Goal: Task Accomplishment & Management: Use online tool/utility

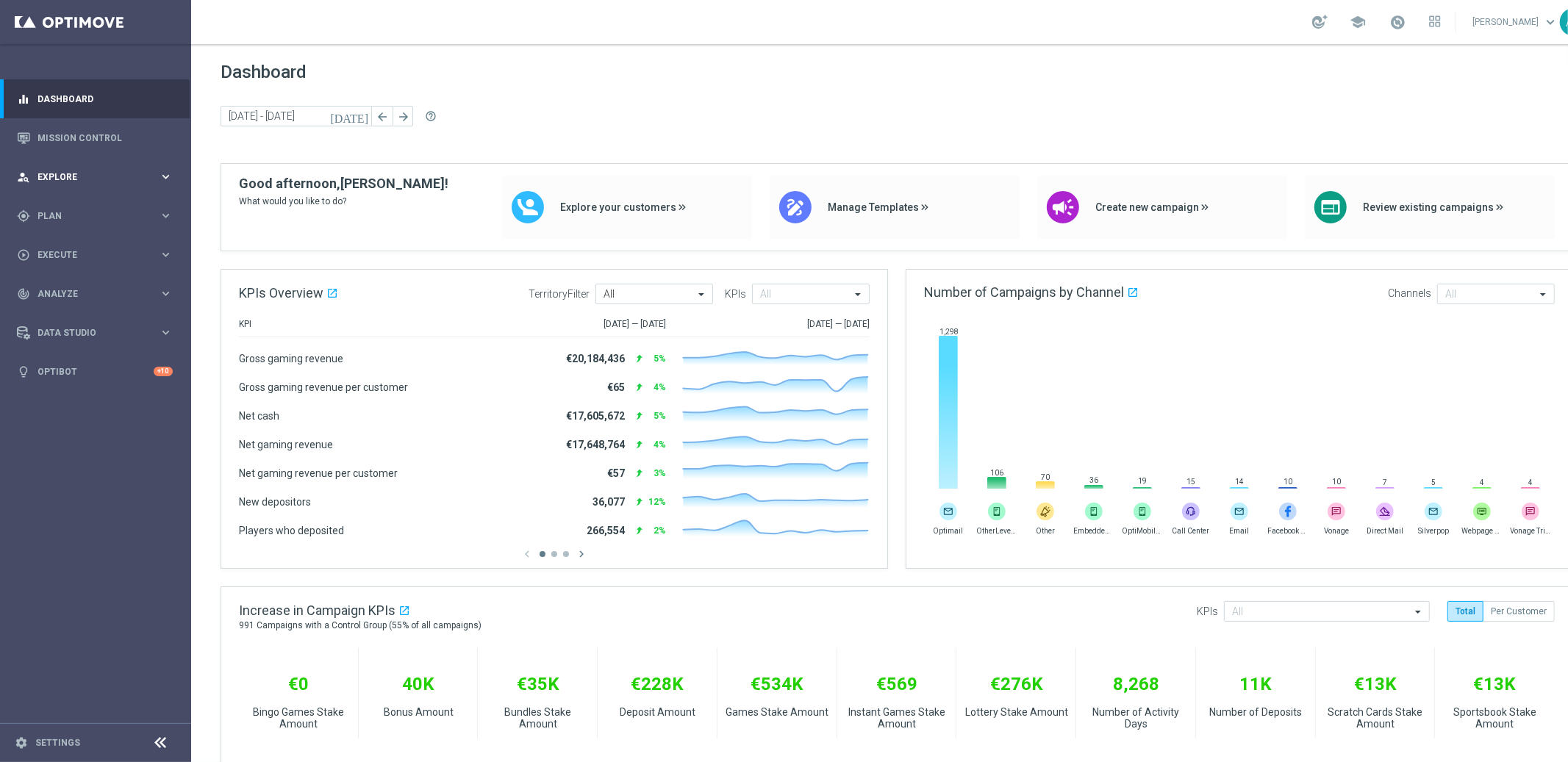
click at [88, 170] on div "person_search Explore" at bounding box center [87, 176] width 142 height 13
click at [129, 176] on span "Explore" at bounding box center [98, 177] width 121 height 9
click at [65, 220] on div "gps_fixed Plan" at bounding box center [87, 216] width 142 height 13
click at [66, 290] on span "Templates" at bounding box center [91, 290] width 105 height 9
click at [65, 313] on link "Optimail" at bounding box center [99, 313] width 108 height 12
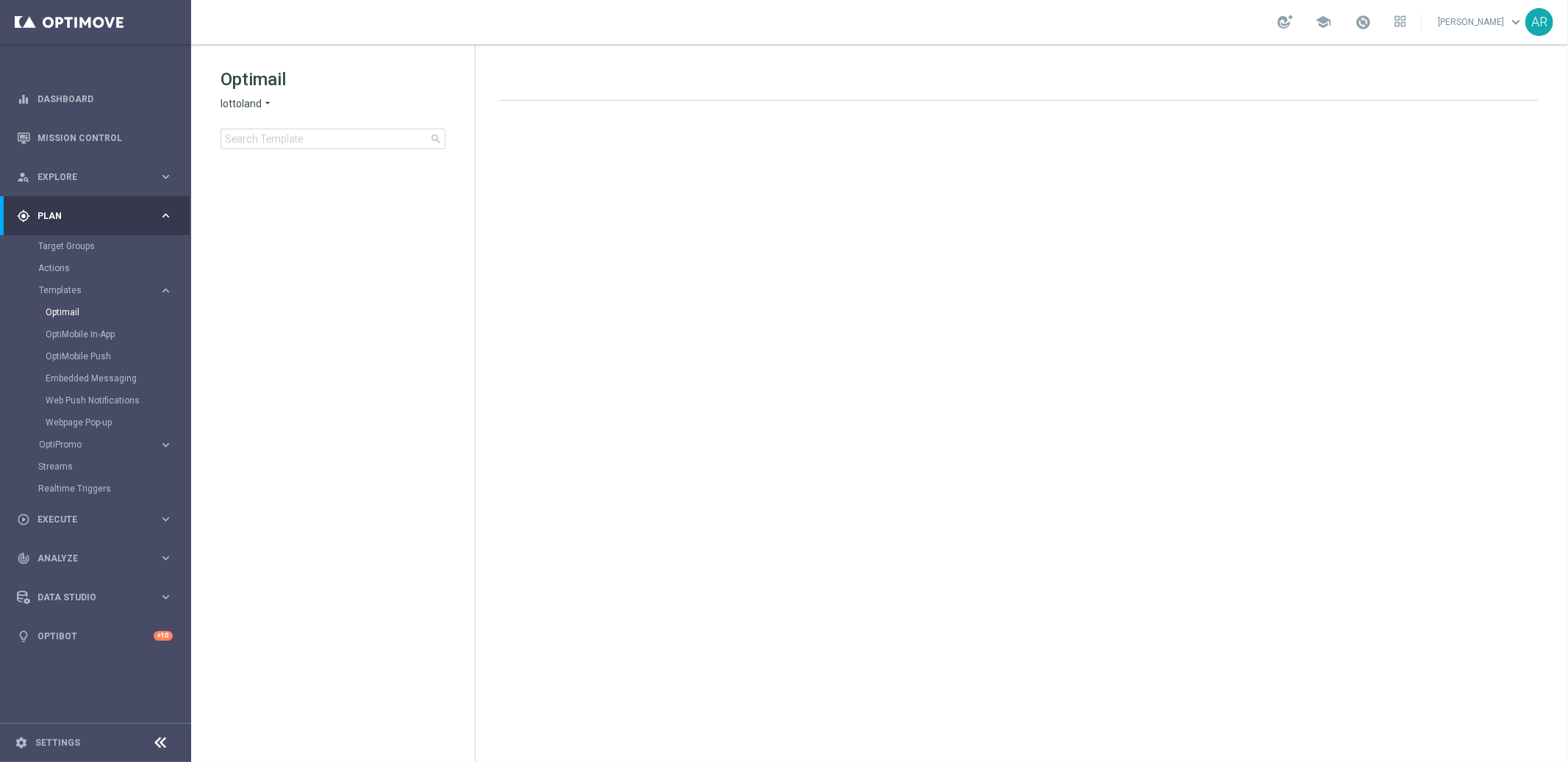
click at [261, 105] on icon "arrow_drop_down" at bounding box center [267, 104] width 12 height 14
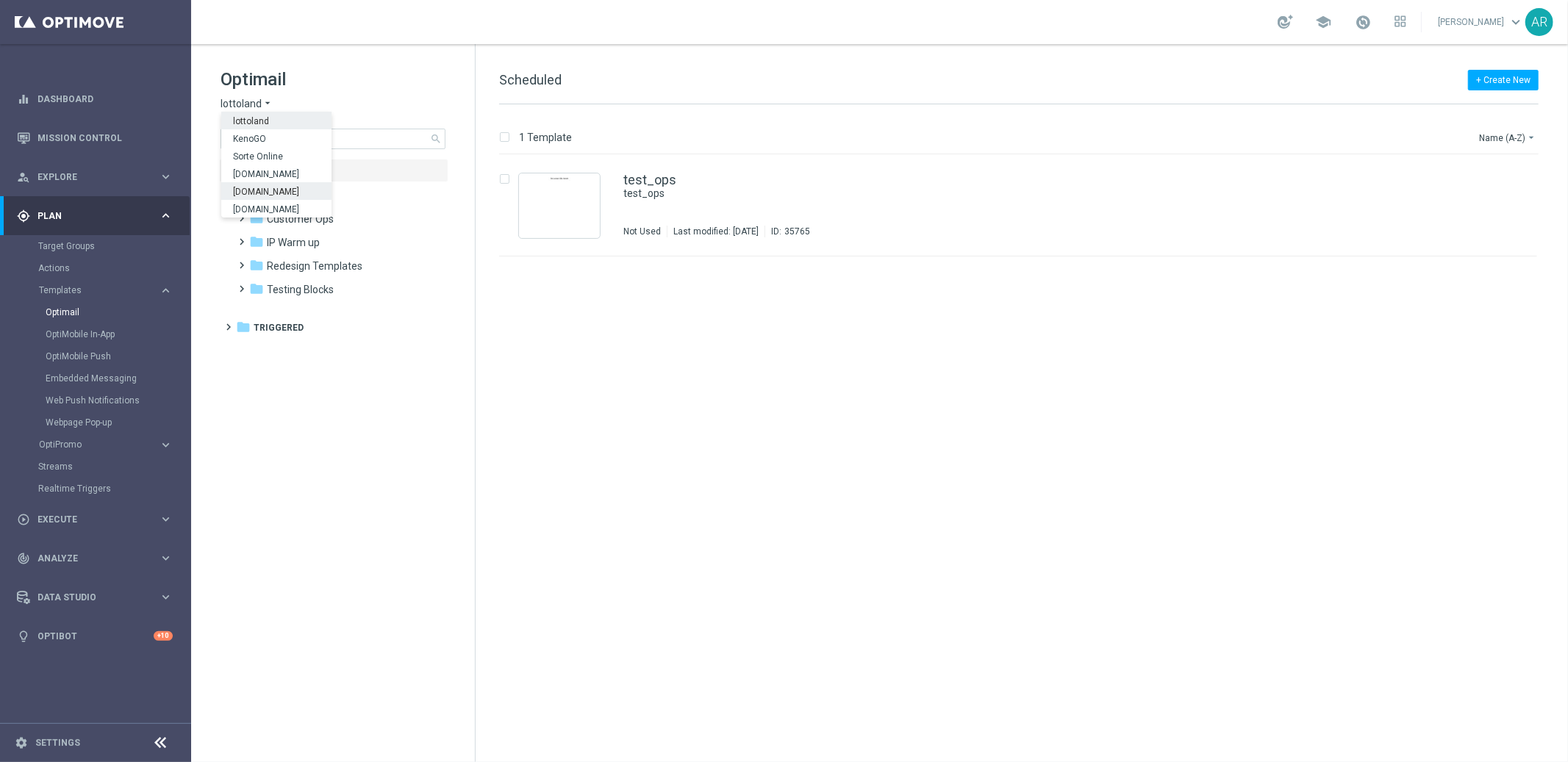
click at [0, 0] on span "[DOMAIN_NAME]" at bounding box center [0, 0] width 0 height 0
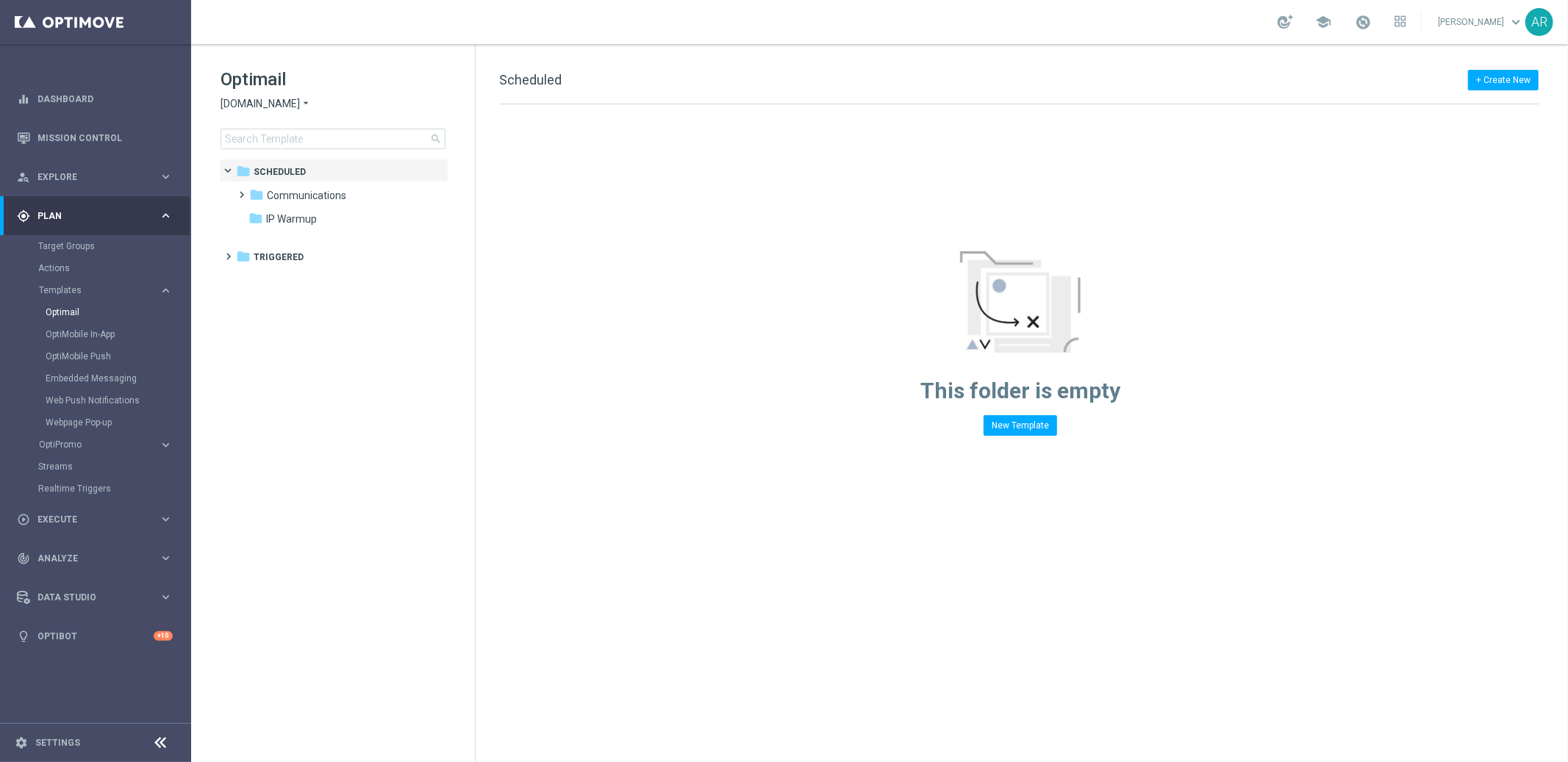
click at [322, 411] on tree-viewport "folder Scheduled more_vert folder Communications more_vert" at bounding box center [346, 459] width 255 height 601
click at [242, 191] on span at bounding box center [239, 189] width 7 height 6
click at [258, 214] on span at bounding box center [254, 212] width 7 height 6
click at [332, 237] on span "CASSINO [DOMAIN_NAME]" at bounding box center [358, 242] width 125 height 13
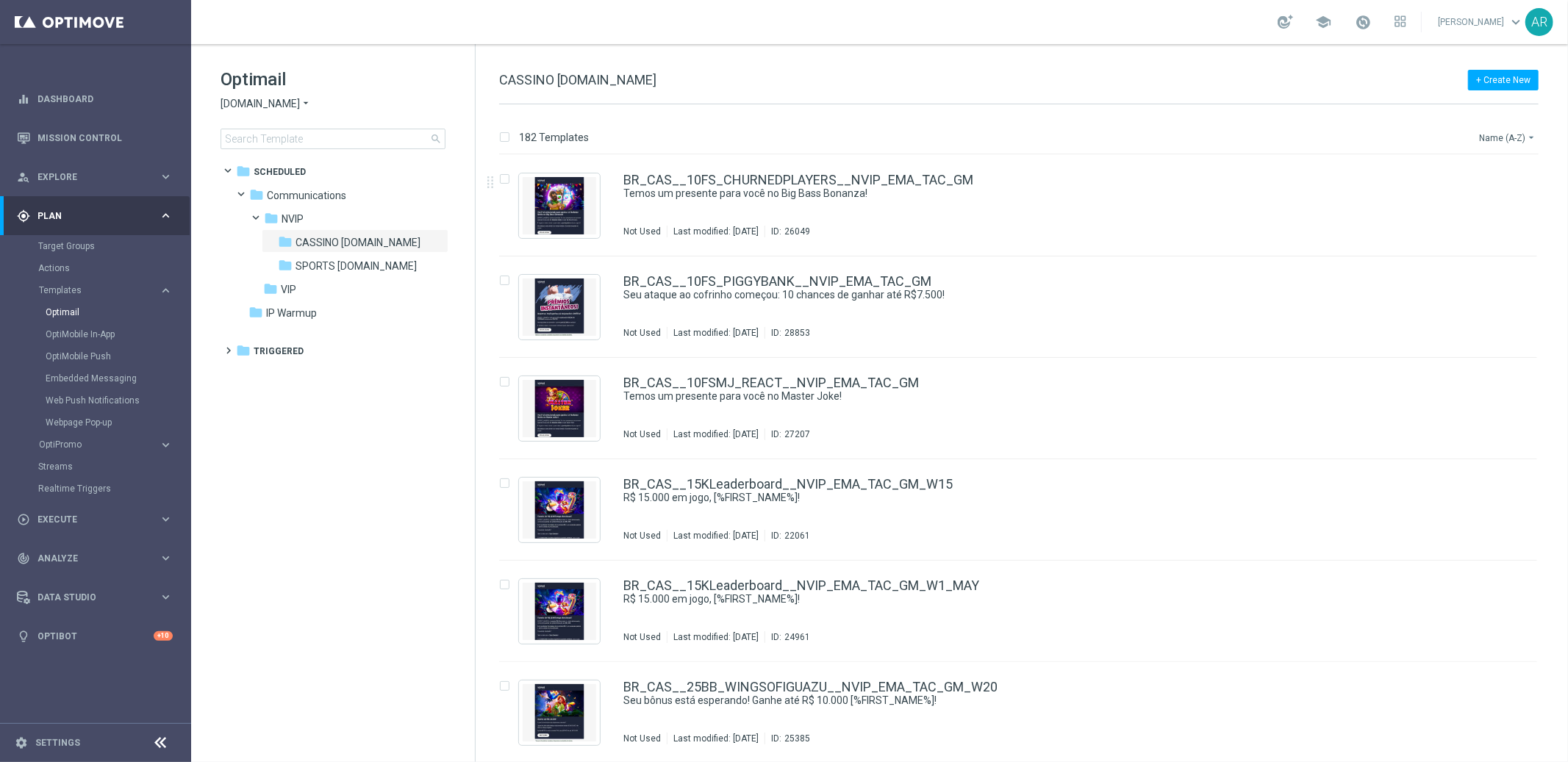
click at [1507, 133] on button "Name (A-Z) arrow_drop_down" at bounding box center [1507, 137] width 61 height 17
click at [1486, 201] on span "Date Modified (Newest)" at bounding box center [1482, 203] width 98 height 11
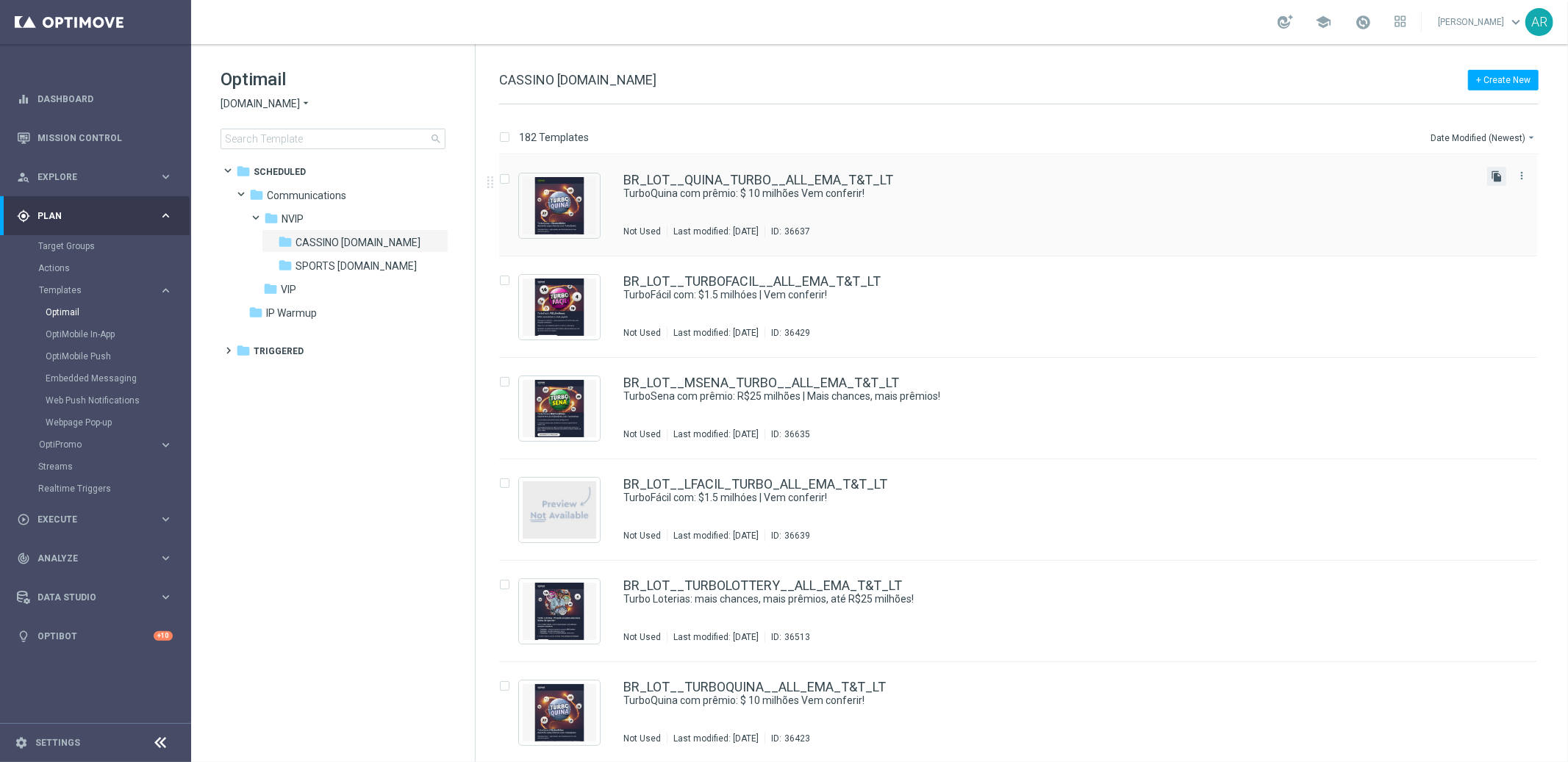
click at [1496, 175] on icon "file_copy" at bounding box center [1497, 176] width 12 height 12
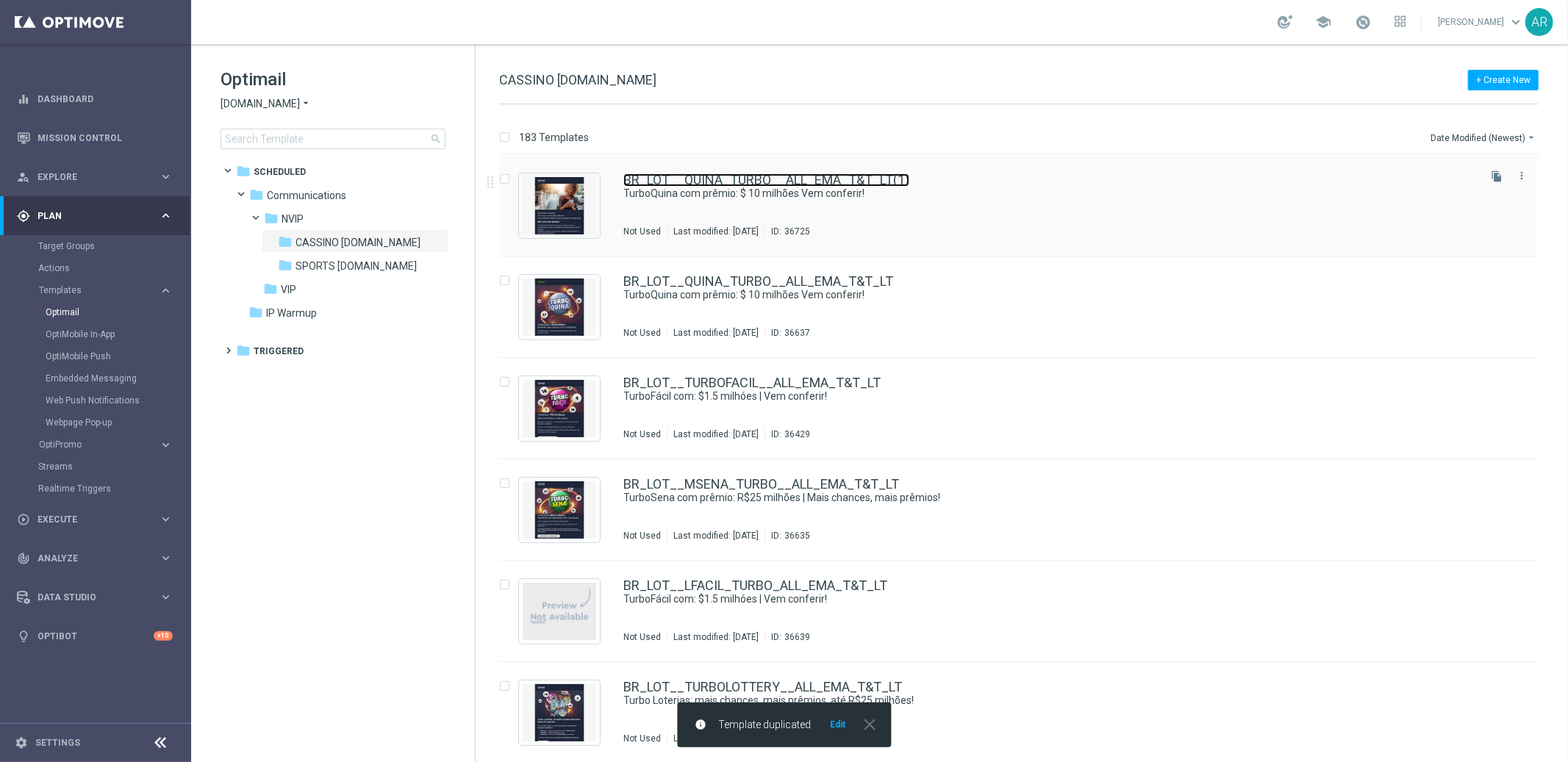
click at [729, 176] on link "BR_LOT__QUINA_TURBO__ALL_EMA_T&T_LT(1)" at bounding box center [766, 180] width 286 height 13
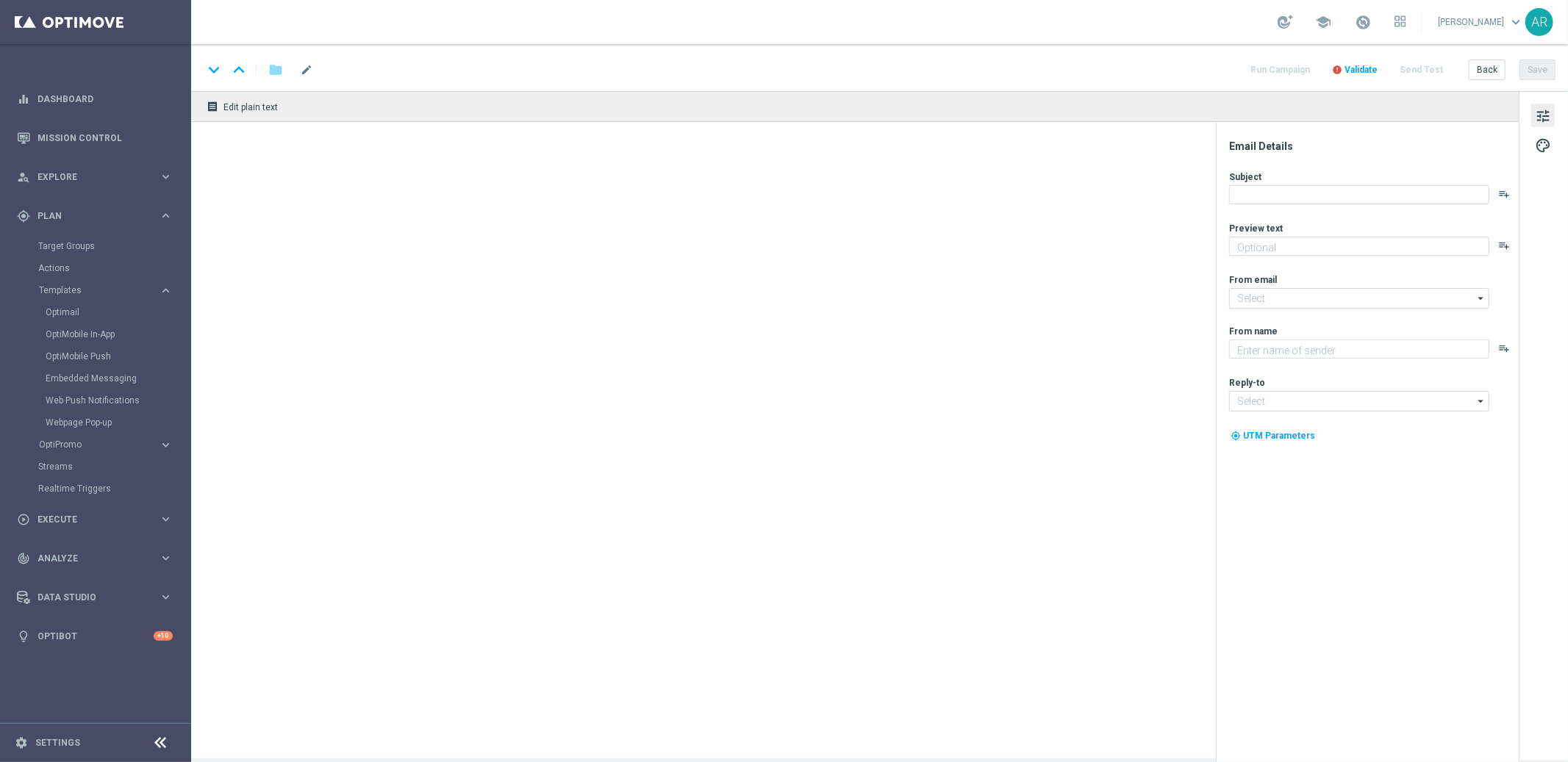
type textarea "Aumente suas chances com TurboQuina"
type input "[EMAIL_ADDRESS][DOMAIN_NAME]"
type textarea "Lottoland"
type input "[EMAIL_ADDRESS][DOMAIN_NAME]"
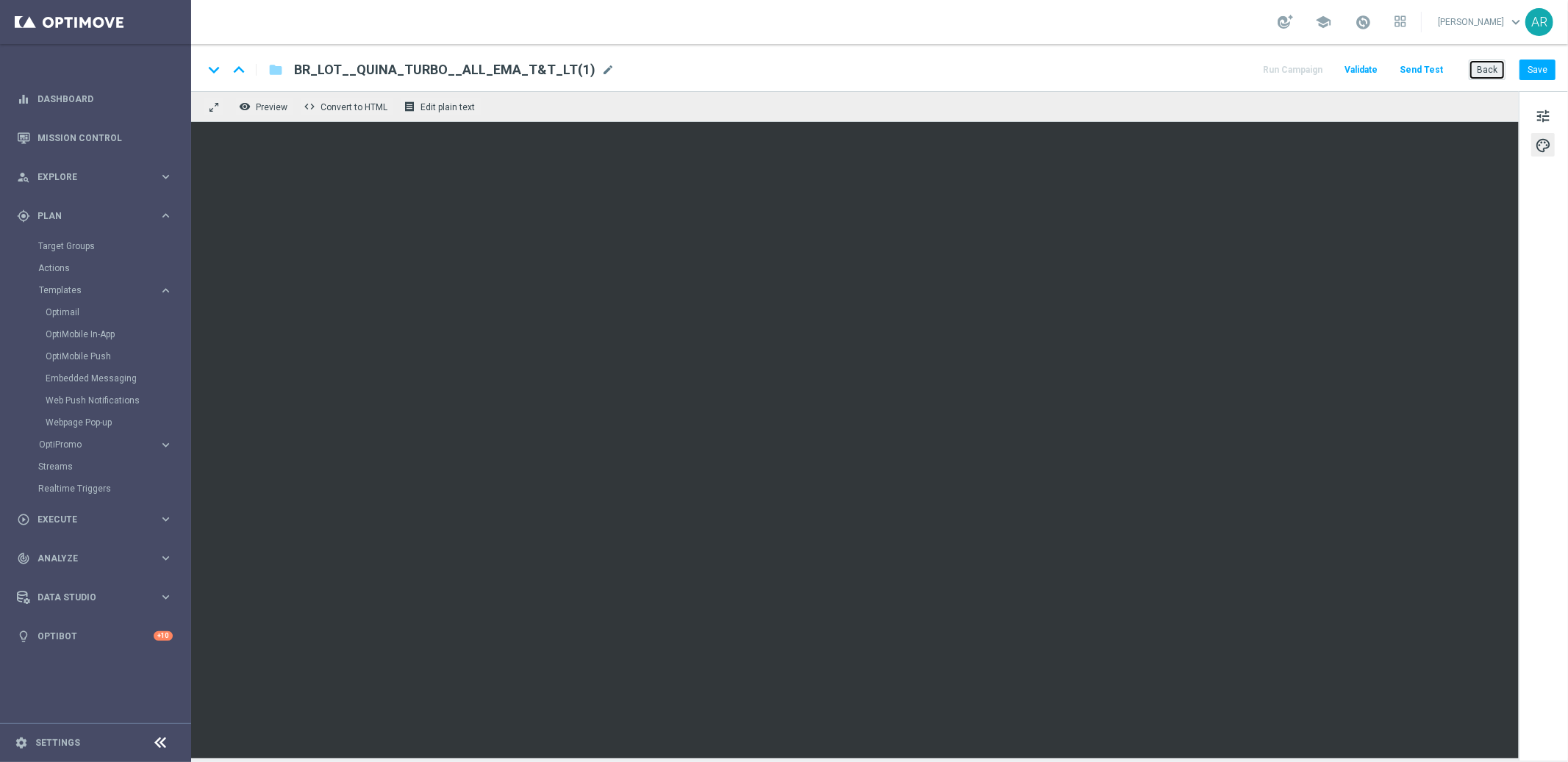
click at [1479, 72] on button "Back" at bounding box center [1487, 70] width 37 height 20
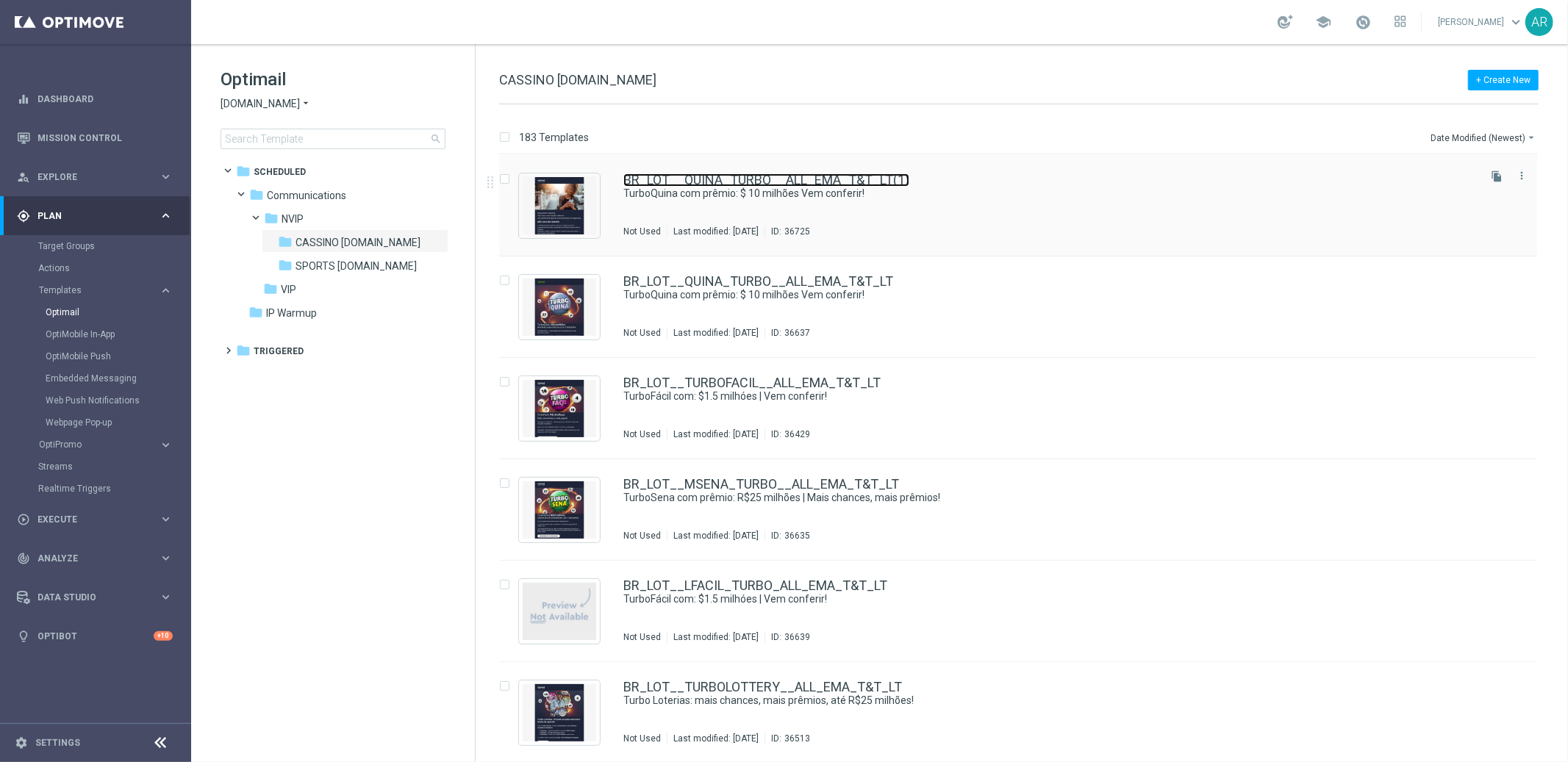
click at [729, 176] on link "BR_LOT__QUINA_TURBO__ALL_EMA_T&T_LT(1)" at bounding box center [766, 180] width 286 height 13
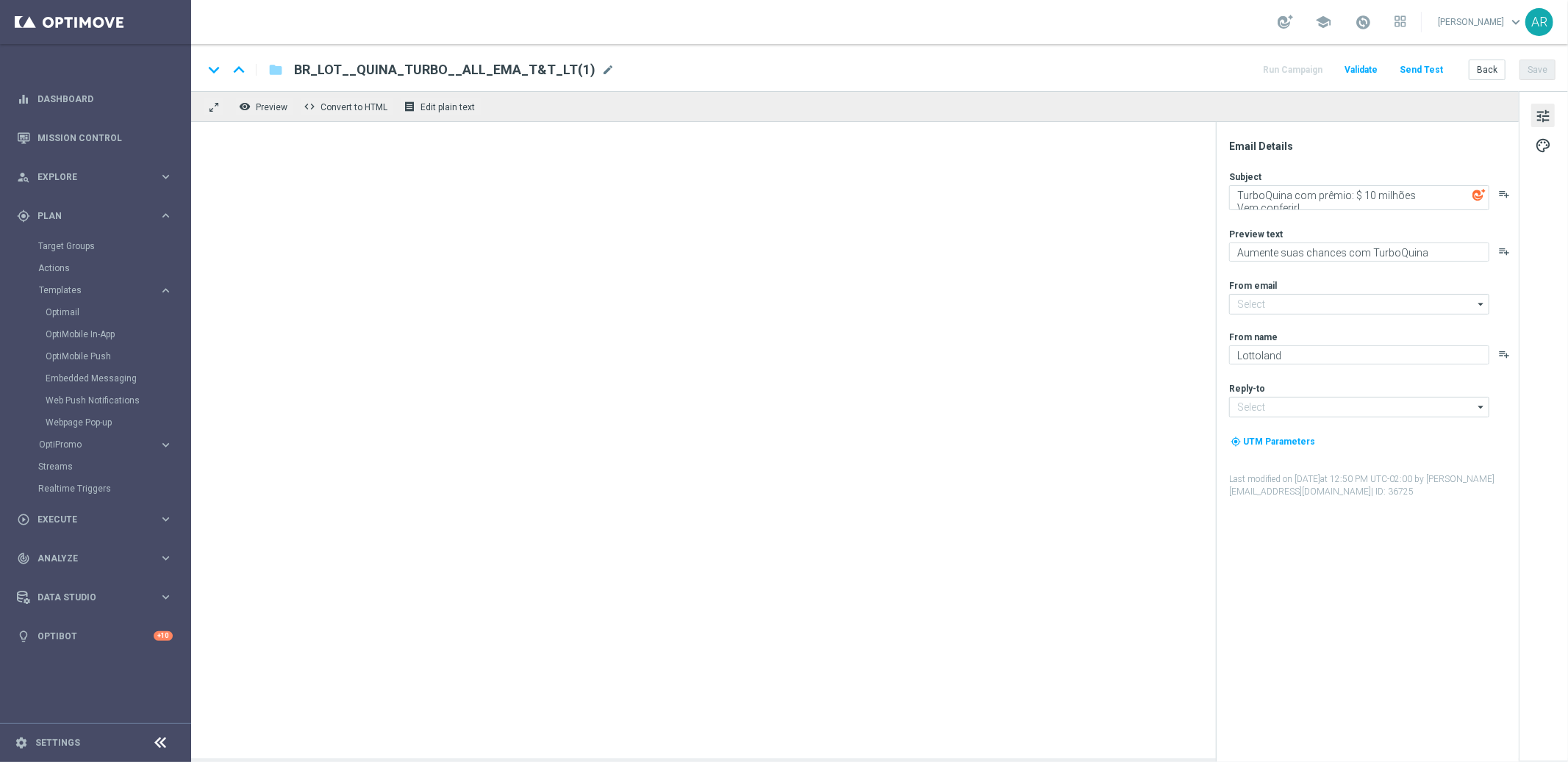
type input "[EMAIL_ADDRESS][DOMAIN_NAME]"
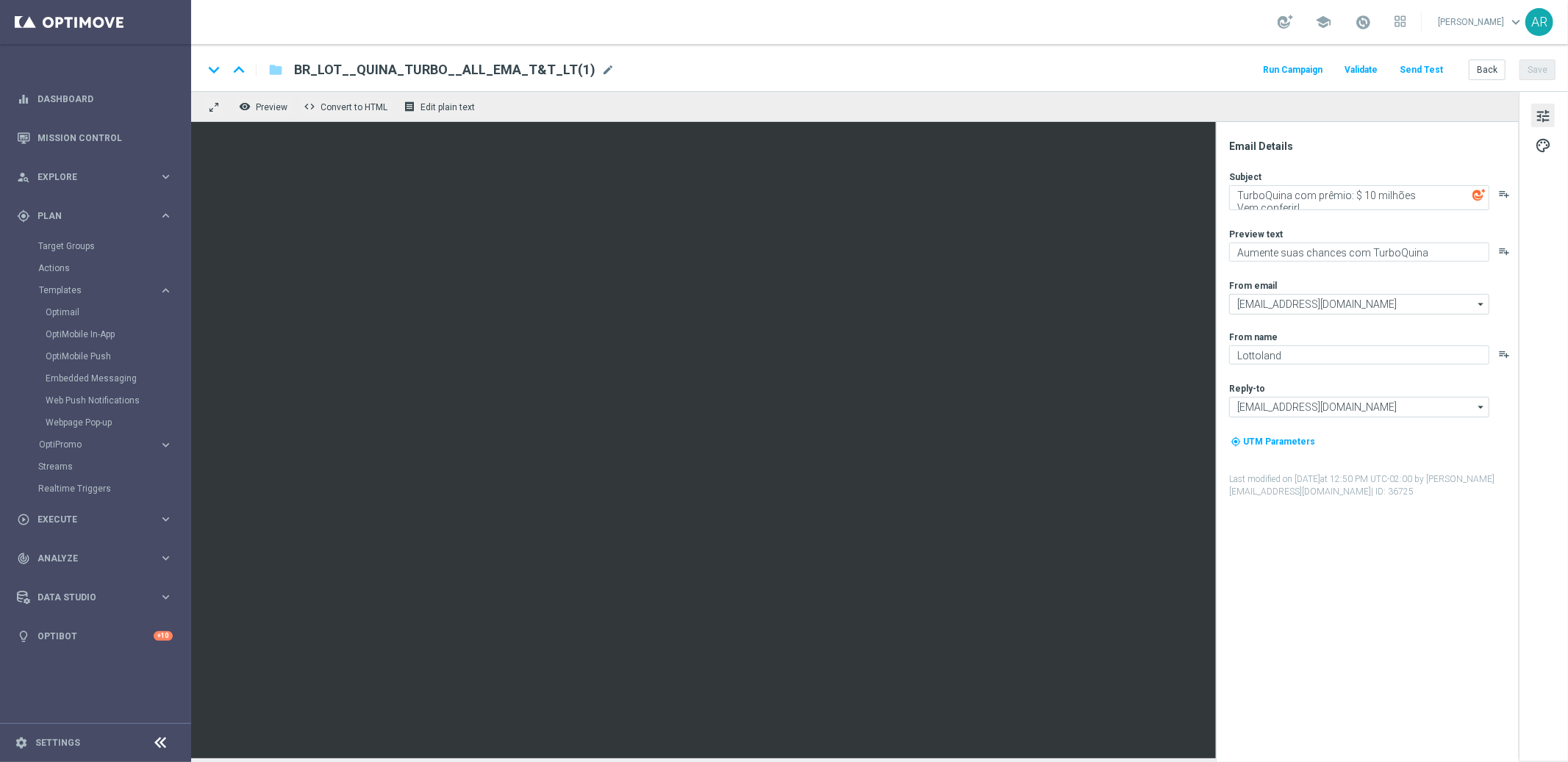
click at [525, 70] on span "BR_LOT__QUINA_TURBO__ALL_EMA_T&T_LT(1)" at bounding box center [445, 70] width 301 height 17
click at [525, 70] on input "BR_LOT__QUINA_TURBO__ALL_EMA_T&T_LT(1)" at bounding box center [476, 70] width 364 height 19
paste input "CAS__FRAUD_INFO__ALL_EMA_SER_GM"
type input "BR_CAS__FRAUD_INFO__ALL_EMA_SER_GM"
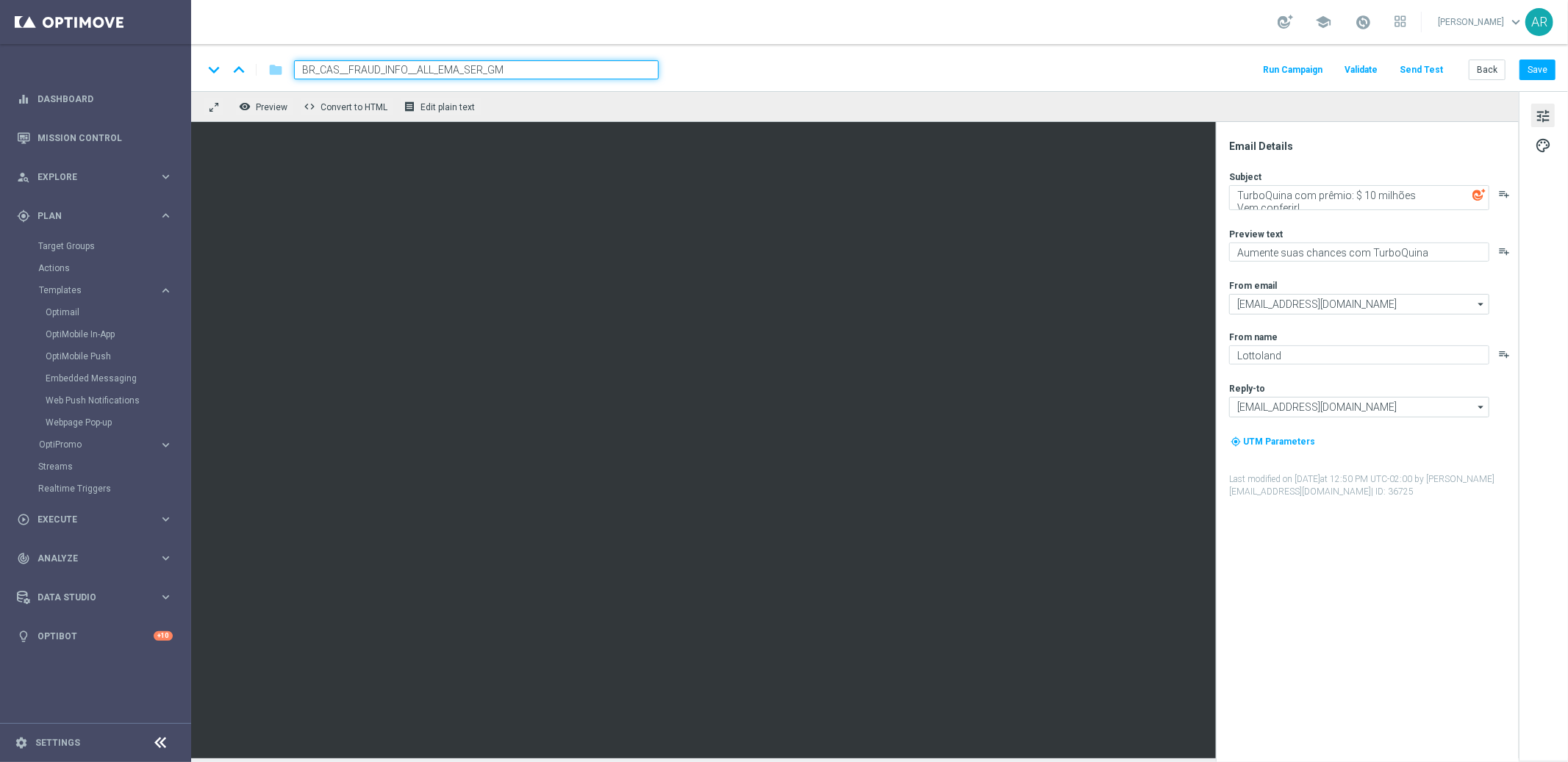
click at [680, 64] on div "keyboard_arrow_down keyboard_arrow_up folder BR_CAS__FRAUD_INFO__ALL_EMA_SER_GM…" at bounding box center [879, 70] width 1352 height 19
click at [1544, 114] on span "tune" at bounding box center [1542, 116] width 16 height 19
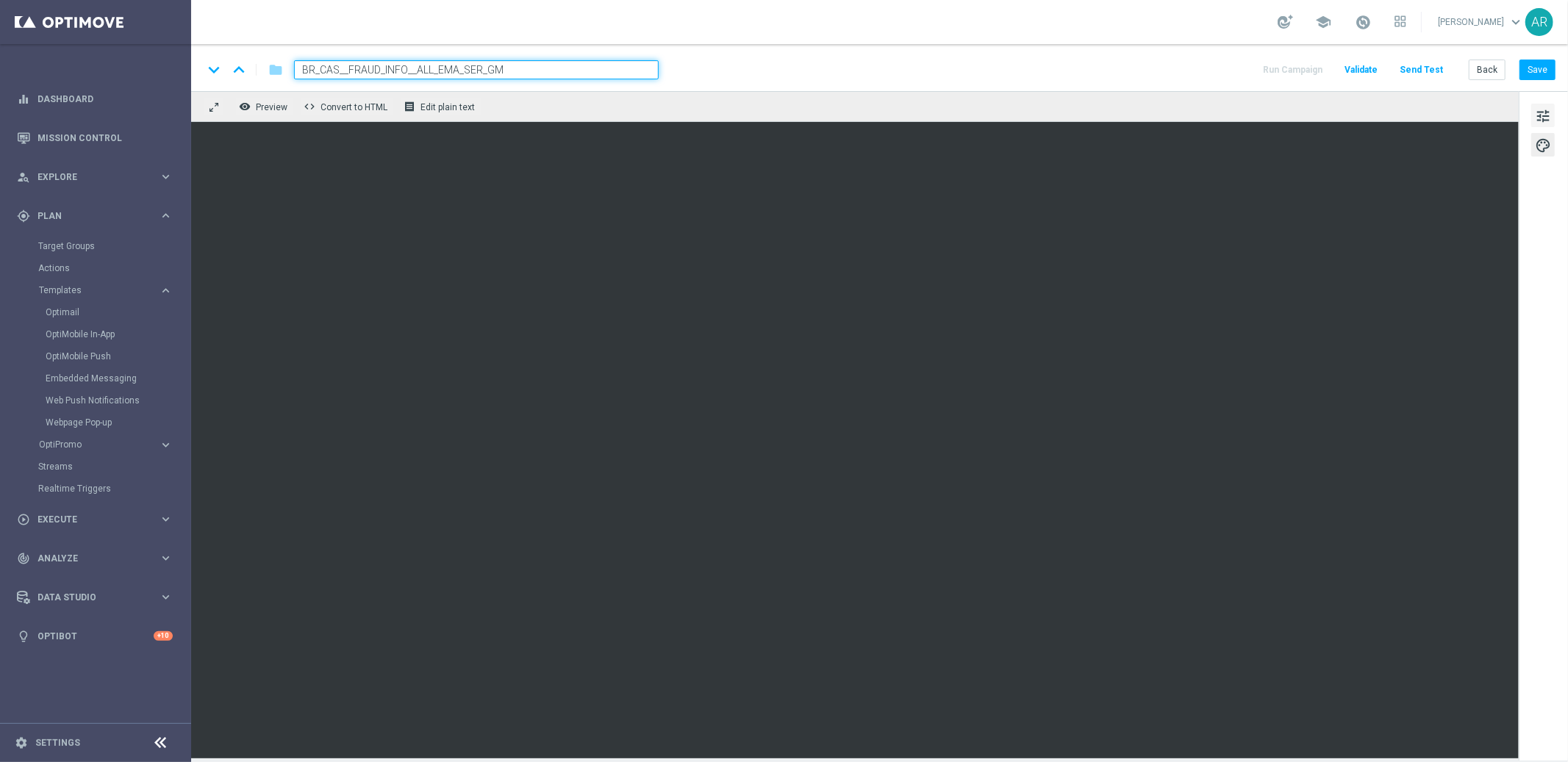
click at [1541, 115] on span "tune" at bounding box center [1542, 116] width 16 height 19
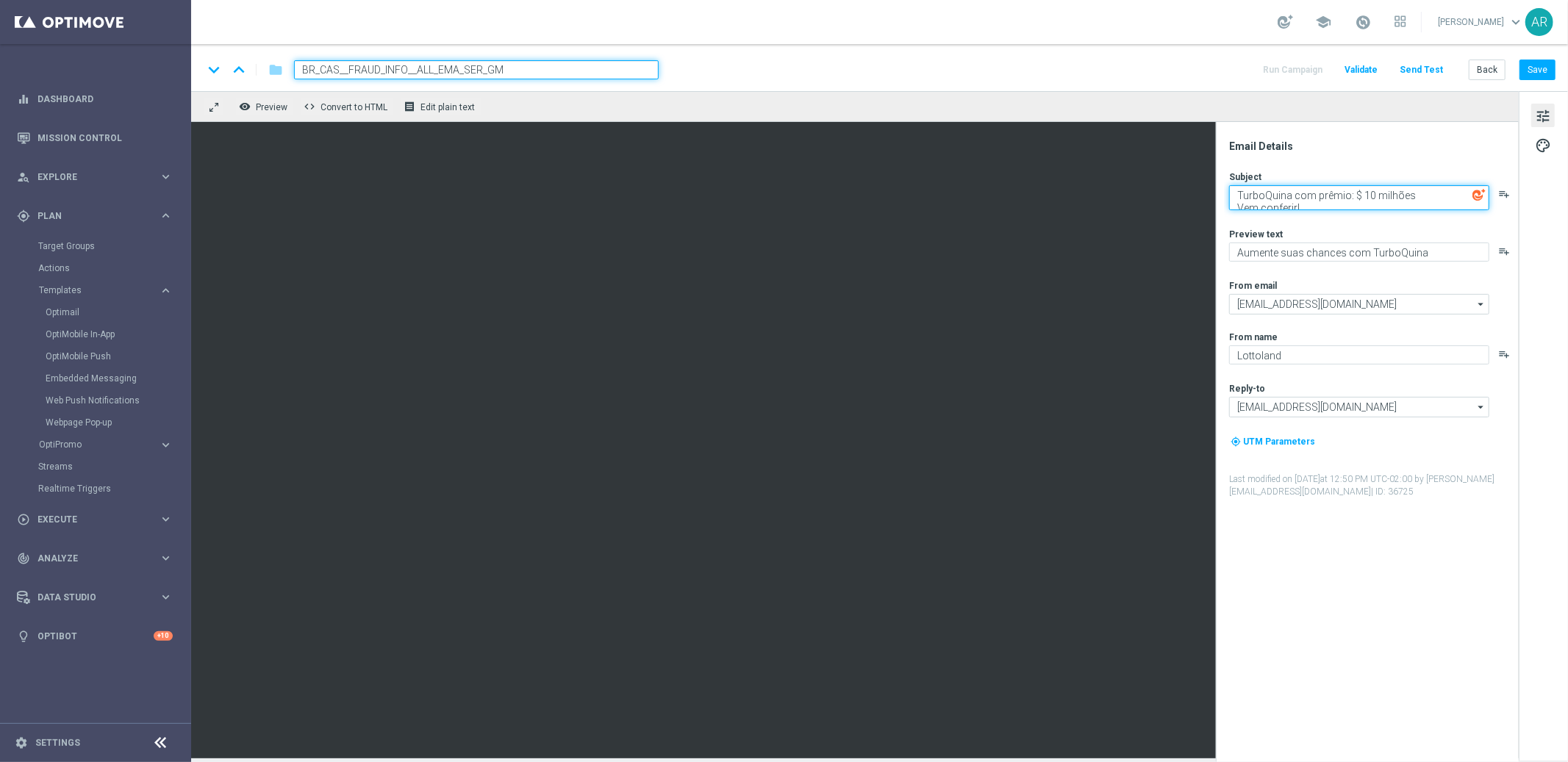
click at [1273, 195] on textarea "TurboQuina com prêmio: $ 10 milhões Vem conferir!" at bounding box center [1358, 198] width 260 height 25
click at [1295, 208] on textarea "TurboQuina com prêmio: $ 10 milhões Vem conferir!" at bounding box center [1358, 198] width 260 height 25
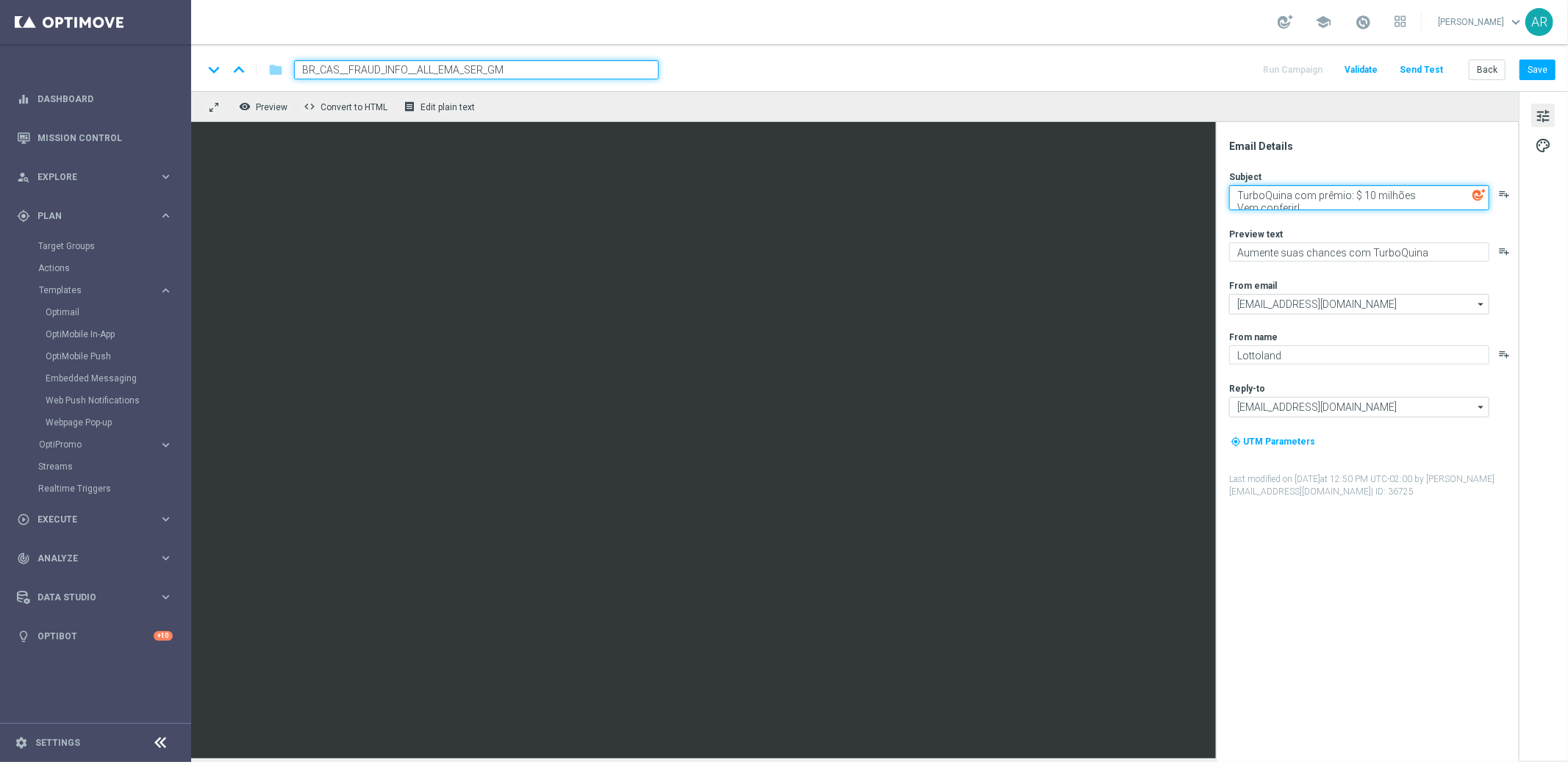
click at [1304, 206] on textarea "TurboQuina com prêmio: $ 10 milhões Vem conferir!" at bounding box center [1358, 198] width 260 height 25
paste textarea "Comunicado importante: cuidado com os golpes."
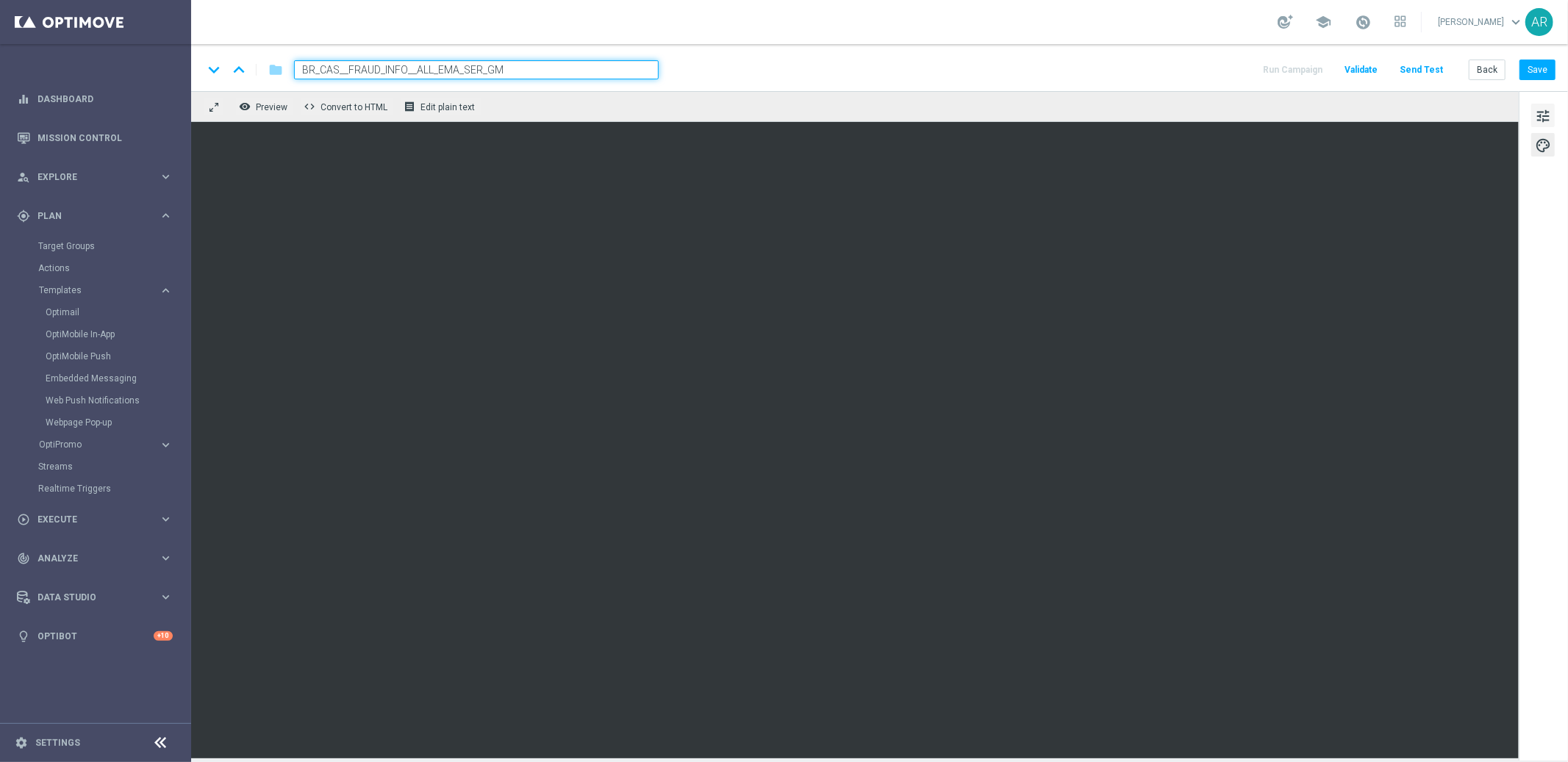
click at [1543, 114] on span "tune" at bounding box center [1542, 116] width 16 height 19
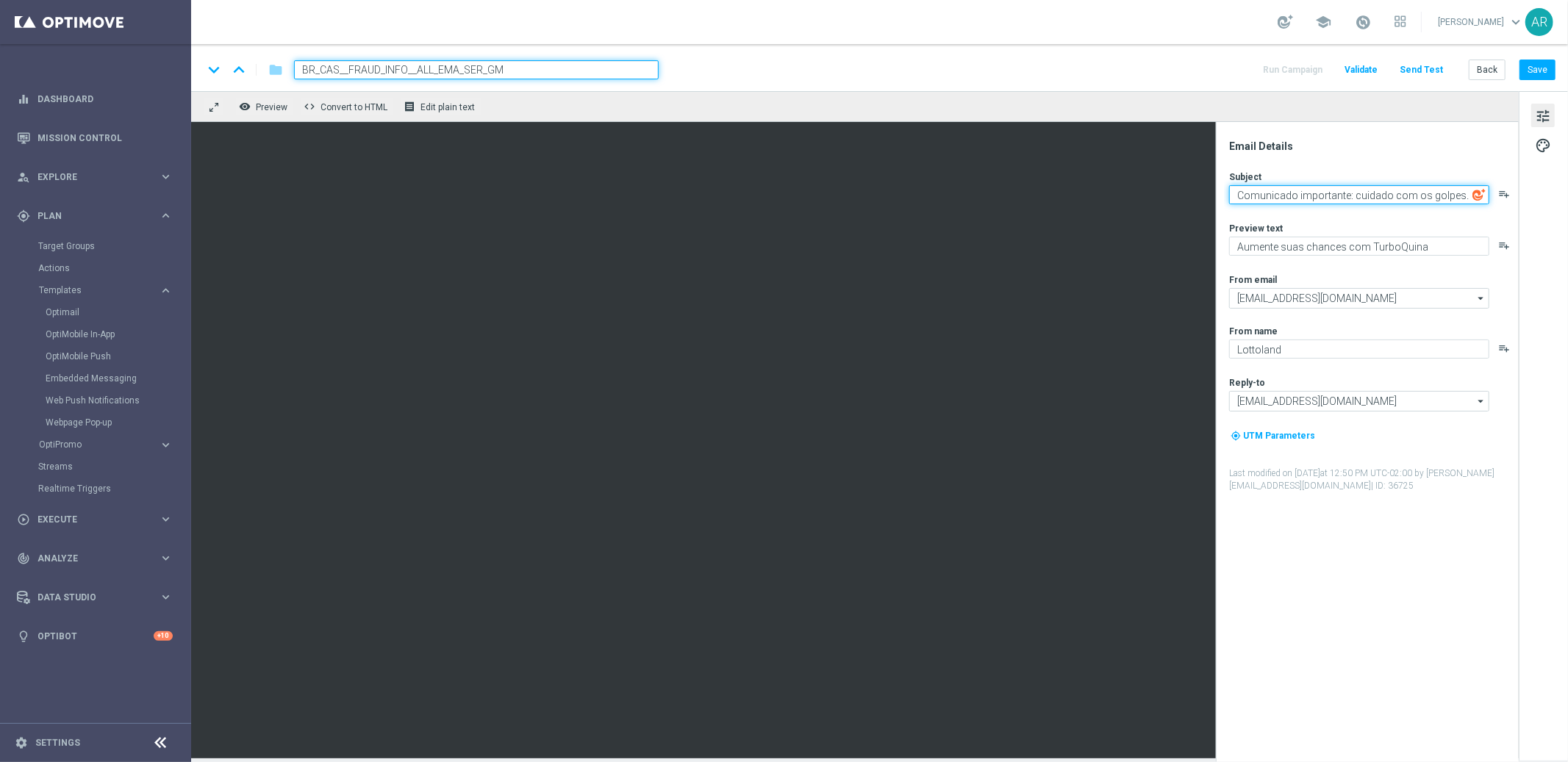
click at [1237, 194] on textarea "Comunicado importante: cuidado com os golpes." at bounding box center [1358, 195] width 260 height 19
paste textarea "[%FIRST_NAME%]"
click at [1326, 206] on textarea "[%FIRST_NAME%] Comunicado importante: cuidado com os golpes." at bounding box center [1358, 198] width 260 height 25
drag, startPoint x: 1323, startPoint y: 192, endPoint x: 1323, endPoint y: 203, distance: 11.0
click at [1323, 193] on textarea "[%FIRST_NAME%] Comunicado importante: cuidado com os golpes." at bounding box center [1358, 198] width 260 height 25
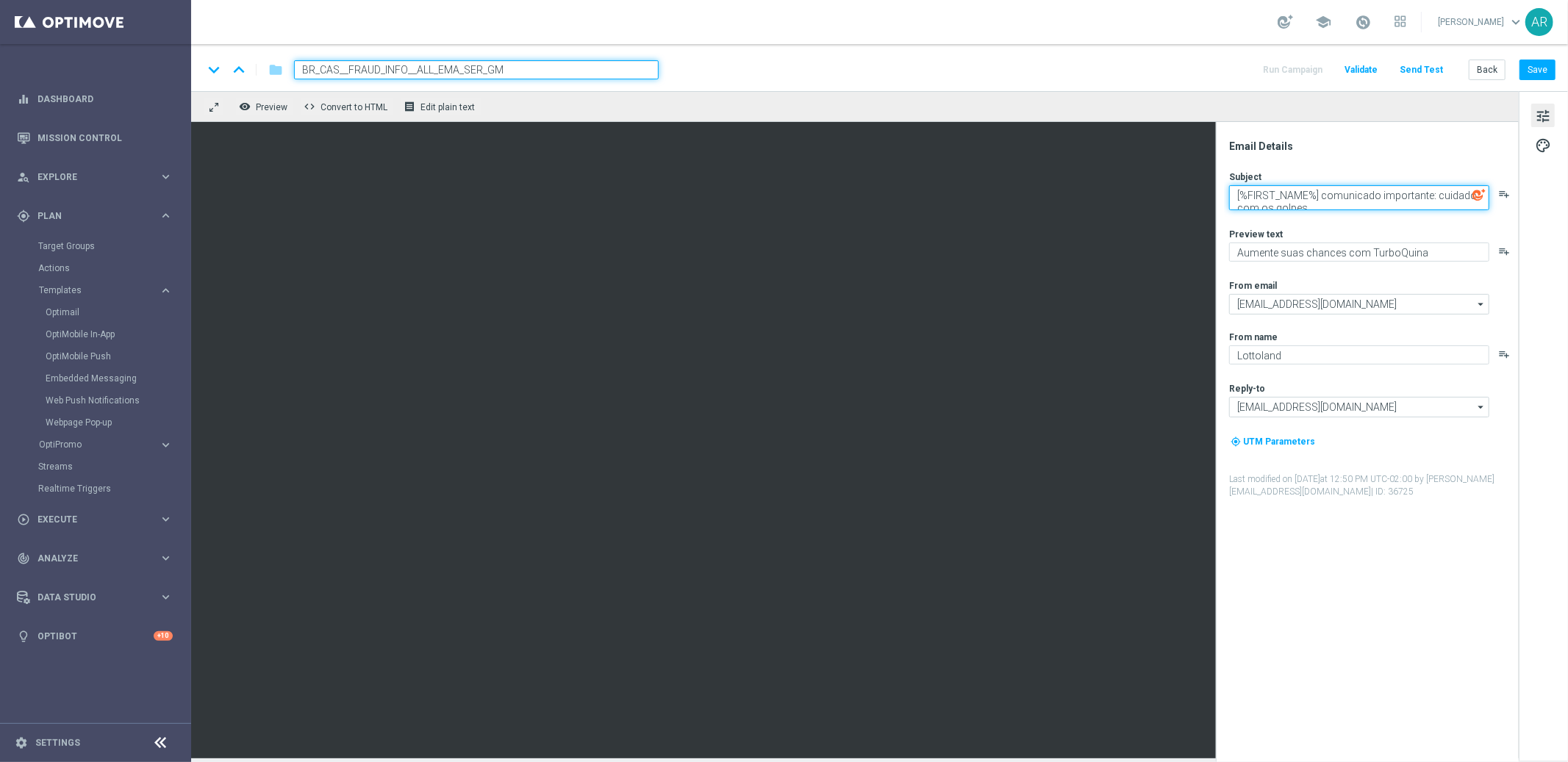
click at [1346, 207] on textarea "[%FIRST_NAME%] comunicado importante: cuidado com os golpes." at bounding box center [1358, 198] width 260 height 25
type textarea "[%FIRST_NAME%] comunicado importante: cuidado com os golpes."
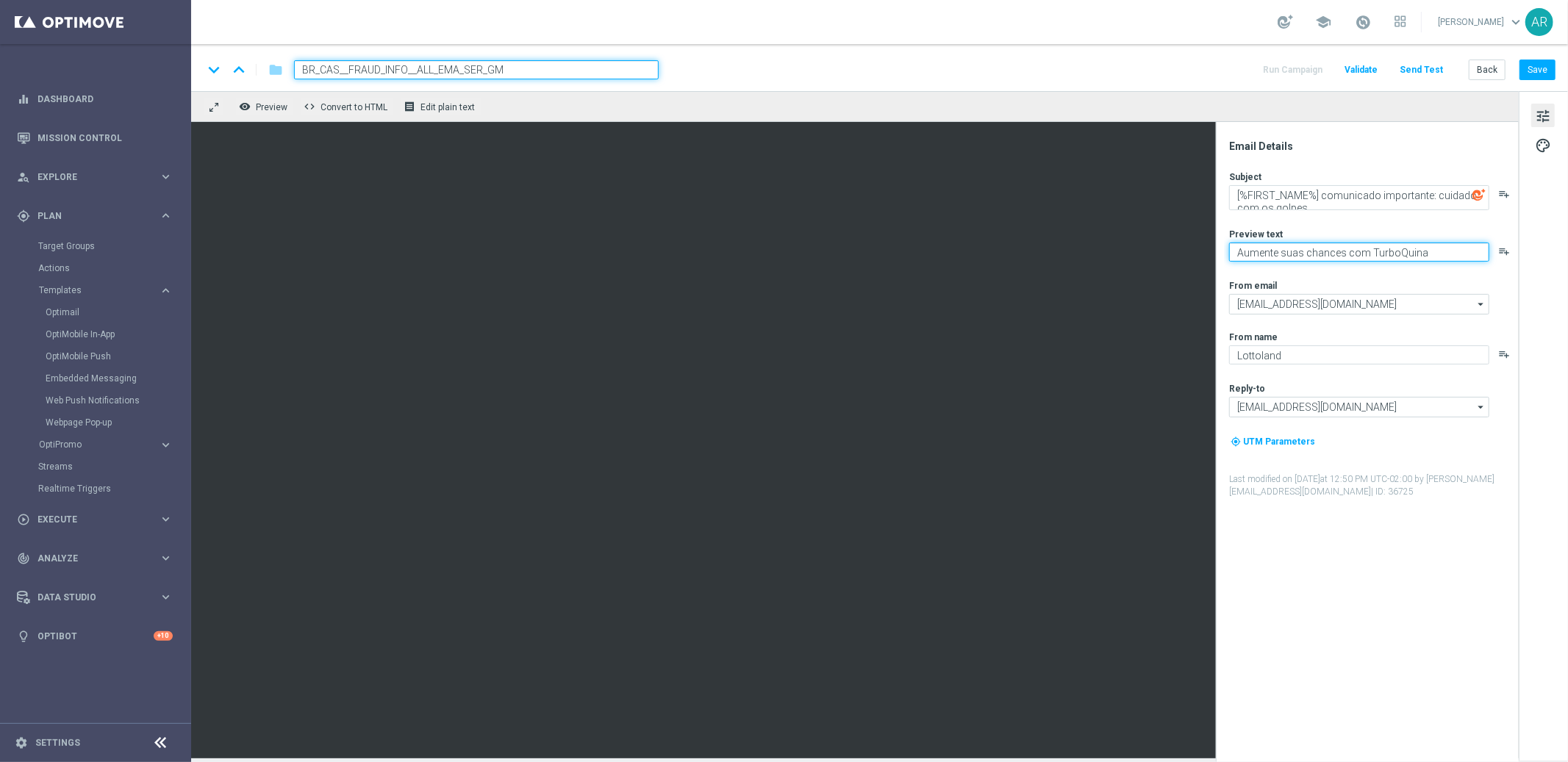
click at [1291, 248] on textarea "Aumente suas chances com TurboQuina" at bounding box center [1358, 251] width 260 height 19
paste textarea "Leia atentamente algumas dicas importantes de Segurança."
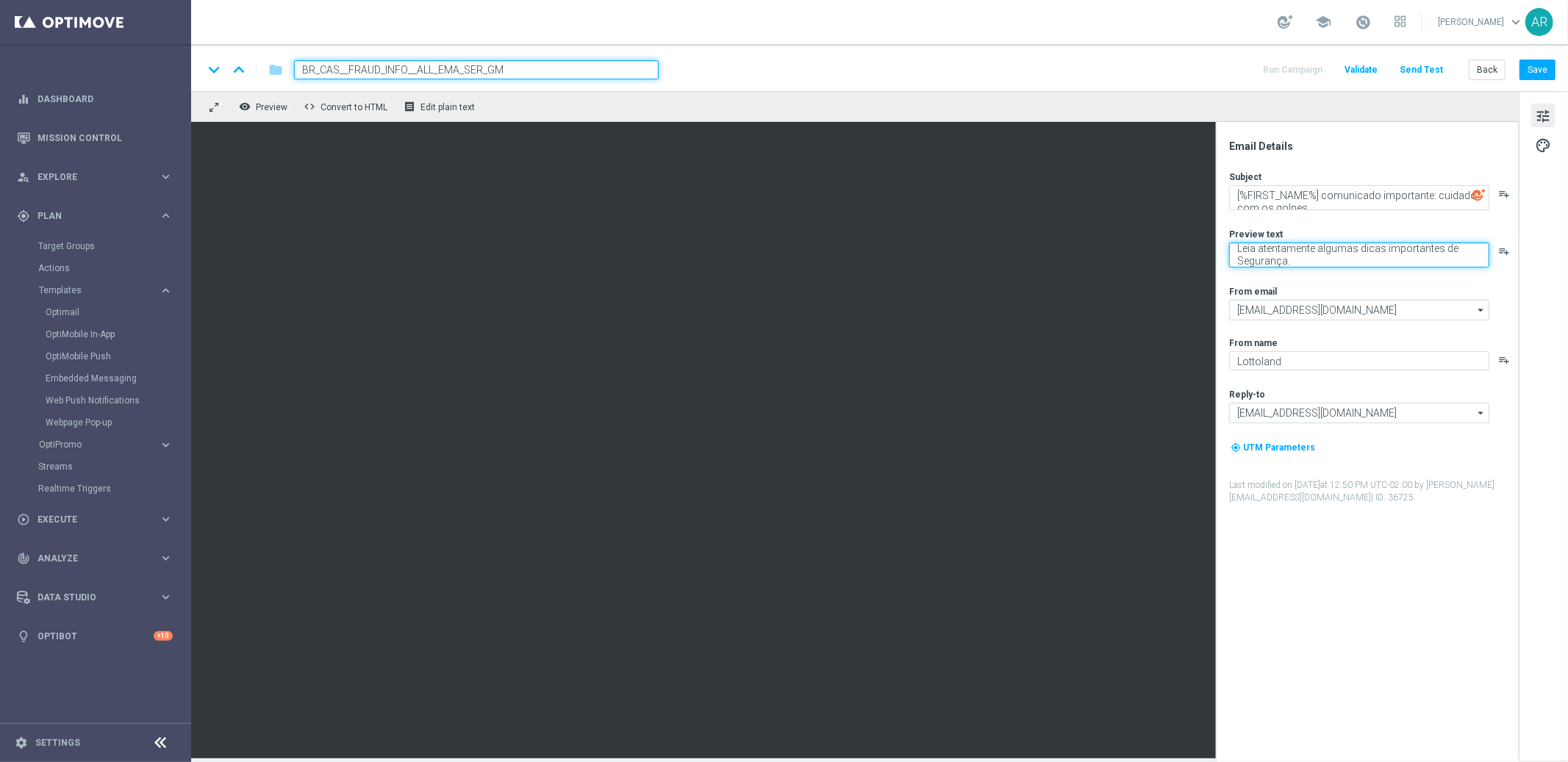
type textarea "Leia atentamente algumas dicas importantes de Segurança."
click at [1326, 284] on div "Subject [%FIRST_NAME%] comunicado importante: cuidado com os golpes. playlist_a…" at bounding box center [1373, 337] width 288 height 334
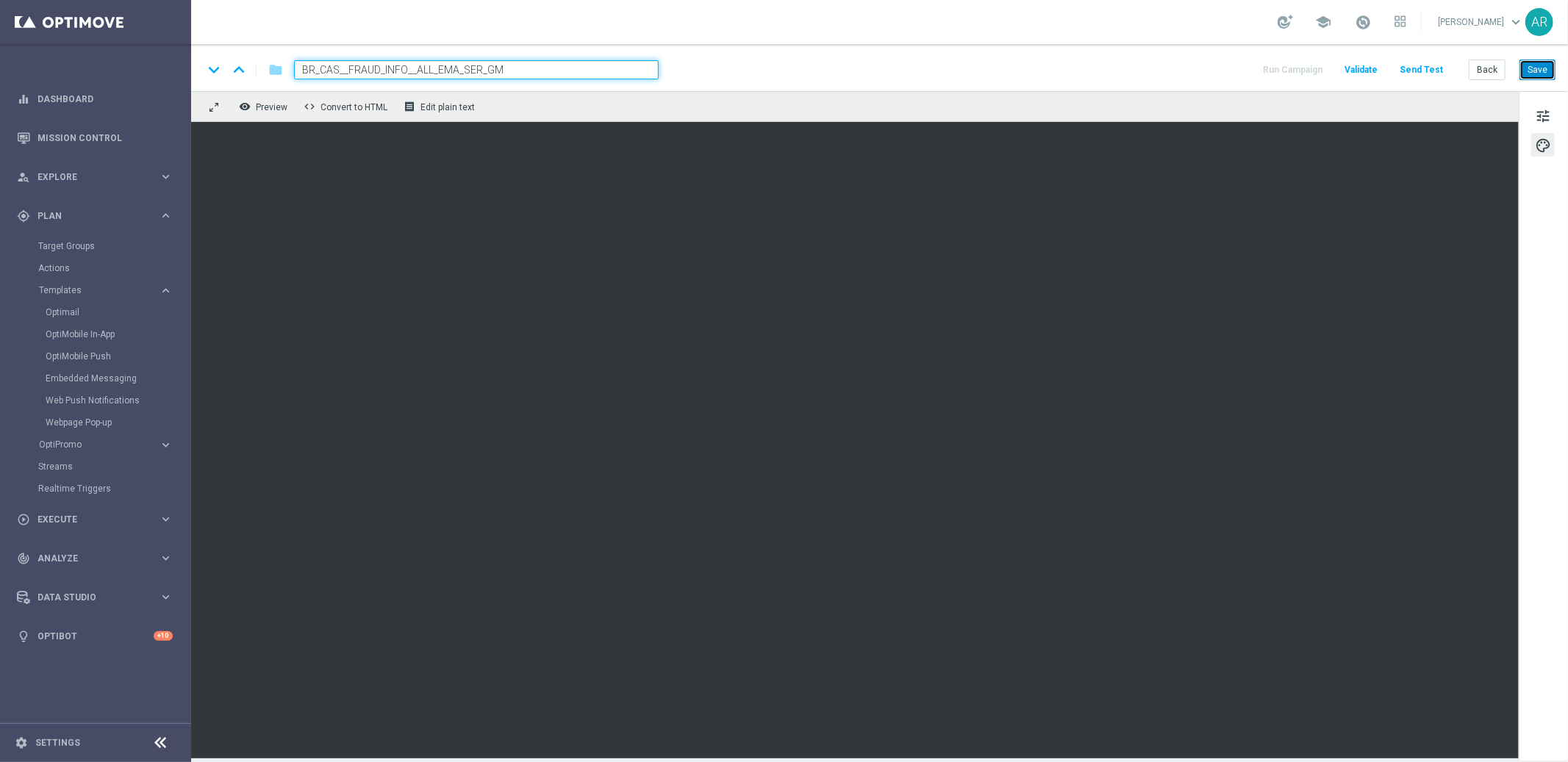
click at [1541, 71] on button "Save" at bounding box center [1538, 70] width 36 height 20
click at [1538, 71] on button "Save" at bounding box center [1538, 70] width 36 height 20
click at [1537, 71] on button "Save" at bounding box center [1538, 70] width 36 height 20
click at [1429, 70] on button "Send Test" at bounding box center [1420, 70] width 48 height 20
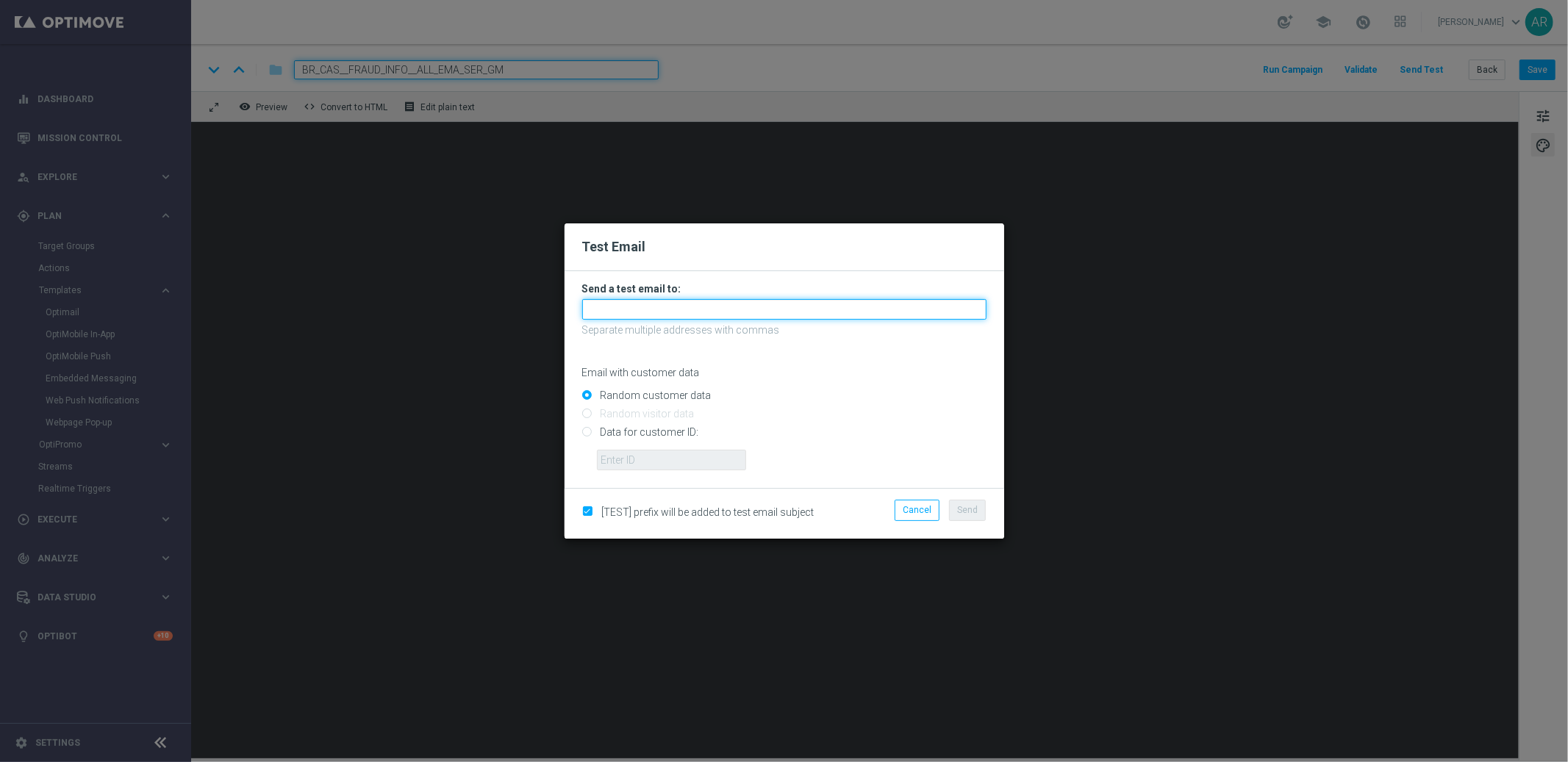
click at [677, 309] on input "text" at bounding box center [784, 309] width 404 height 20
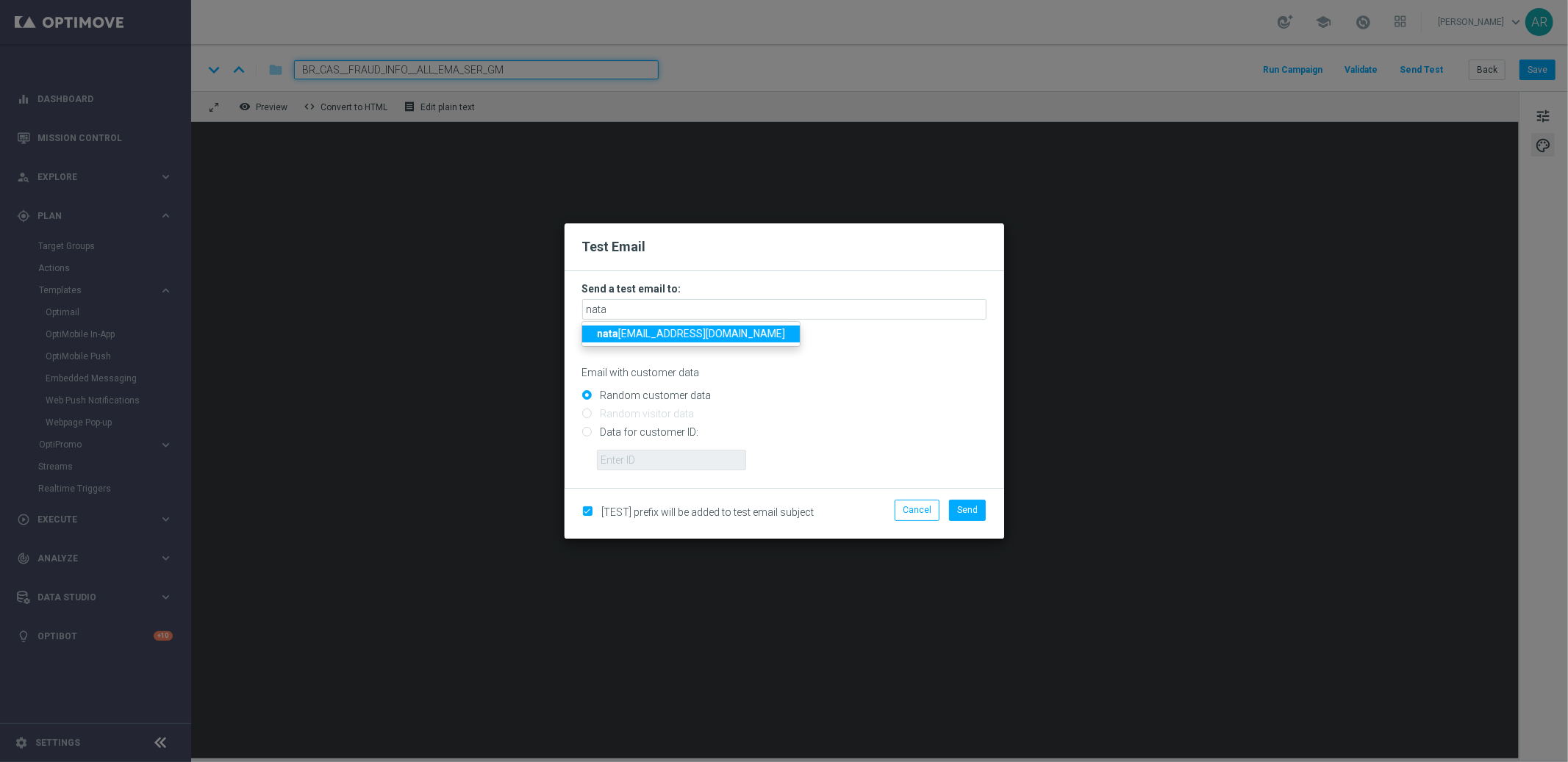
click at [682, 333] on span "nata [EMAIL_ADDRESS][DOMAIN_NAME]" at bounding box center [691, 334] width 188 height 12
type input "[PERSON_NAME][EMAIL_ADDRESS][DOMAIN_NAME]"
click at [714, 510] on span "[TEST] prefix will be added to test email subject" at bounding box center [708, 513] width 212 height 12
click at [969, 507] on span "Send" at bounding box center [967, 511] width 20 height 11
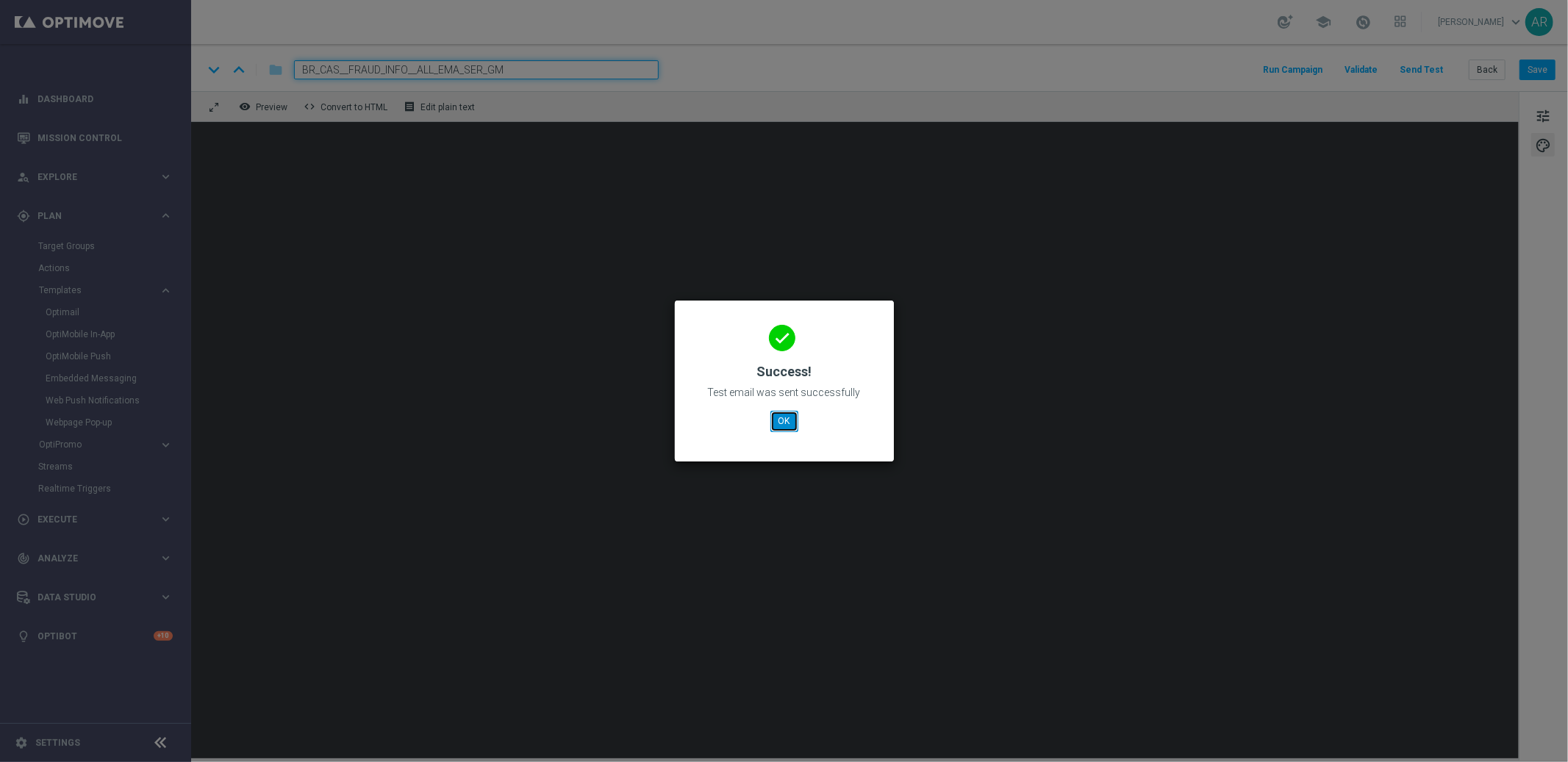
click at [779, 424] on button "OK" at bounding box center [784, 420] width 28 height 20
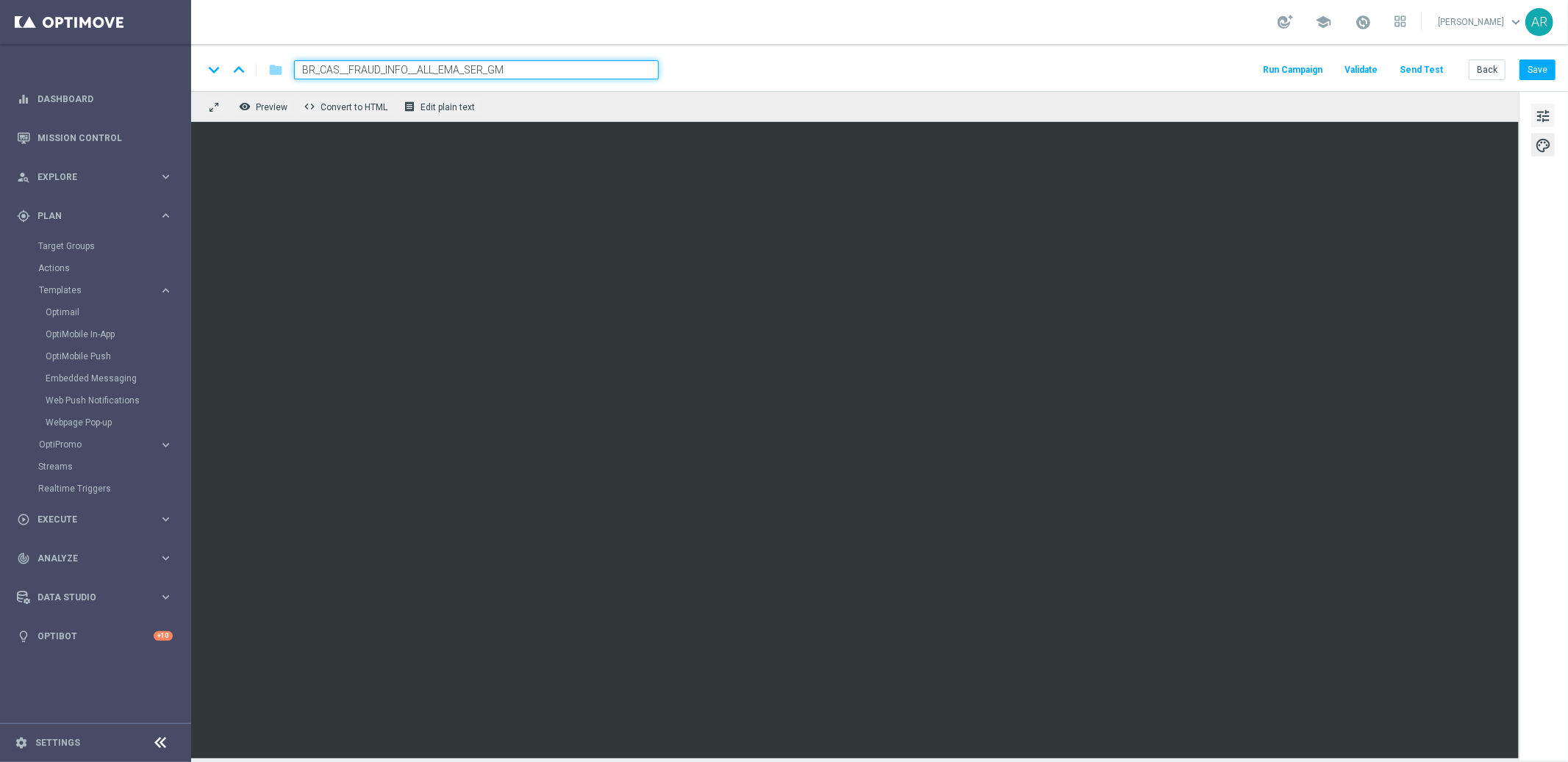
click at [1539, 118] on span "tune" at bounding box center [1542, 116] width 16 height 19
click at [1540, 69] on button "Save" at bounding box center [1538, 70] width 36 height 20
click at [1545, 68] on button "Save" at bounding box center [1538, 70] width 36 height 20
click at [1533, 68] on button "Save" at bounding box center [1538, 70] width 36 height 20
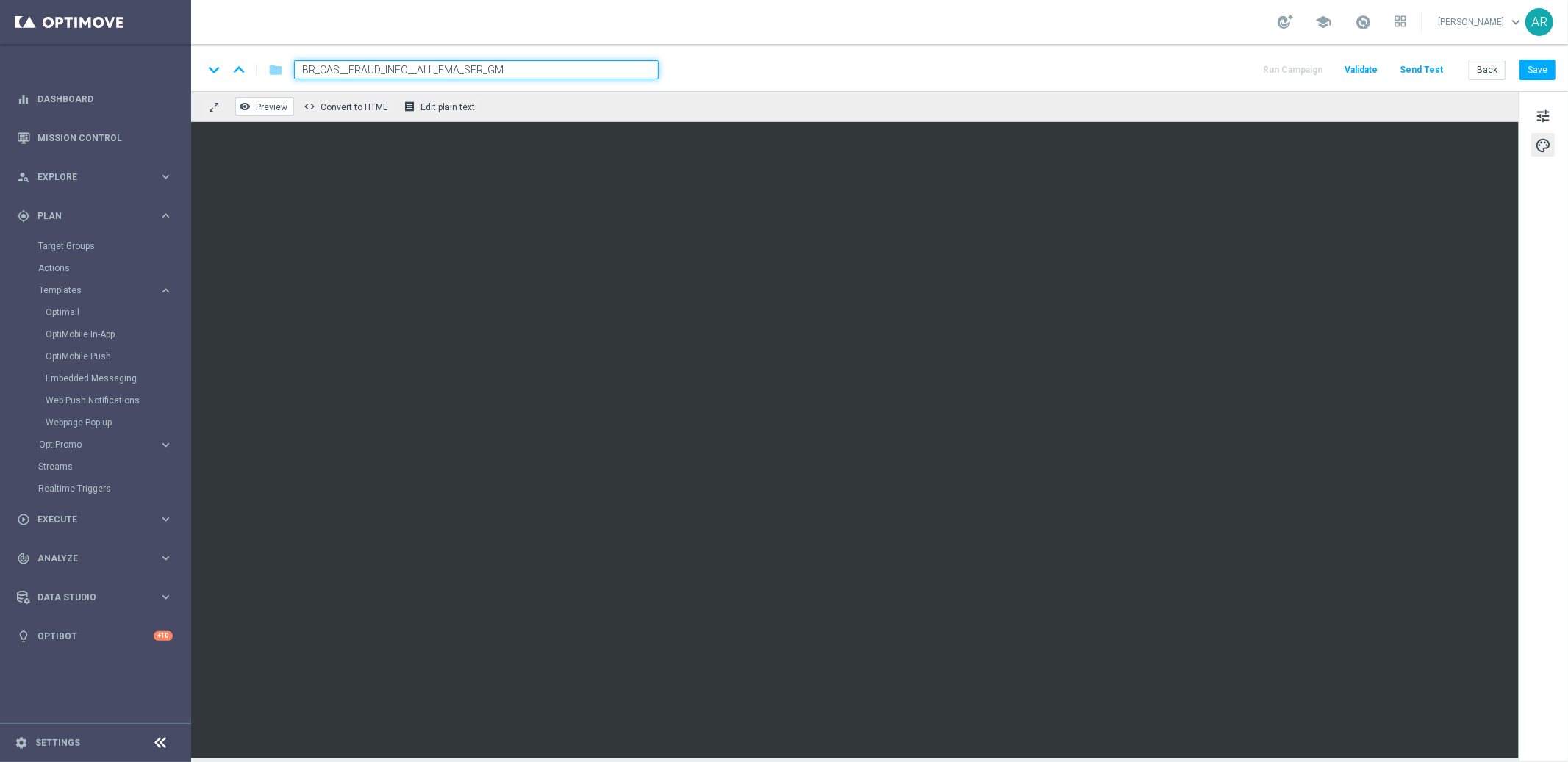
click at [270, 111] on span "Preview" at bounding box center [272, 108] width 32 height 11
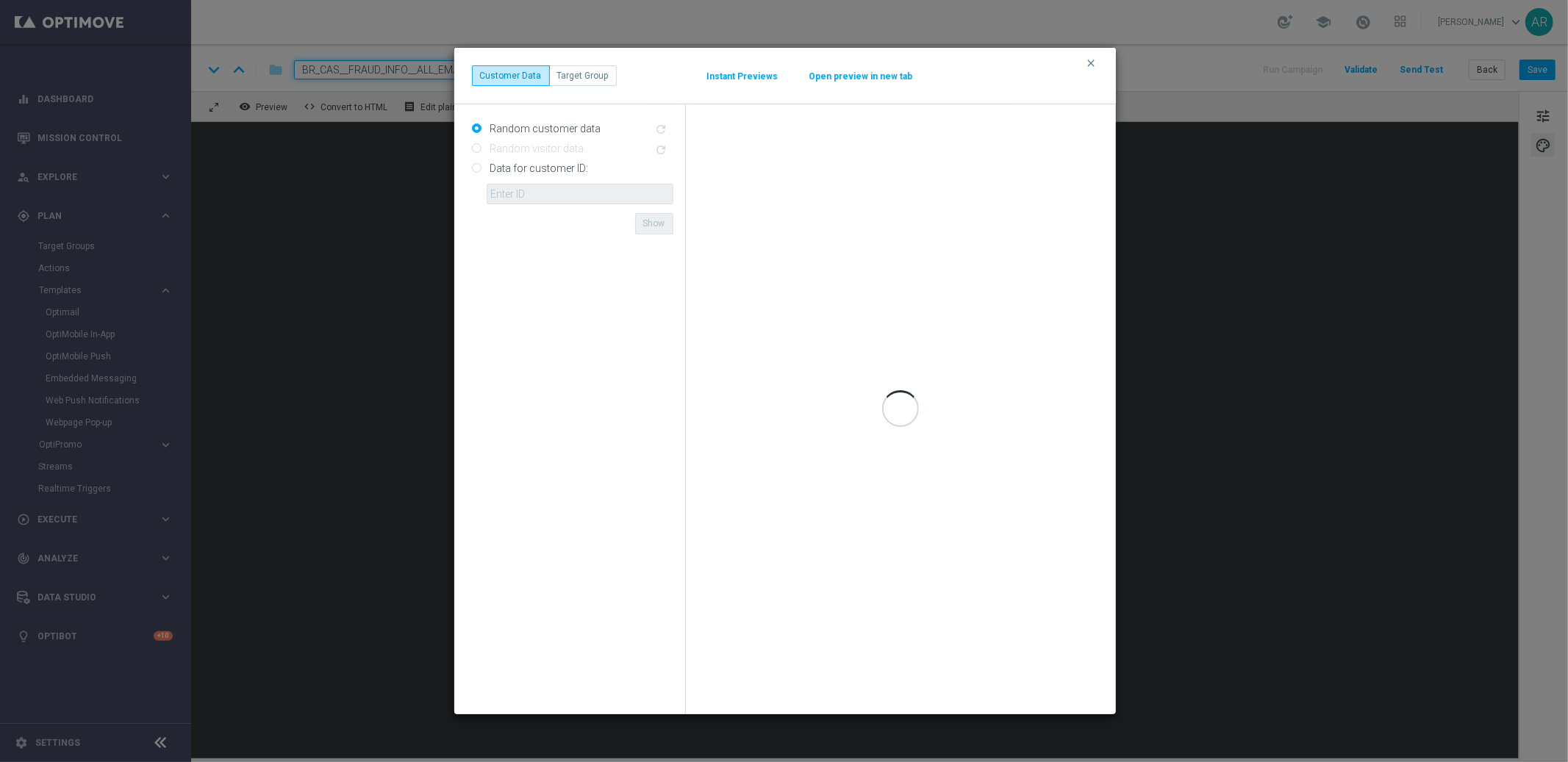
click at [840, 73] on button "Open preview in new tab" at bounding box center [861, 77] width 105 height 12
click at [1092, 58] on icon "clear" at bounding box center [1092, 64] width 12 height 12
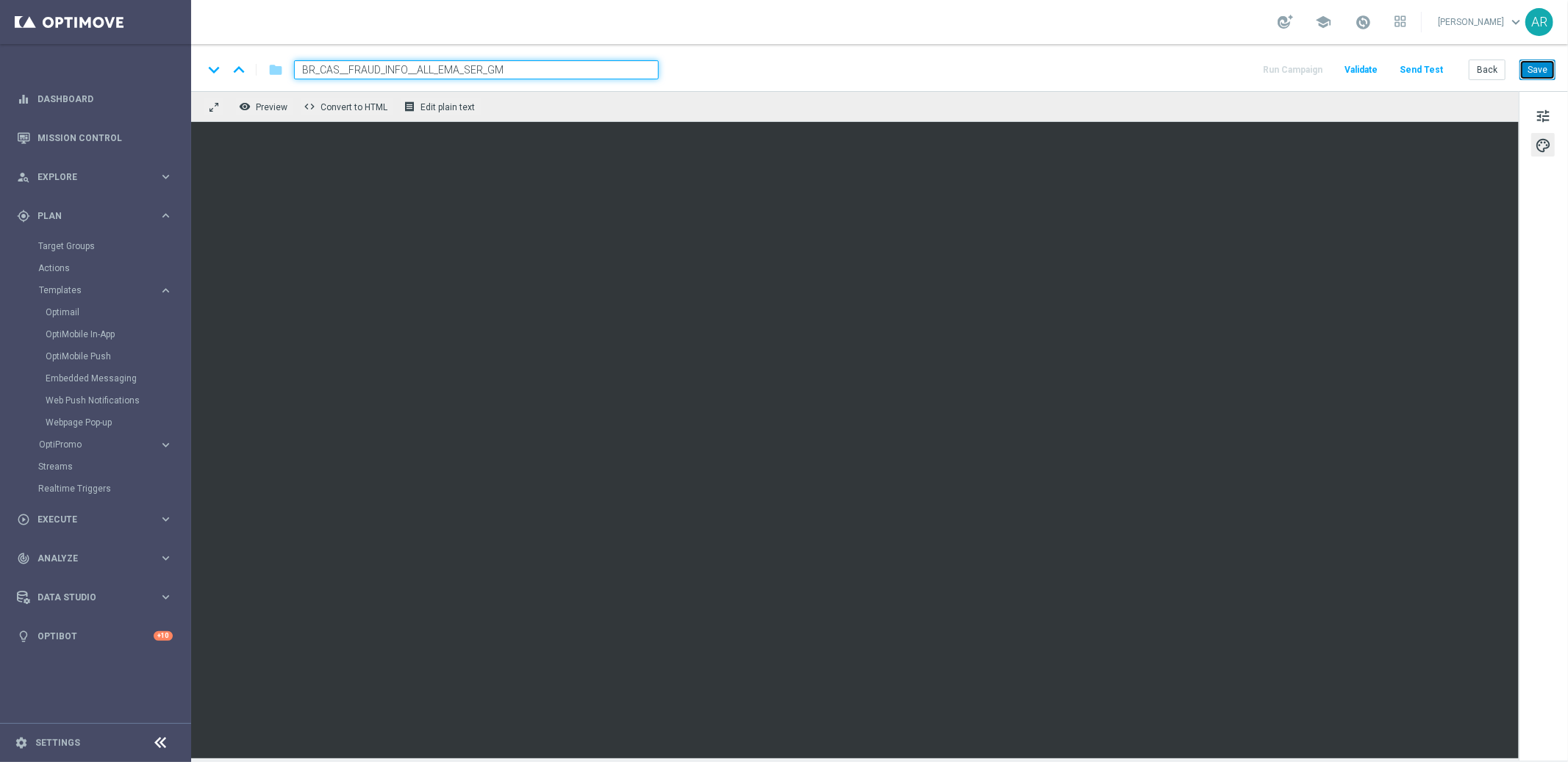
click at [1539, 70] on button "Save" at bounding box center [1538, 70] width 36 height 20
click at [270, 108] on span "Preview" at bounding box center [272, 108] width 32 height 11
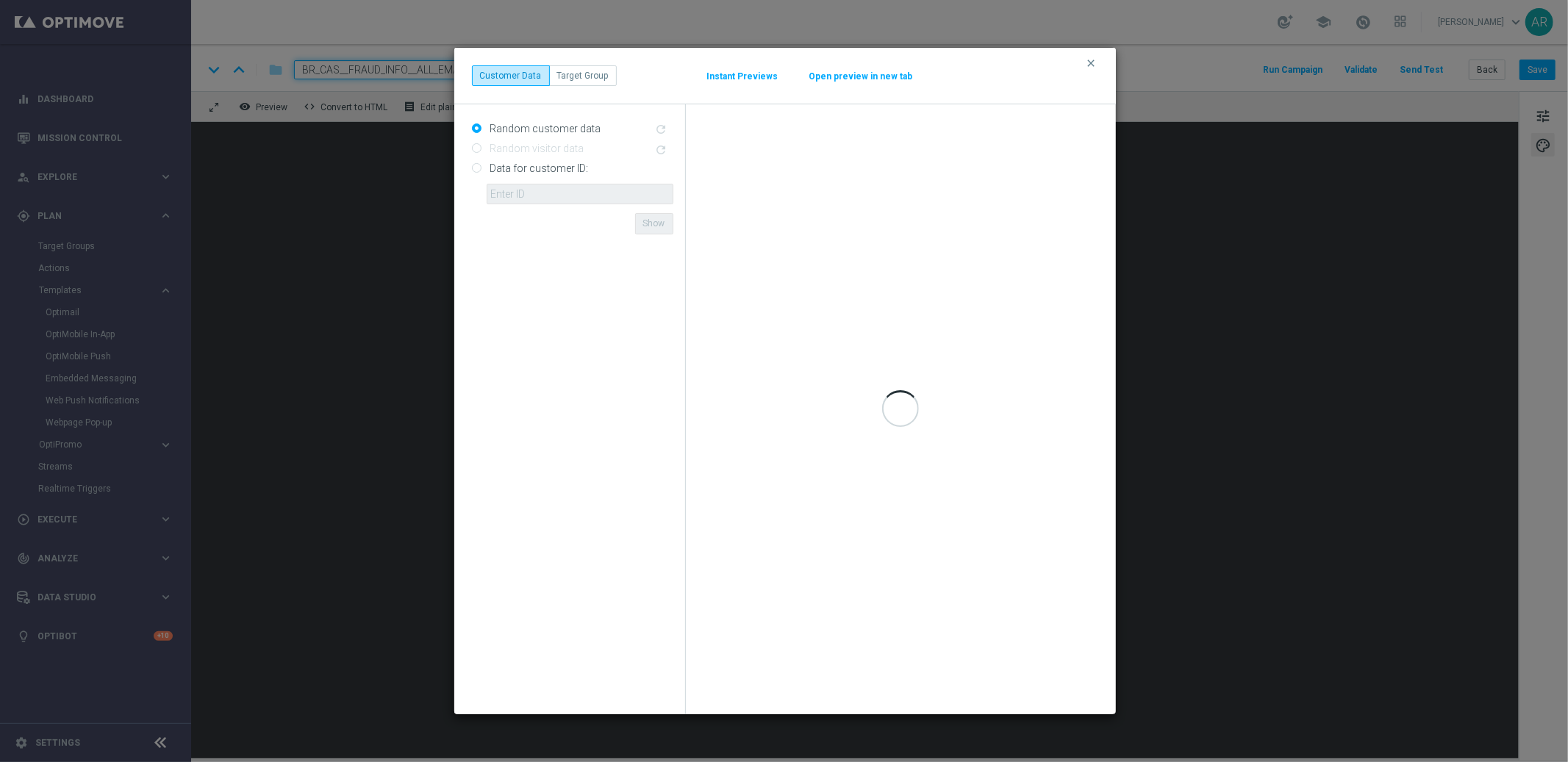
click at [861, 77] on button "Open preview in new tab" at bounding box center [861, 77] width 105 height 12
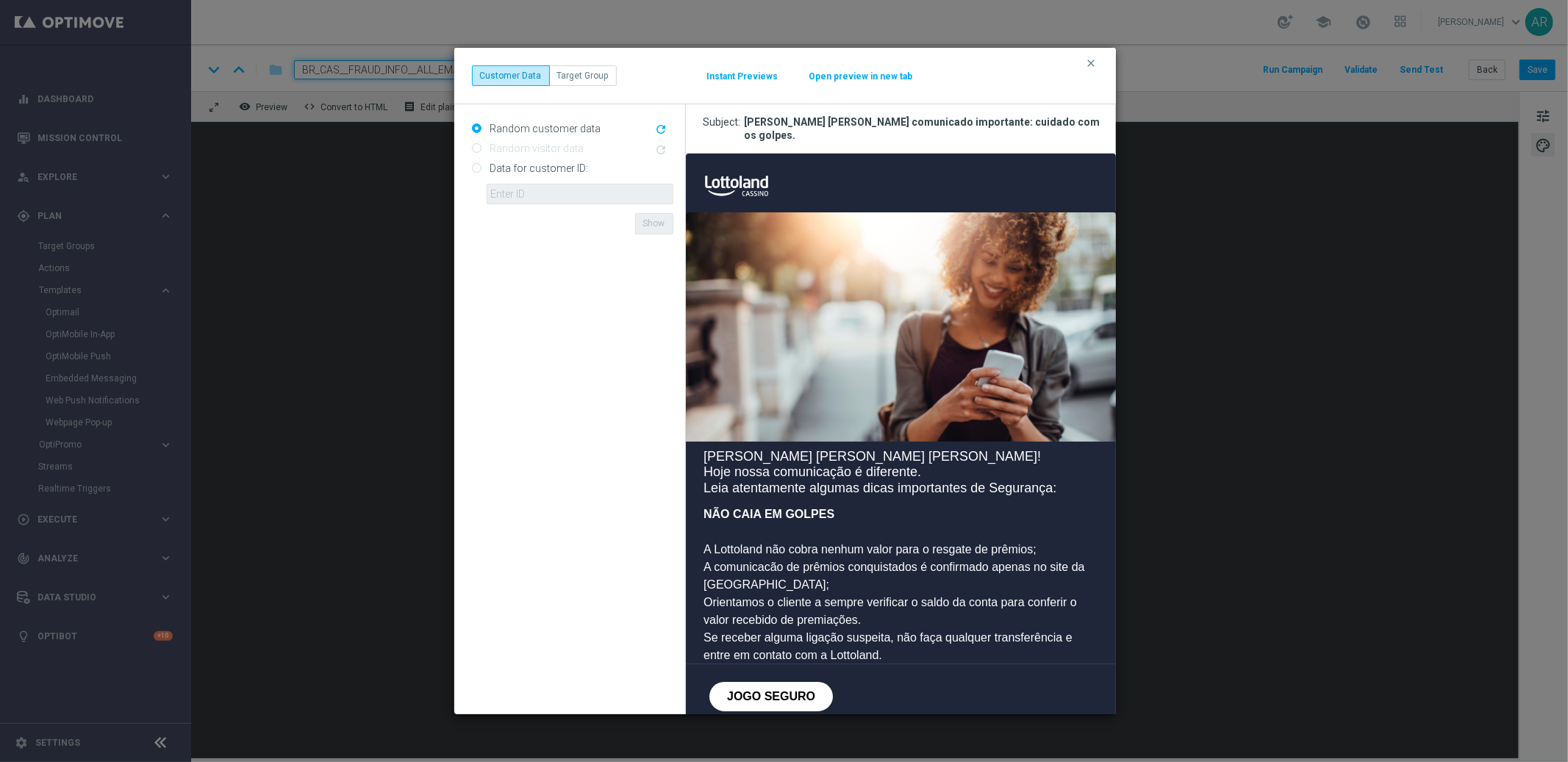
scroll to position [0, 0]
click at [1087, 62] on icon "clear" at bounding box center [1092, 64] width 12 height 12
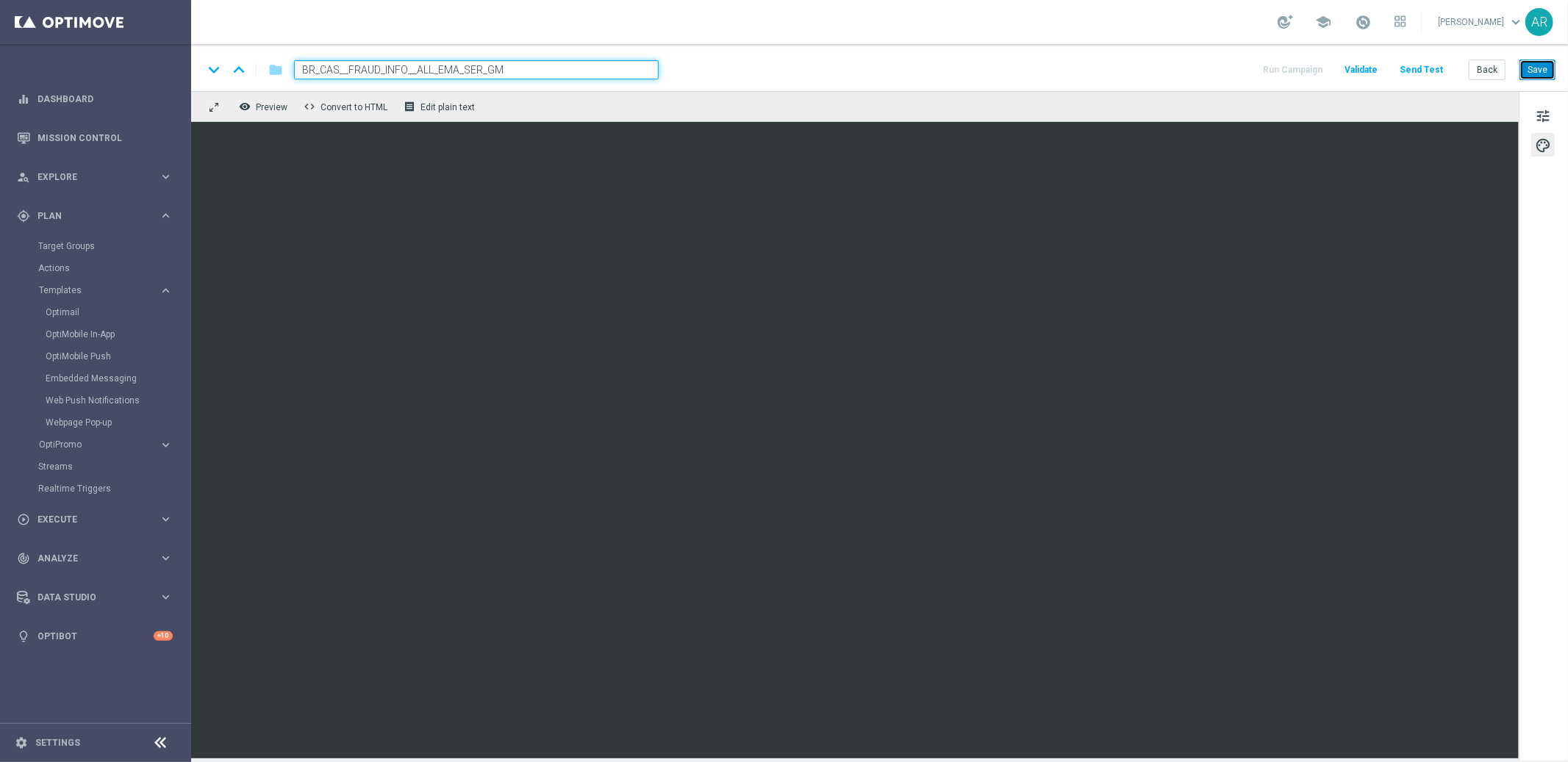
click at [1538, 74] on button "Save" at bounding box center [1538, 70] width 36 height 20
click at [270, 109] on span "Preview" at bounding box center [272, 108] width 32 height 11
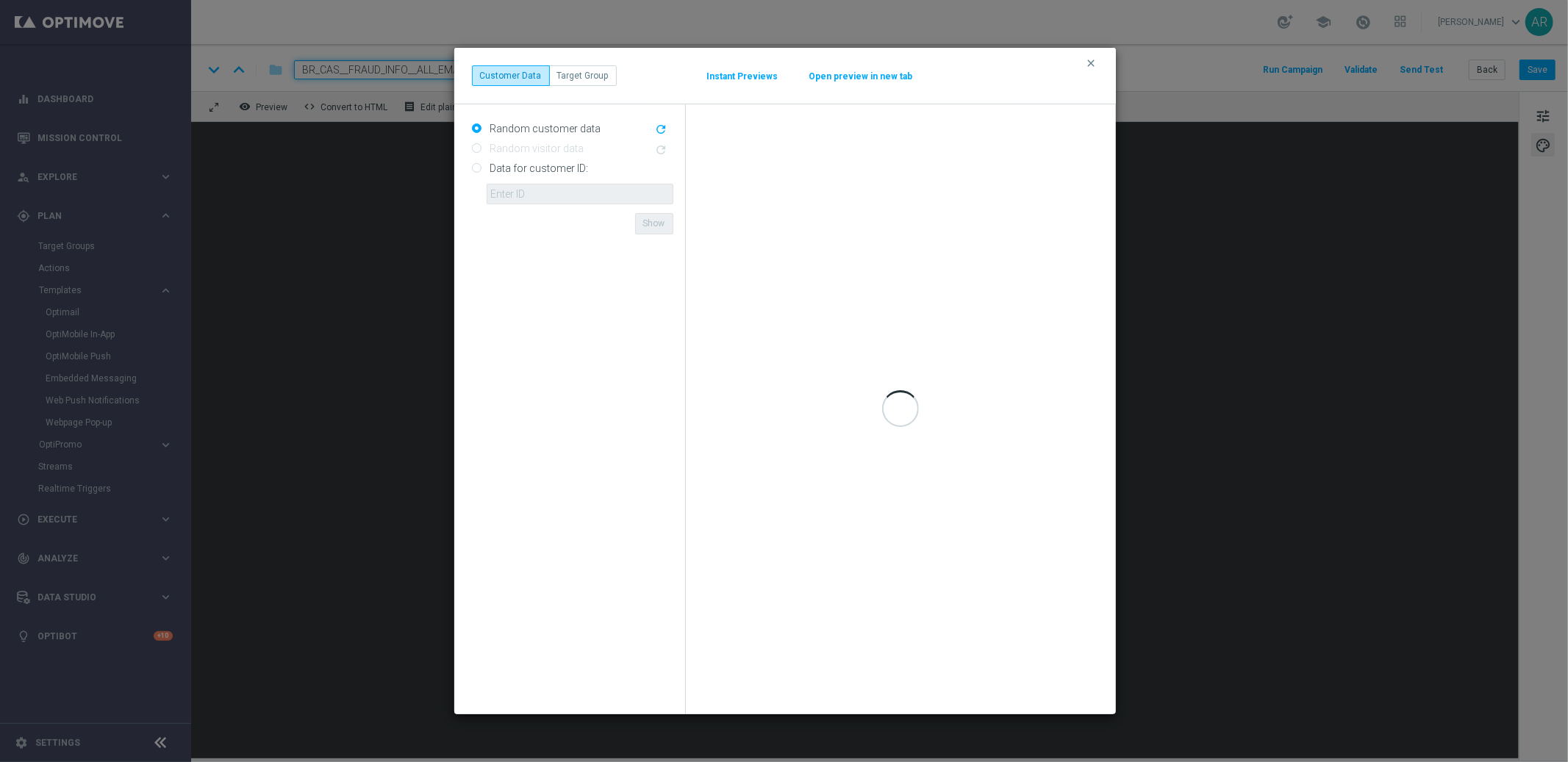
click at [888, 74] on button "Open preview in new tab" at bounding box center [861, 77] width 105 height 12
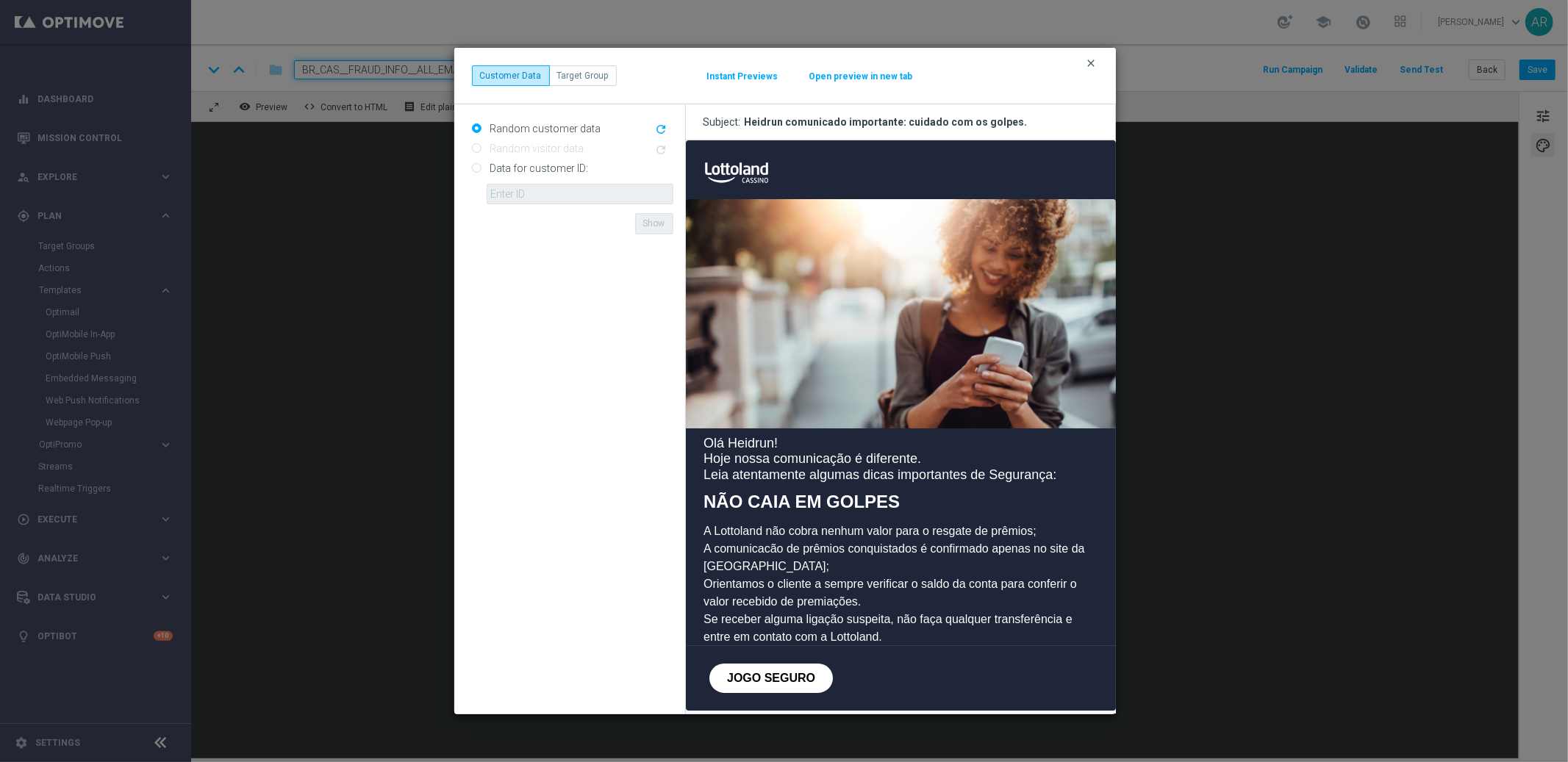
click at [1095, 63] on icon "clear" at bounding box center [1092, 64] width 12 height 12
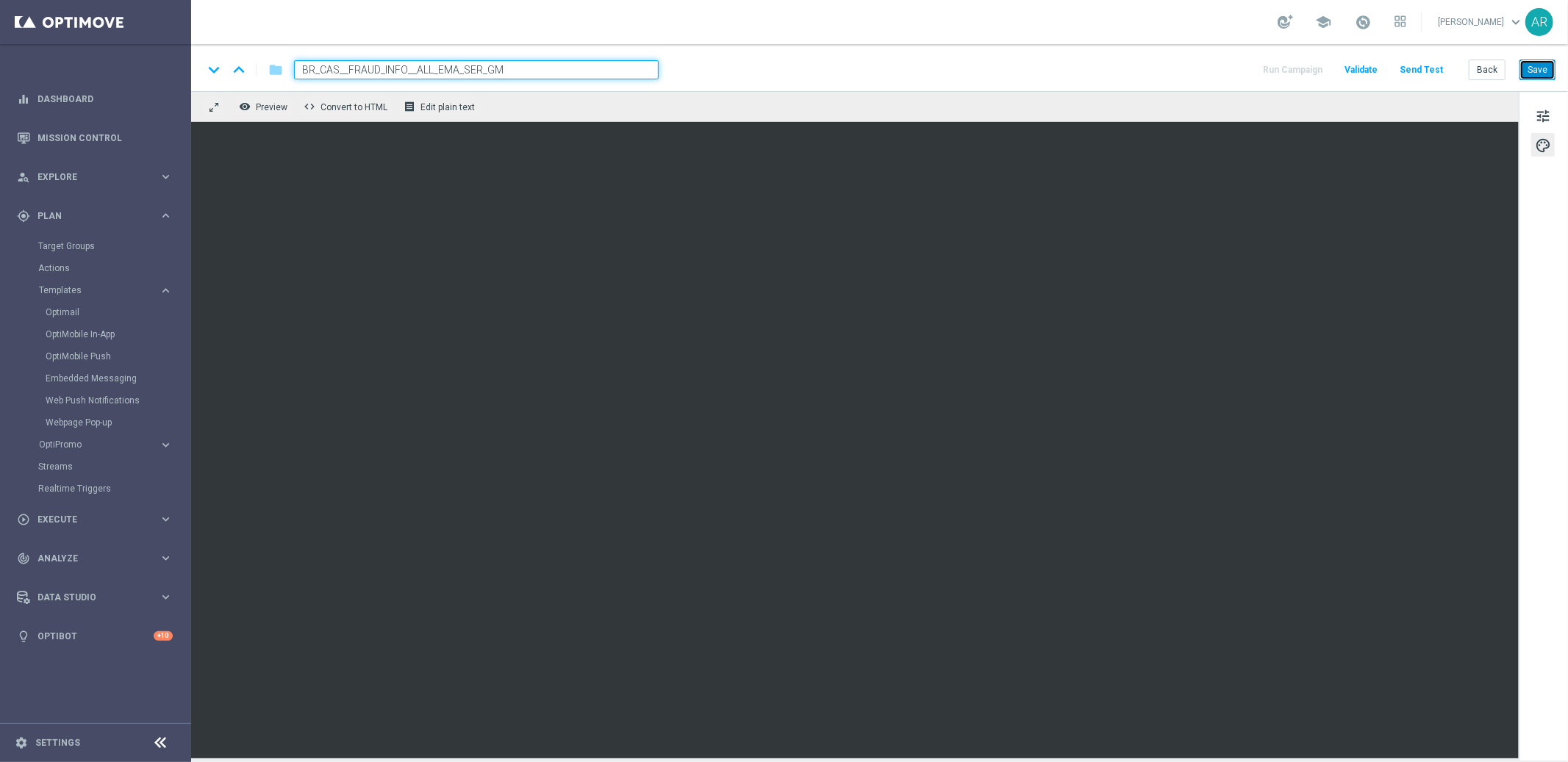
click at [1539, 71] on button "Save" at bounding box center [1538, 70] width 36 height 20
click at [1536, 70] on button "Save" at bounding box center [1538, 70] width 36 height 20
click at [1542, 67] on button "Save" at bounding box center [1538, 70] width 36 height 20
click at [1543, 109] on span "tune" at bounding box center [1542, 116] width 16 height 19
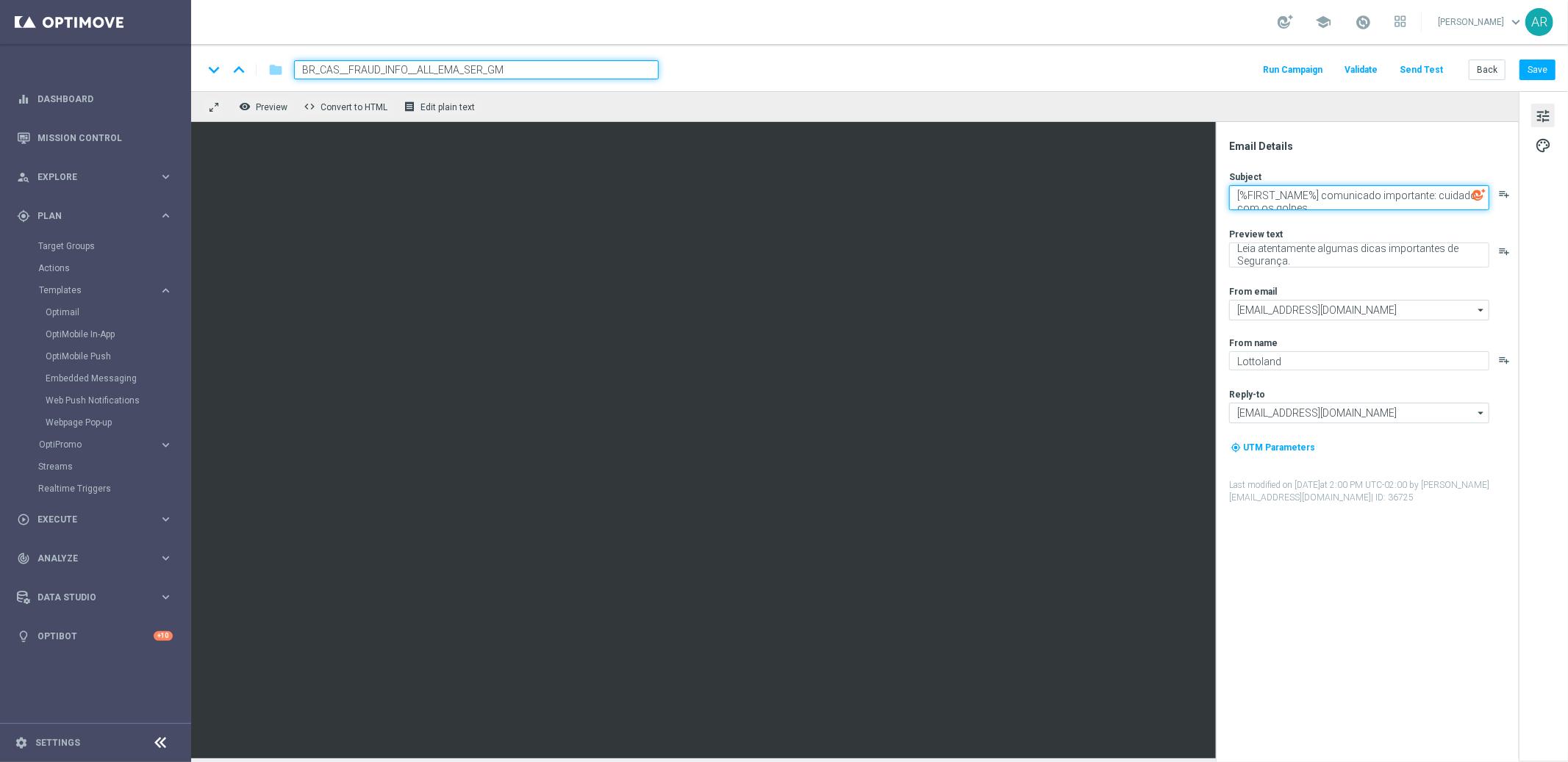
click at [1319, 193] on textarea "[%FIRST_NAME%] comunicado importante: cuidado com os golpes." at bounding box center [1358, 198] width 260 height 25
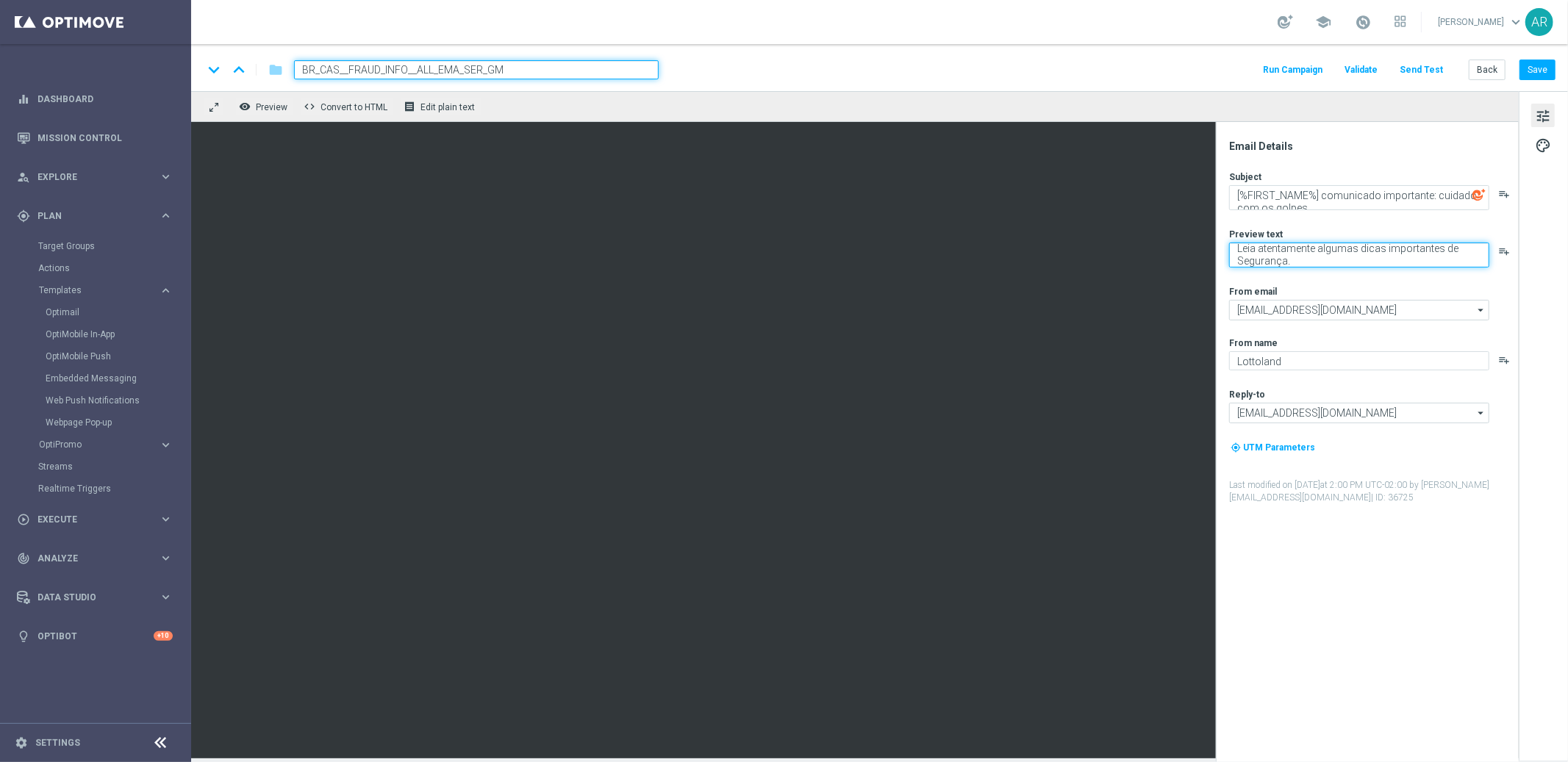
click at [1303, 256] on textarea "Leia atentamente algumas dicas importantes de Segurança." at bounding box center [1358, 255] width 260 height 25
click at [1545, 119] on span "tune" at bounding box center [1542, 116] width 16 height 19
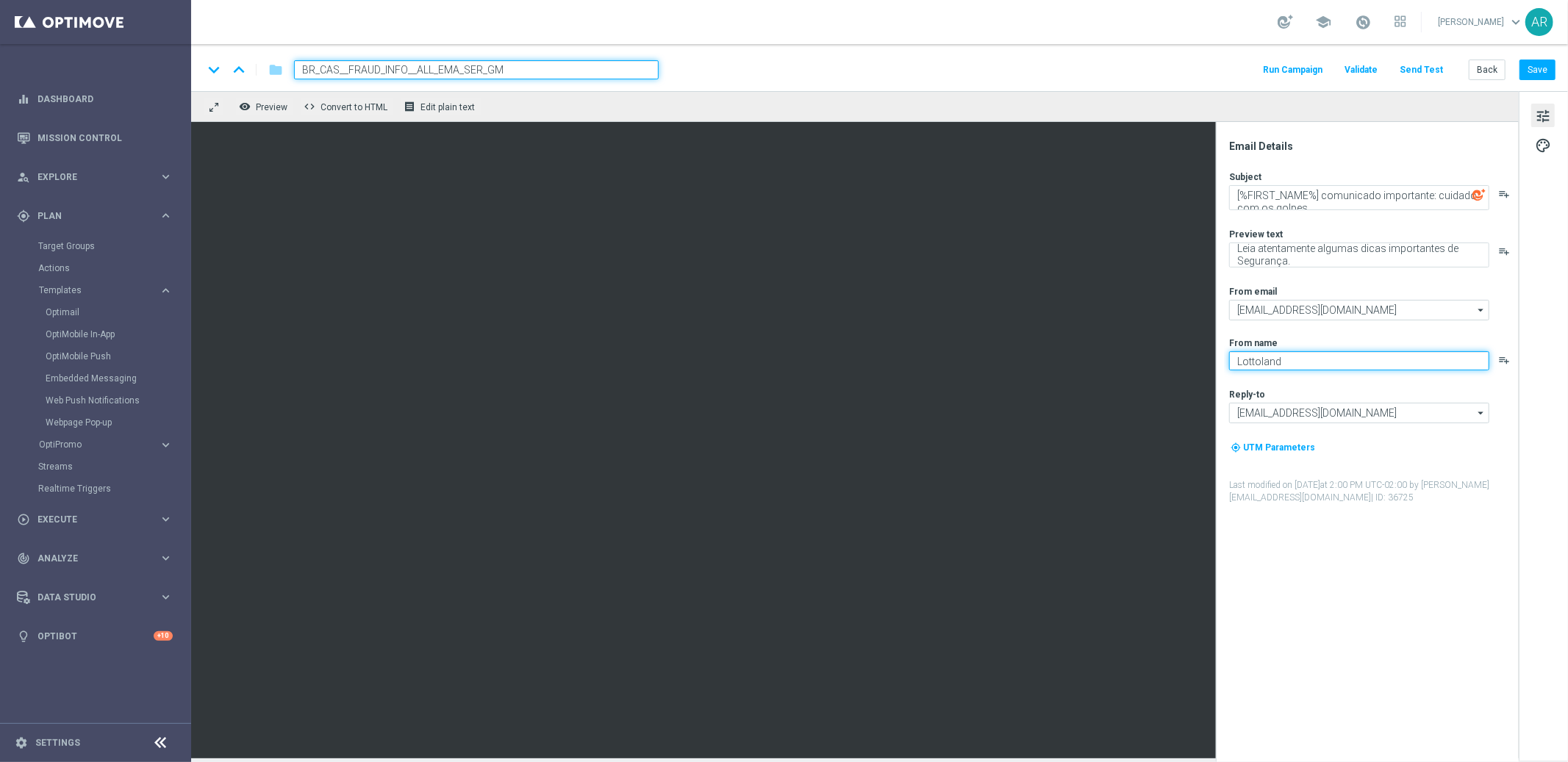
click at [1323, 368] on textarea "Lottoland" at bounding box center [1358, 361] width 260 height 19
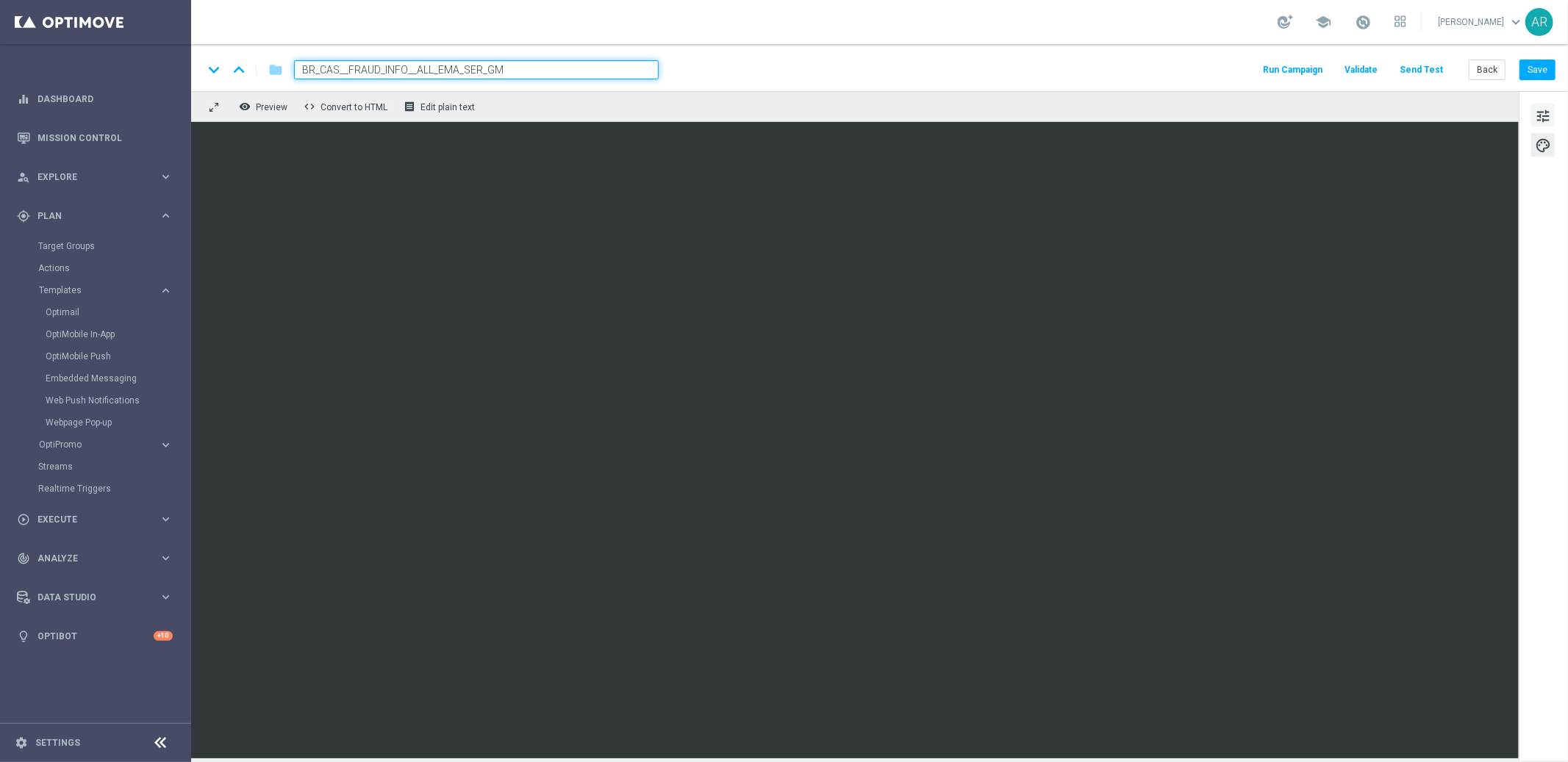
click at [1538, 117] on span "tune" at bounding box center [1542, 116] width 16 height 19
click at [1538, 70] on button "Save" at bounding box center [1538, 70] width 36 height 20
click at [1480, 70] on button "Back" at bounding box center [1487, 70] width 37 height 20
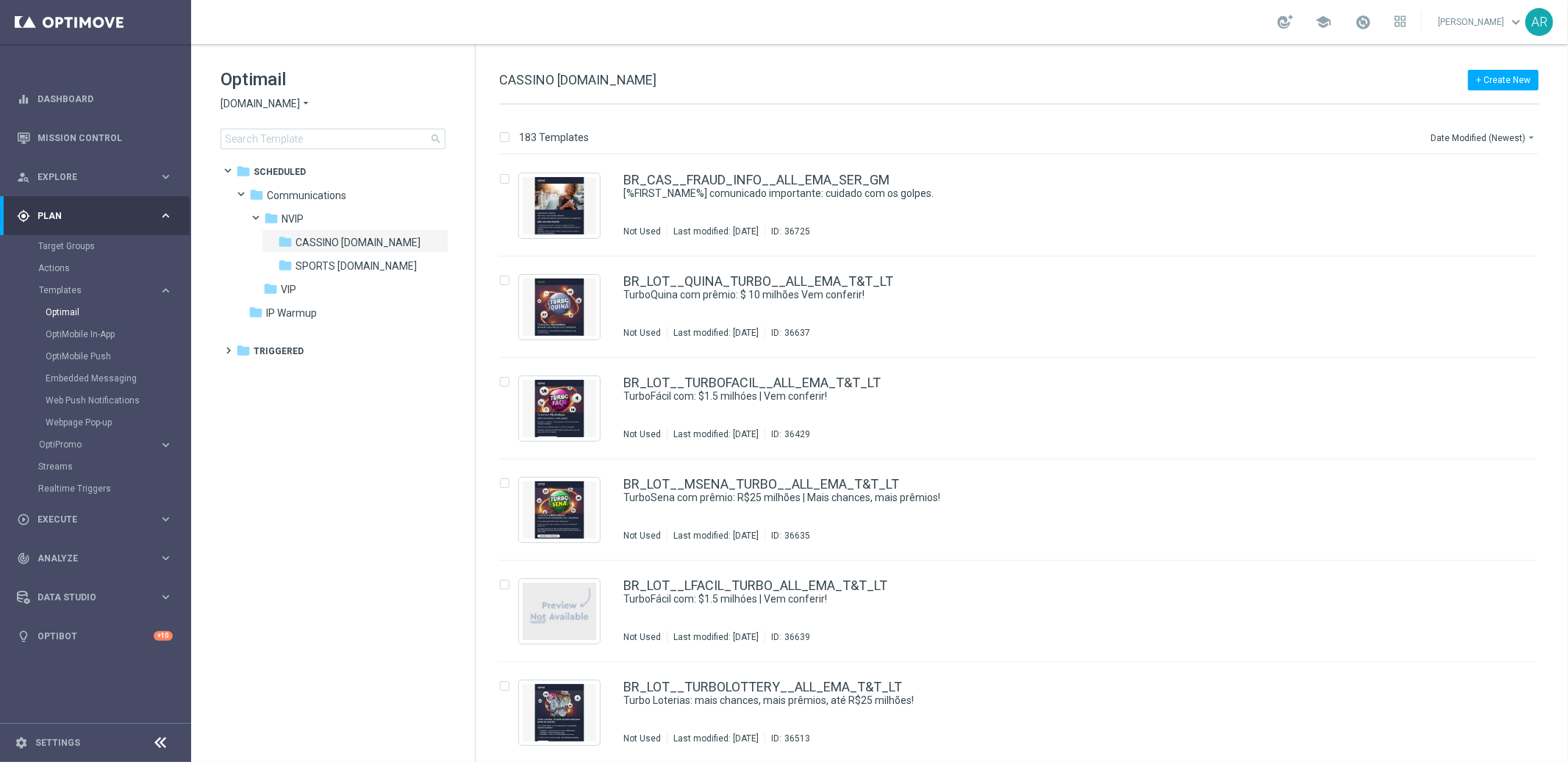
click at [328, 458] on tree-viewport "folder Scheduled more_vert folder Communications more_vert" at bounding box center [346, 459] width 255 height 601
click at [672, 275] on link "BR_LOT__QUINA_TURBO__ALL_EMA_T&T_LT" at bounding box center [758, 281] width 270 height 13
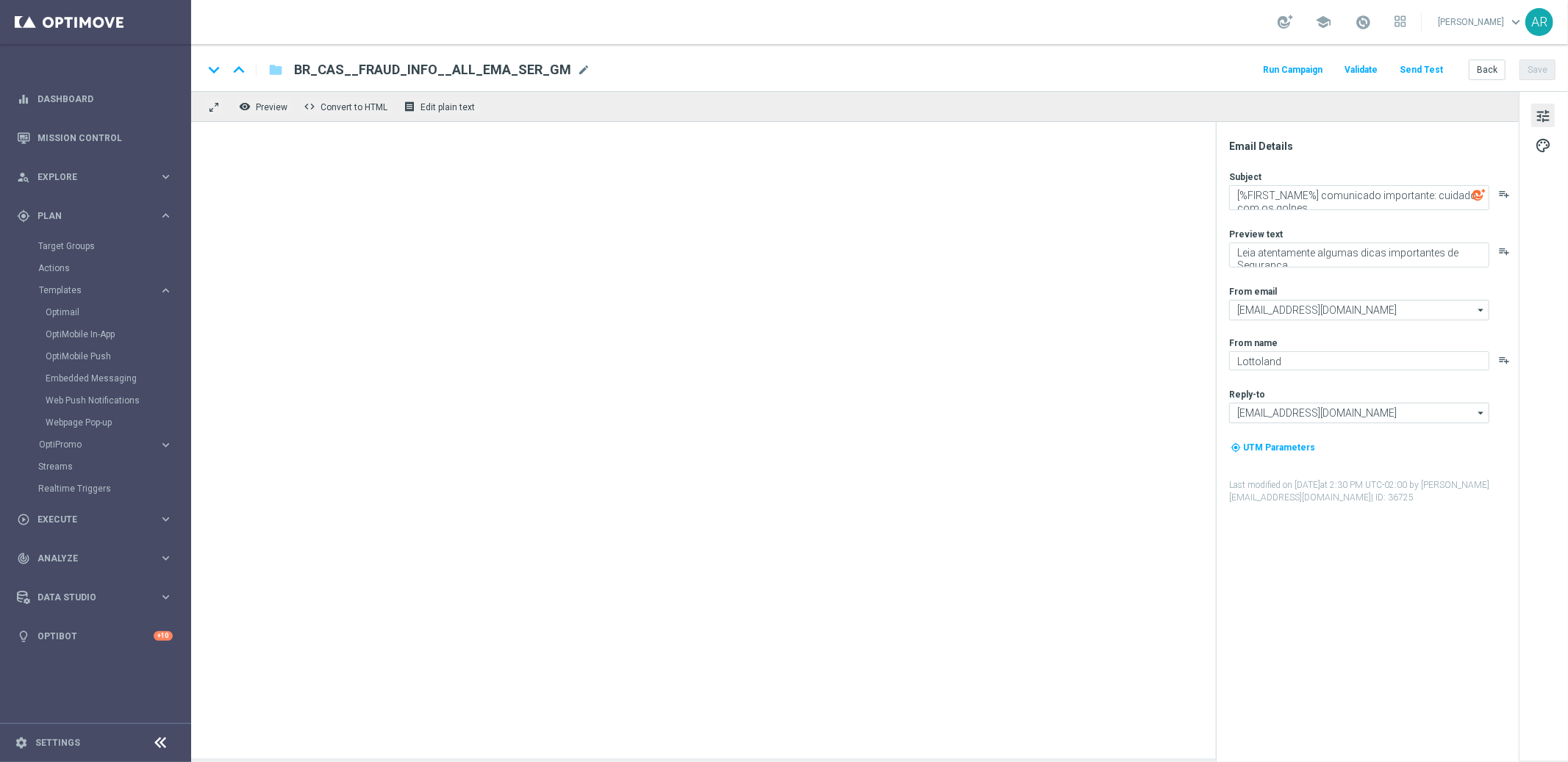
type textarea "TurboQuina com prêmio: $ 10 milhões Vem conferir!"
type textarea "Aumente suas chances com TurboQuina"
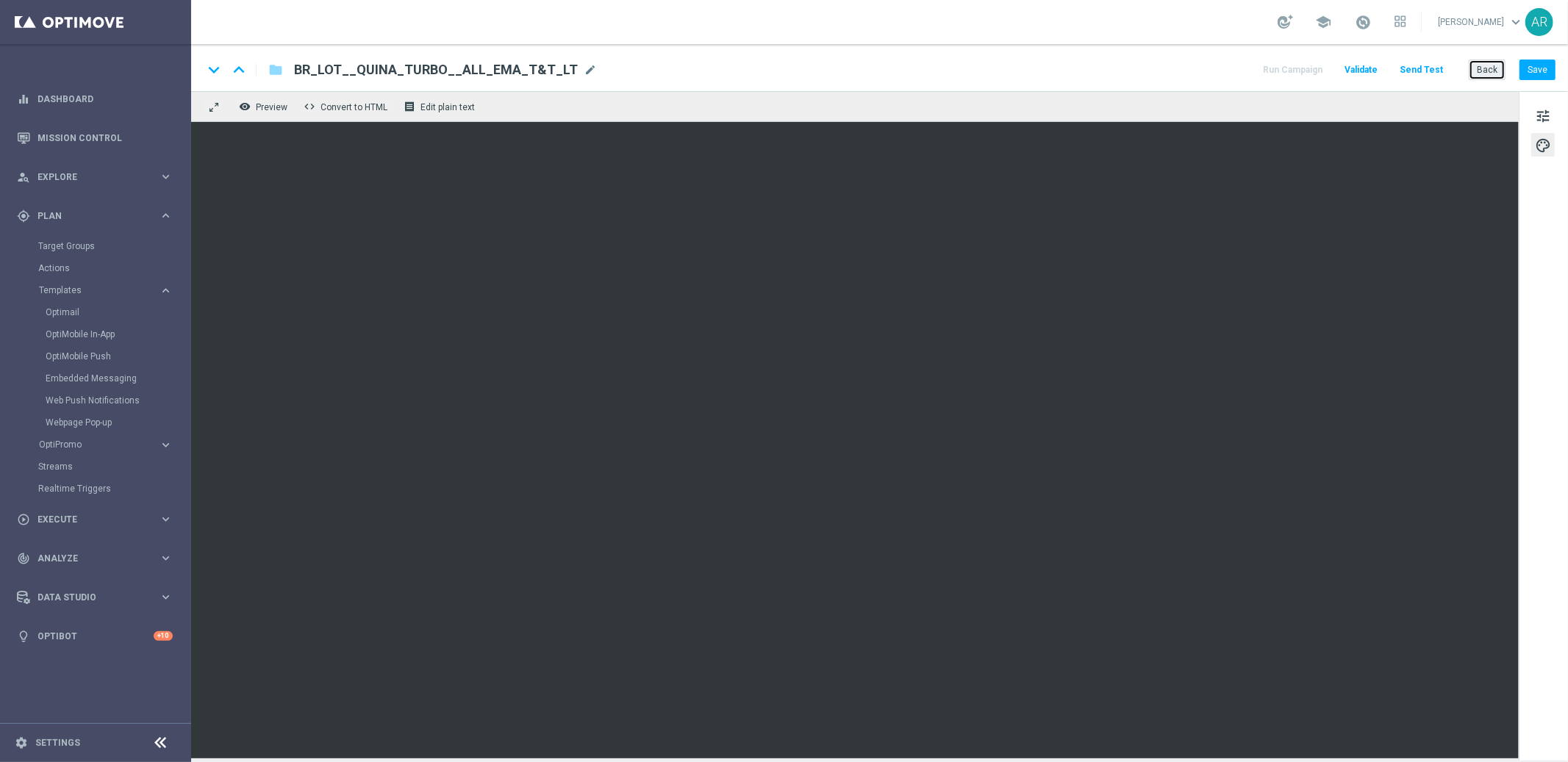
click at [1479, 67] on button "Back" at bounding box center [1487, 70] width 37 height 20
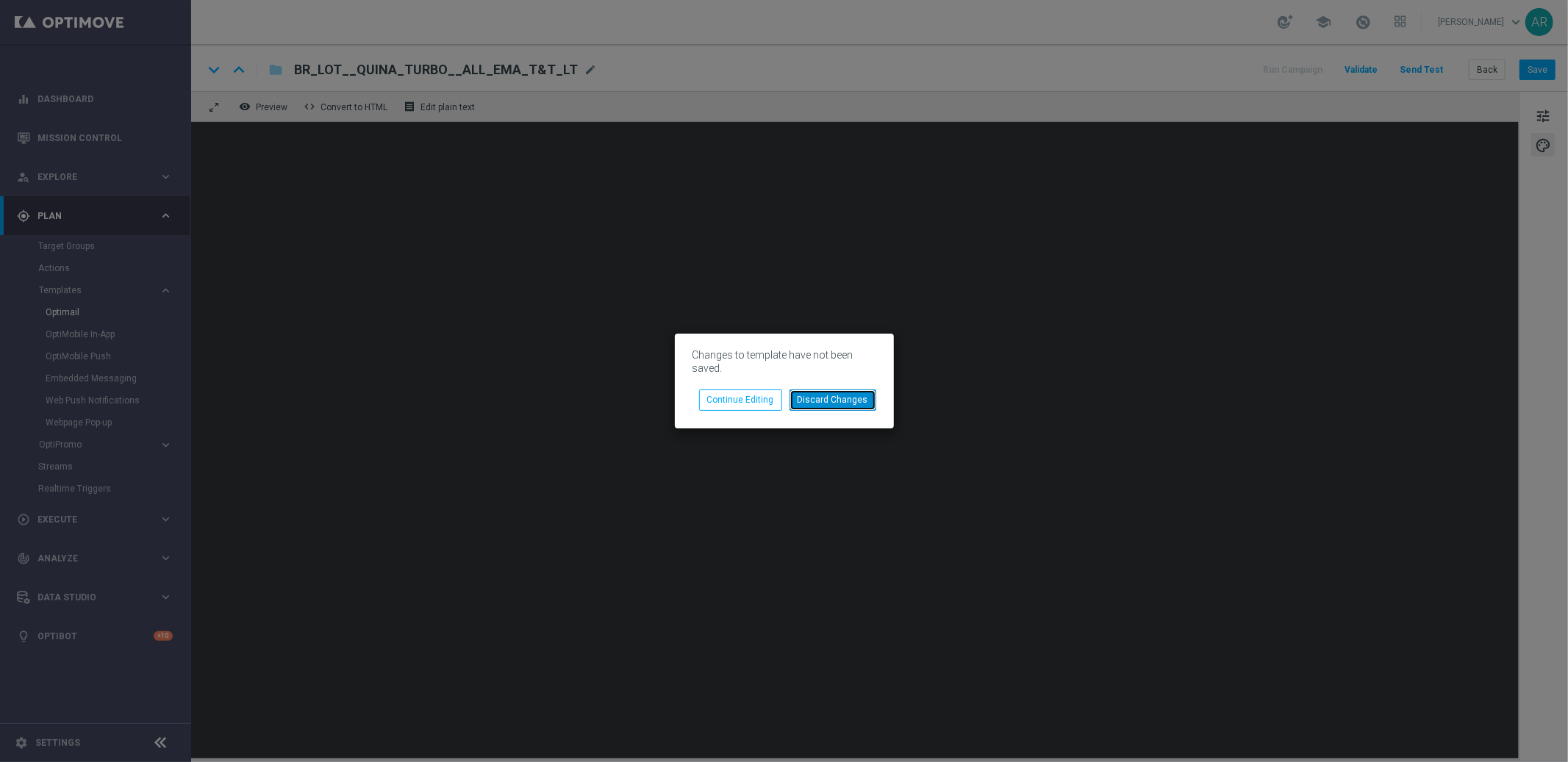
click at [836, 401] on button "Discard Changes" at bounding box center [832, 399] width 86 height 20
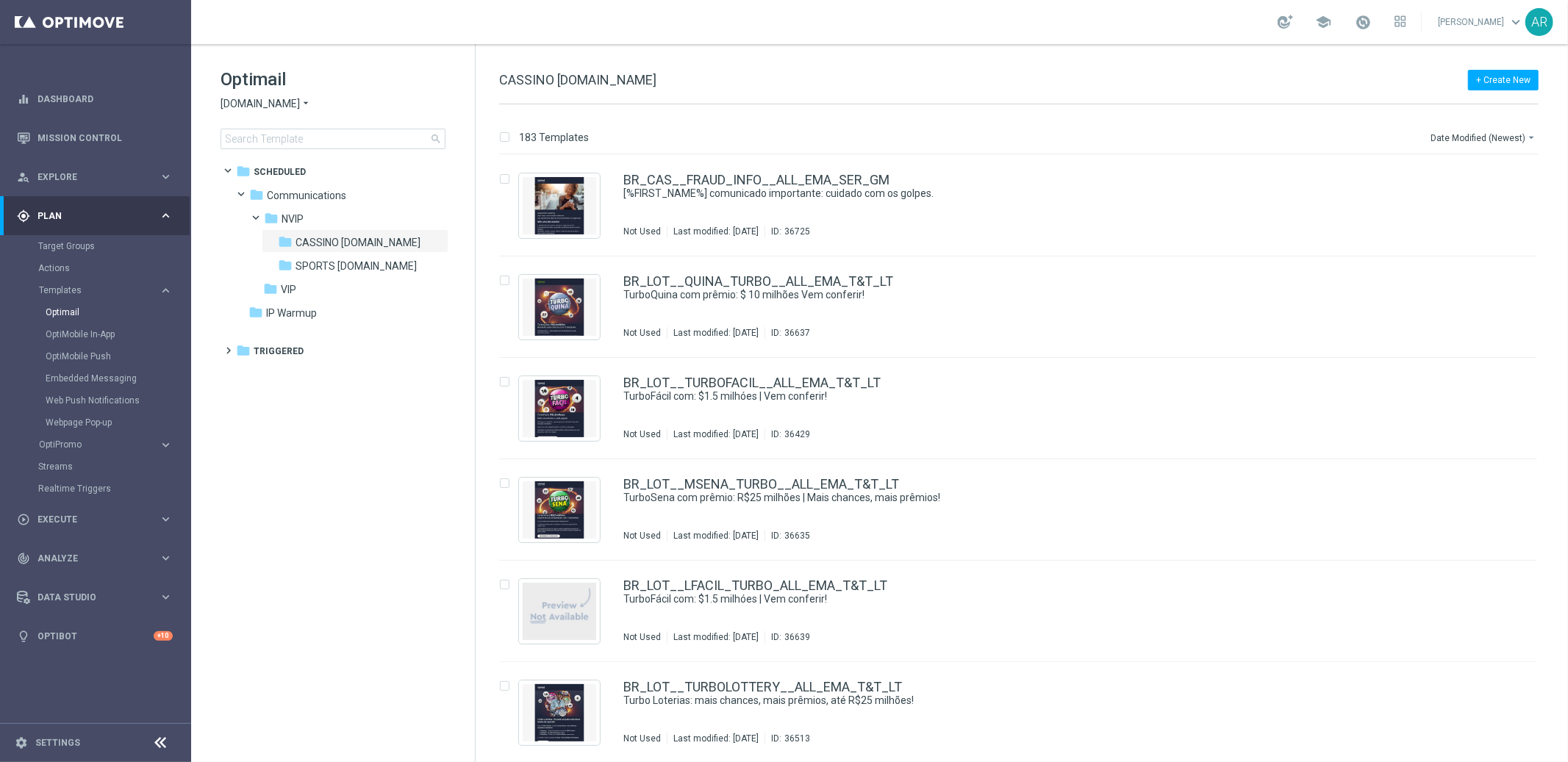
click at [300, 105] on icon "arrow_drop_down" at bounding box center [306, 104] width 12 height 14
click at [303, 419] on tree-viewport "folder Scheduled more_vert folder Communications more_vert" at bounding box center [346, 459] width 255 height 601
click at [363, 502] on tree-viewport "folder Scheduled more_vert folder Communications more_vert" at bounding box center [346, 459] width 255 height 601
click at [779, 284] on link "BR_LOT__QUINA_TURBO__ALL_EMA_T&T_LT" at bounding box center [758, 281] width 270 height 13
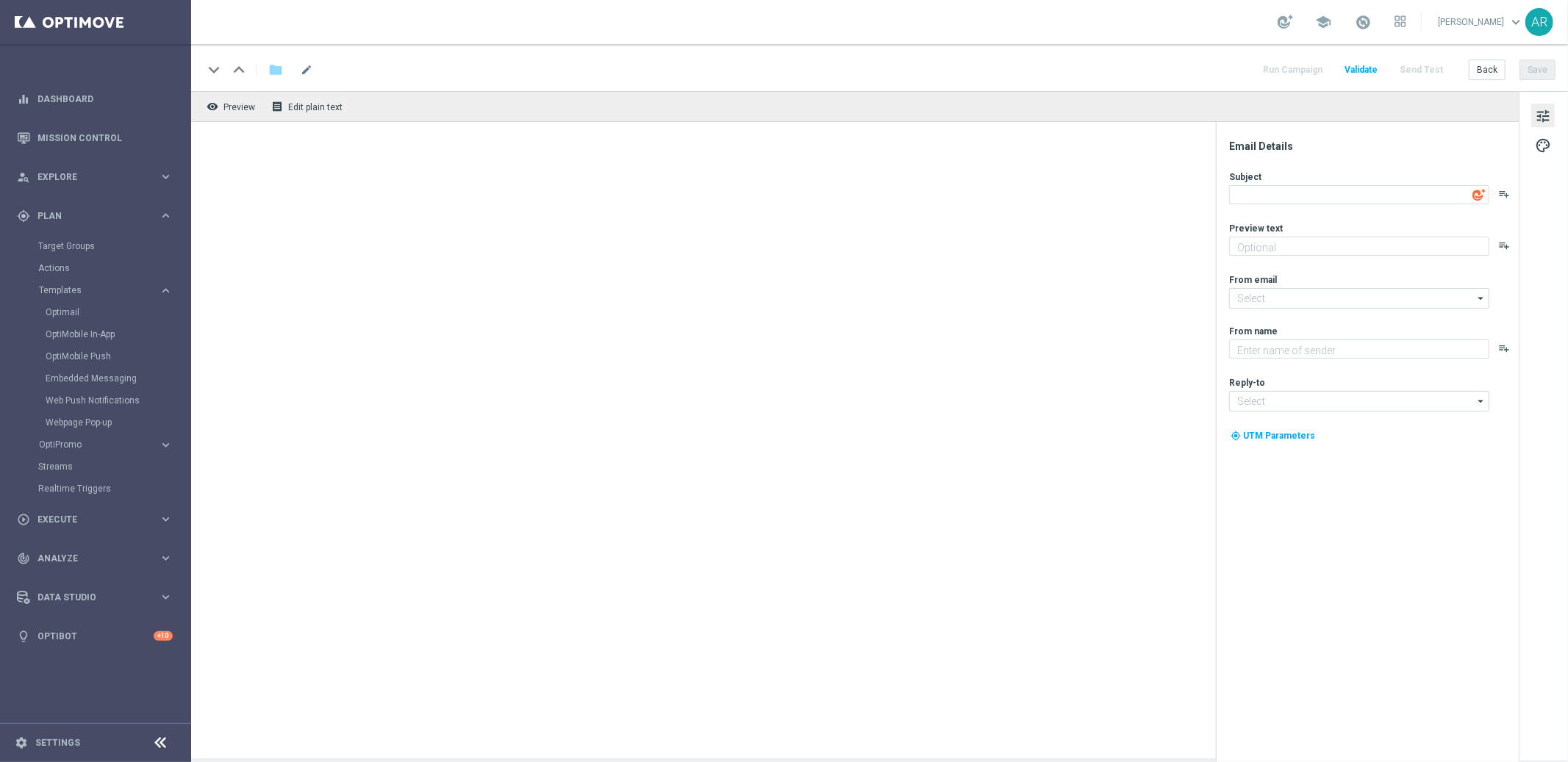
type input "[EMAIL_ADDRESS][DOMAIN_NAME]"
type textarea "[DOMAIN_NAME]"
type textarea "TurboQuina com prêmio: $ 10 milhões Vem conferir!"
type textarea "Aumente suas chances com TurboQuina"
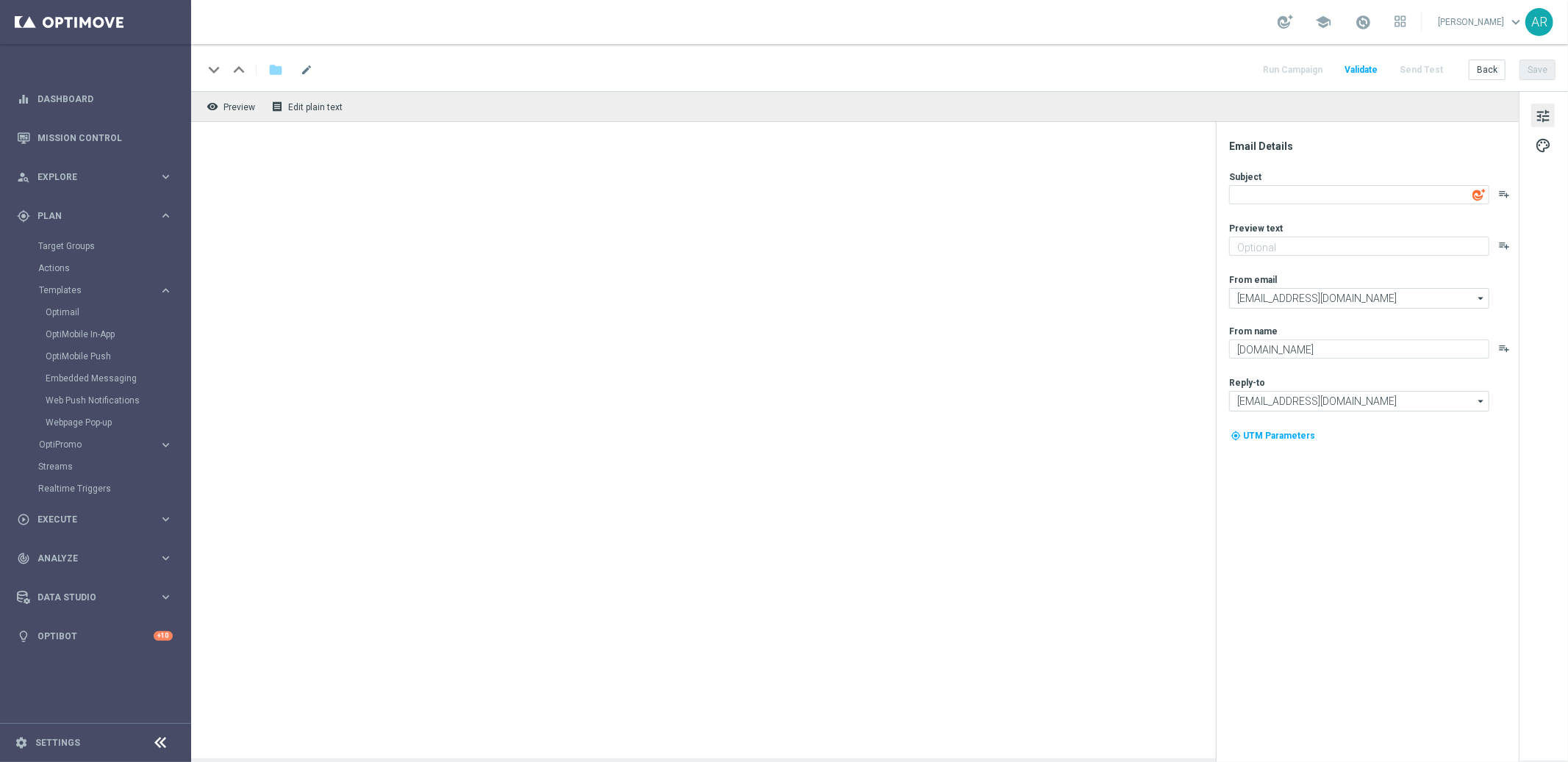
type textarea "Lottoland"
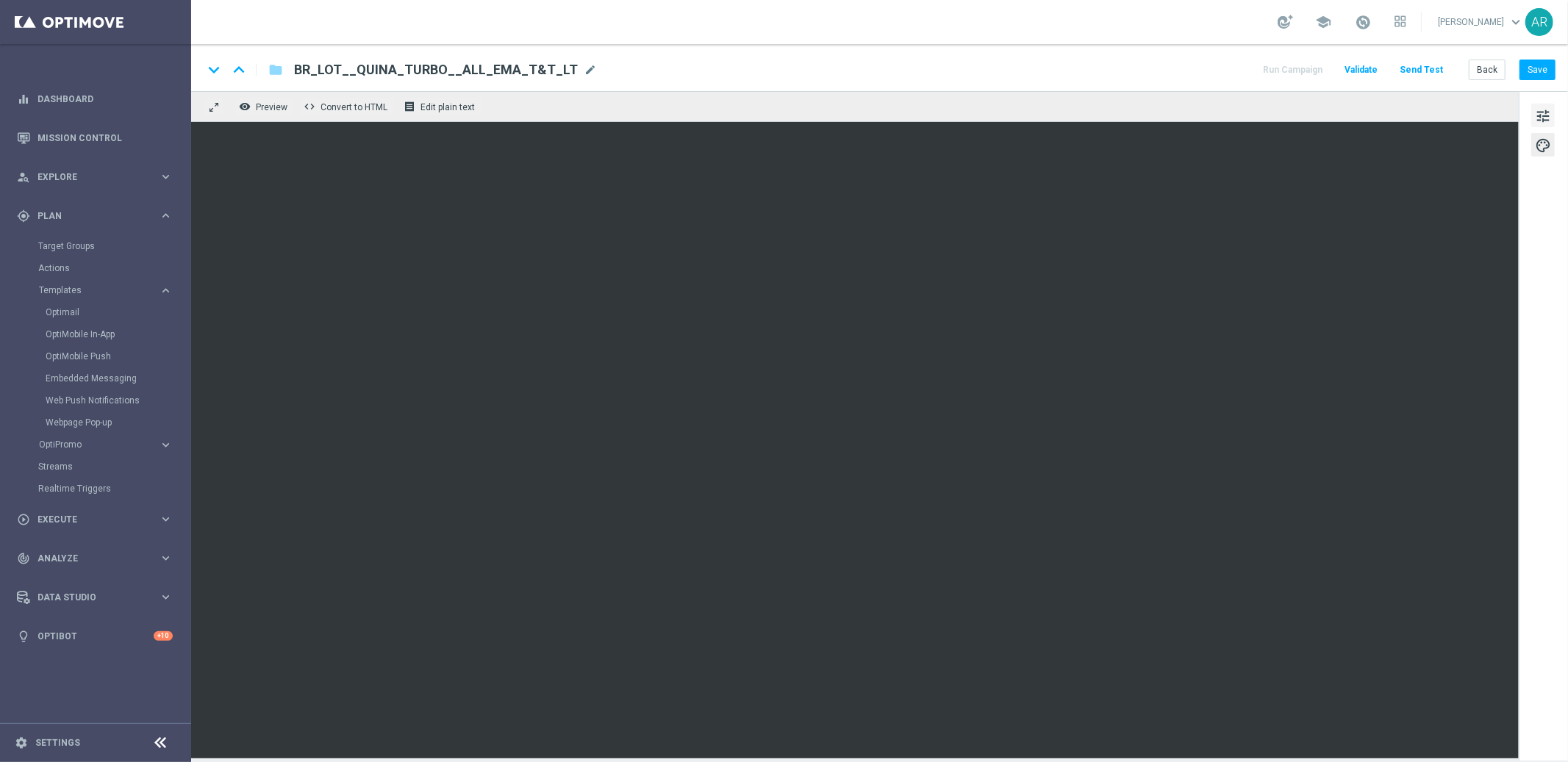
click at [1541, 111] on span "tune" at bounding box center [1542, 116] width 16 height 19
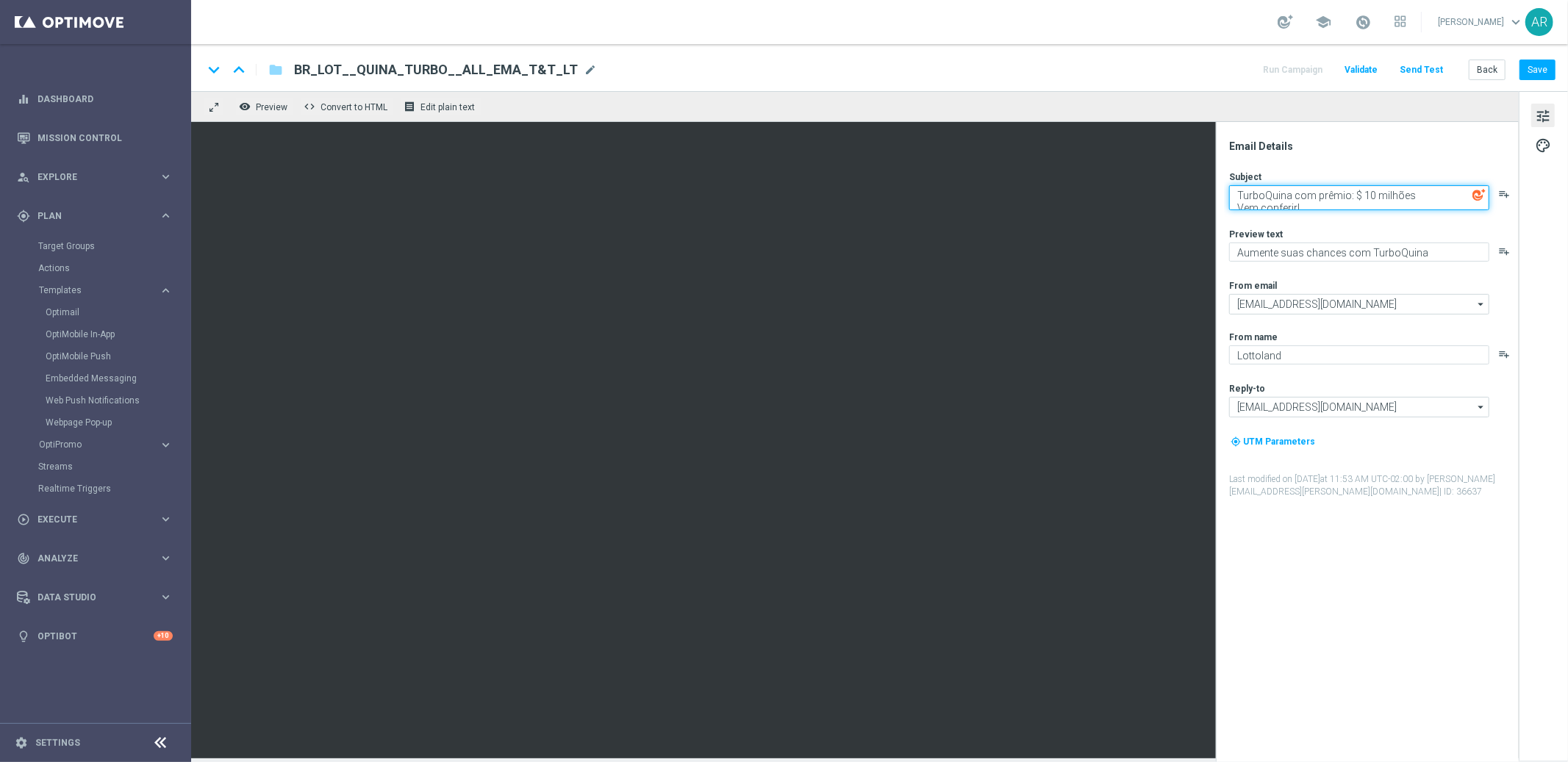
click at [1234, 190] on textarea "TurboQuina com prêmio: $ 10 milhões Vem conferir!" at bounding box center [1358, 198] width 260 height 25
paste textarea "[%FIRST_NAME%]"
click at [1447, 198] on textarea "[%FIRST_NAME%] TurboQuina com prêmio: $ 10 milhões Vem conferir!" at bounding box center [1358, 198] width 260 height 25
click at [1438, 194] on textarea "[%FIRST_NAME%] TurboQuina com prêmio: $10 milhões Vem conferir!" at bounding box center [1358, 198] width 260 height 25
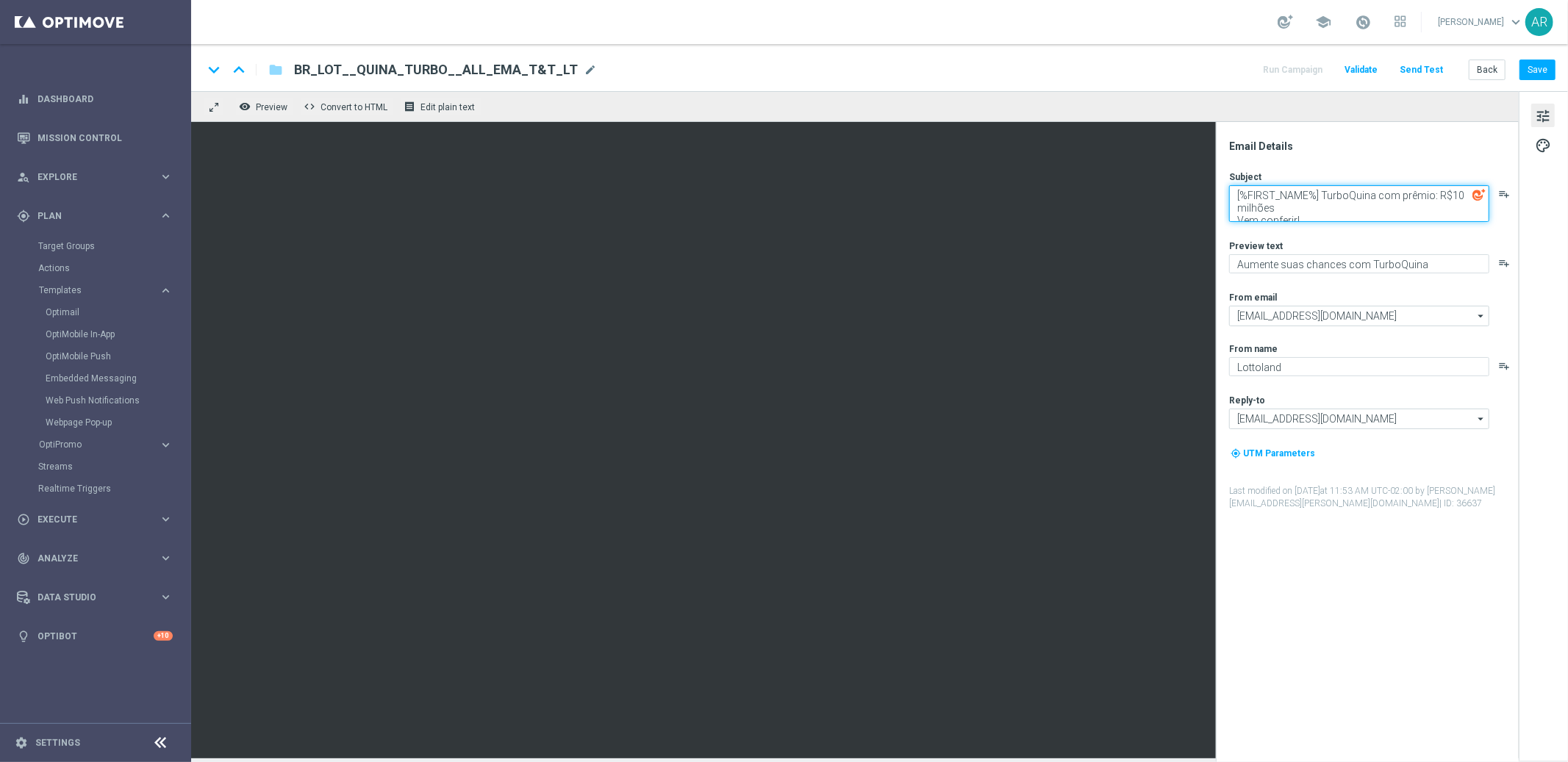
click at [1308, 213] on textarea "[%FIRST_NAME%] TurboQuina com prêmio: R$10 milhões Vem conferir!" at bounding box center [1358, 204] width 260 height 37
click at [1235, 217] on textarea "[%FIRST_NAME%] TurboQuina com prêmio: R$10 milhões Vem conferir!" at bounding box center [1358, 204] width 260 height 37
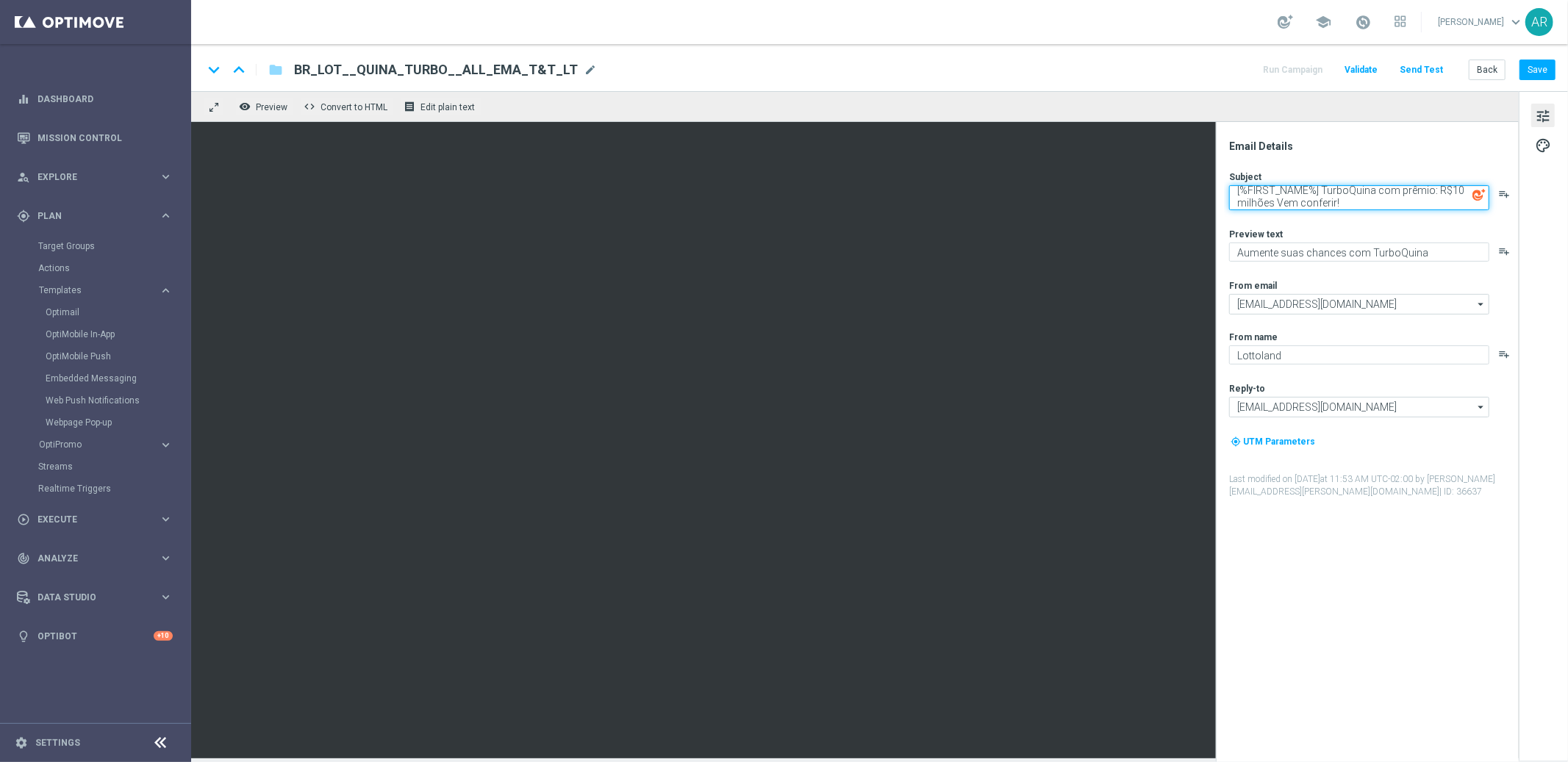
click at [1342, 203] on textarea "[%FIRST_NAME%] TurboQuina com prêmio: R$10 milhões Vem conferir!" at bounding box center [1358, 198] width 260 height 25
click at [1277, 204] on textarea "[%FIRST_NAME%] TurboQuina com prêmio: R$10 milhões Vem conferir!" at bounding box center [1358, 198] width 260 height 25
click at [1372, 204] on textarea "[%FIRST_NAME%] TurboQuina com prêmio: R$10 milhões. Vem conferir!" at bounding box center [1358, 198] width 260 height 25
type textarea "[%FIRST_NAME%] TurboQuina com prêmio: R$10 milhões. Vem conferir!"
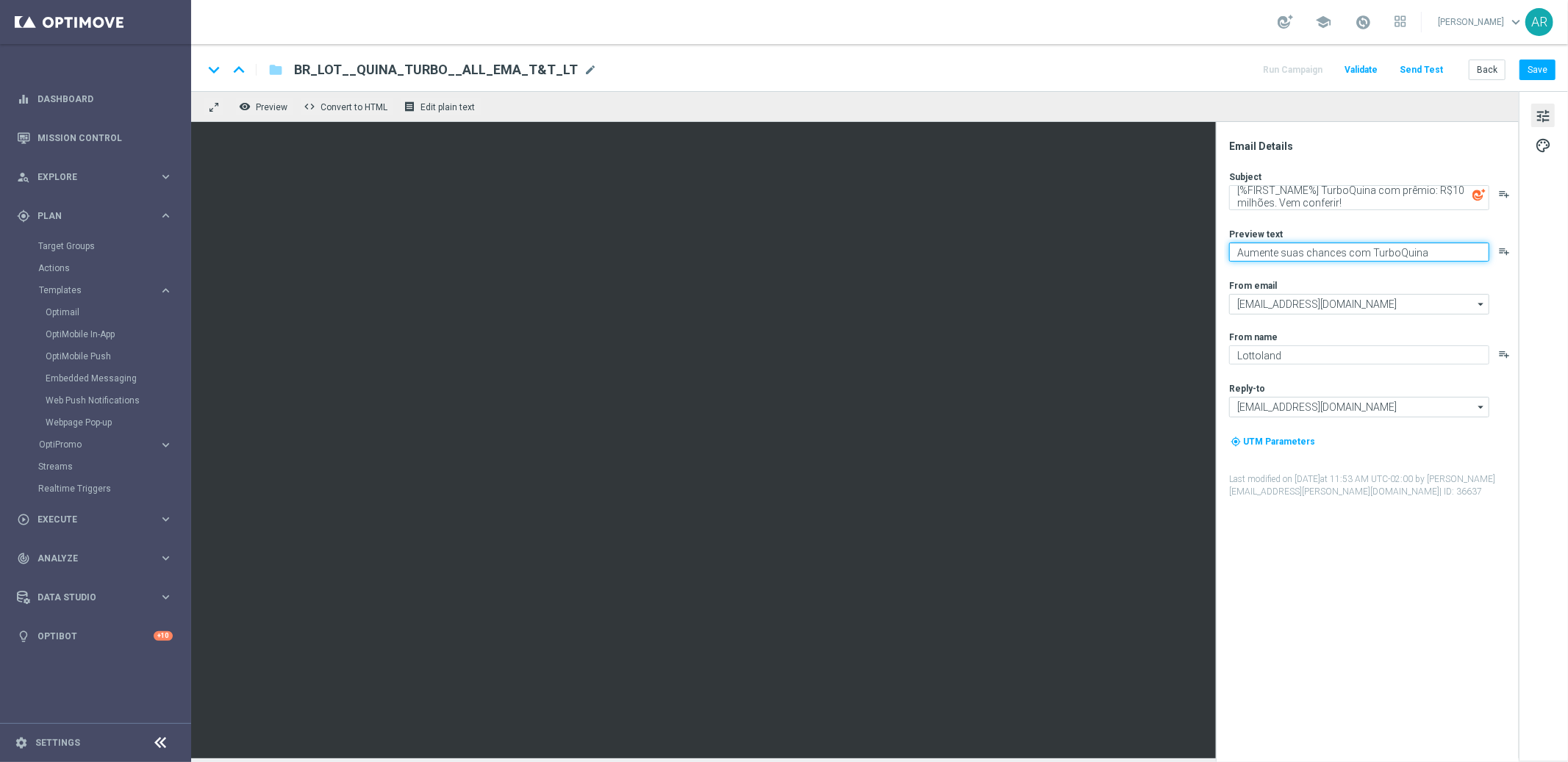
click at [1368, 255] on textarea "Aumente suas chances com TurboQuina" at bounding box center [1358, 251] width 260 height 19
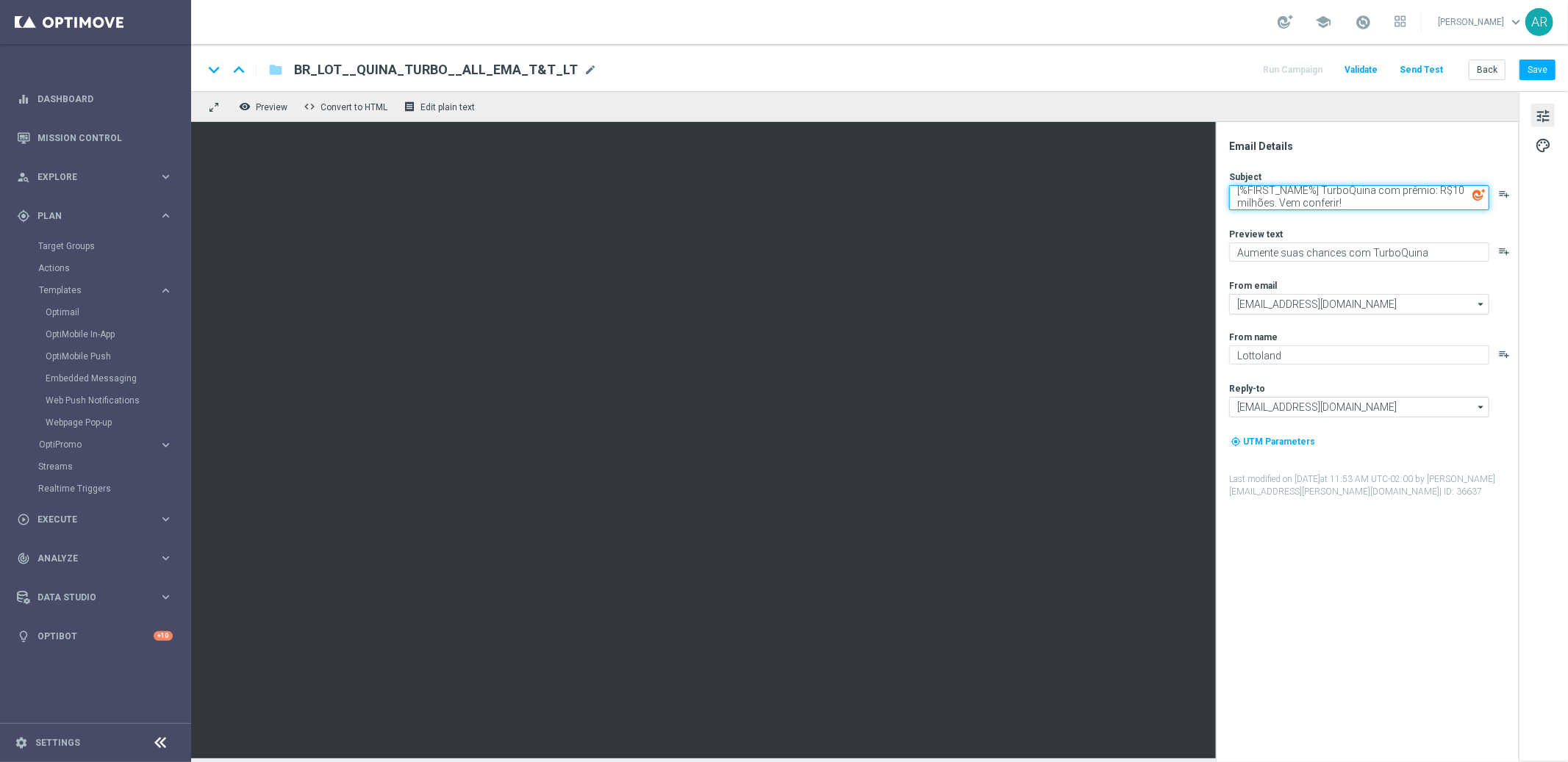
click at [1386, 203] on textarea "[%FIRST_NAME%] TurboQuina com prêmio: R$10 milhões. Vem conferir!" at bounding box center [1358, 198] width 260 height 25
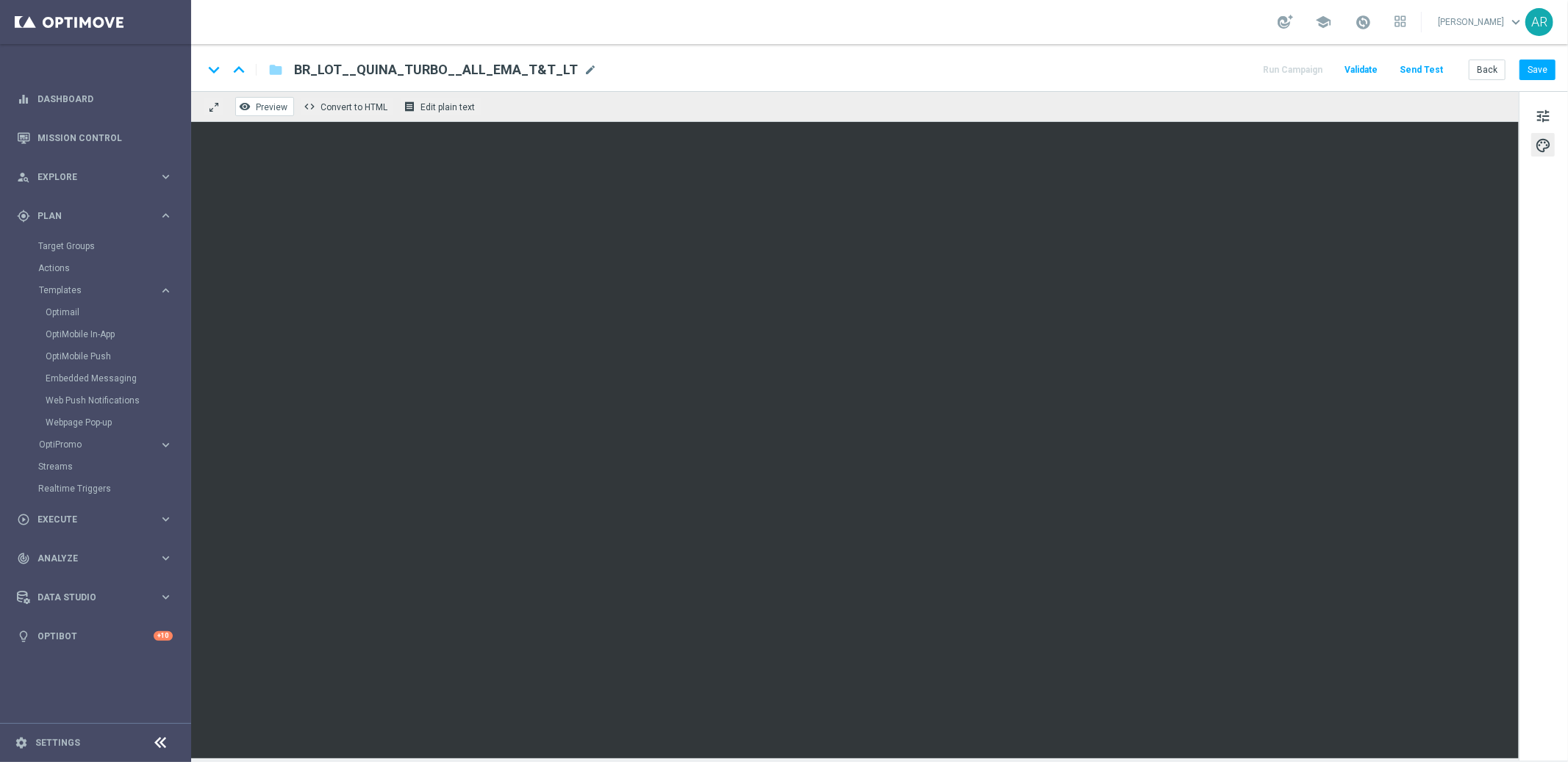
click at [260, 111] on span "Preview" at bounding box center [272, 108] width 32 height 11
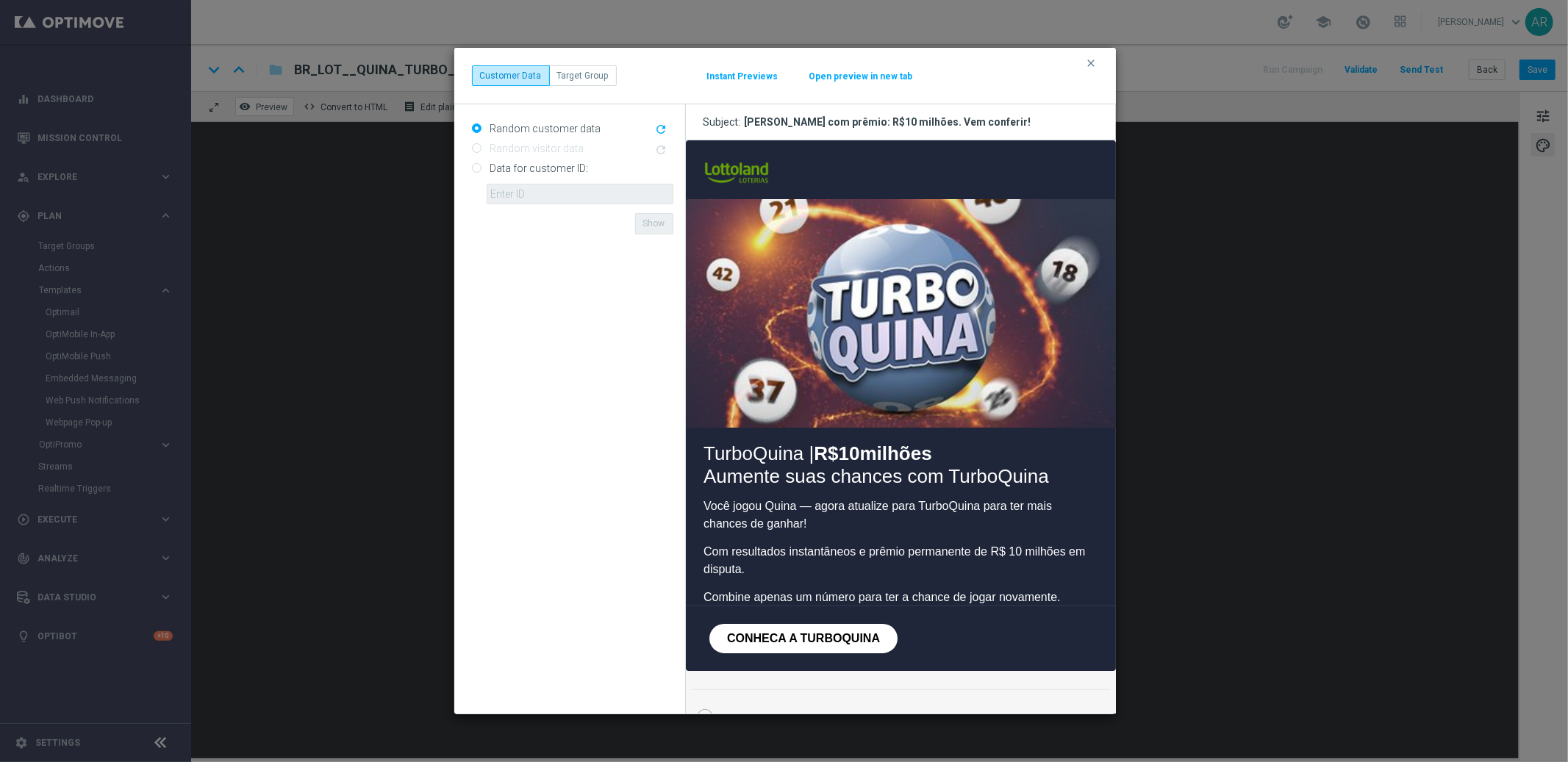
scroll to position [0, 0]
click at [1091, 60] on icon "clear" at bounding box center [1092, 64] width 12 height 12
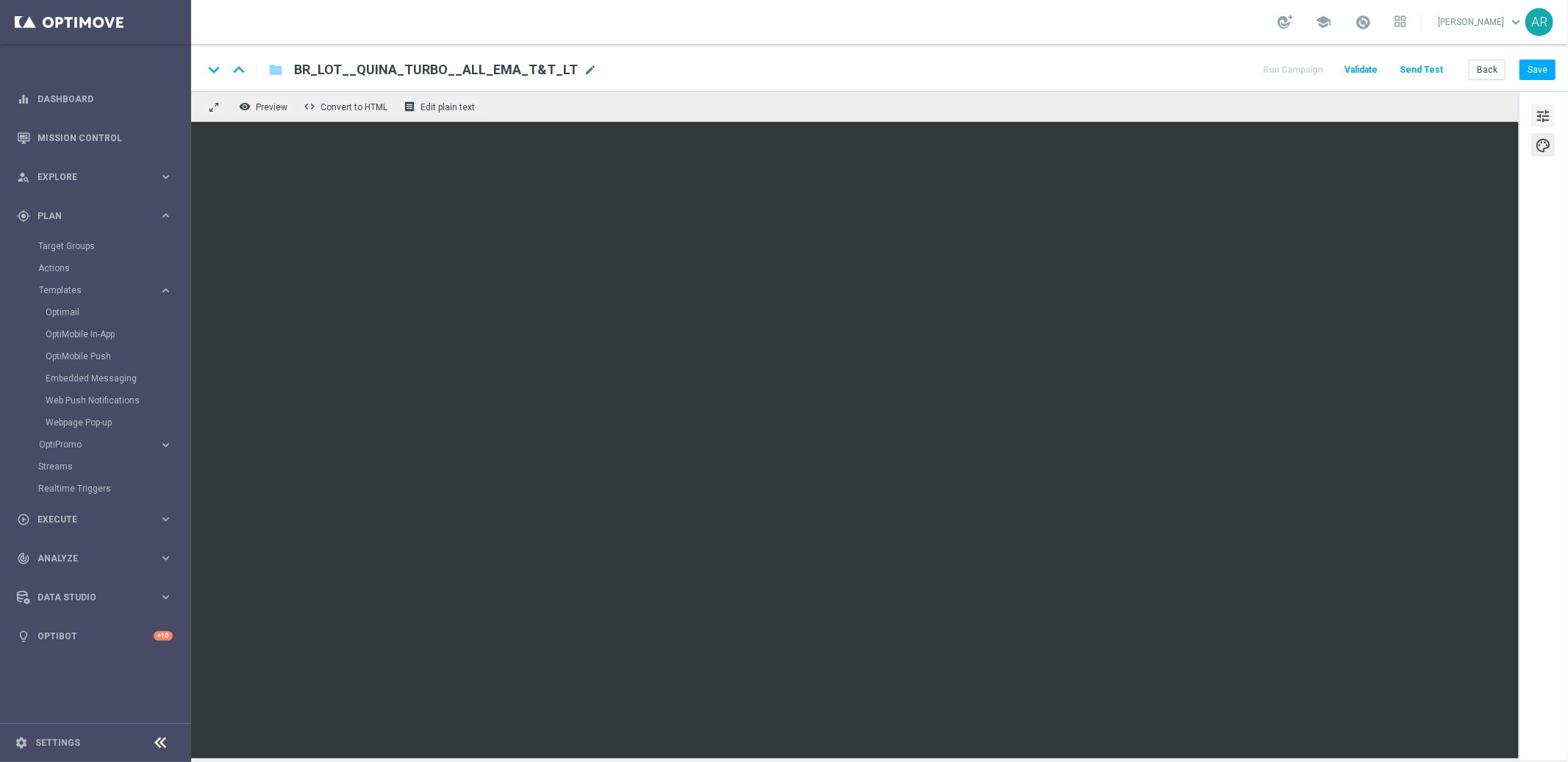
click at [1545, 114] on span "tune" at bounding box center [1542, 116] width 16 height 19
click at [1548, 112] on span "tune" at bounding box center [1542, 116] width 16 height 19
click at [1545, 105] on button "tune" at bounding box center [1542, 115] width 23 height 23
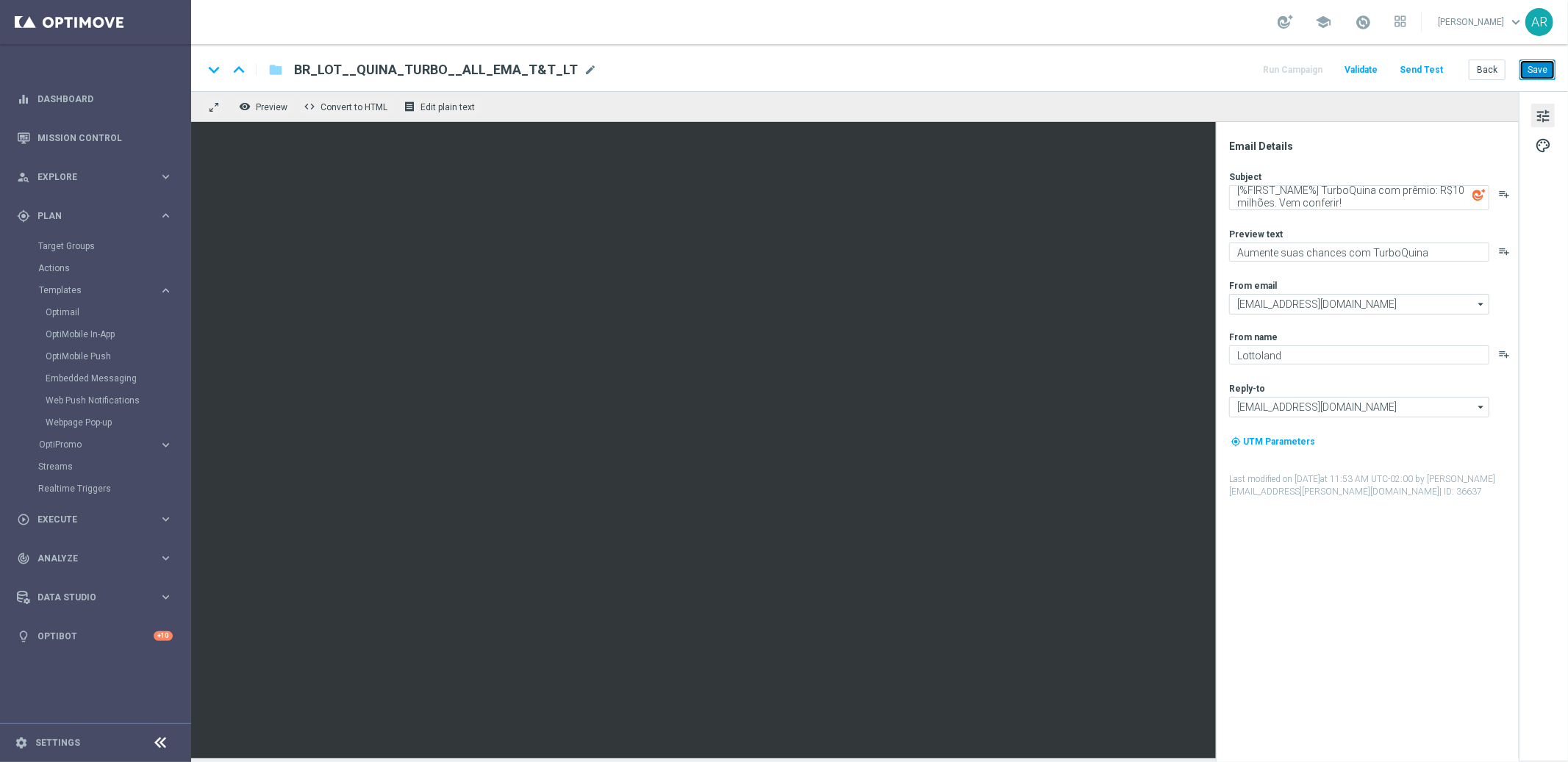
click at [1540, 75] on button "Save" at bounding box center [1538, 70] width 36 height 20
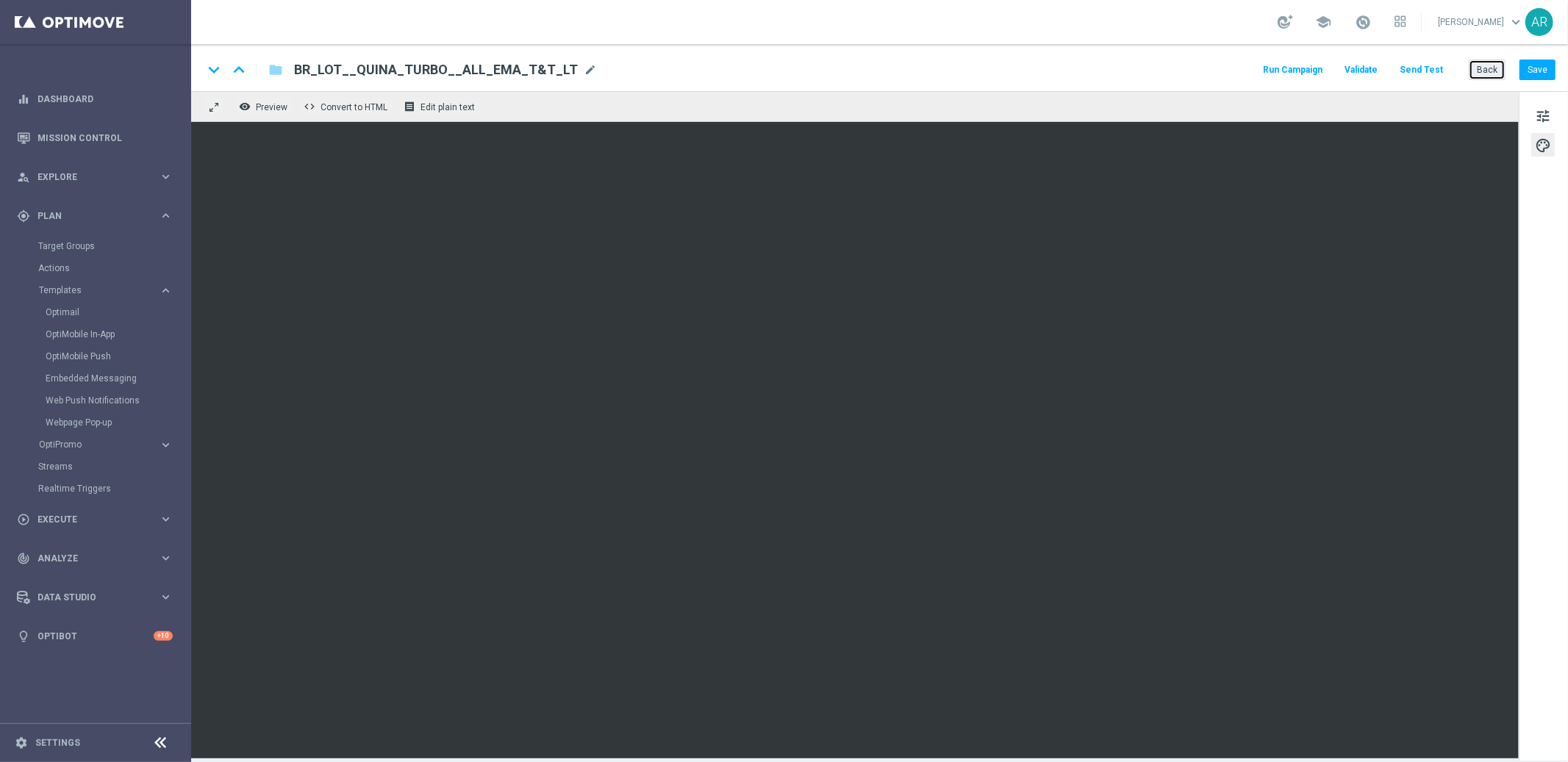
click at [1480, 74] on button "Back" at bounding box center [1487, 70] width 37 height 20
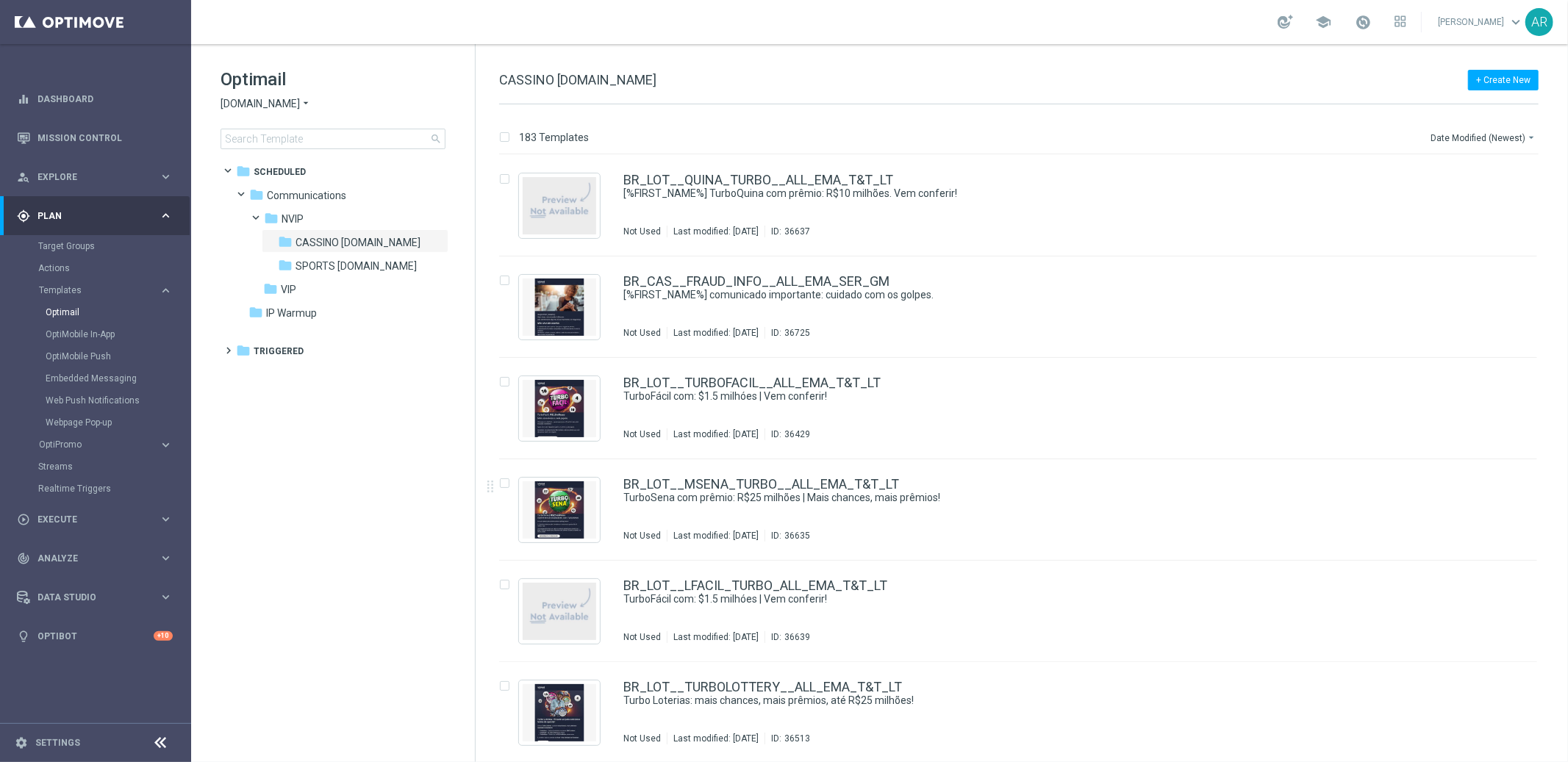
click at [383, 551] on tree-viewport "folder Scheduled more_vert folder Communications more_vert" at bounding box center [346, 459] width 255 height 601
click at [1518, 483] on icon "more_vert" at bounding box center [1522, 480] width 12 height 12
click at [1450, 497] on div "Move" at bounding box center [1460, 496] width 89 height 11
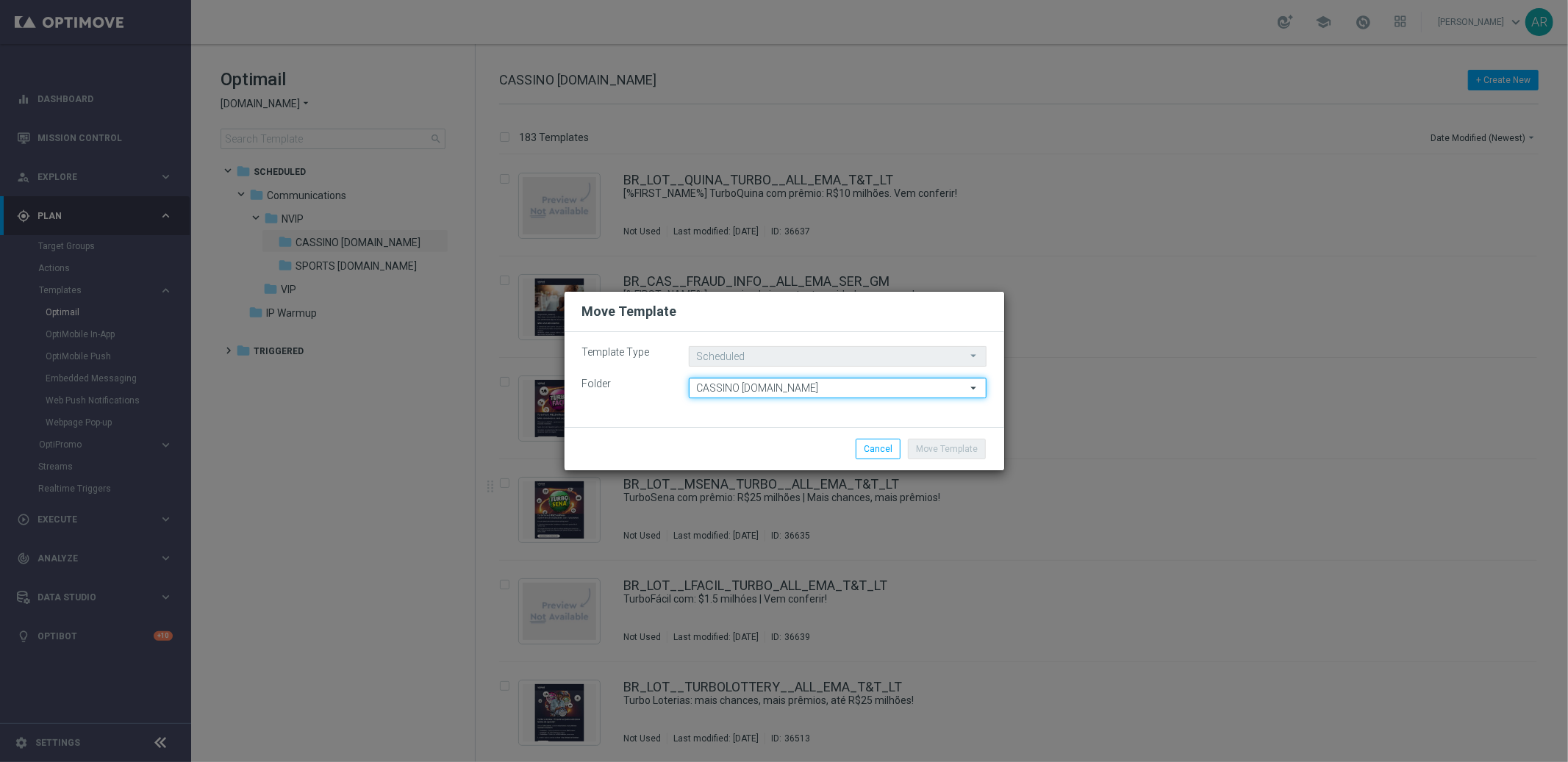
click at [817, 388] on input "CASSINO [DOMAIN_NAME]" at bounding box center [837, 388] width 298 height 20
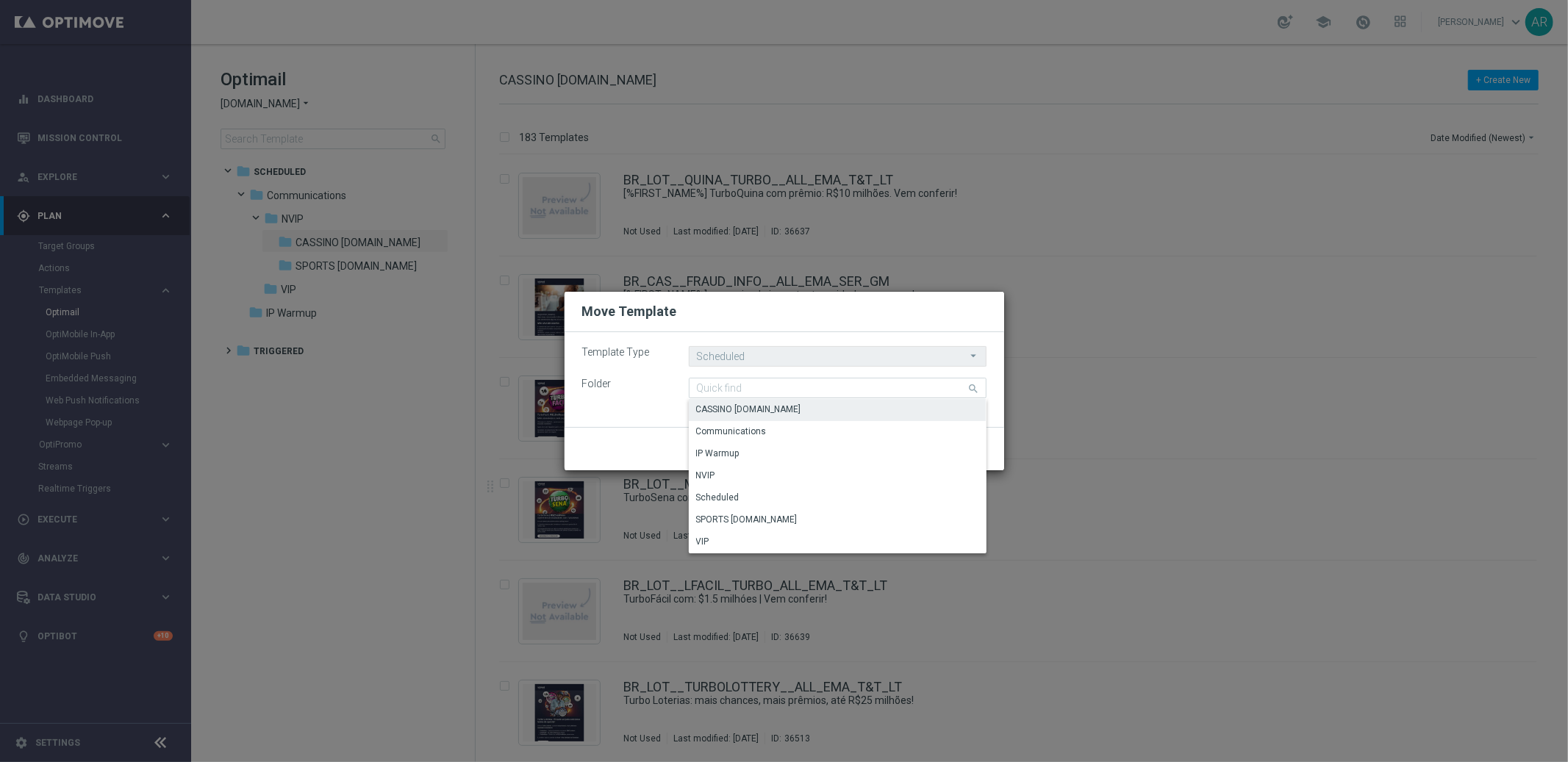
click at [615, 393] on div "Folder CASSINO [DOMAIN_NAME] search Drag here to set row groups Drag here to se…" at bounding box center [784, 388] width 426 height 20
type input "CASSINO [DOMAIN_NAME]"
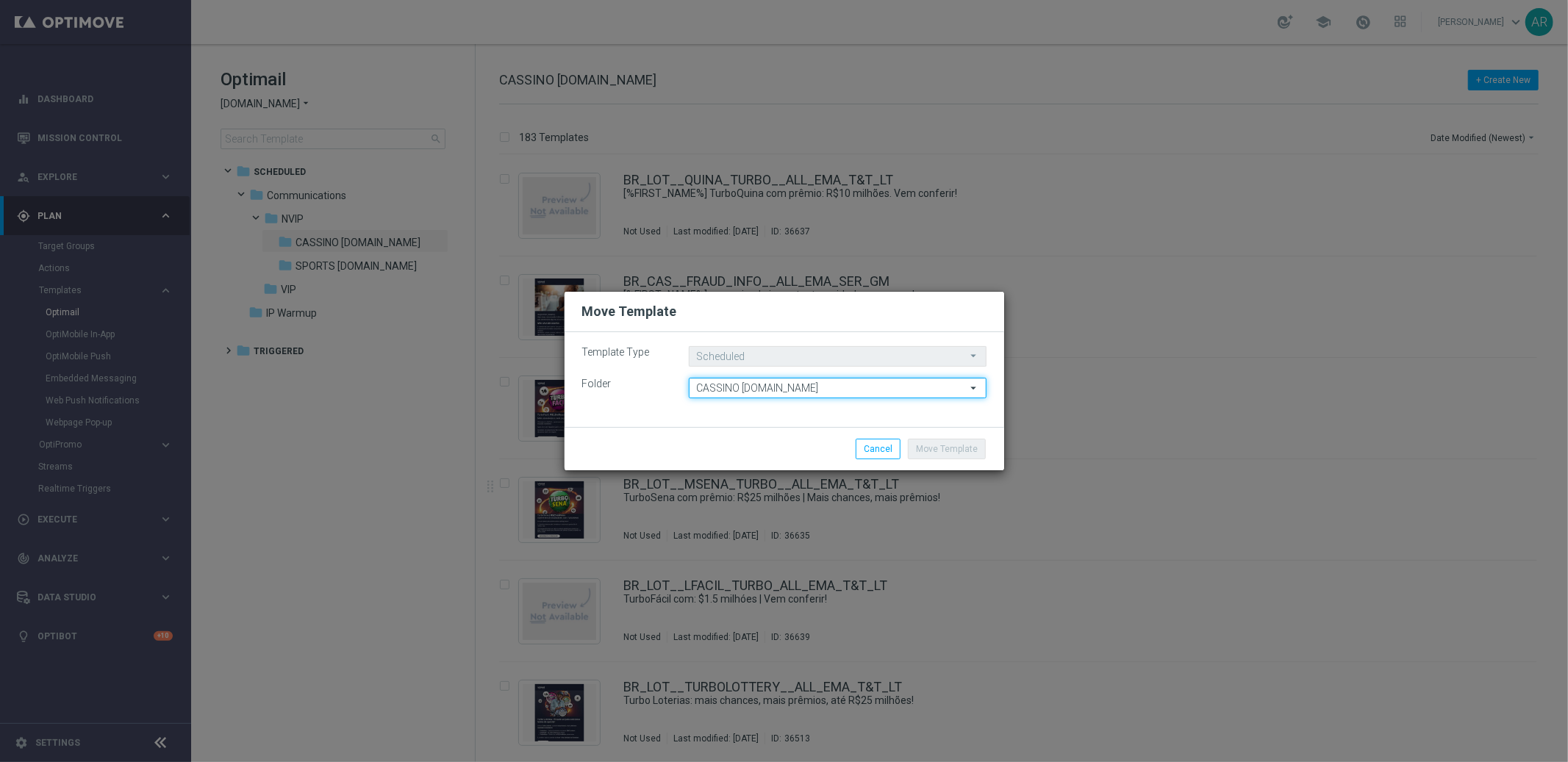
click at [782, 386] on input "CASSINO [DOMAIN_NAME]" at bounding box center [837, 388] width 298 height 20
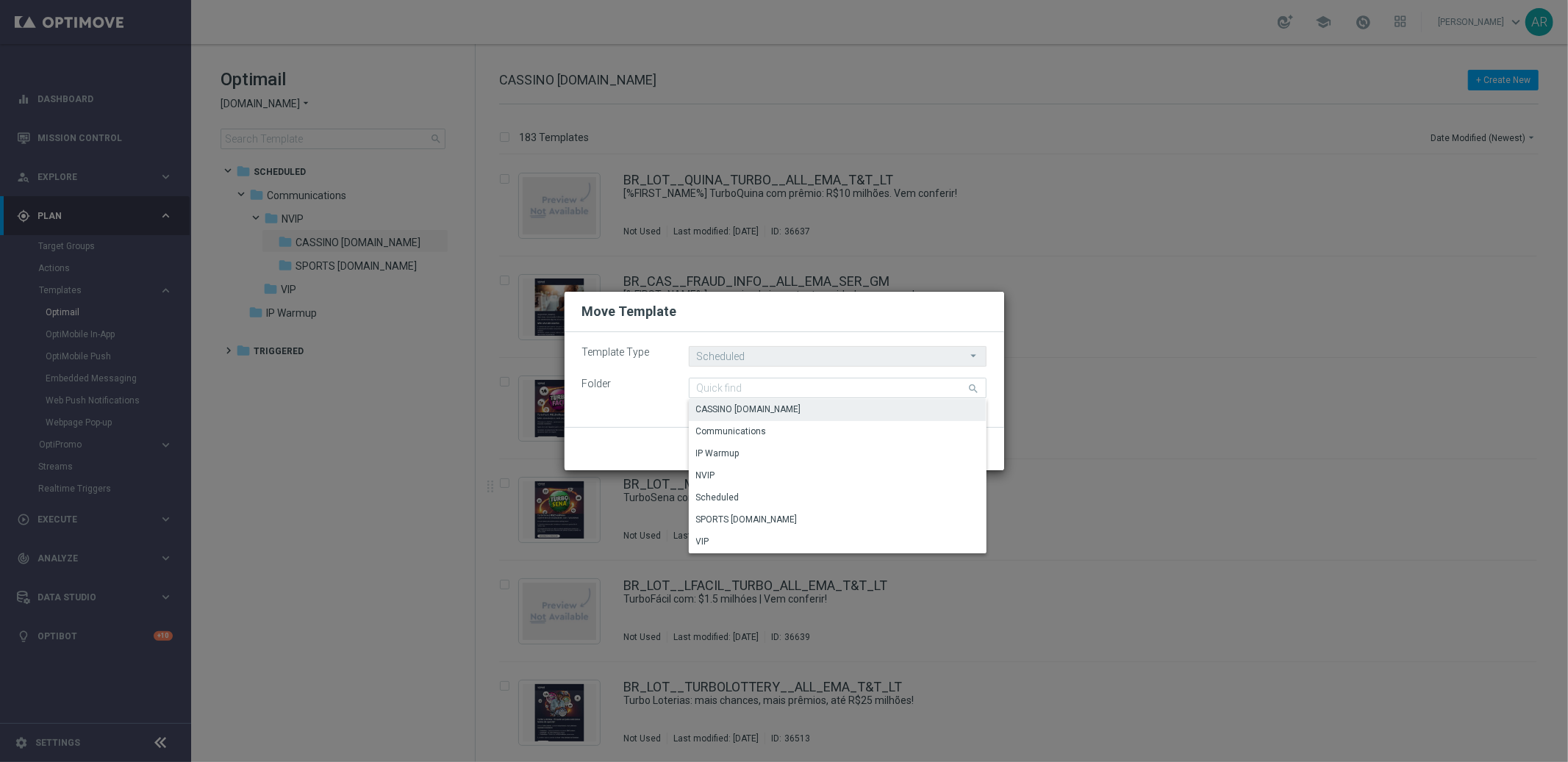
click at [618, 386] on label "Folder" at bounding box center [624, 384] width 107 height 12
type input "CASSINO [DOMAIN_NAME]"
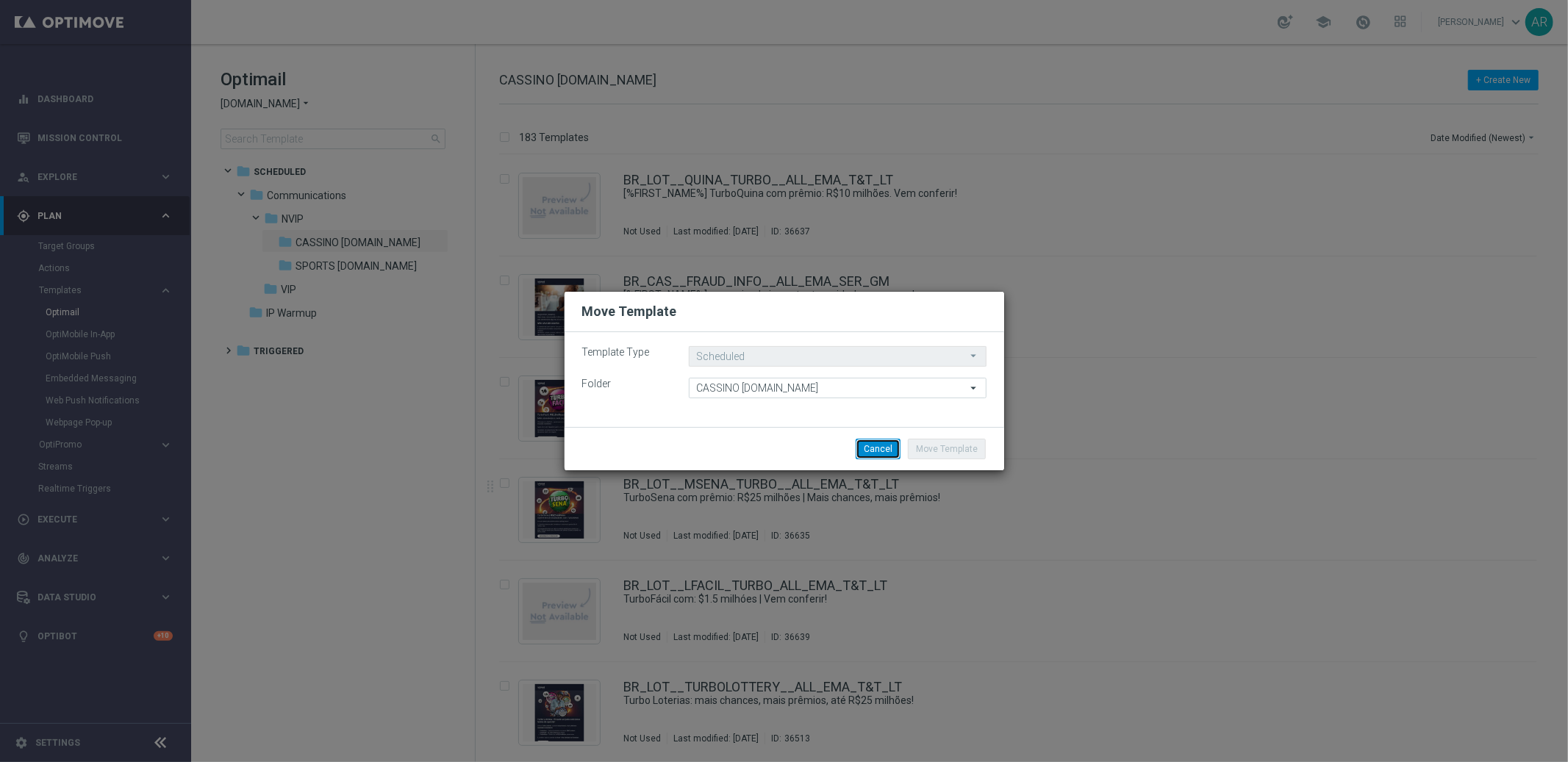
click at [883, 445] on button "Cancel" at bounding box center [877, 448] width 45 height 20
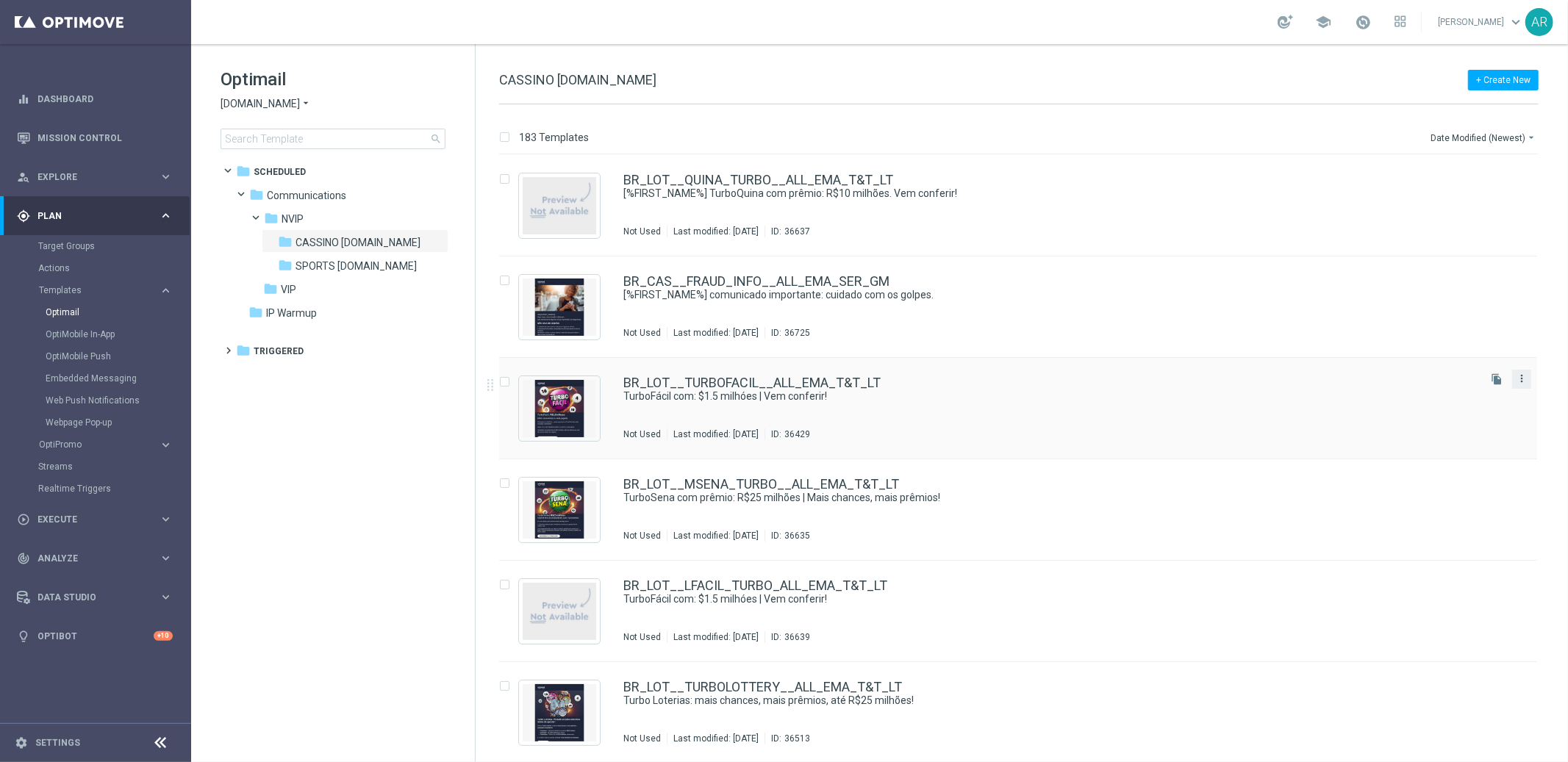
click at [1519, 376] on icon "more_vert" at bounding box center [1522, 379] width 12 height 12
click at [1460, 415] on div "Copy To" at bounding box center [1460, 415] width 89 height 11
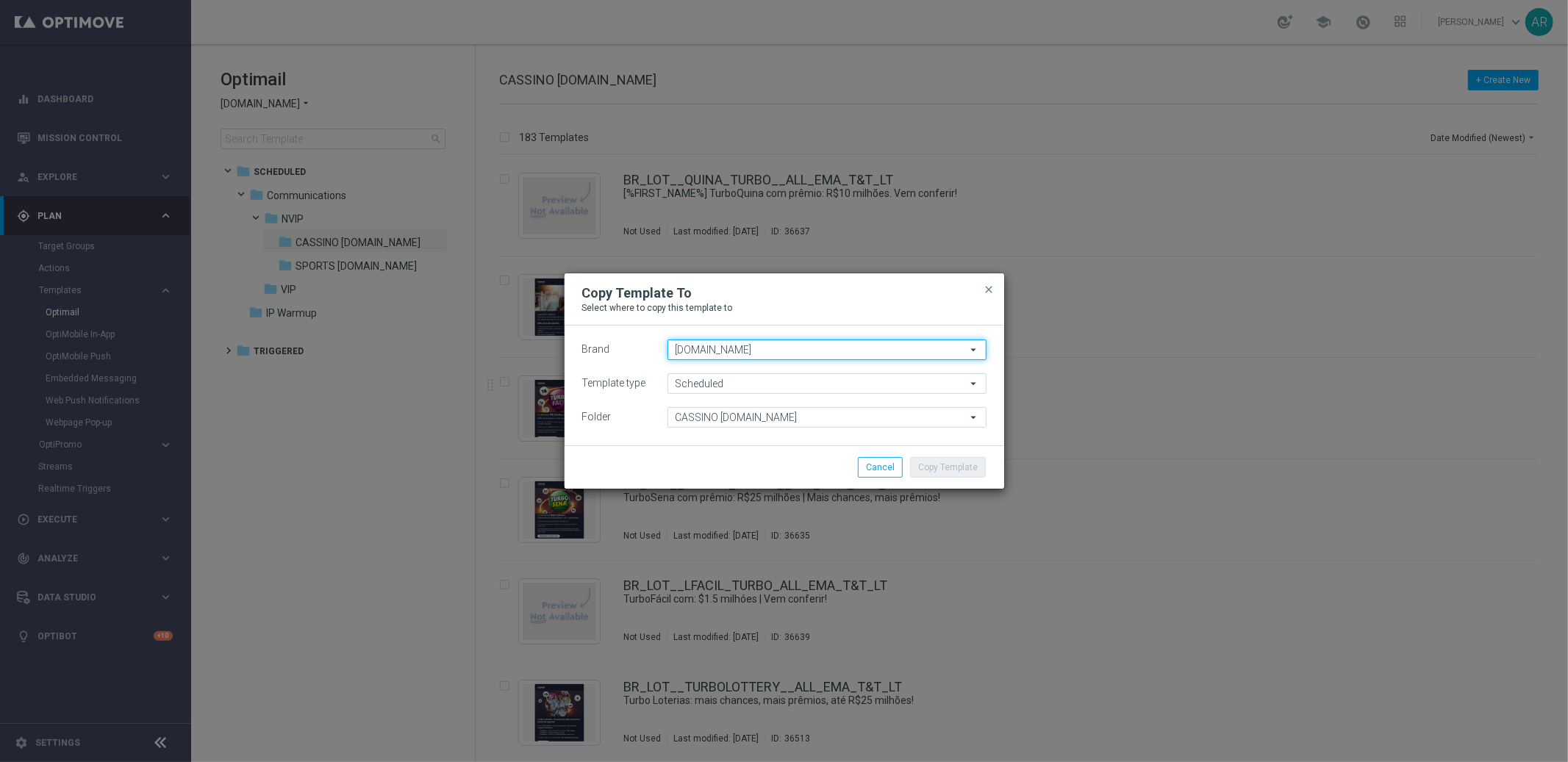
click at [759, 350] on input "[DOMAIN_NAME]" at bounding box center [826, 349] width 319 height 20
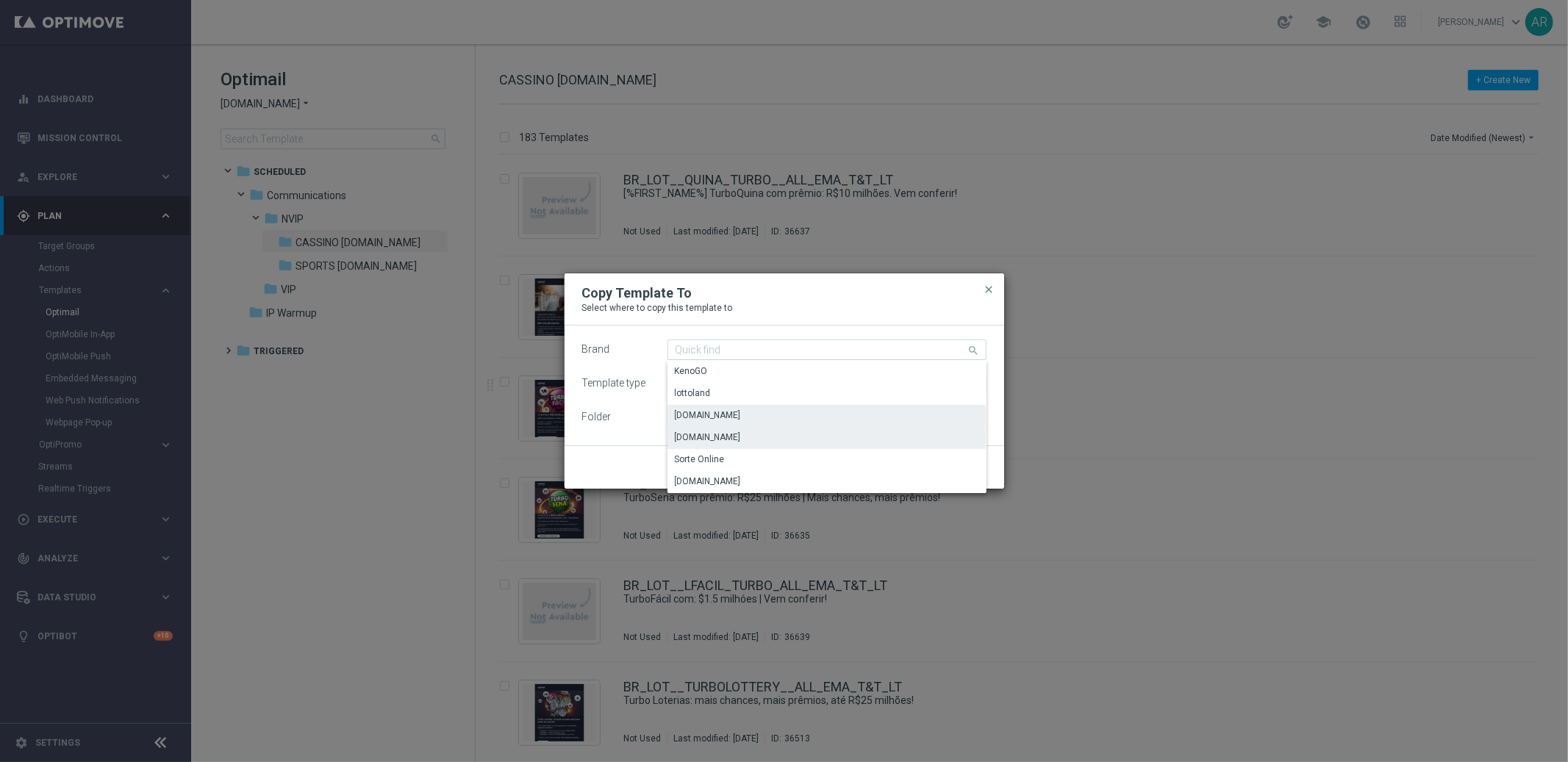
click at [744, 439] on div "[DOMAIN_NAME]" at bounding box center [826, 437] width 319 height 20
type input "[DOMAIN_NAME]"
type input "Scheduled"
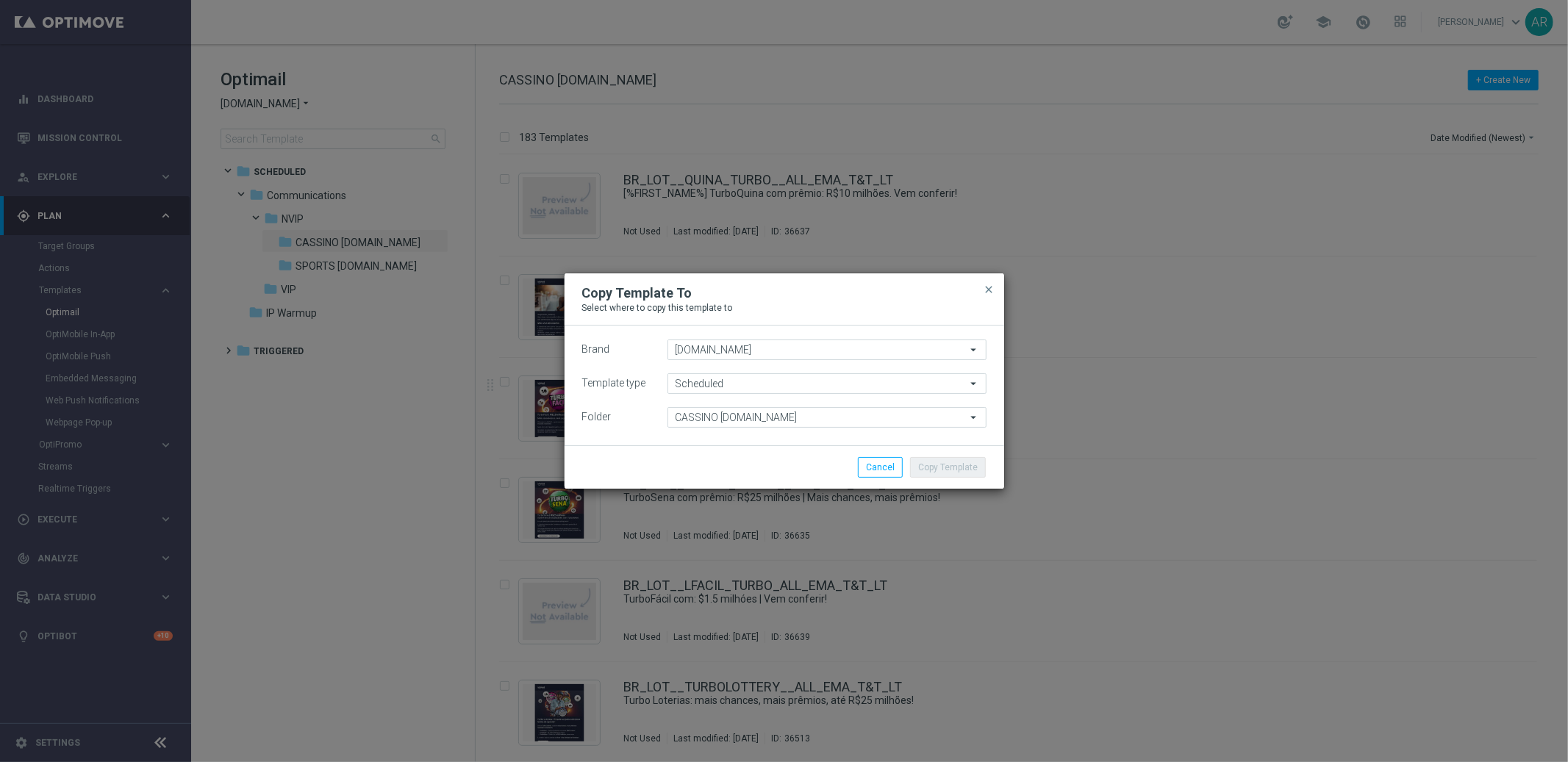
type input "Scheduled"
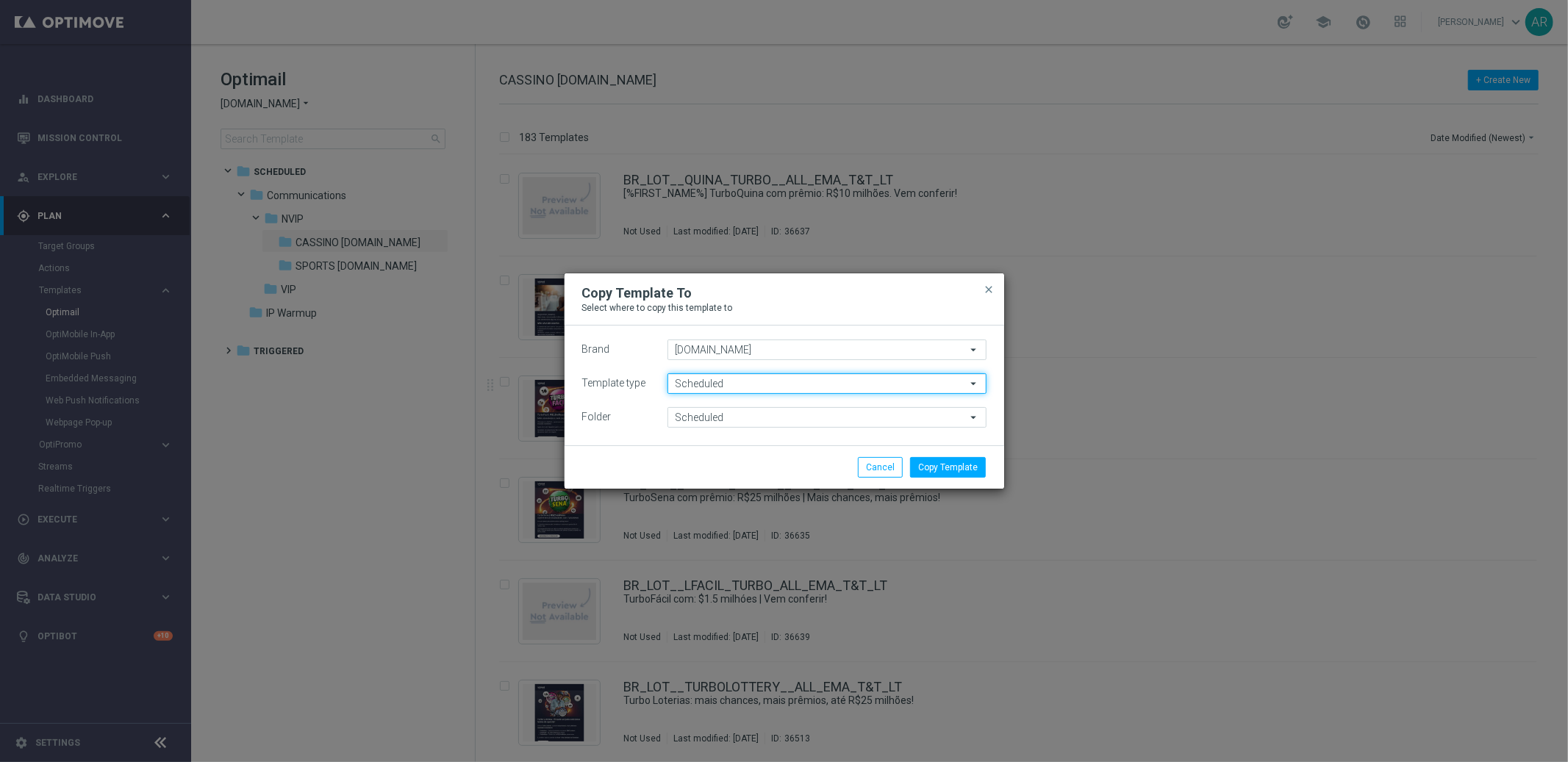
click at [733, 379] on input "Scheduled" at bounding box center [826, 383] width 319 height 20
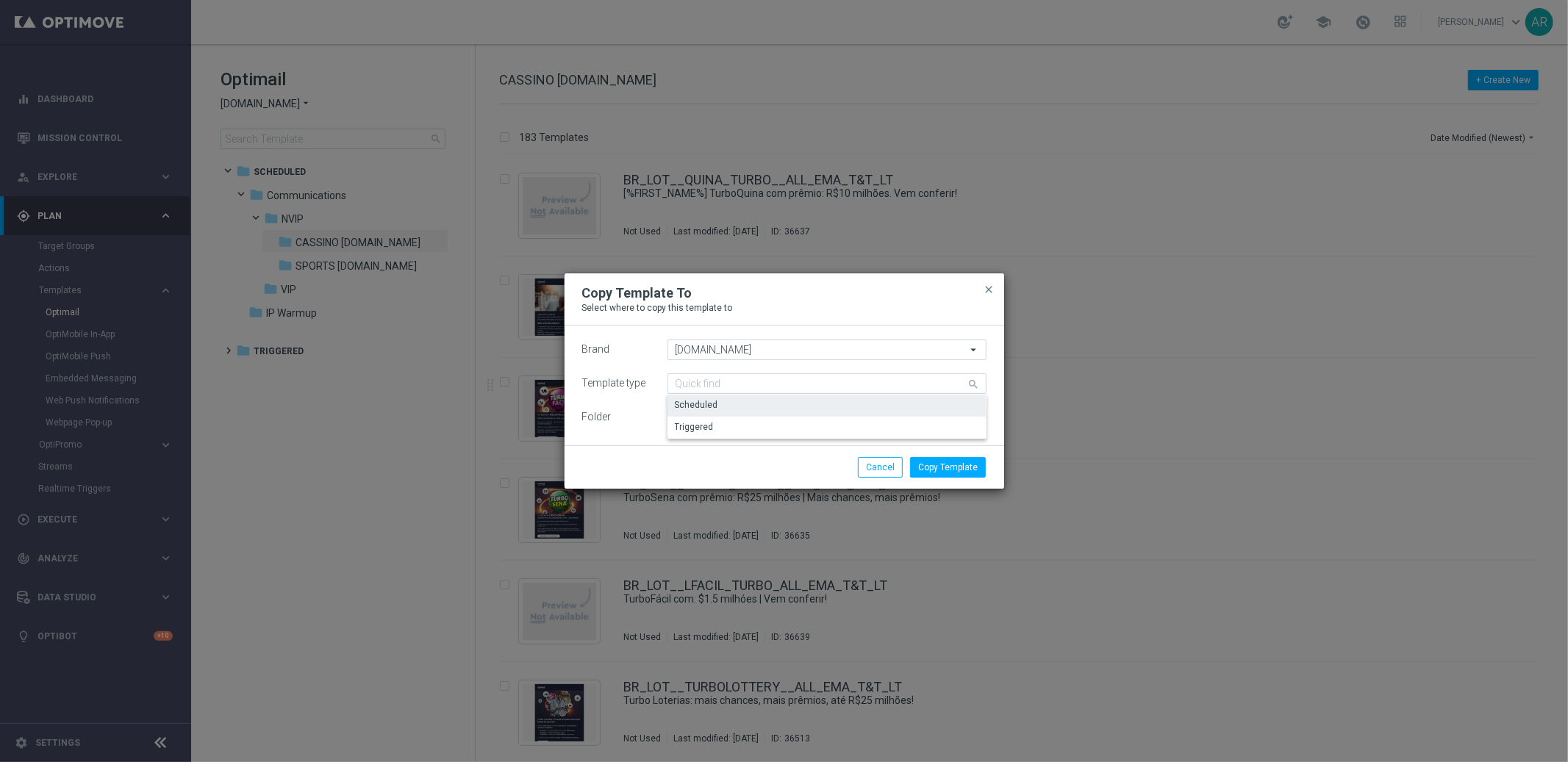
click at [594, 408] on div "Folder Scheduled Scheduled arrow_drop_down Drag here to set row groups Drag her…" at bounding box center [784, 417] width 404 height 20
type input "Scheduled"
click at [753, 418] on input "Scheduled" at bounding box center [826, 417] width 319 height 20
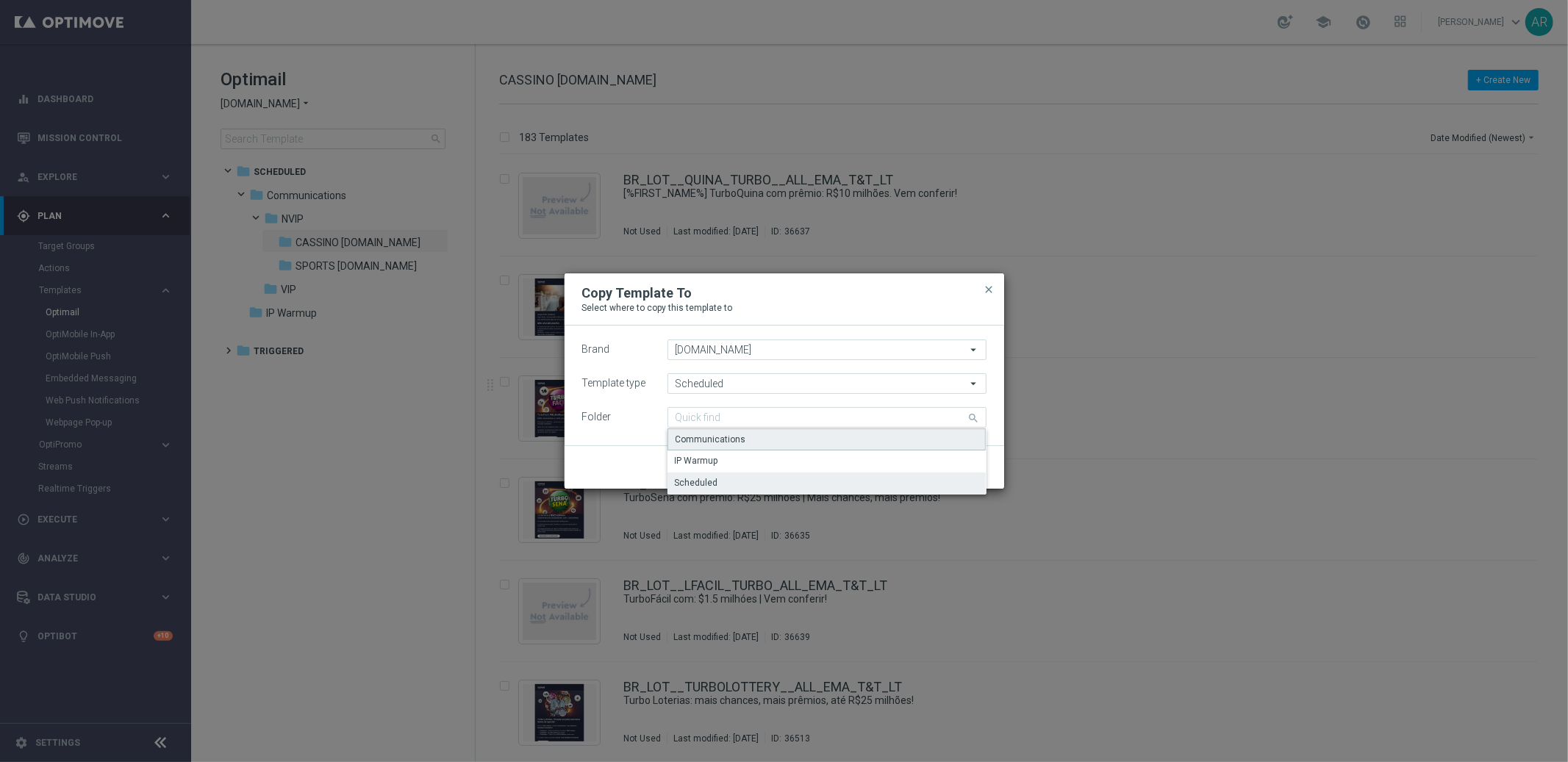
click at [719, 442] on div "Communications" at bounding box center [711, 439] width 70 height 13
type input "Communications"
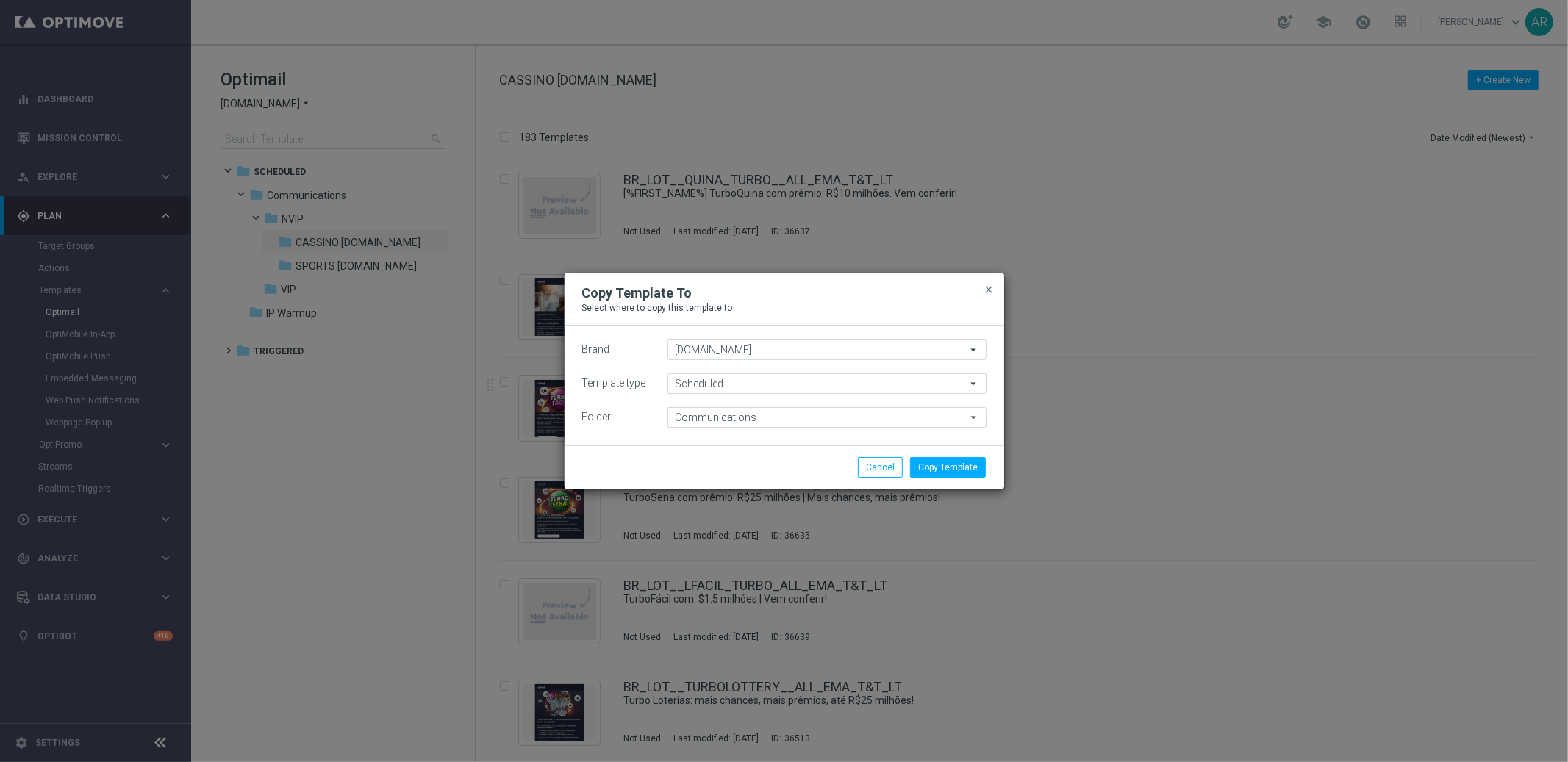
click at [625, 398] on div "Brand [DOMAIN_NAME] [DOMAIN_NAME] arrow_drop_down Drag here to set row groups D…" at bounding box center [784, 383] width 404 height 88
click at [986, 287] on span "close" at bounding box center [989, 290] width 12 height 12
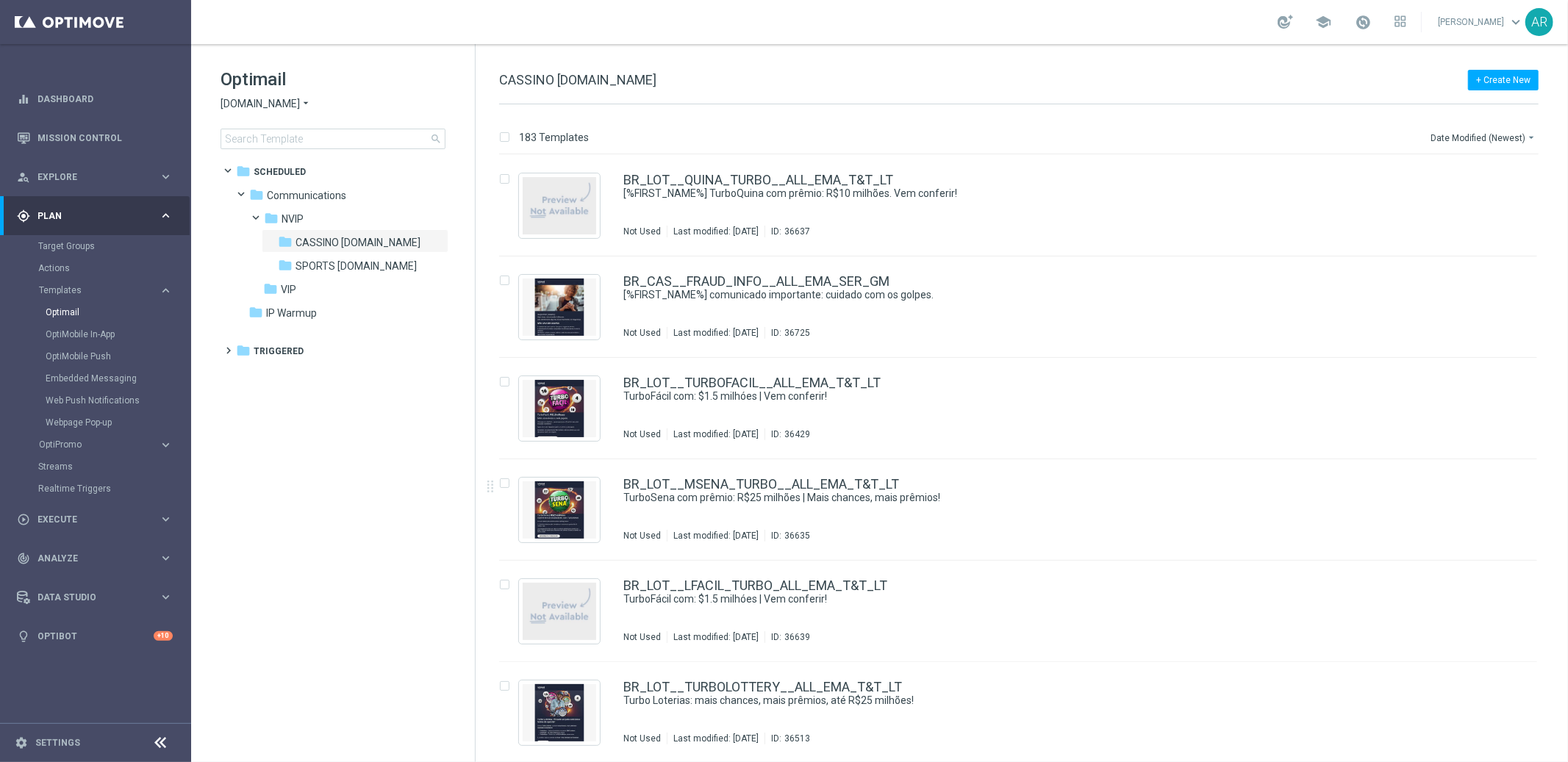
click at [349, 560] on tree-viewport "folder Scheduled more_vert folder Communications more_vert" at bounding box center [346, 459] width 255 height 601
click at [339, 539] on tree-viewport "folder Scheduled more_vert folder Communications more_vert" at bounding box center [346, 459] width 255 height 601
click at [68, 521] on span "Execute" at bounding box center [98, 520] width 121 height 9
click at [87, 285] on link "Campaign Builder" at bounding box center [95, 286] width 114 height 12
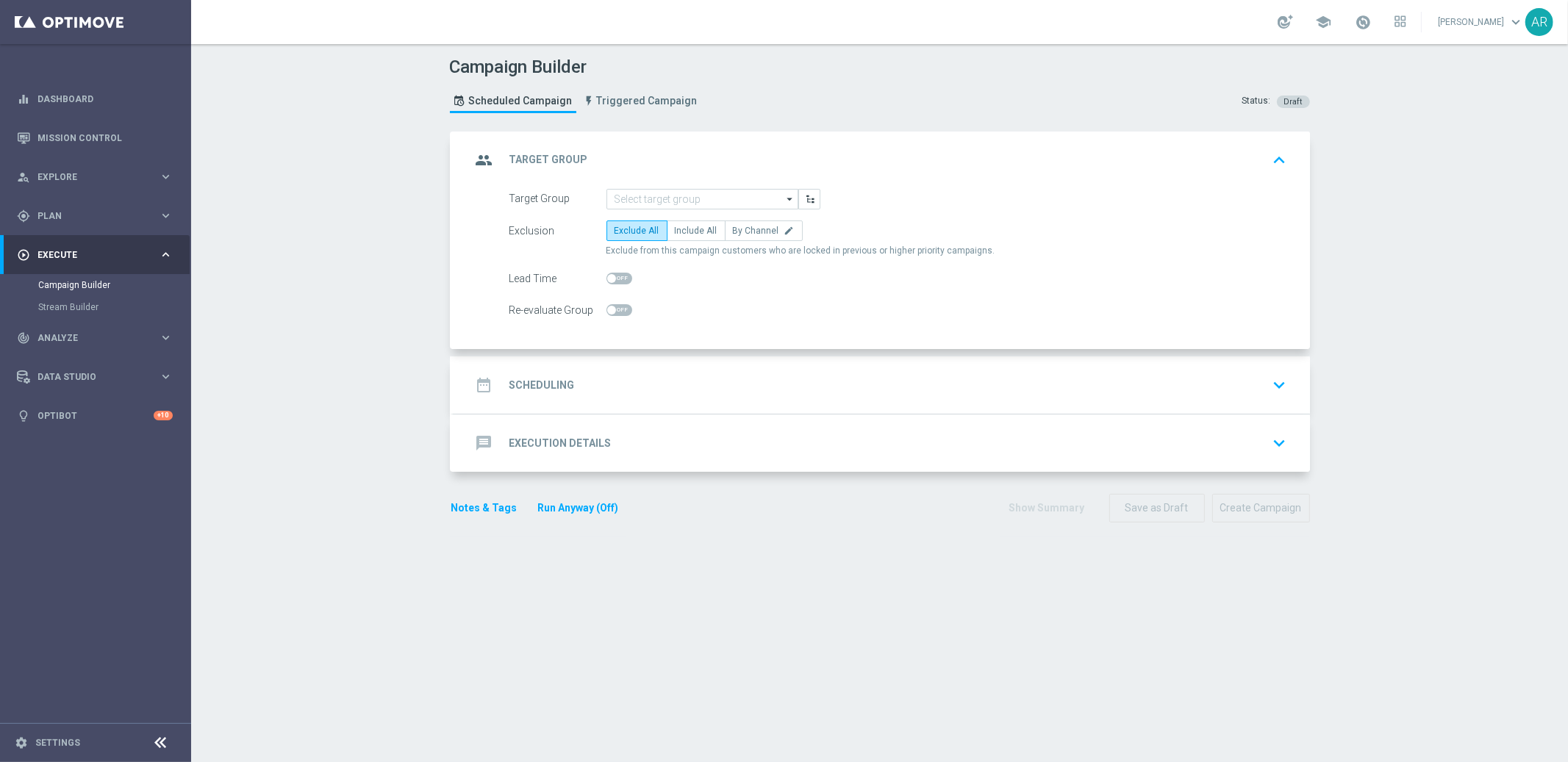
click at [303, 359] on div "Campaign Builder Scheduled Campaign Triggered Campaign Status: Draft group Targ…" at bounding box center [879, 403] width 1376 height 718
click at [318, 358] on div "Campaign Builder Scheduled Campaign Triggered Campaign Status: Draft group Targ…" at bounding box center [879, 403] width 1376 height 718
click at [665, 195] on input at bounding box center [701, 198] width 192 height 20
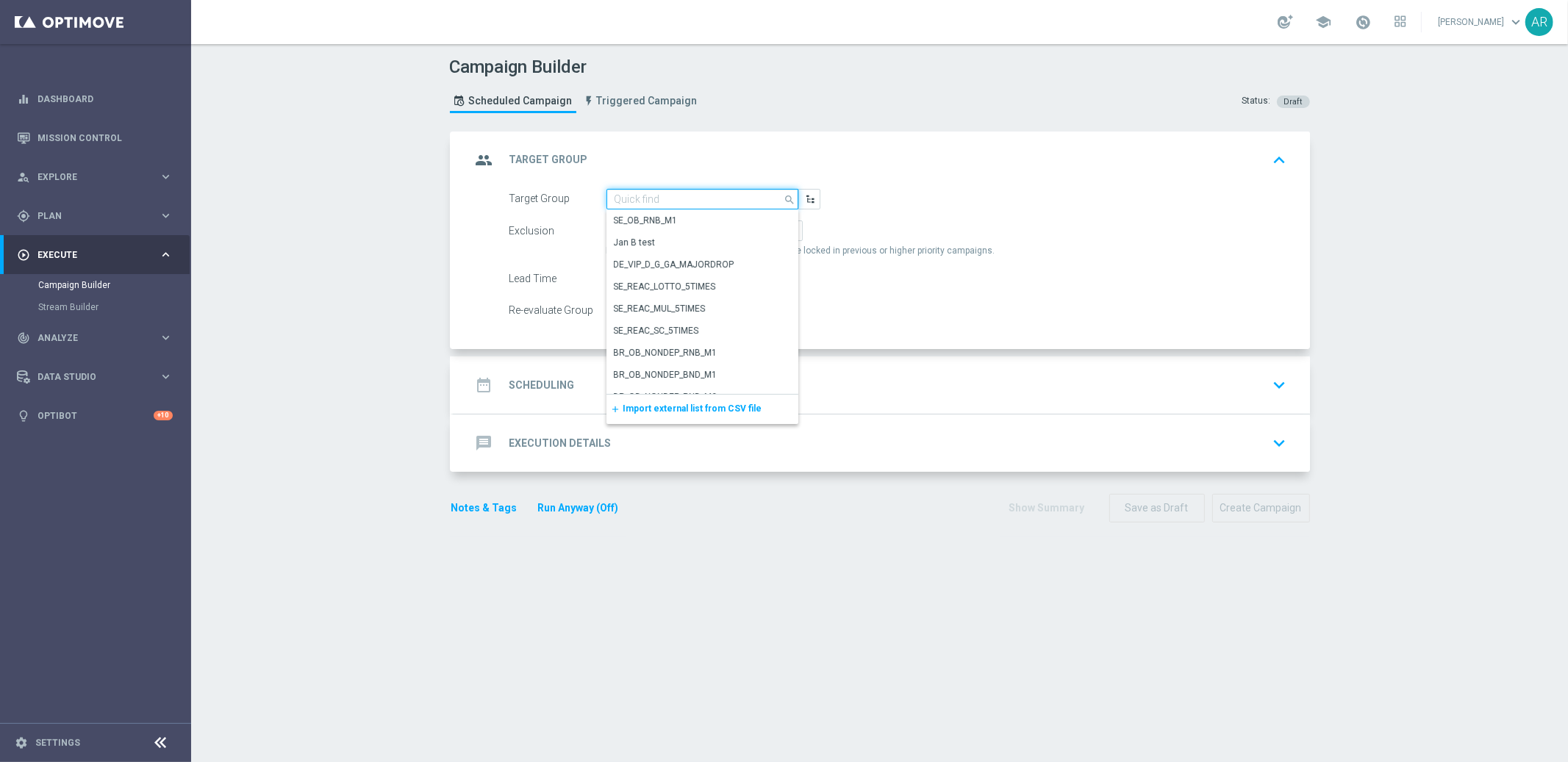
paste input "BR_LOT__COMMUNICATION__ALL_EMA_TAC_LT_TG"
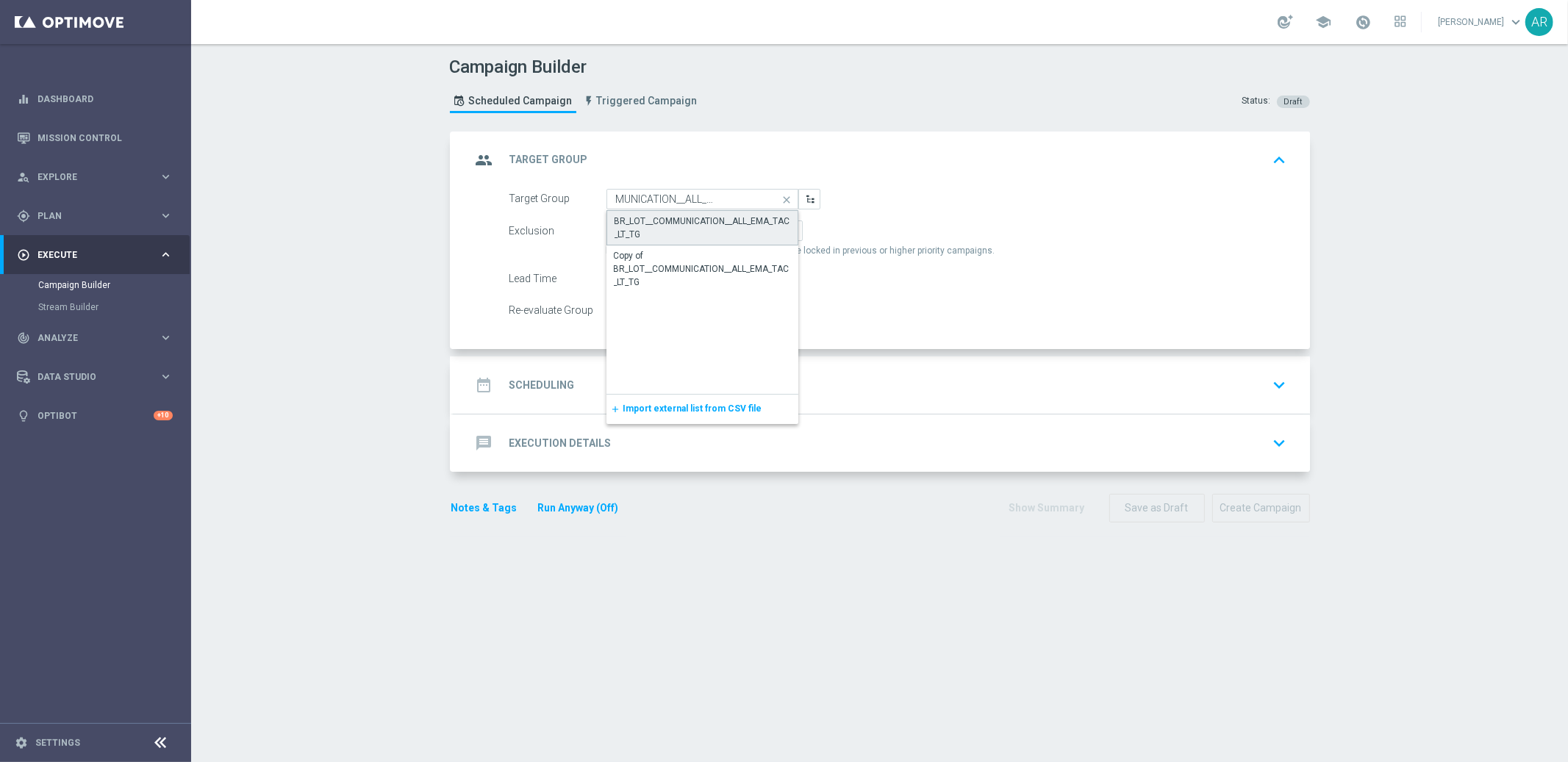
click at [671, 225] on div "BR_LOT__COMMUNICATION__ALL_EMA_TAC_LT_TG" at bounding box center [702, 227] width 176 height 27
type input "BR_LOT__COMMUNICATION__ALL_EMA_TAC_LT_TG"
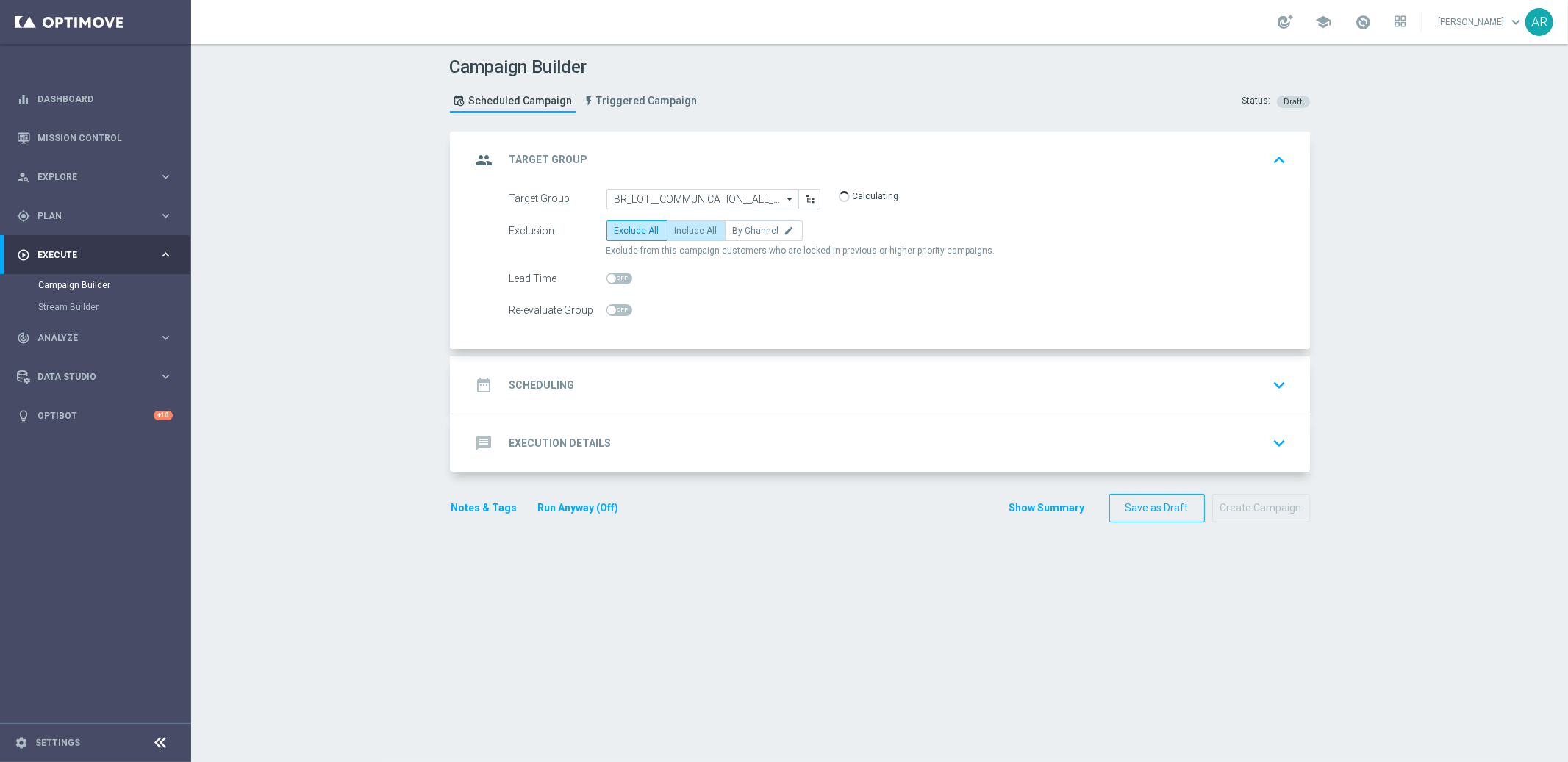
click at [677, 226] on span "Include All" at bounding box center [696, 231] width 42 height 11
click at [677, 229] on input "Include All" at bounding box center [679, 233] width 10 height 10
radio input "true"
click at [596, 398] on div "date_range Scheduling keyboard_arrow_down" at bounding box center [882, 385] width 821 height 28
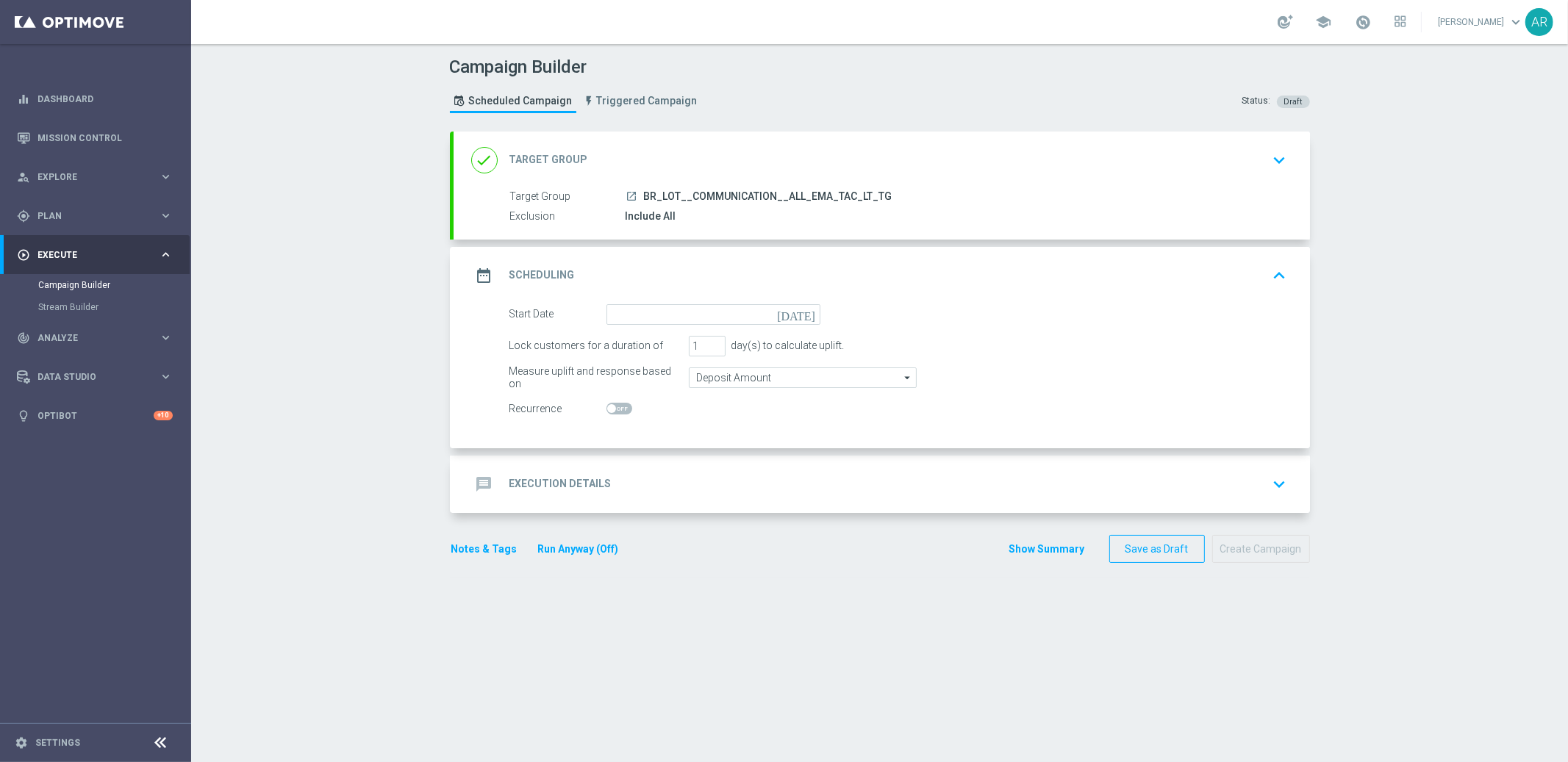
click at [804, 310] on icon "[DATE]" at bounding box center [798, 312] width 43 height 16
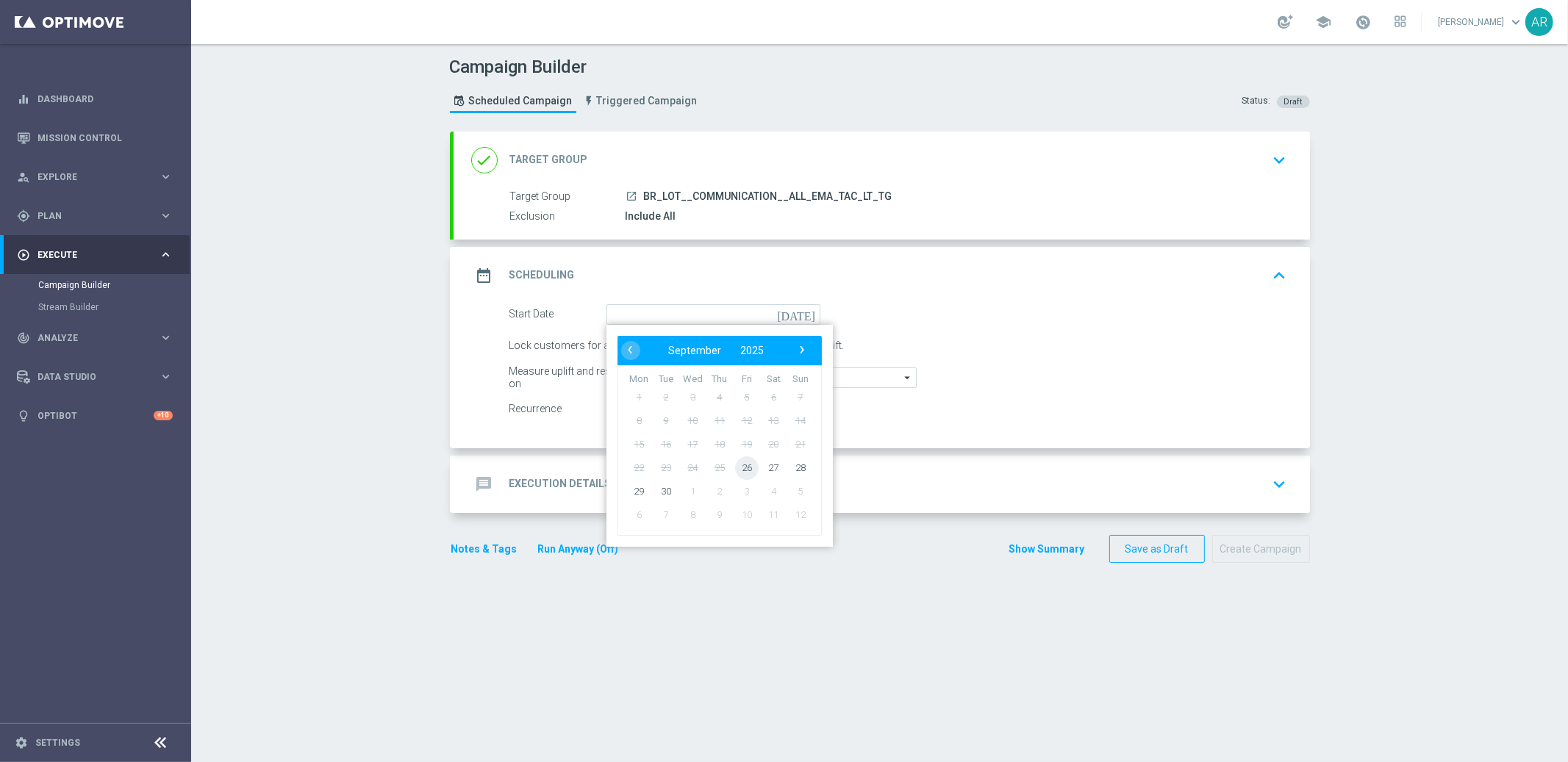
click at [745, 470] on span "26" at bounding box center [745, 467] width 23 height 23
type input "[DATE]"
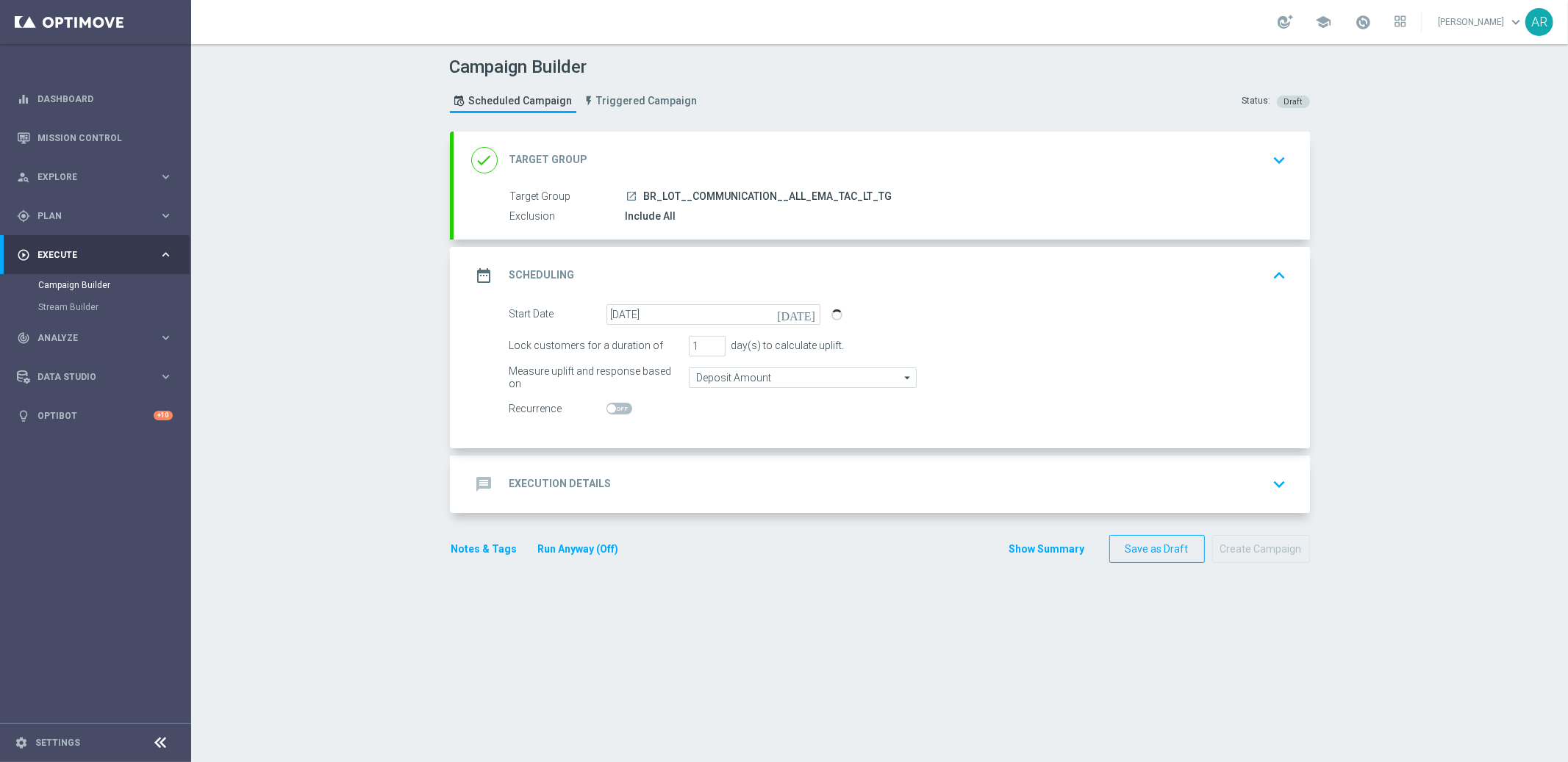
click at [601, 487] on h2 "Execution Details" at bounding box center [560, 484] width 102 height 14
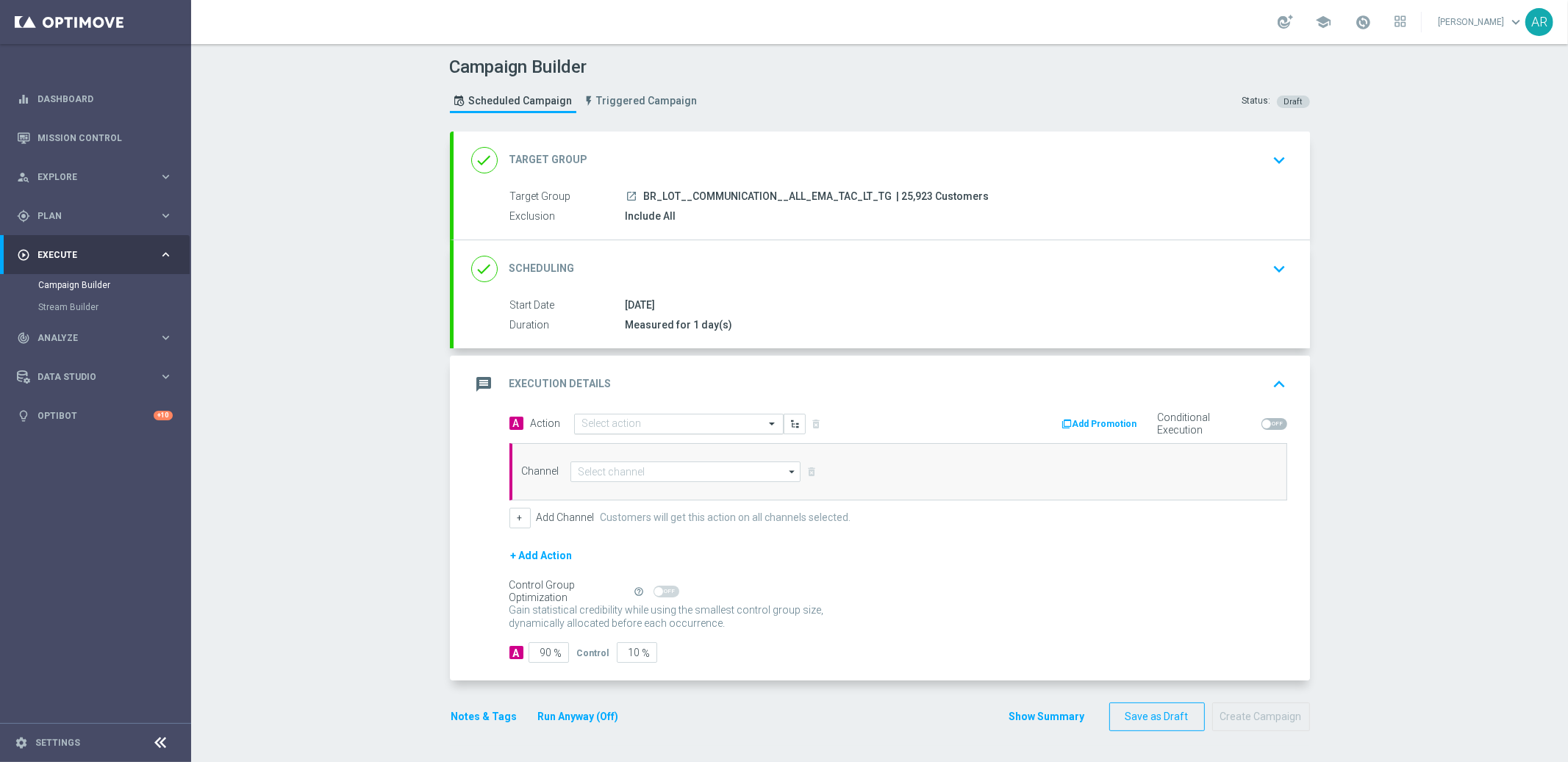
click at [609, 426] on input "text" at bounding box center [664, 424] width 164 height 12
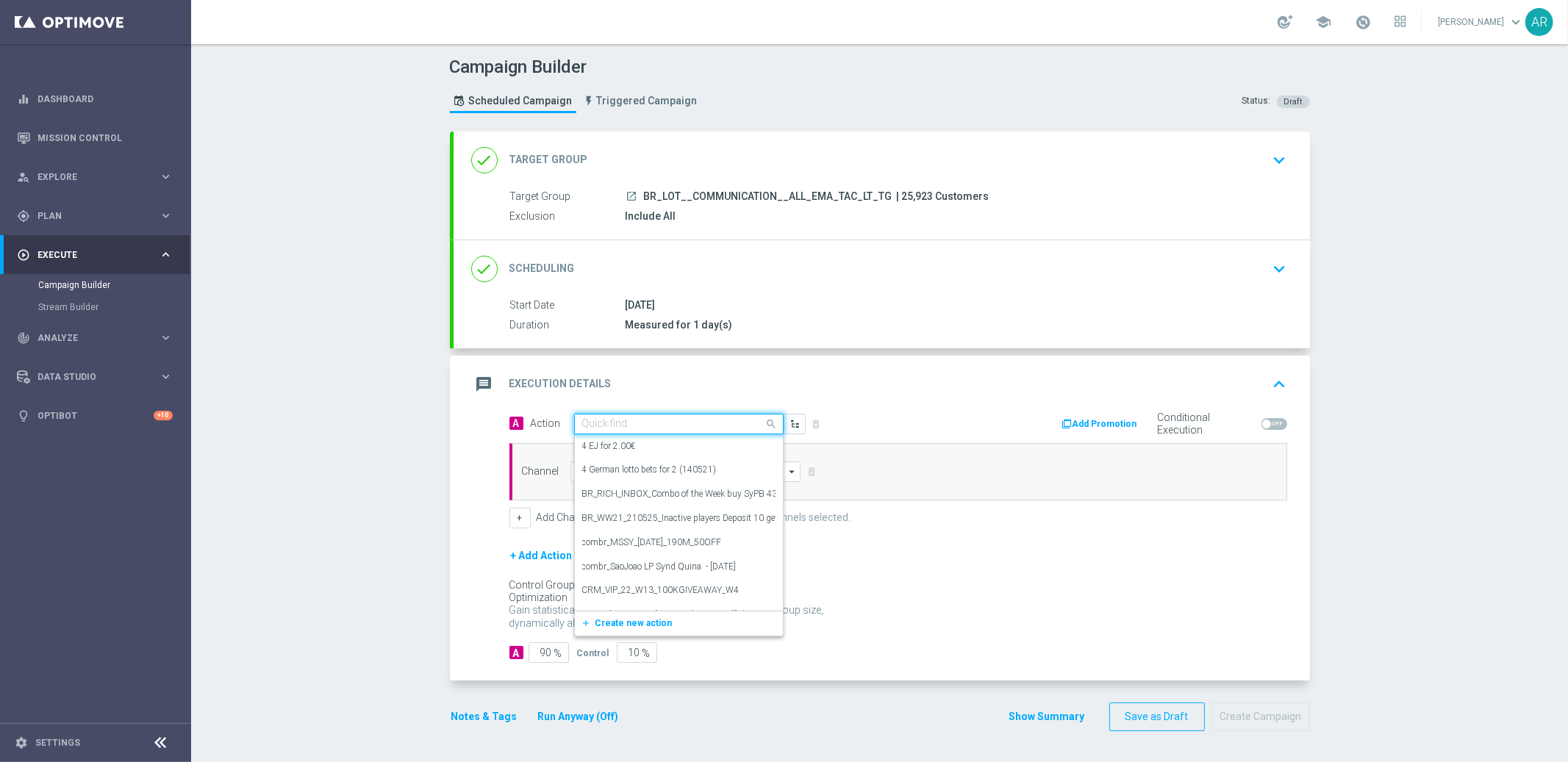
paste input "BR_LOT__FRAUD_INFO__ALL_EMA_SER_LT"
type input "BR_LOT__FRAUD_INFO__ALL_EMA_SER_LT"
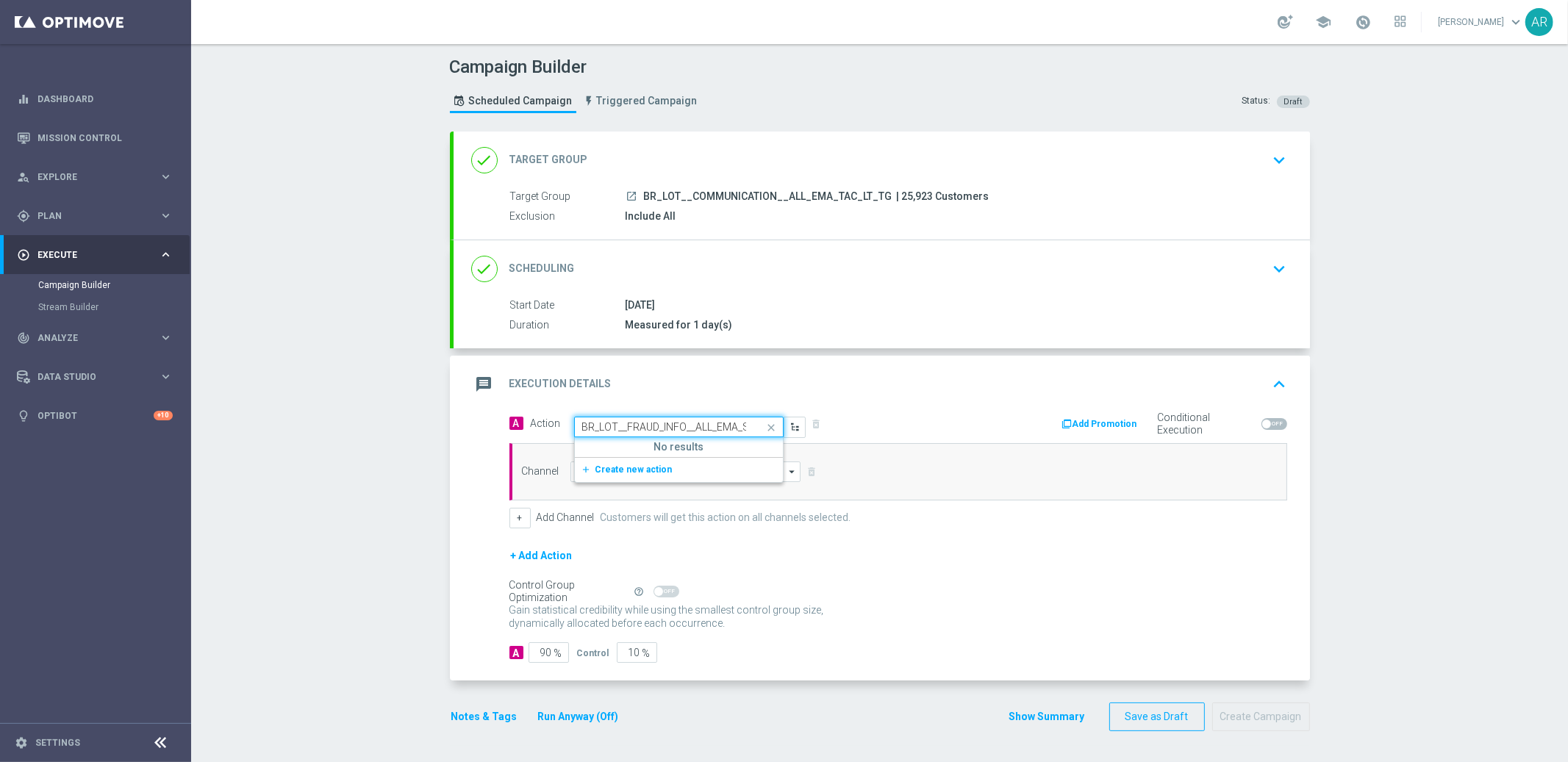
scroll to position [0, 30]
click at [643, 470] on span "Create new action" at bounding box center [634, 470] width 77 height 11
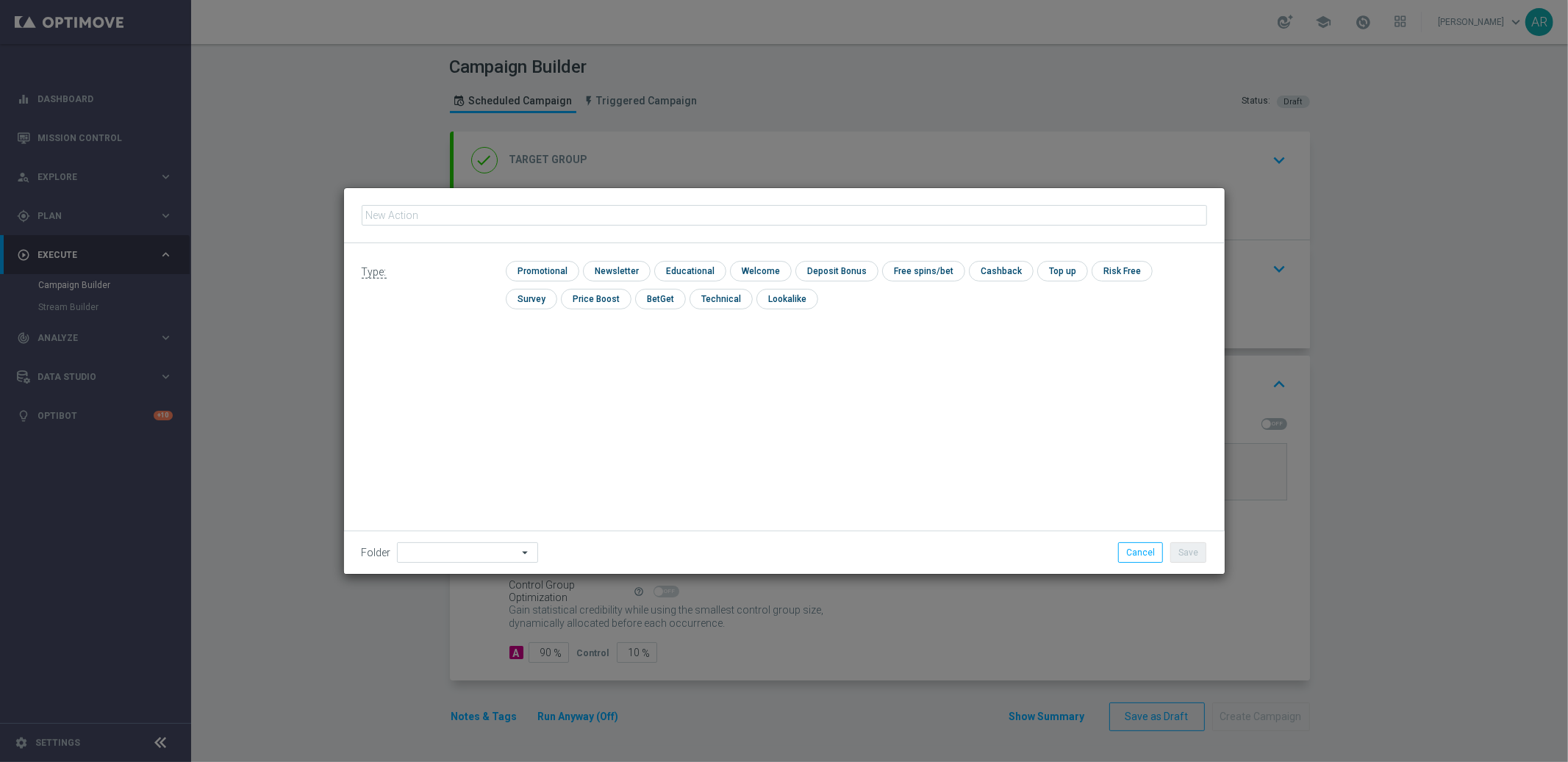
click at [642, 216] on input "text" at bounding box center [784, 215] width 845 height 20
type input "BR_LOT__FRAUD_INFO__ALL_EMA_SER_LT"
click at [541, 272] on input "checkbox" at bounding box center [541, 270] width 70 height 20
checkbox input "true"
click at [1188, 553] on button "Save" at bounding box center [1188, 552] width 36 height 20
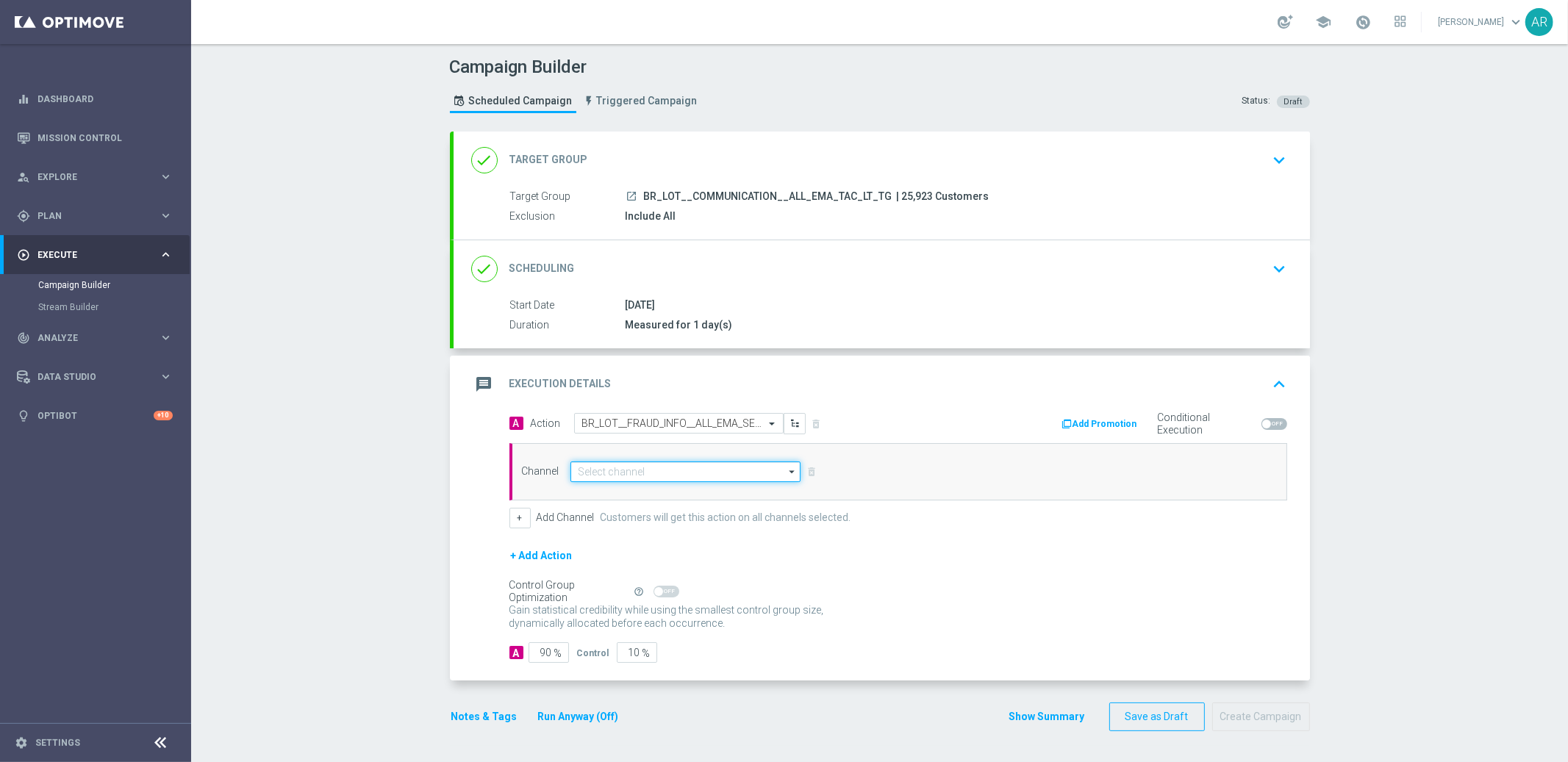
click at [638, 465] on input at bounding box center [686, 471] width 231 height 20
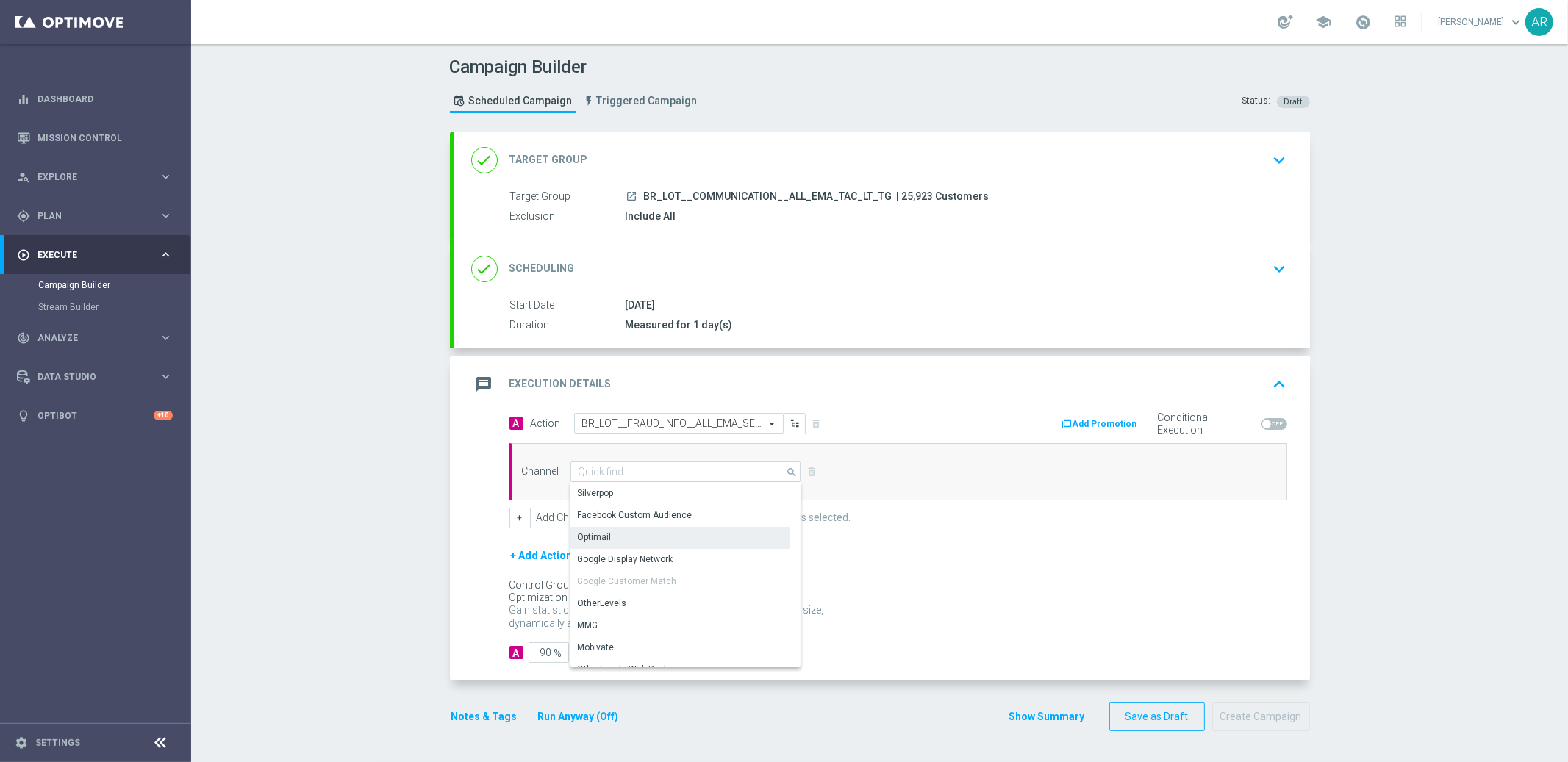
click at [654, 536] on div "Optimail" at bounding box center [679, 537] width 219 height 20
type input "Optimail"
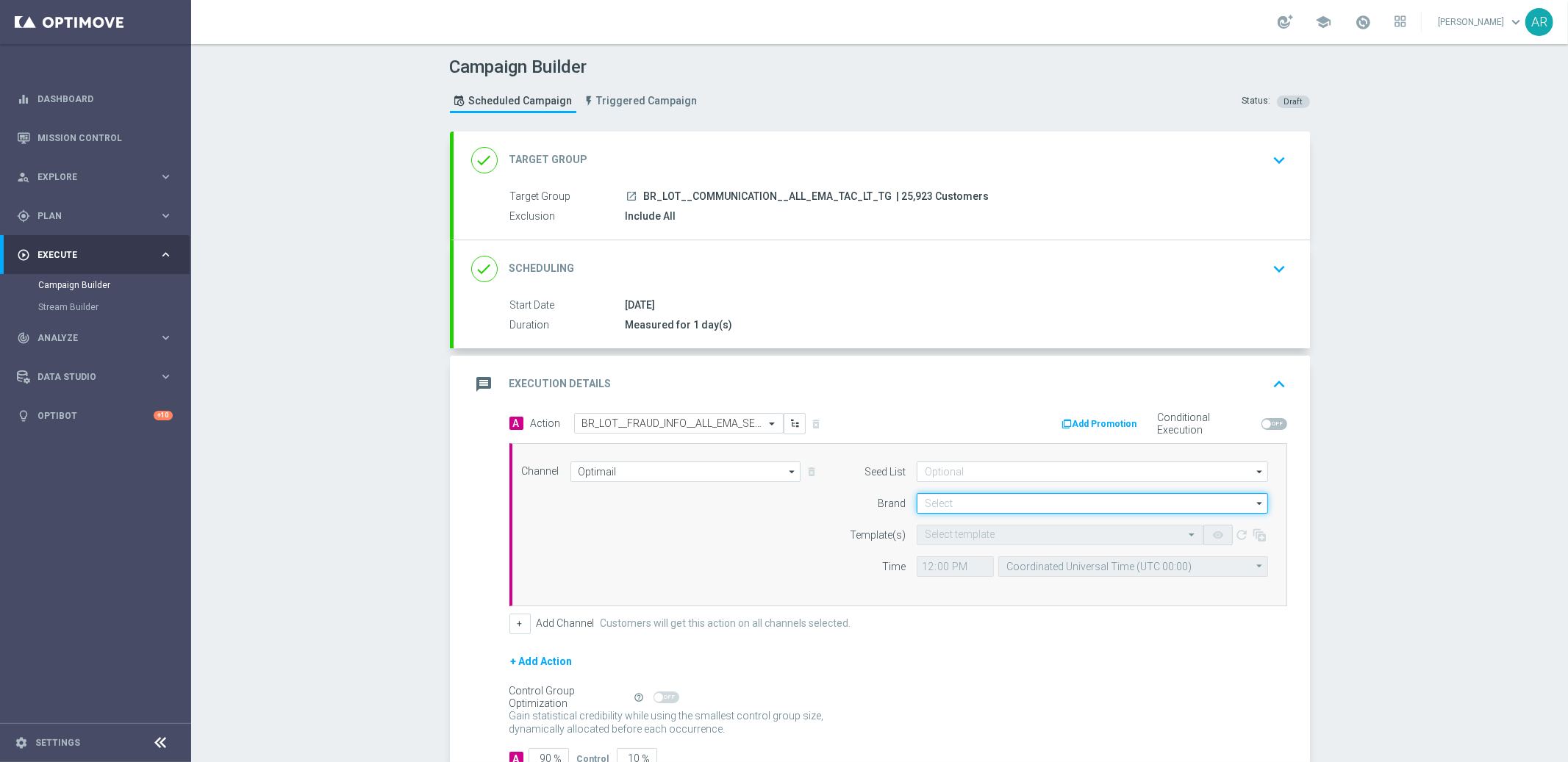
click at [948, 499] on input at bounding box center [1092, 503] width 351 height 20
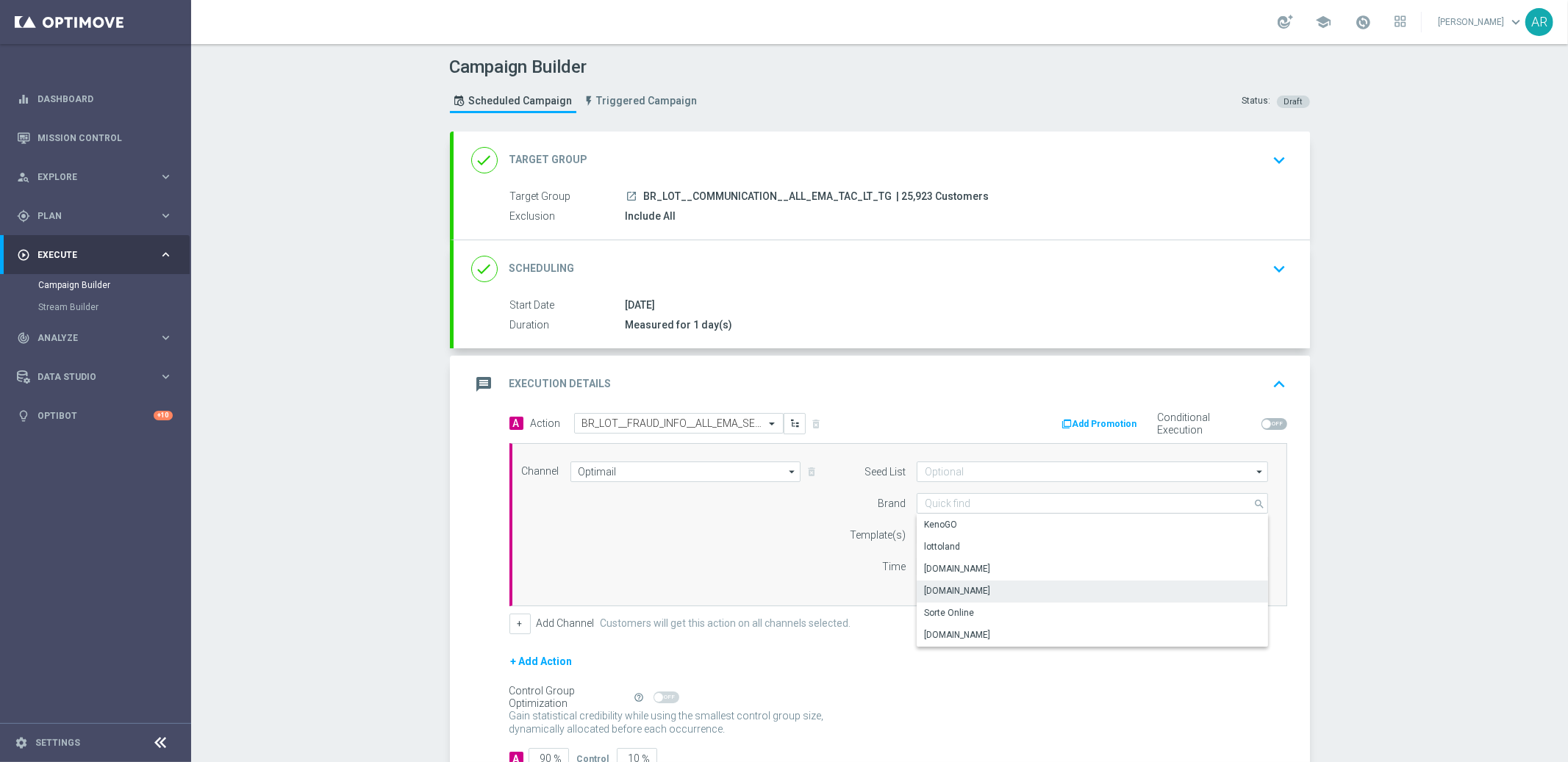
click at [1010, 589] on div "[DOMAIN_NAME]" at bounding box center [1092, 591] width 352 height 20
type input "[DOMAIN_NAME]"
click at [962, 532] on input "text" at bounding box center [1045, 536] width 241 height 12
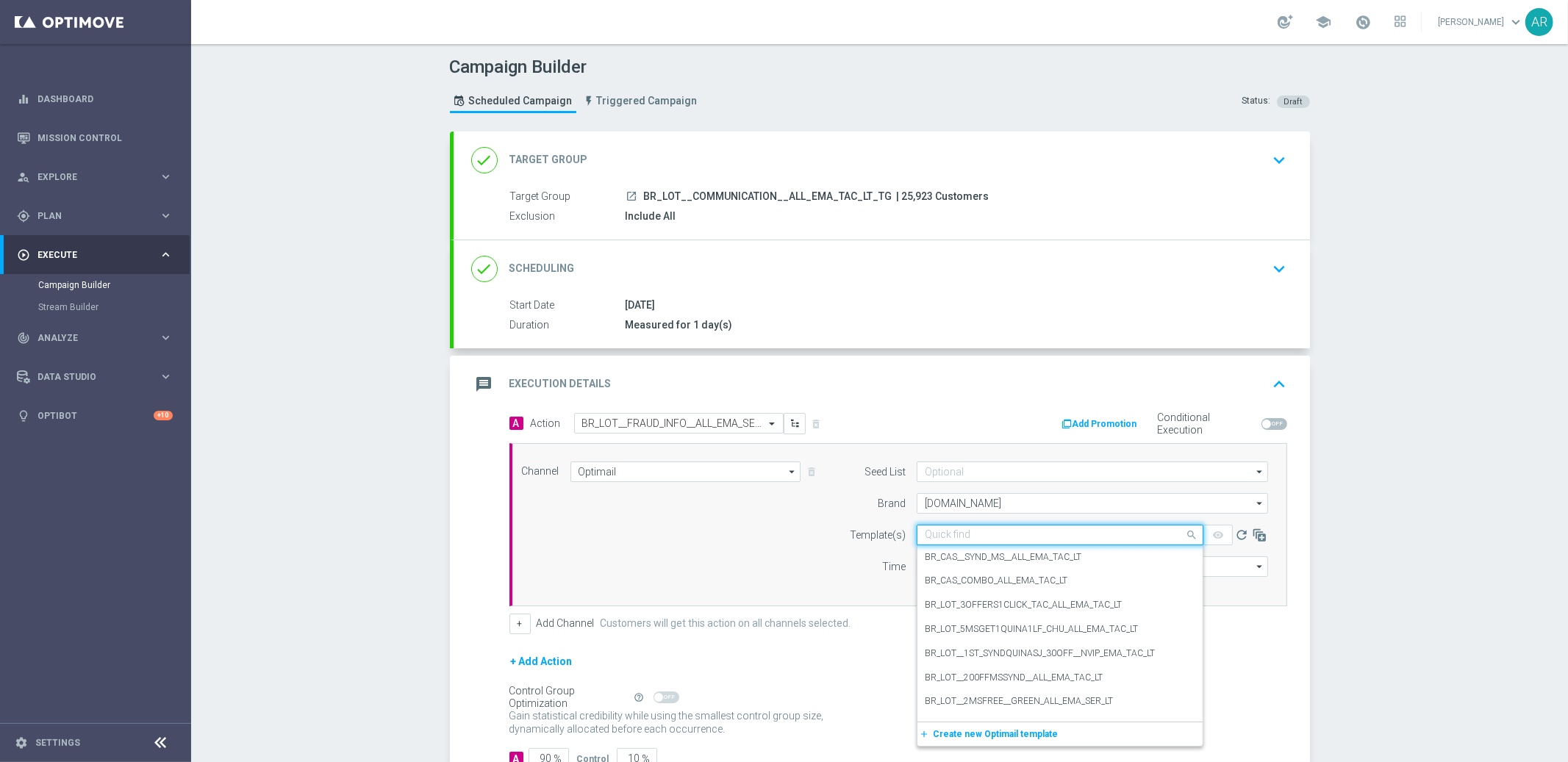
paste input "BR_LOT__FRAUD_INFO__ALL_EMA_SER_LT"
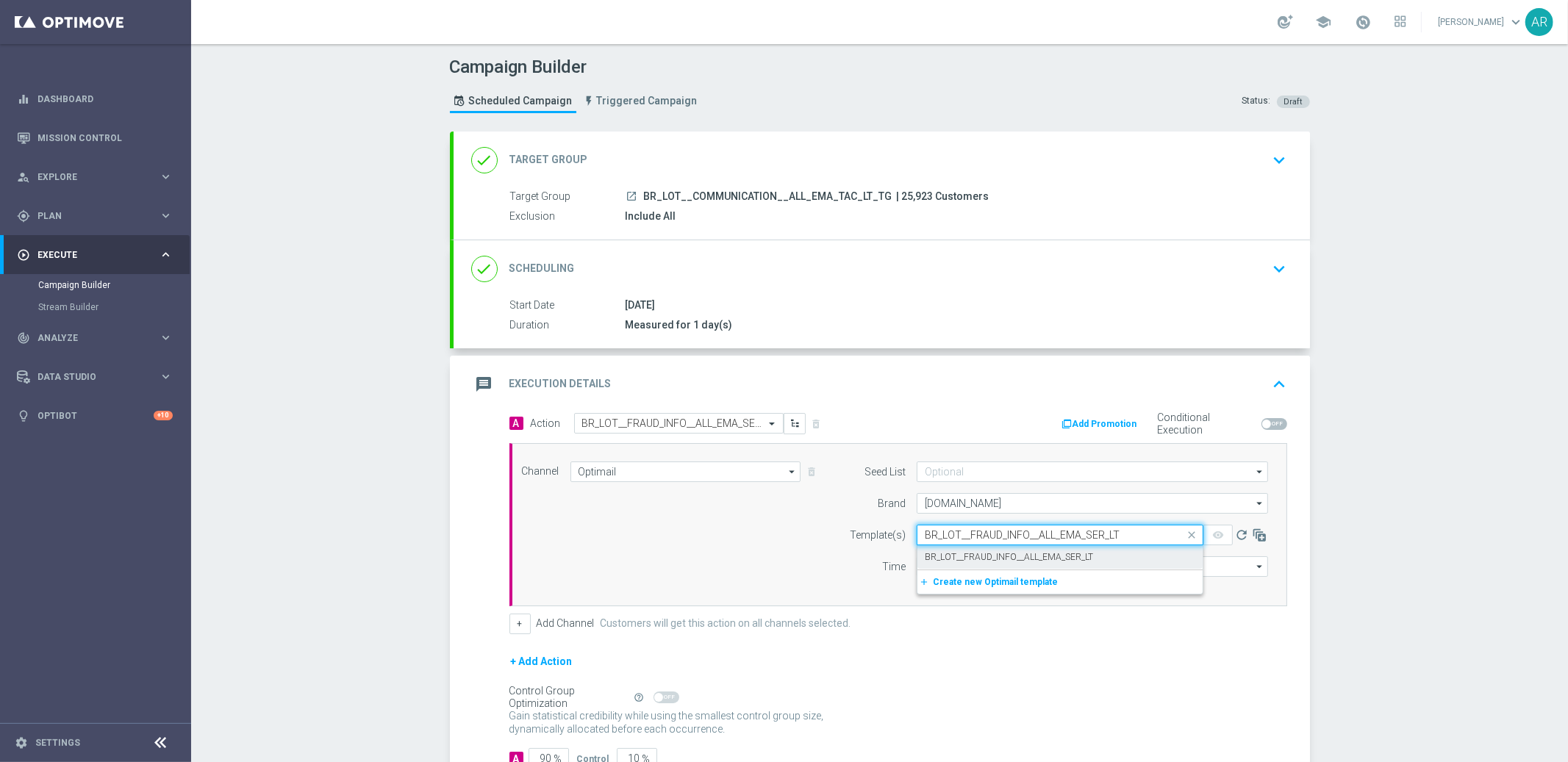
click at [1017, 557] on label "BR_LOT__FRAUD_INFO__ALL_EMA_SER_LT" at bounding box center [1009, 557] width 168 height 12
type input "BR_LOT__FRAUD_INFO__ALL_EMA_SER_LT"
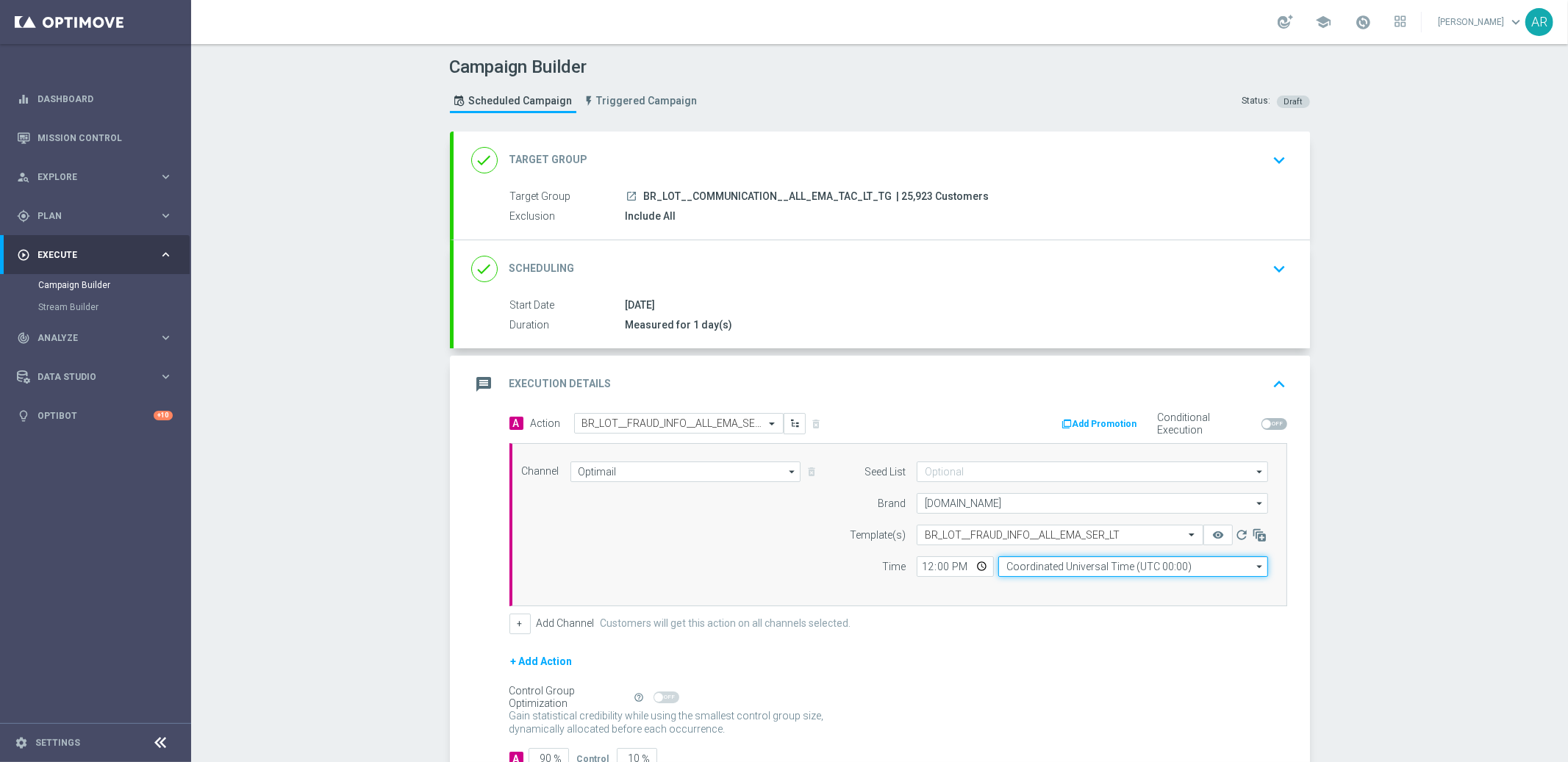
click at [1057, 572] on input "Coordinated Universal Time (UTC 00:00)" at bounding box center [1133, 567] width 270 height 20
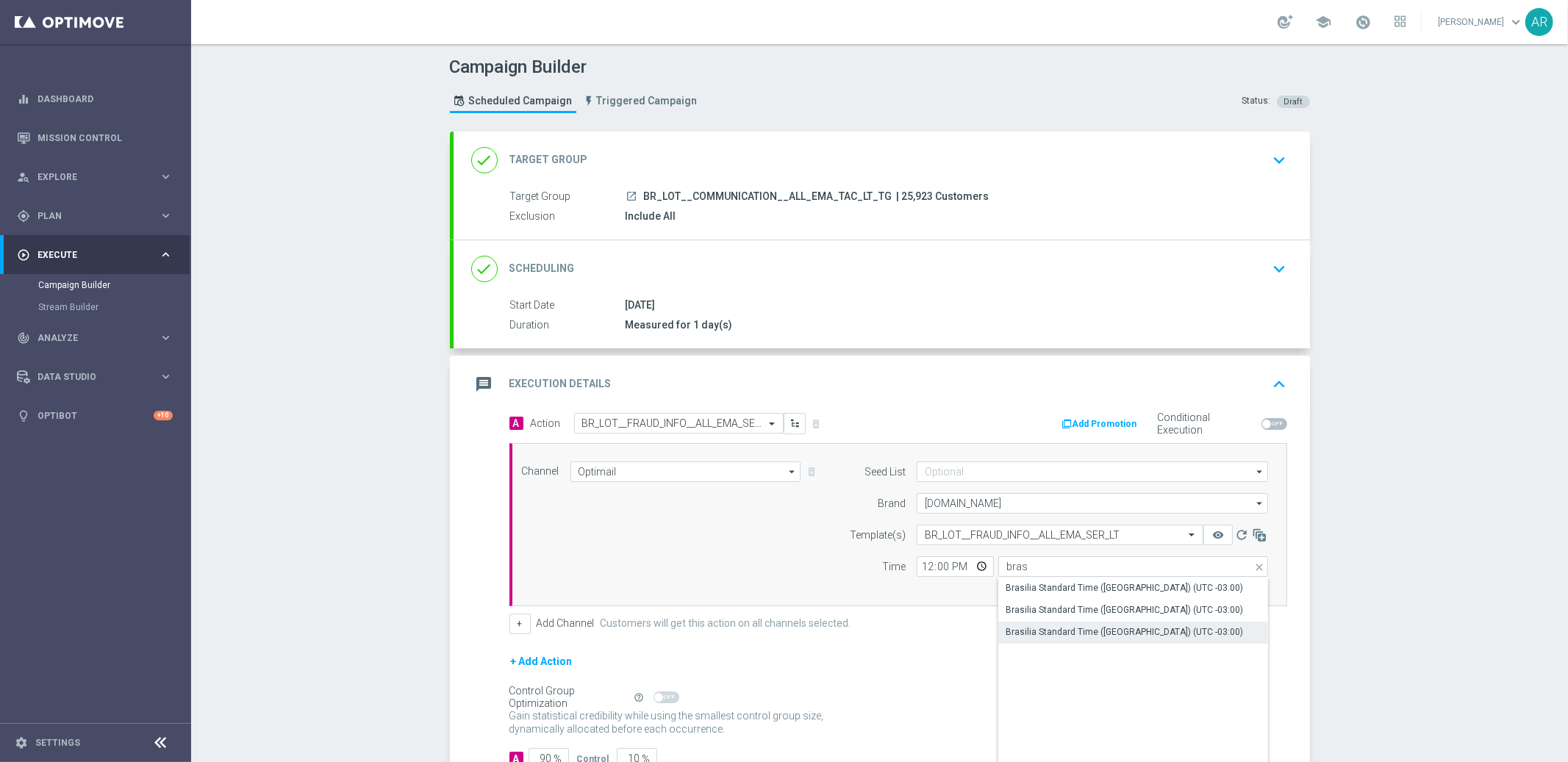
click at [1125, 636] on div "Brasilia Standard Time ([GEOGRAPHIC_DATA]) (UTC -03:00)" at bounding box center [1123, 632] width 237 height 13
type input "Brasilia Standard Time ([GEOGRAPHIC_DATA]) (UTC -03:00)"
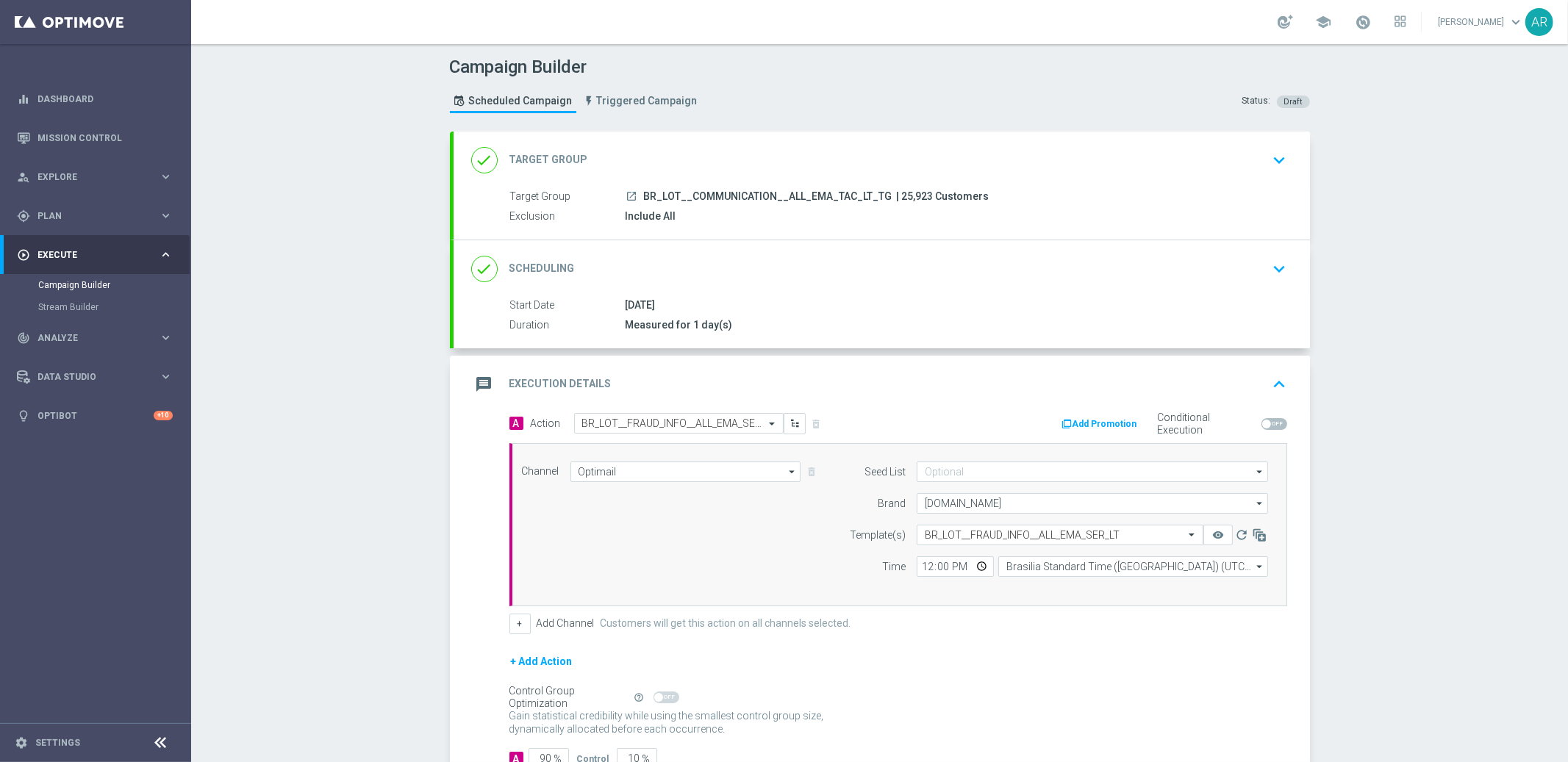
click at [1002, 679] on div "+ Add Action" at bounding box center [898, 671] width 778 height 37
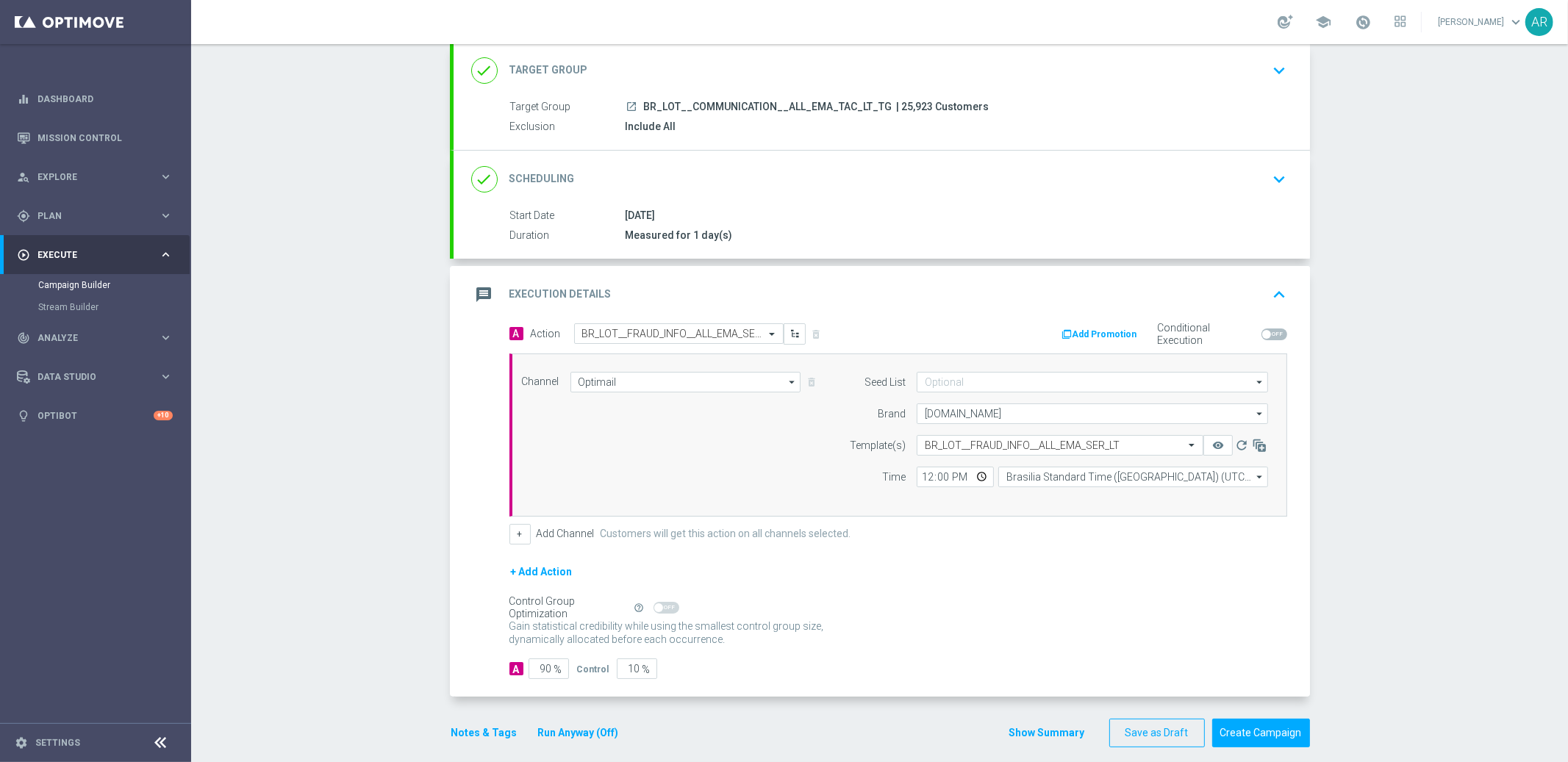
scroll to position [94, 0]
click at [1267, 729] on button "Create Campaign" at bounding box center [1260, 729] width 98 height 29
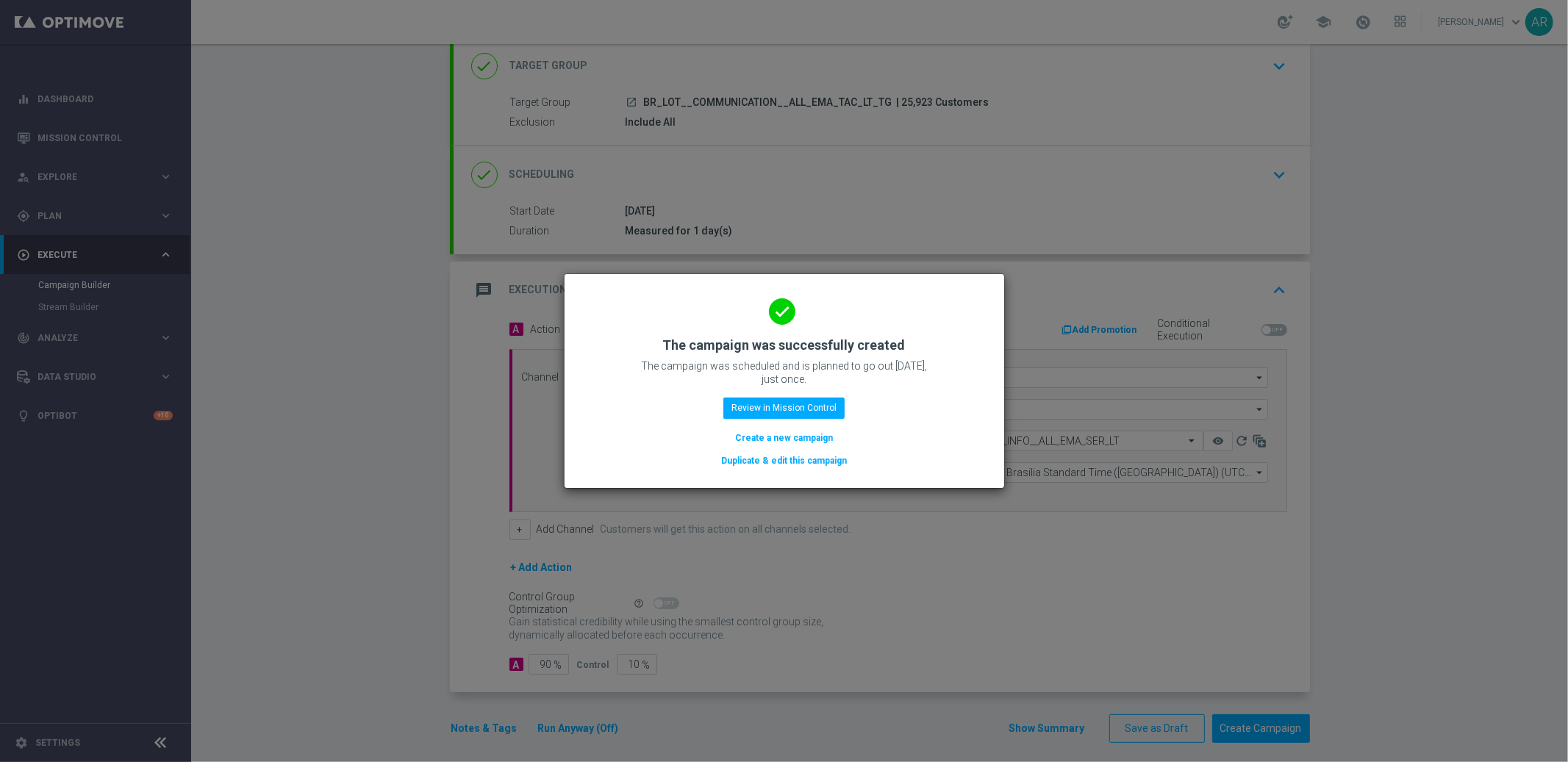
click at [789, 437] on button "Create a new campaign" at bounding box center [783, 438] width 101 height 16
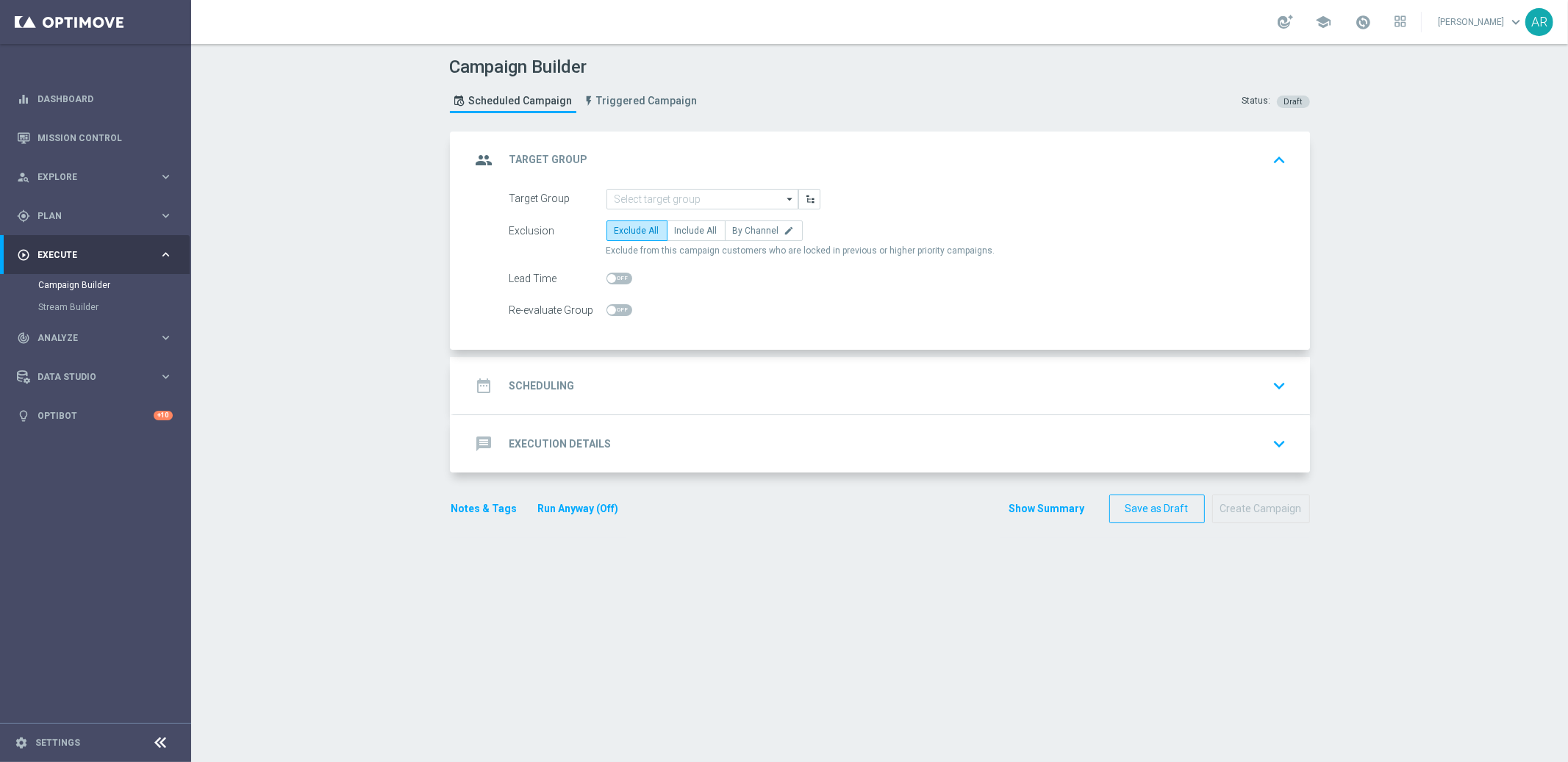
scroll to position [0, 0]
click at [675, 198] on input at bounding box center [701, 198] width 192 height 20
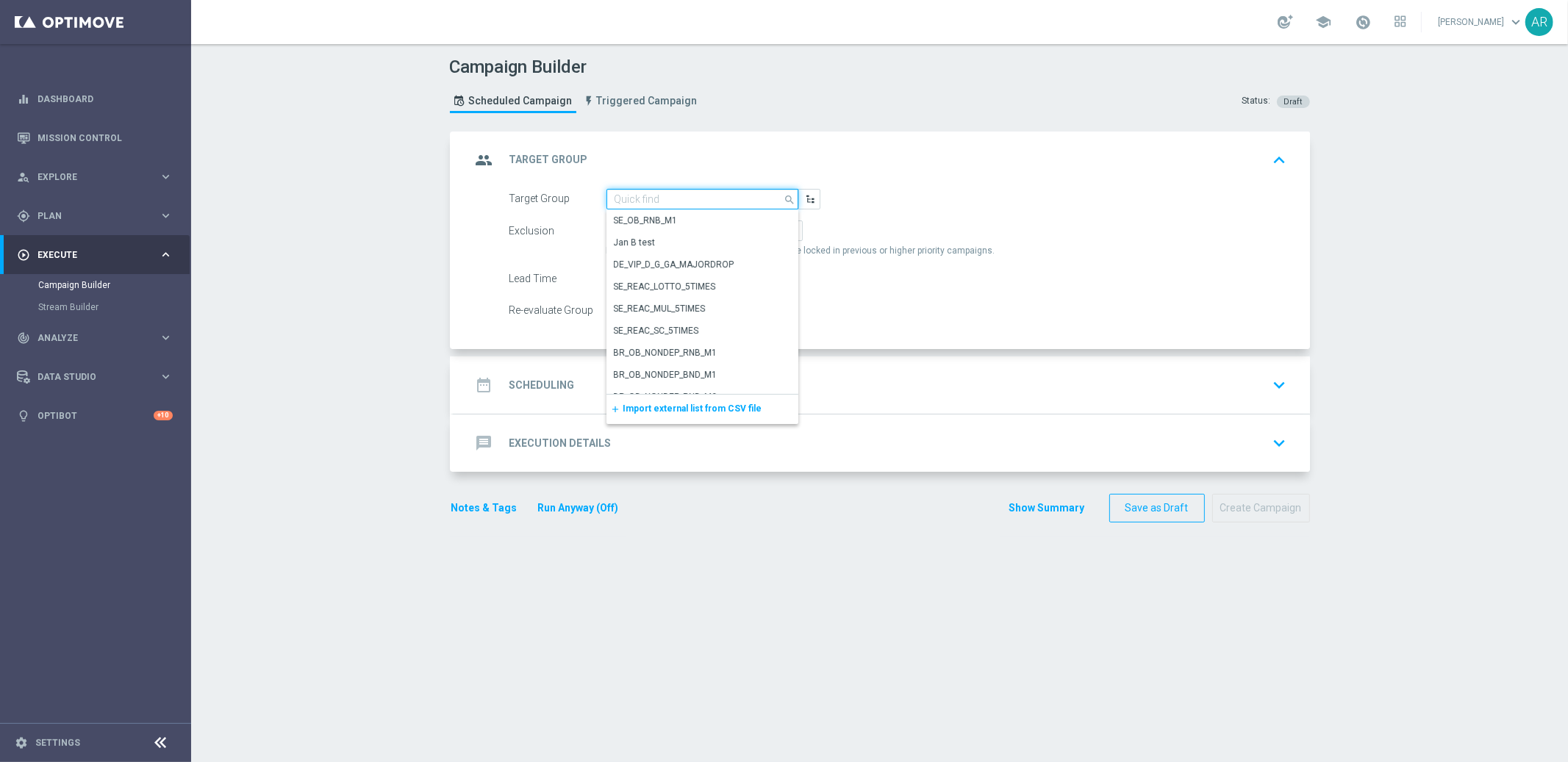
paste input "BR_CAS__COMMUNICATION_ALL_EMA_TAC_GM"
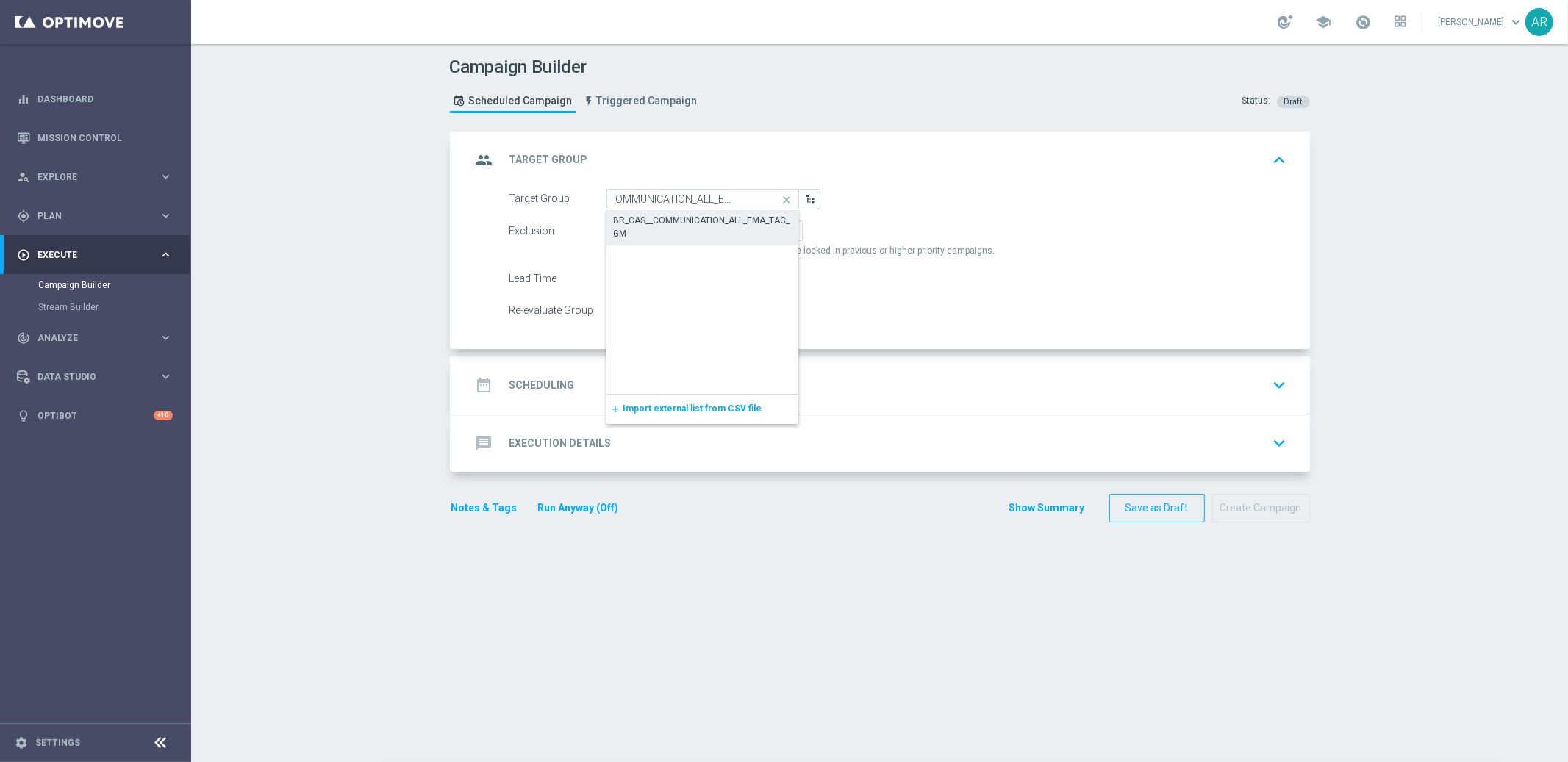
click at [686, 221] on div "BR_CAS__COMMUNICATION_ALL_EMA_TAC_GM" at bounding box center [702, 226] width 178 height 27
type input "BR_CAS__COMMUNICATION_ALL_EMA_TAC_GM"
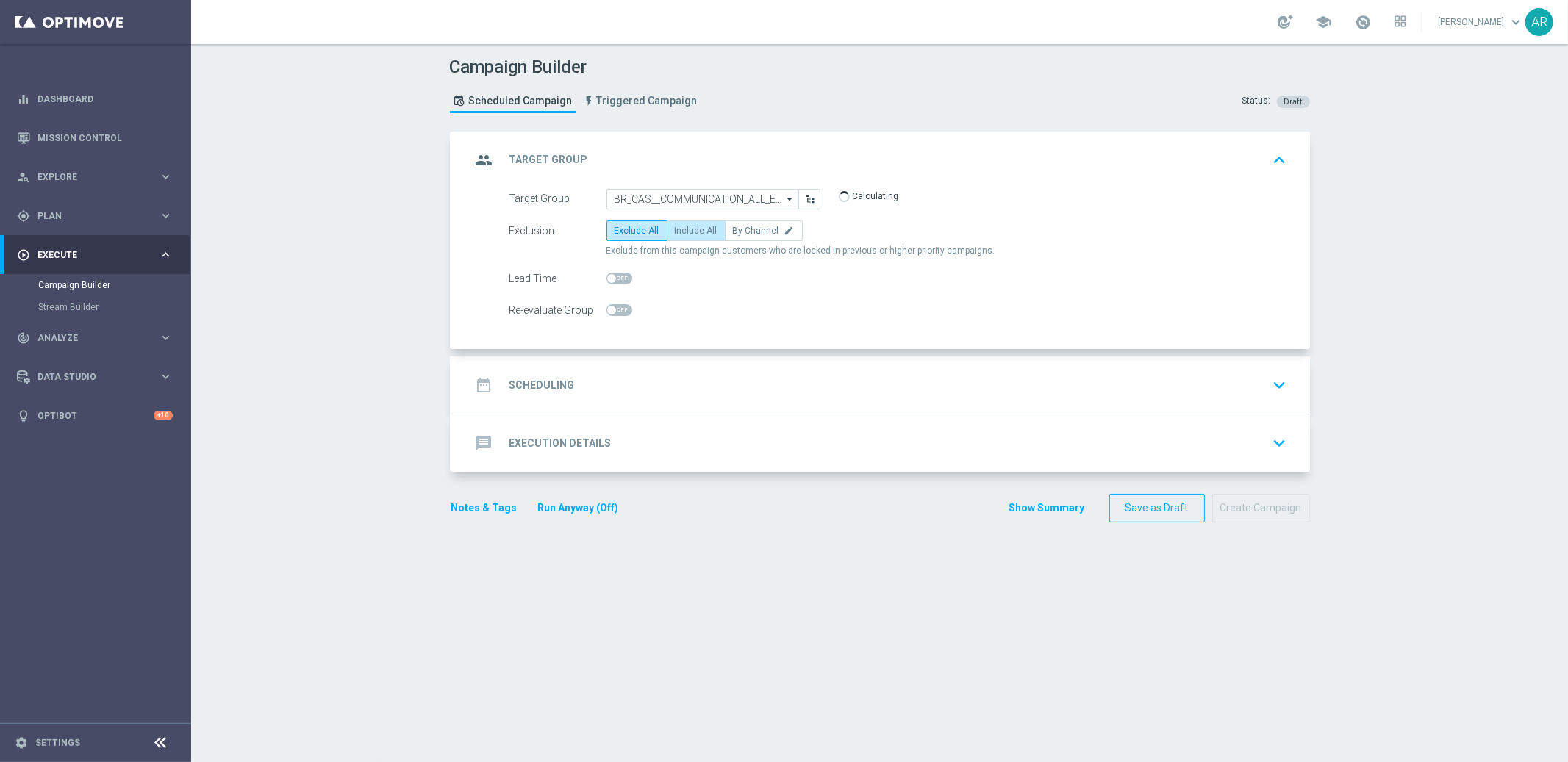
click at [684, 228] on span "Include All" at bounding box center [696, 231] width 42 height 11
click at [684, 229] on input "Include All" at bounding box center [679, 233] width 10 height 10
radio input "true"
click at [648, 367] on div "date_range Scheduling keyboard_arrow_down" at bounding box center [882, 386] width 856 height 58
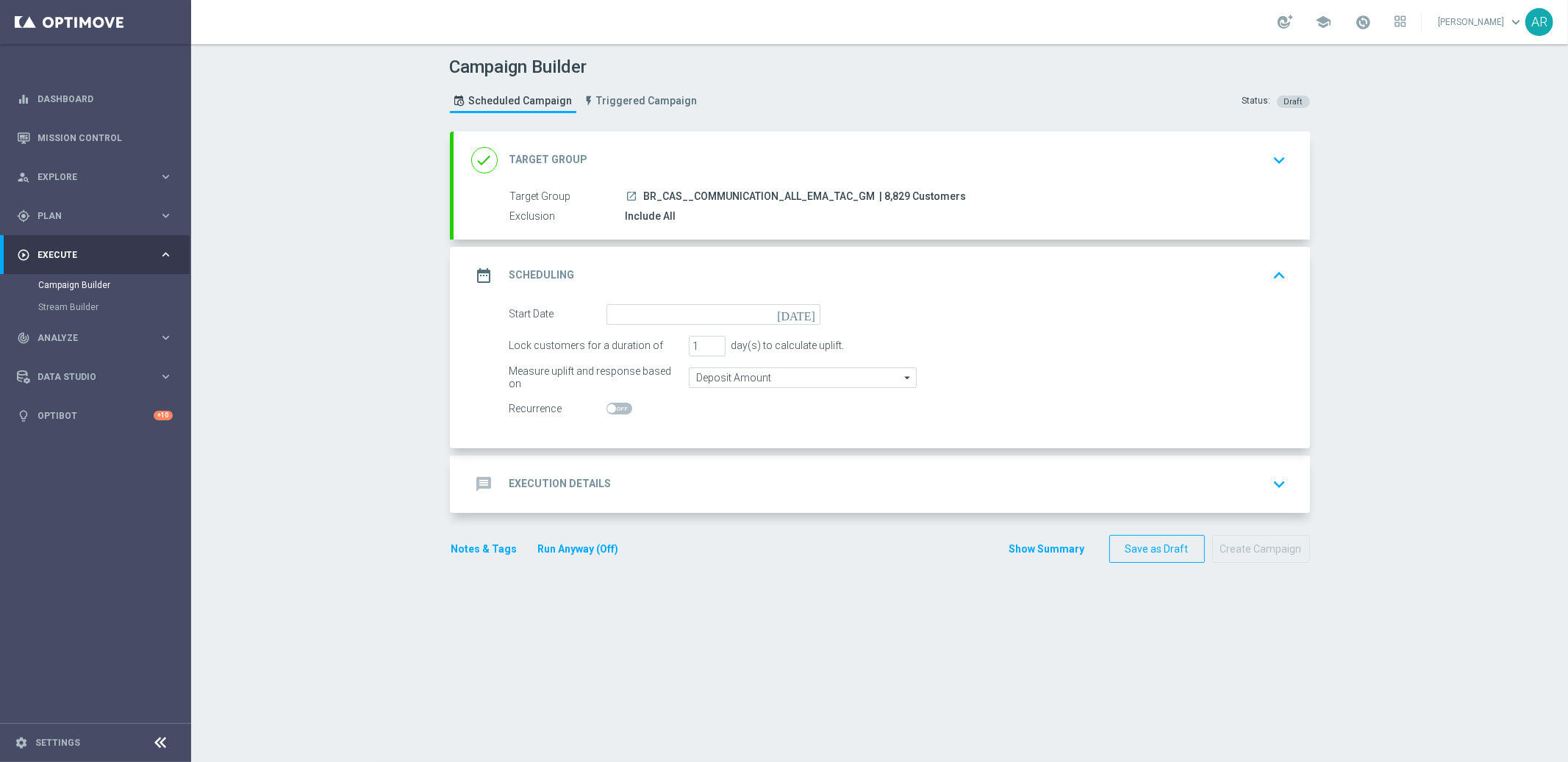
click at [812, 314] on icon "[DATE]" at bounding box center [798, 312] width 43 height 16
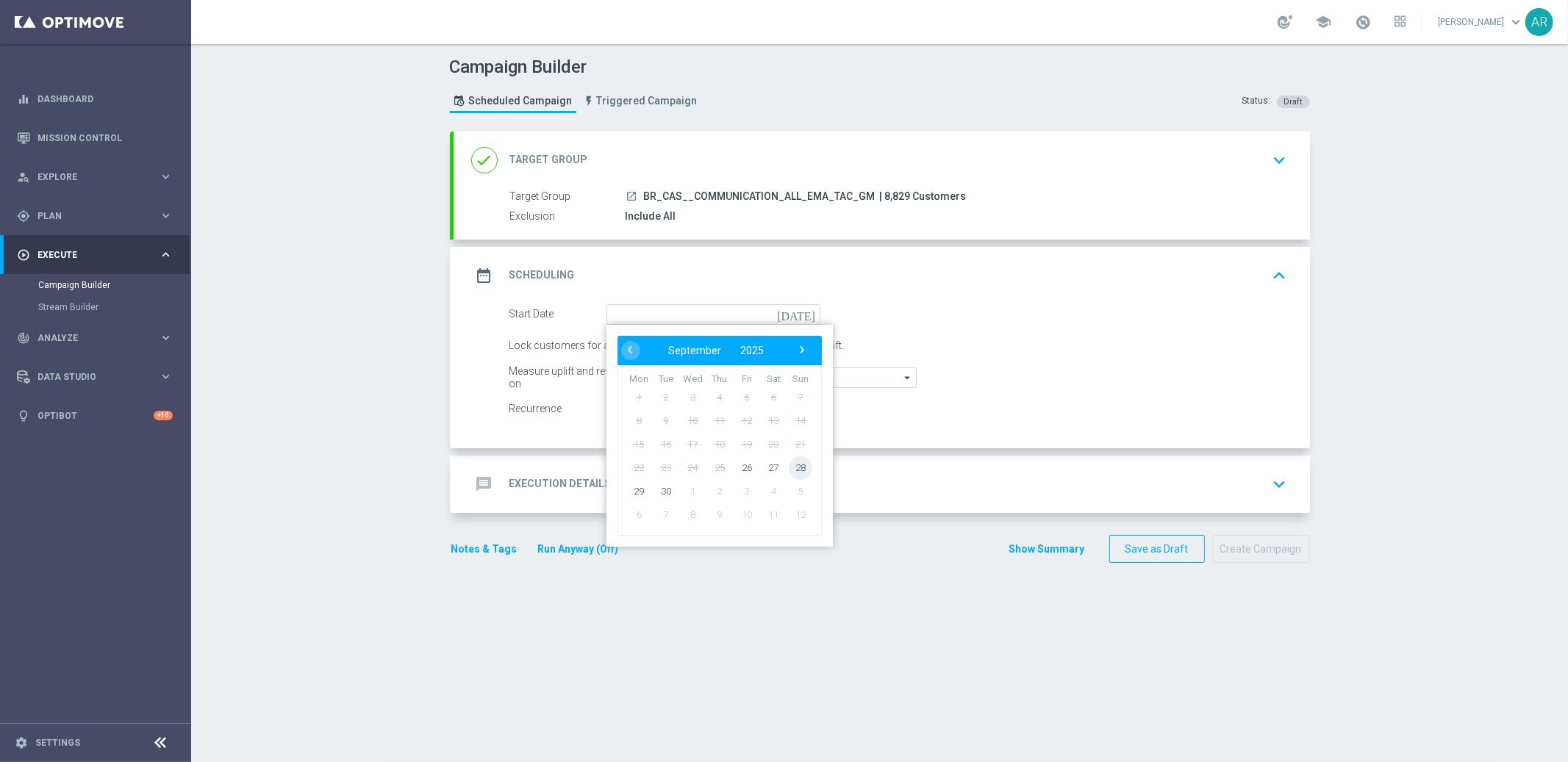
click at [800, 474] on span "28" at bounding box center [799, 467] width 23 height 23
type input "[DATE]"
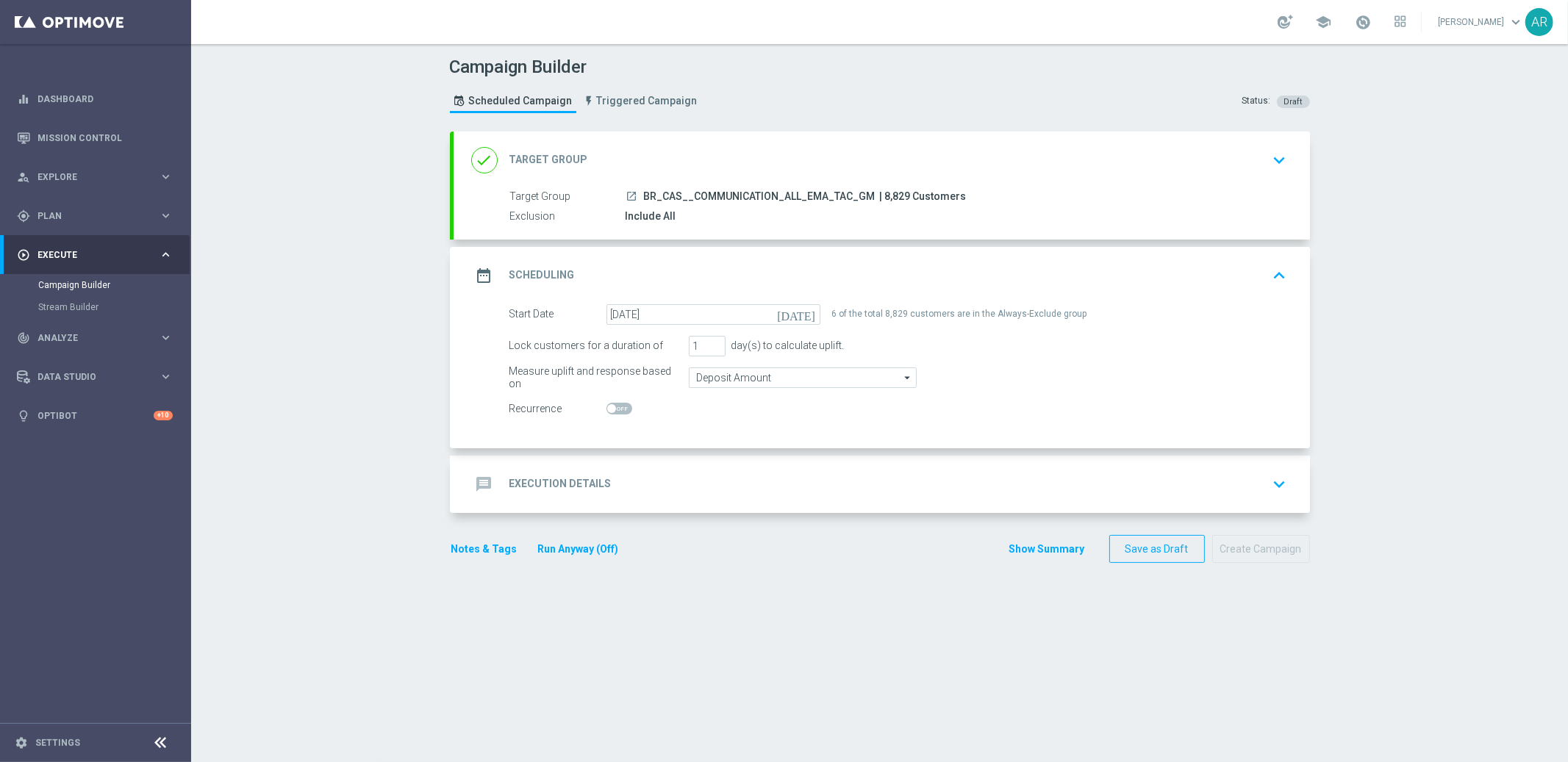
click at [556, 474] on div "message Execution Details" at bounding box center [541, 484] width 140 height 27
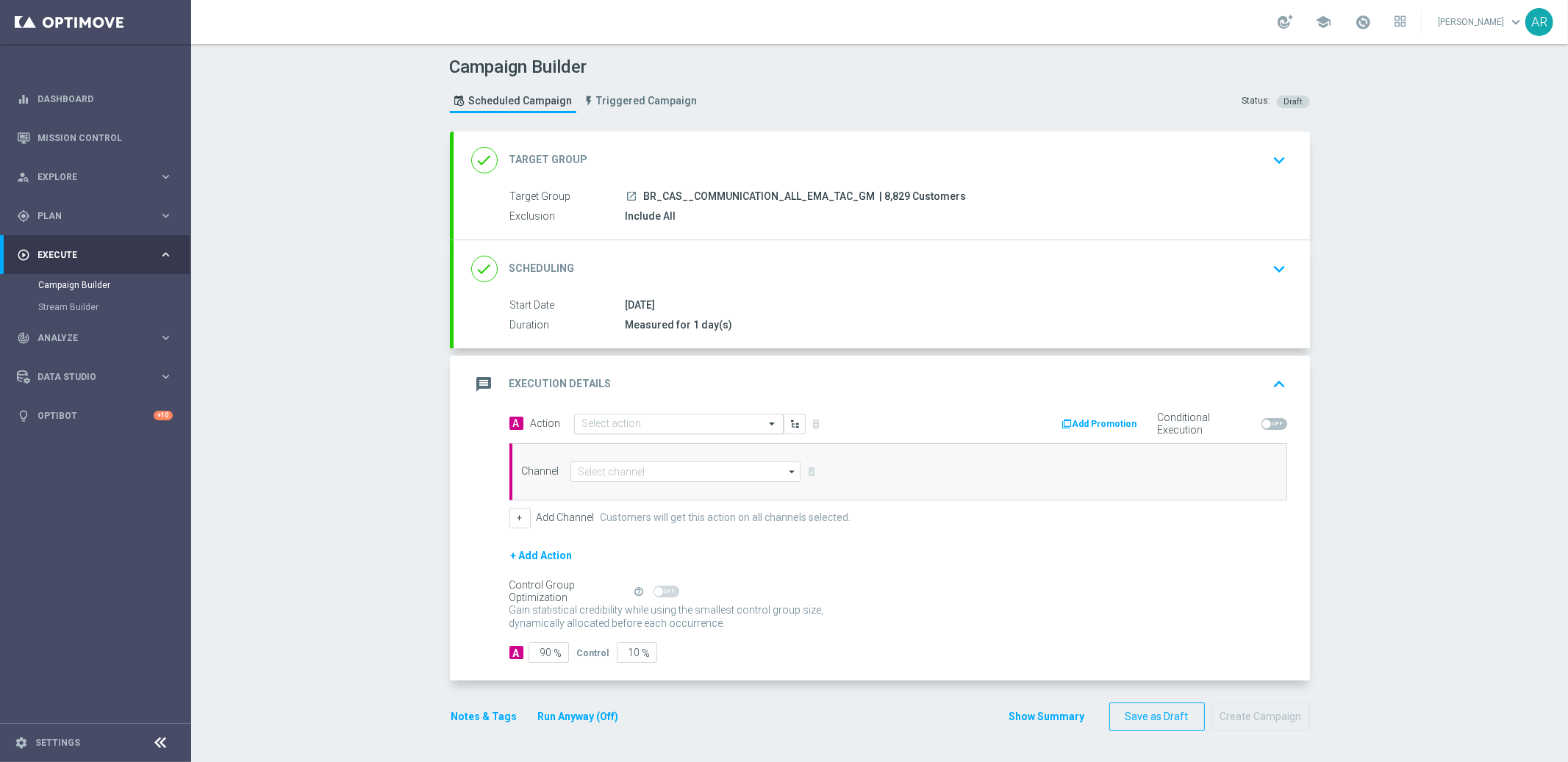
click at [630, 423] on input "text" at bounding box center [664, 424] width 164 height 12
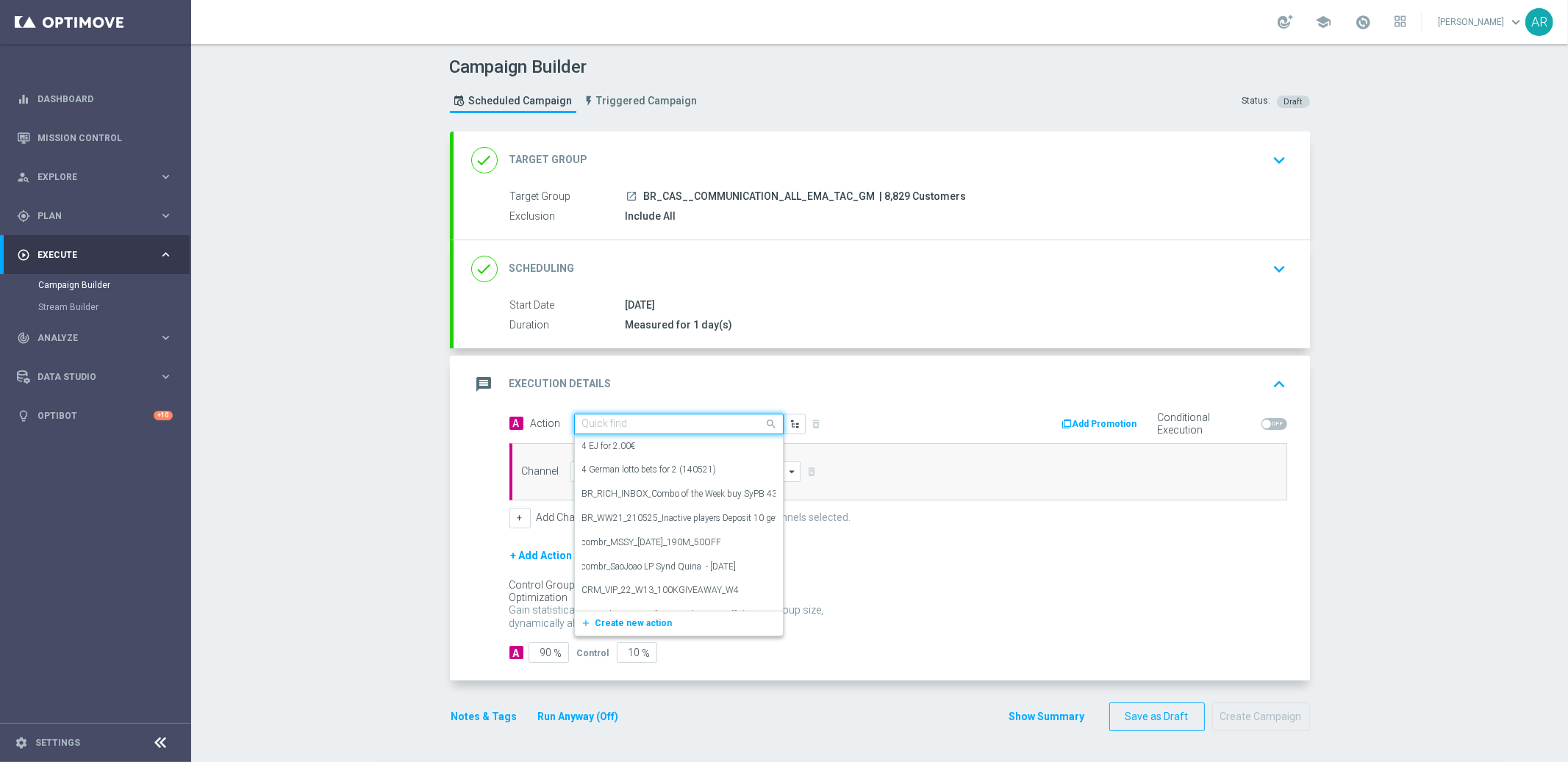
paste input "BR_CAS__FRAUD_INFO__ALL_EMA_SER_GM"
type input "BR_CAS__FRAUD_INFO__ALL_EMA_SER_GM"
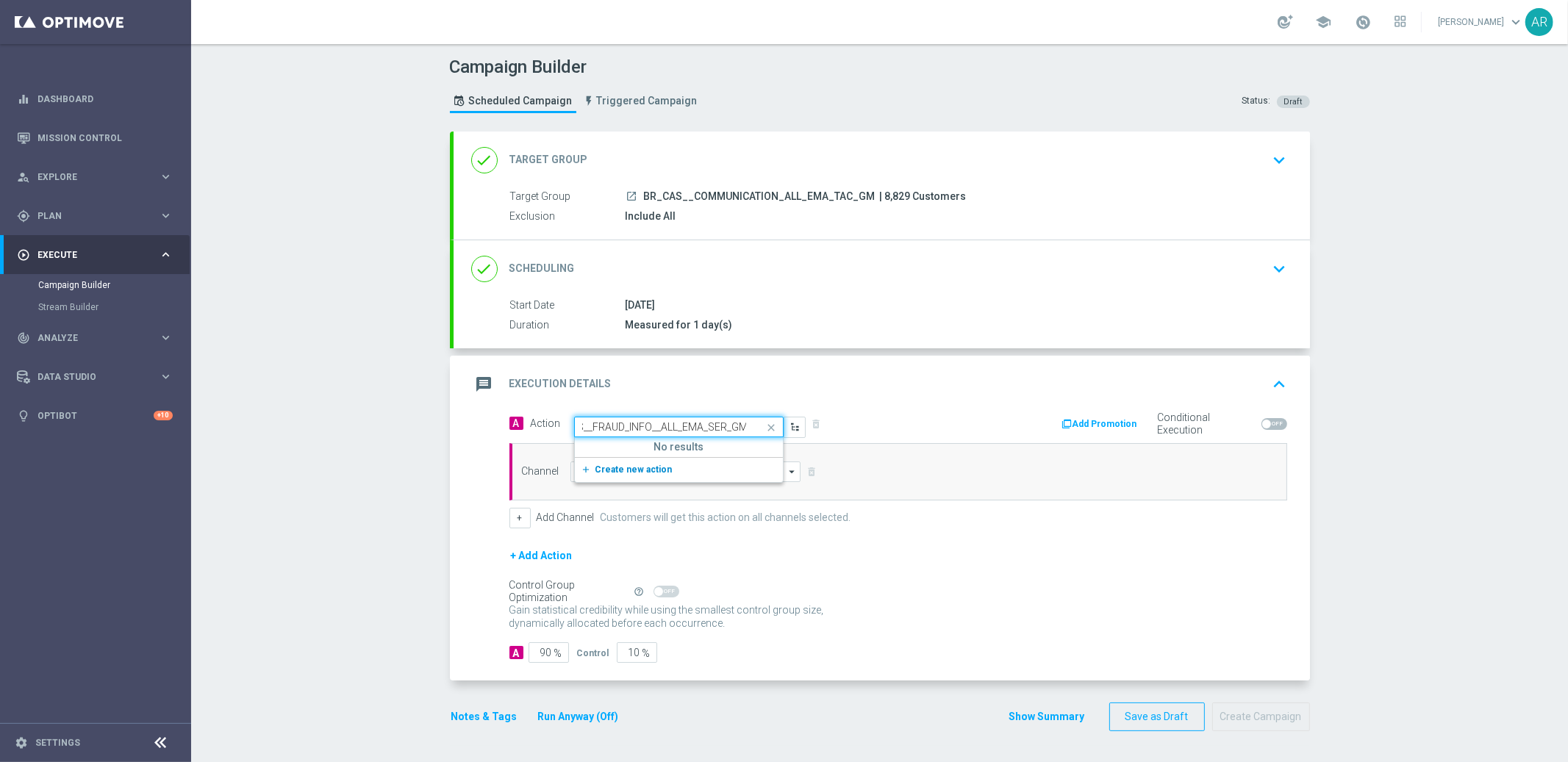
click at [638, 472] on span "Create new action" at bounding box center [634, 470] width 77 height 11
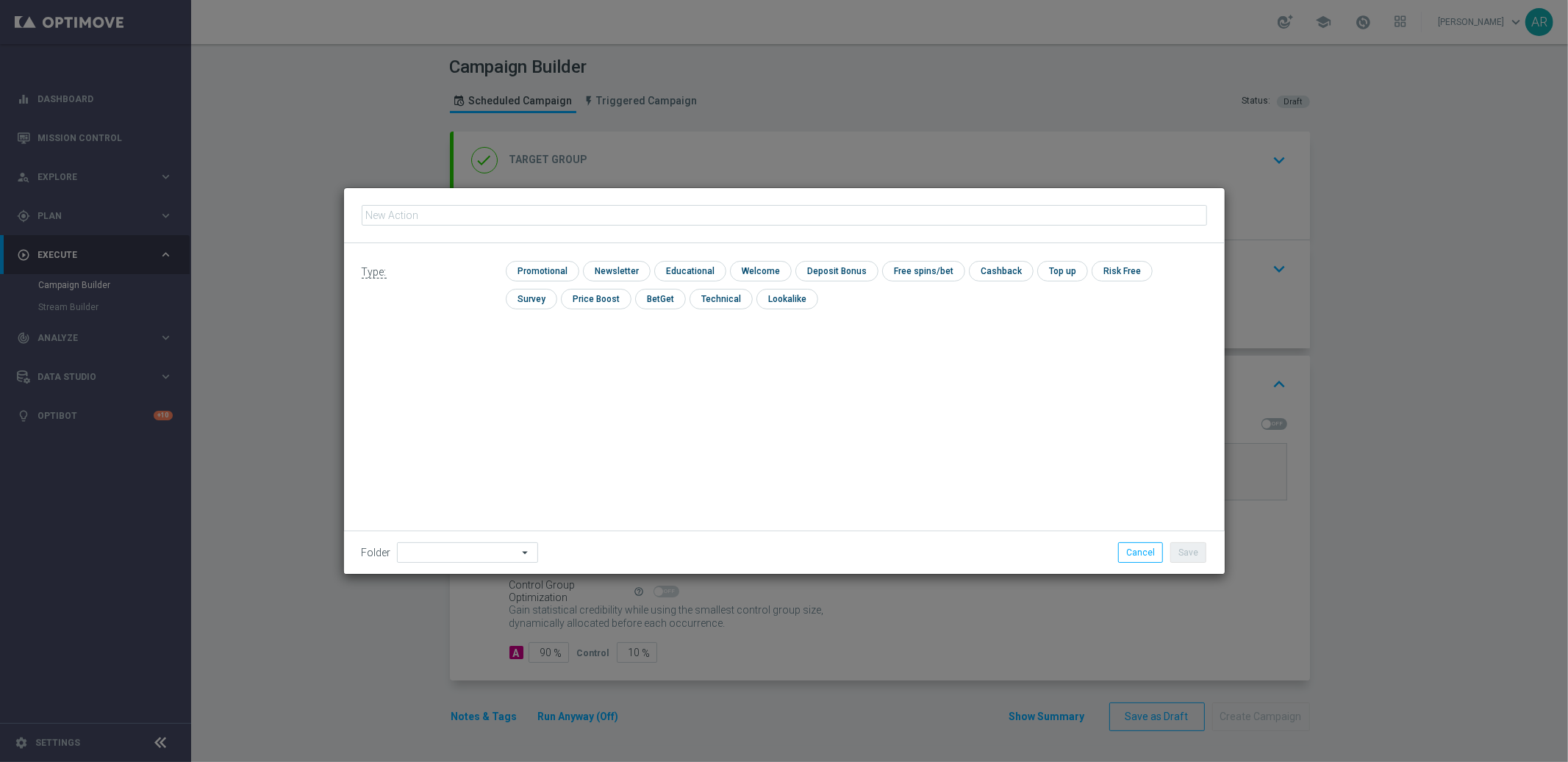
click at [526, 212] on input "text" at bounding box center [784, 215] width 845 height 20
type input "BR_CAS__FRAUD_INFO__ALL_EMA_SER_GM"
click at [526, 267] on input "checkbox" at bounding box center [541, 270] width 70 height 20
checkbox input "true"
click at [1181, 556] on button "Save" at bounding box center [1188, 552] width 36 height 20
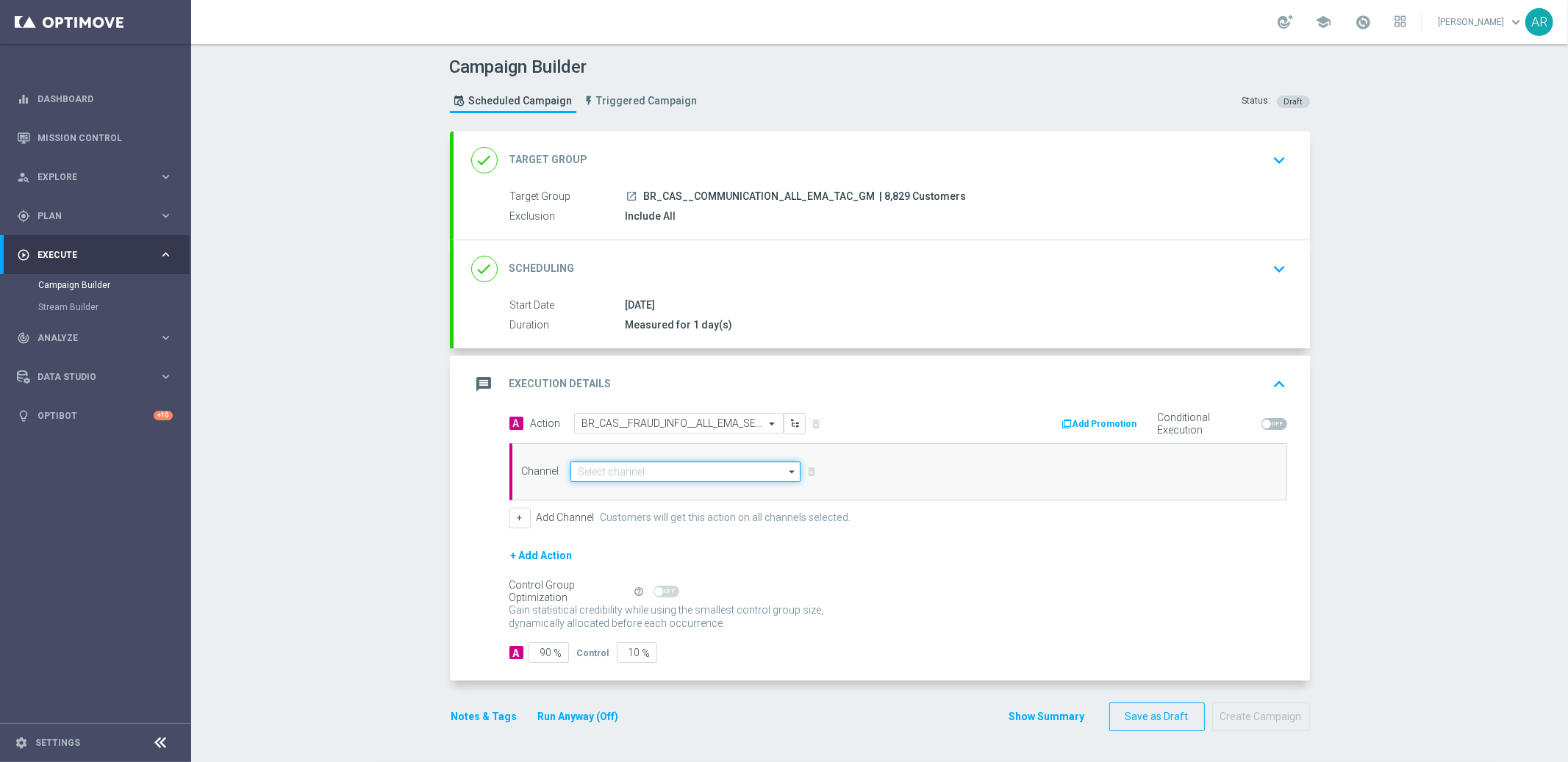
click at [683, 469] on input at bounding box center [686, 471] width 231 height 20
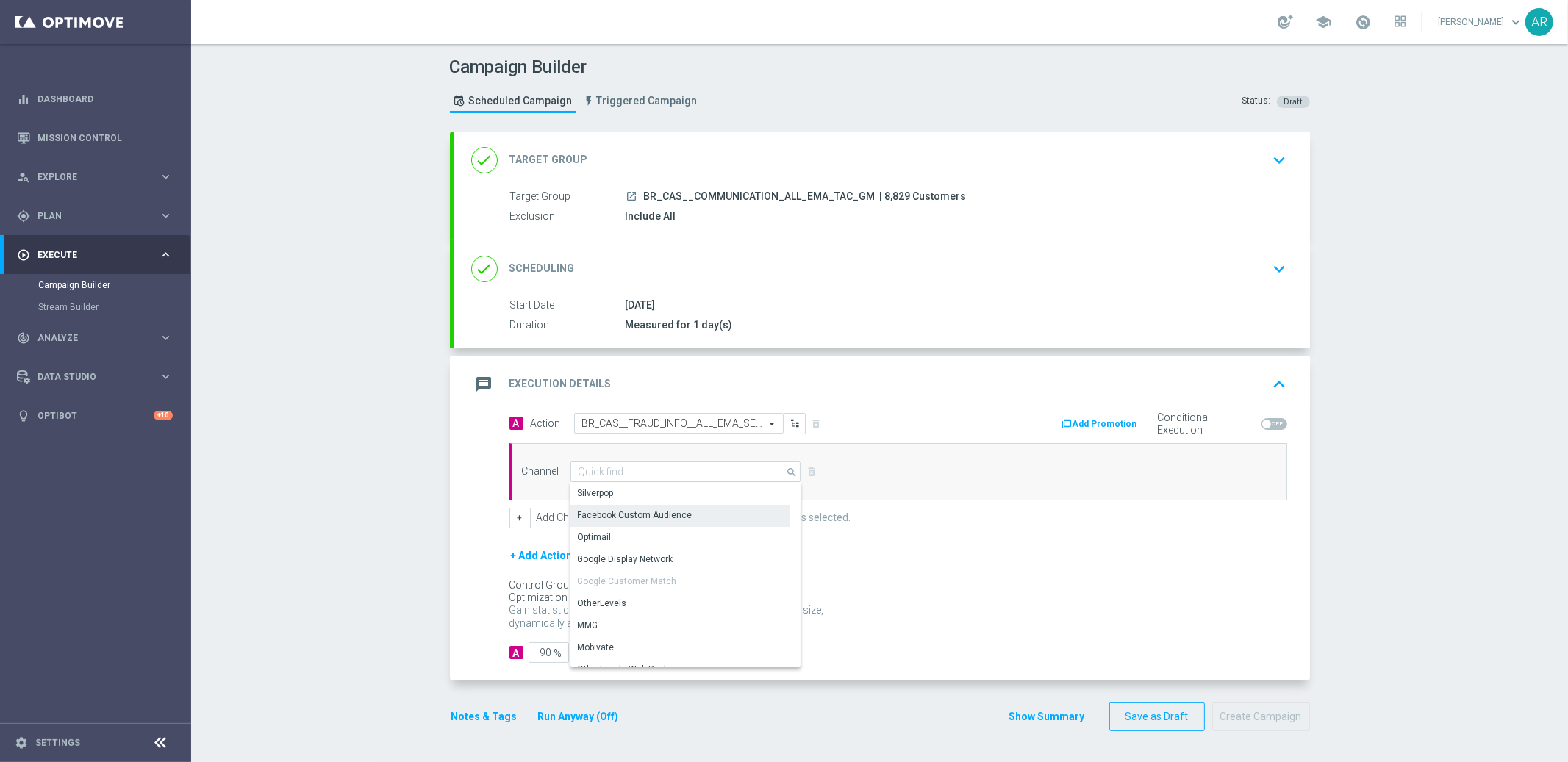
click at [667, 527] on div "Optimail" at bounding box center [679, 537] width 219 height 20
type input "Optimail"
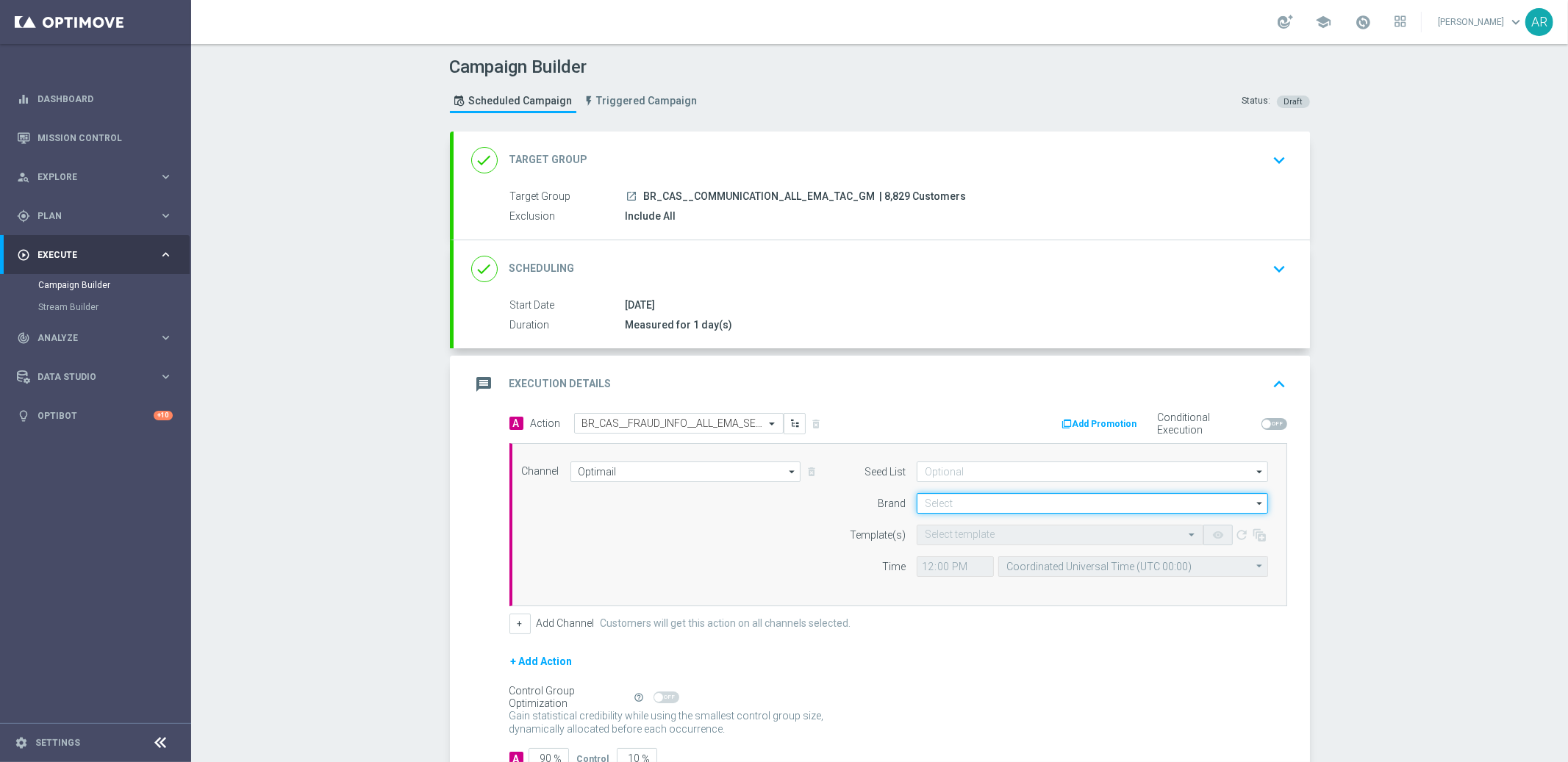
click at [956, 504] on input at bounding box center [1092, 503] width 351 height 20
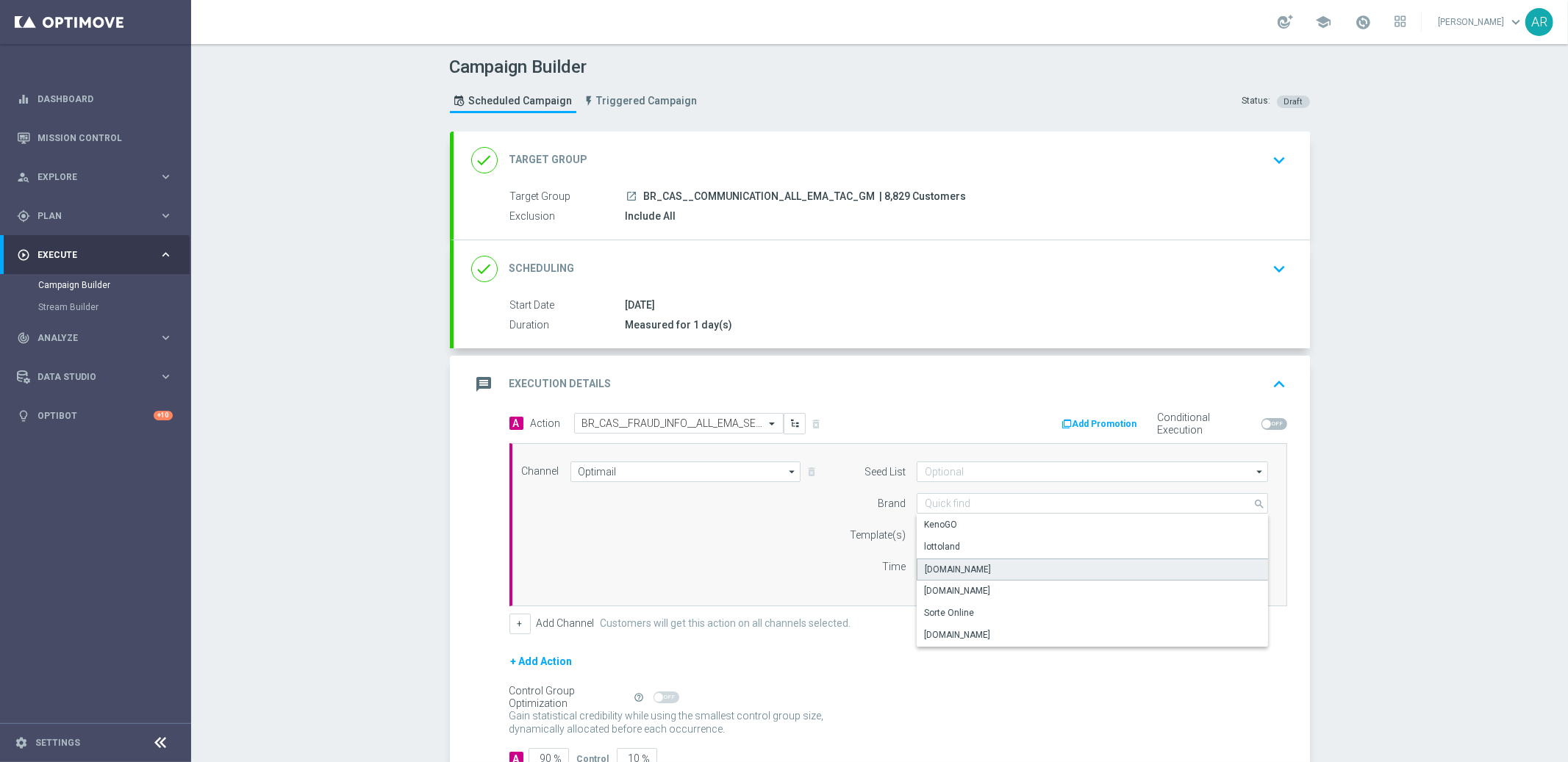
click at [1001, 571] on div "[DOMAIN_NAME]" at bounding box center [1092, 569] width 352 height 22
type input "[DOMAIN_NAME]"
click at [960, 532] on input "text" at bounding box center [1045, 536] width 241 height 12
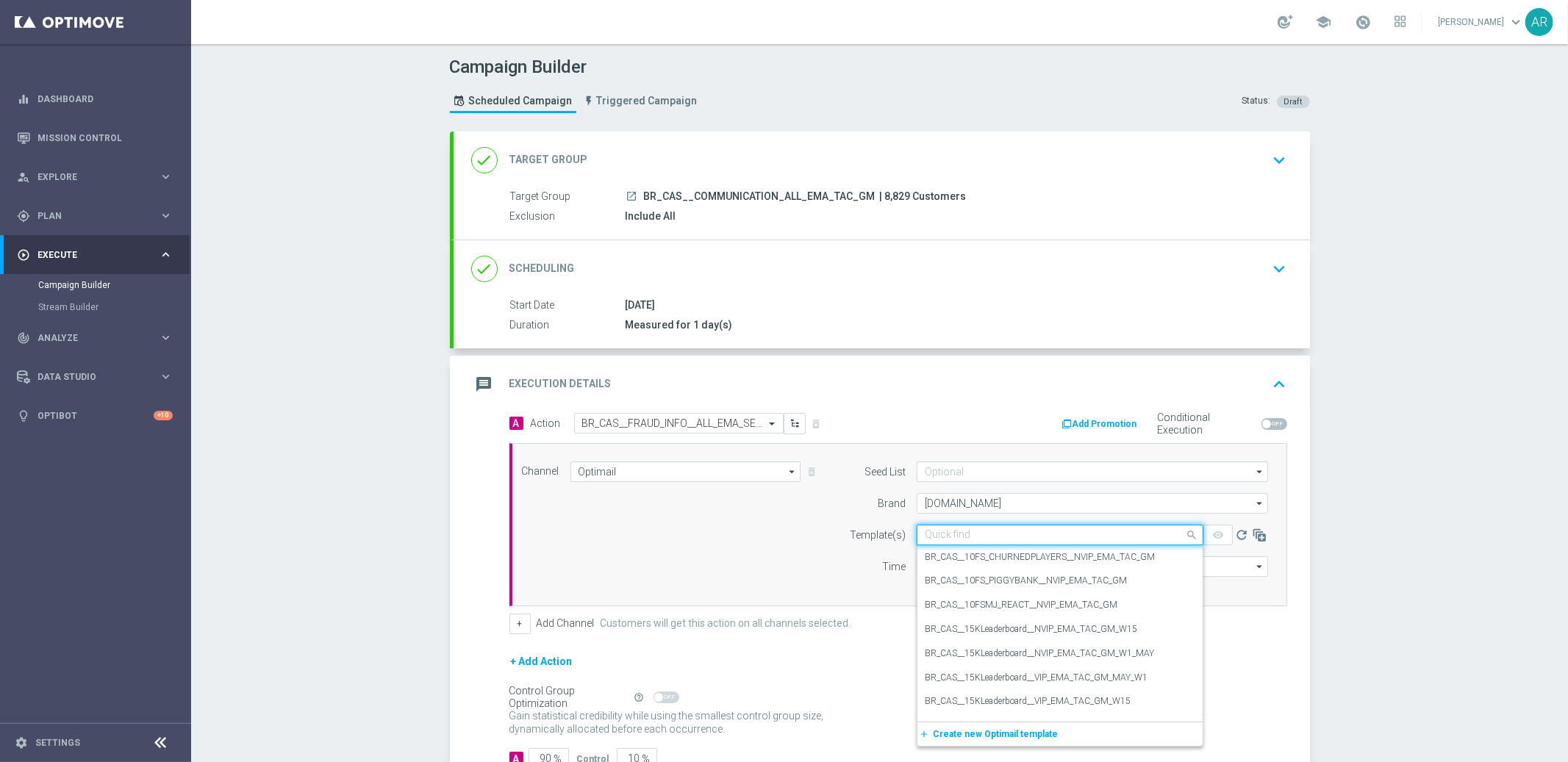
paste input "BR_CAS__FRAUD_INFO__ALL_EMA_SER_GM"
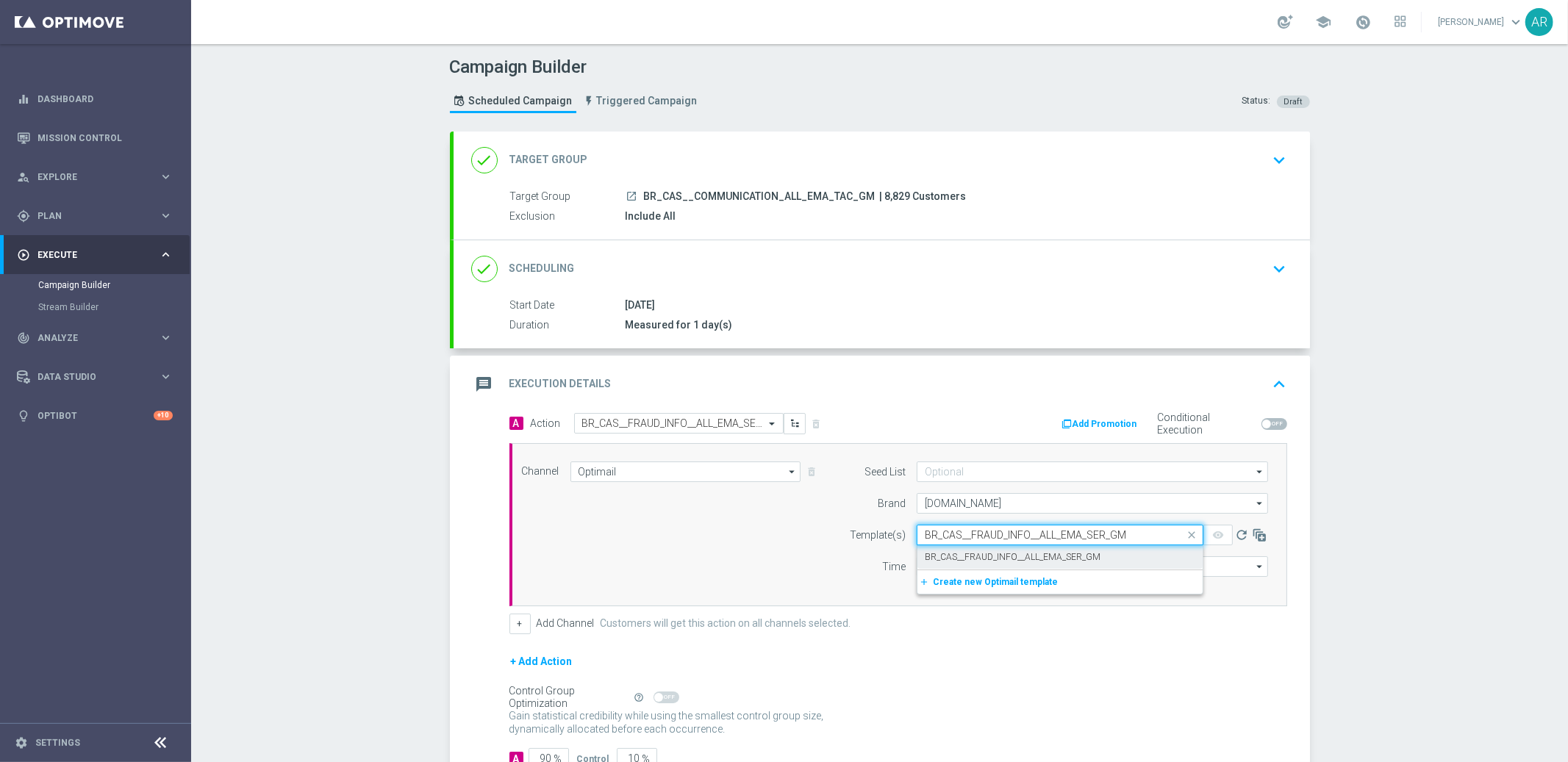
click at [1005, 556] on label "BR_CAS__FRAUD_INFO__ALL_EMA_SER_GM" at bounding box center [1013, 557] width 176 height 12
type input "BR_CAS__FRAUD_INFO__ALL_EMA_SER_GM"
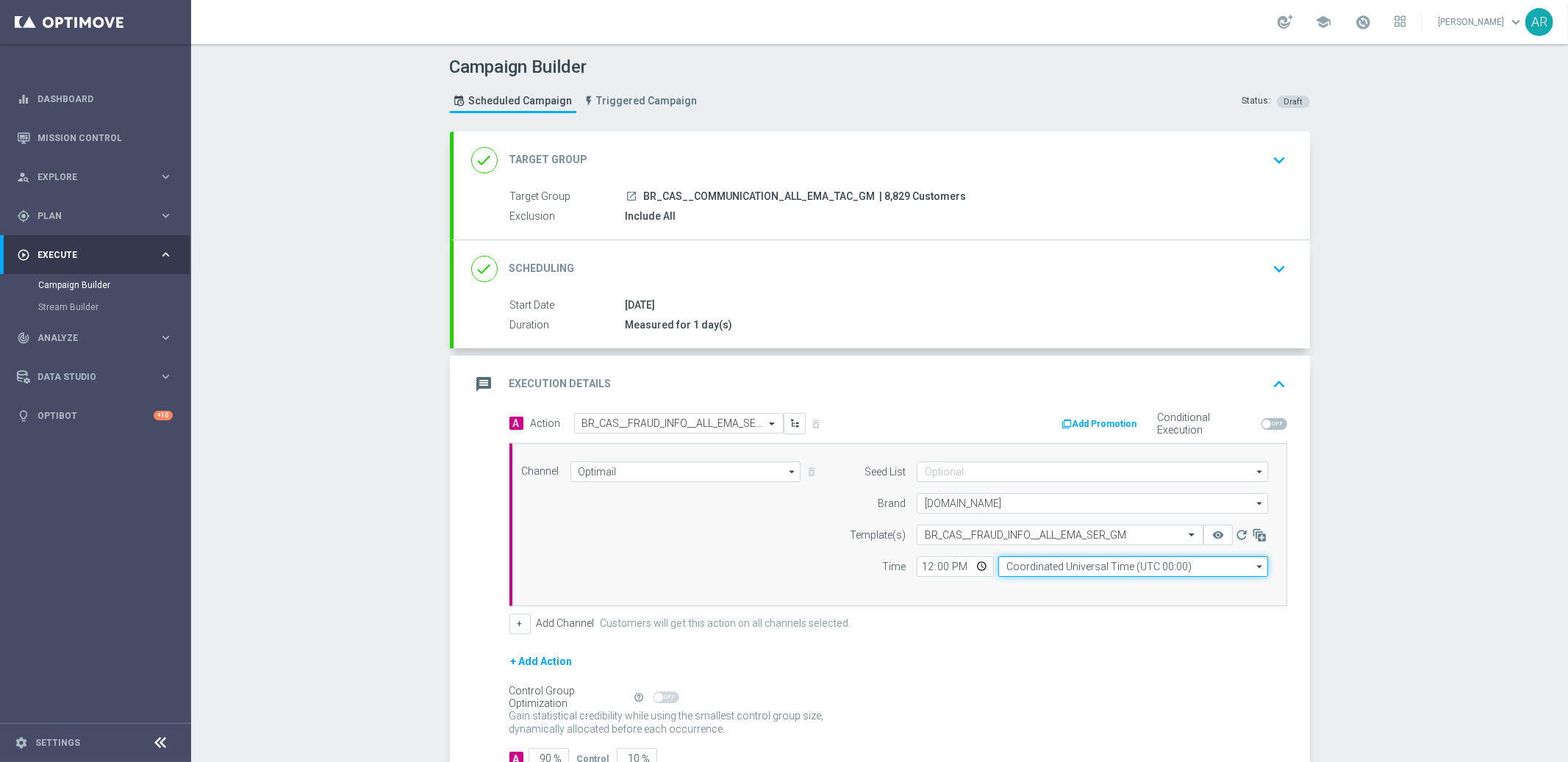
click at [1047, 564] on input "Coordinated Universal Time (UTC 00:00)" at bounding box center [1133, 567] width 270 height 20
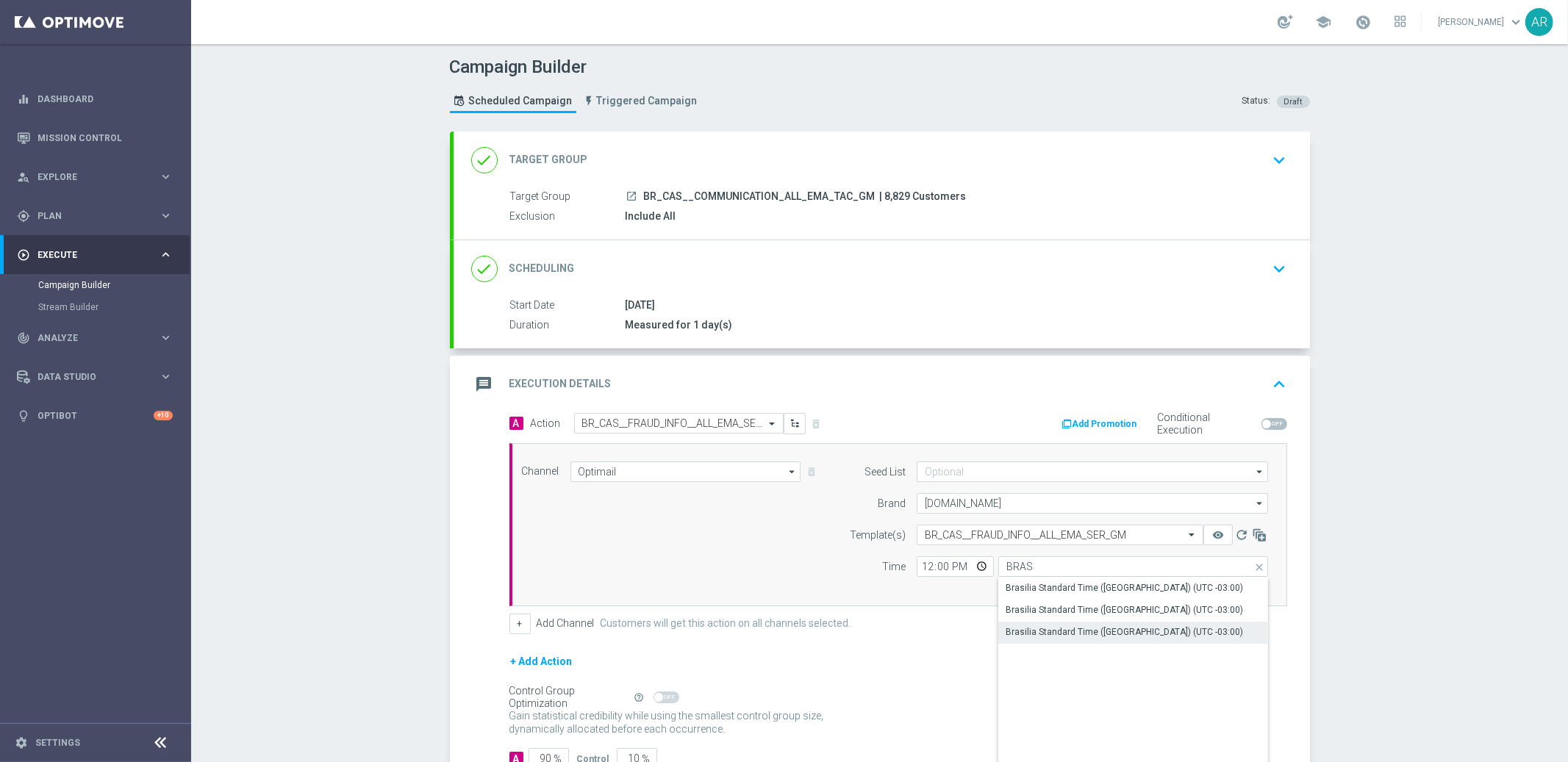
click at [1090, 627] on div "Brasilia Standard Time ([GEOGRAPHIC_DATA]) (UTC -03:00)" at bounding box center [1123, 632] width 237 height 13
type input "Brasilia Standard Time ([GEOGRAPHIC_DATA]) (UTC -03:00)"
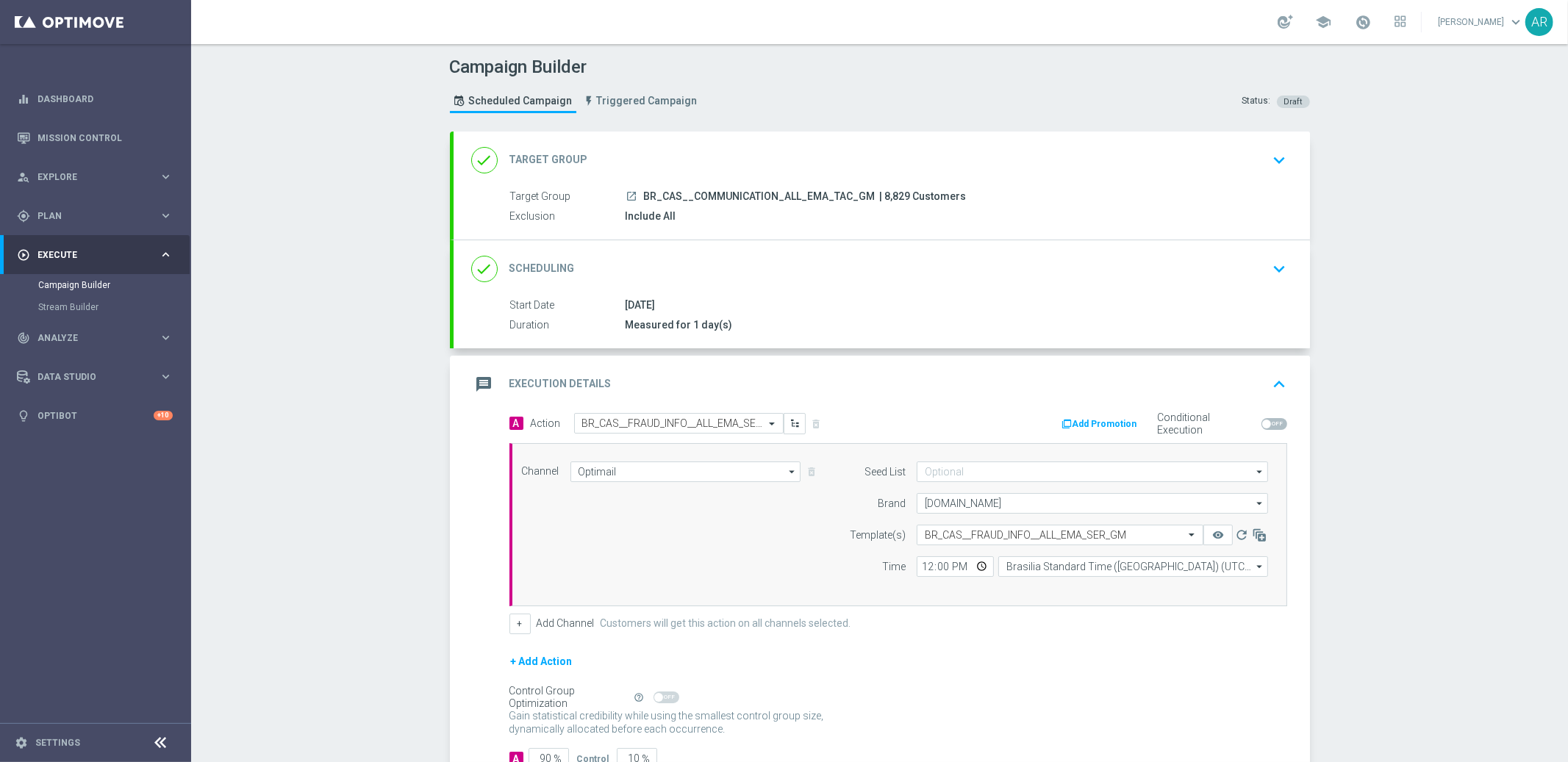
click at [935, 679] on div "+ Add Action" at bounding box center [898, 671] width 778 height 37
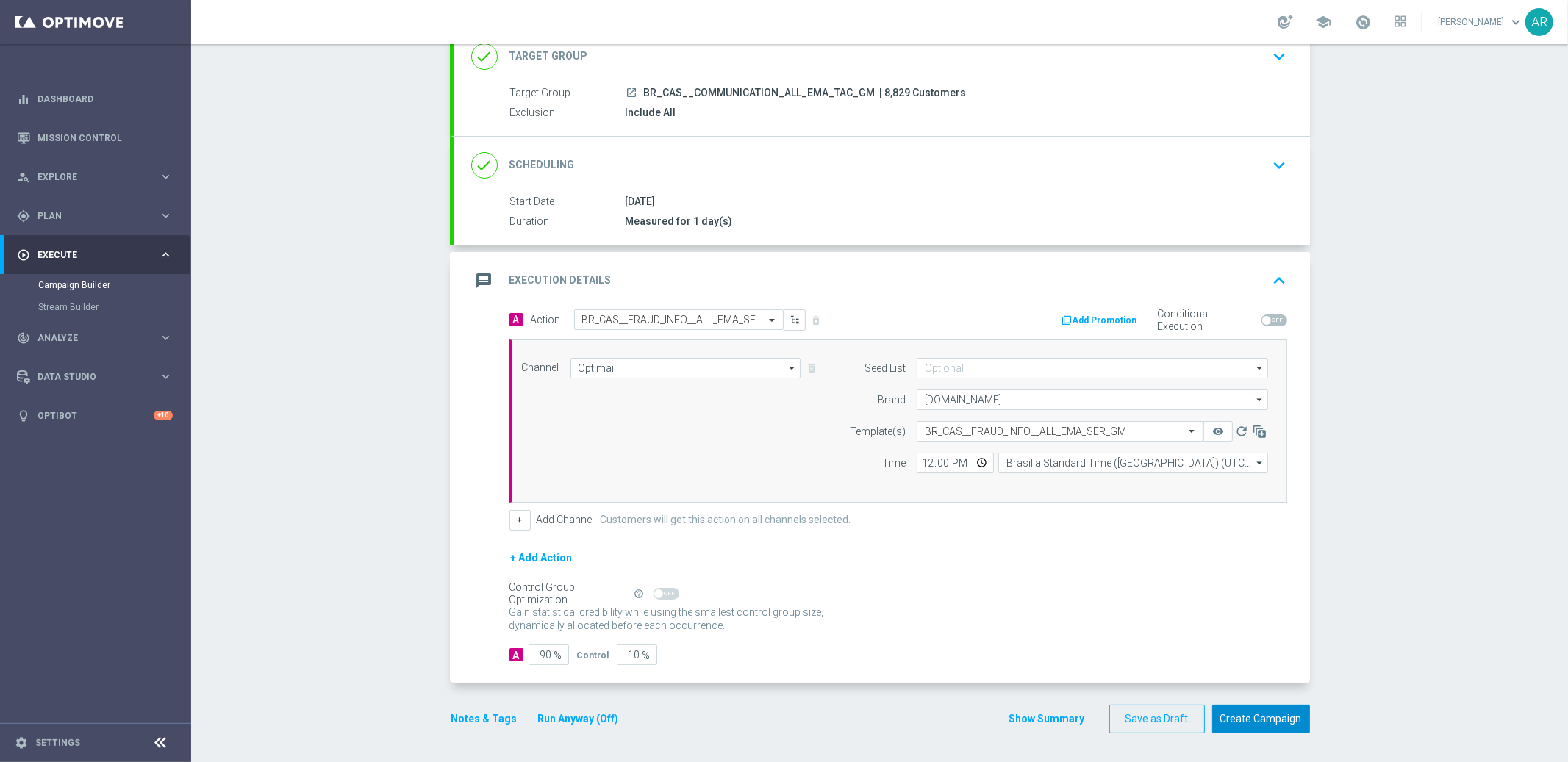
click at [1259, 726] on button "Create Campaign" at bounding box center [1260, 719] width 98 height 29
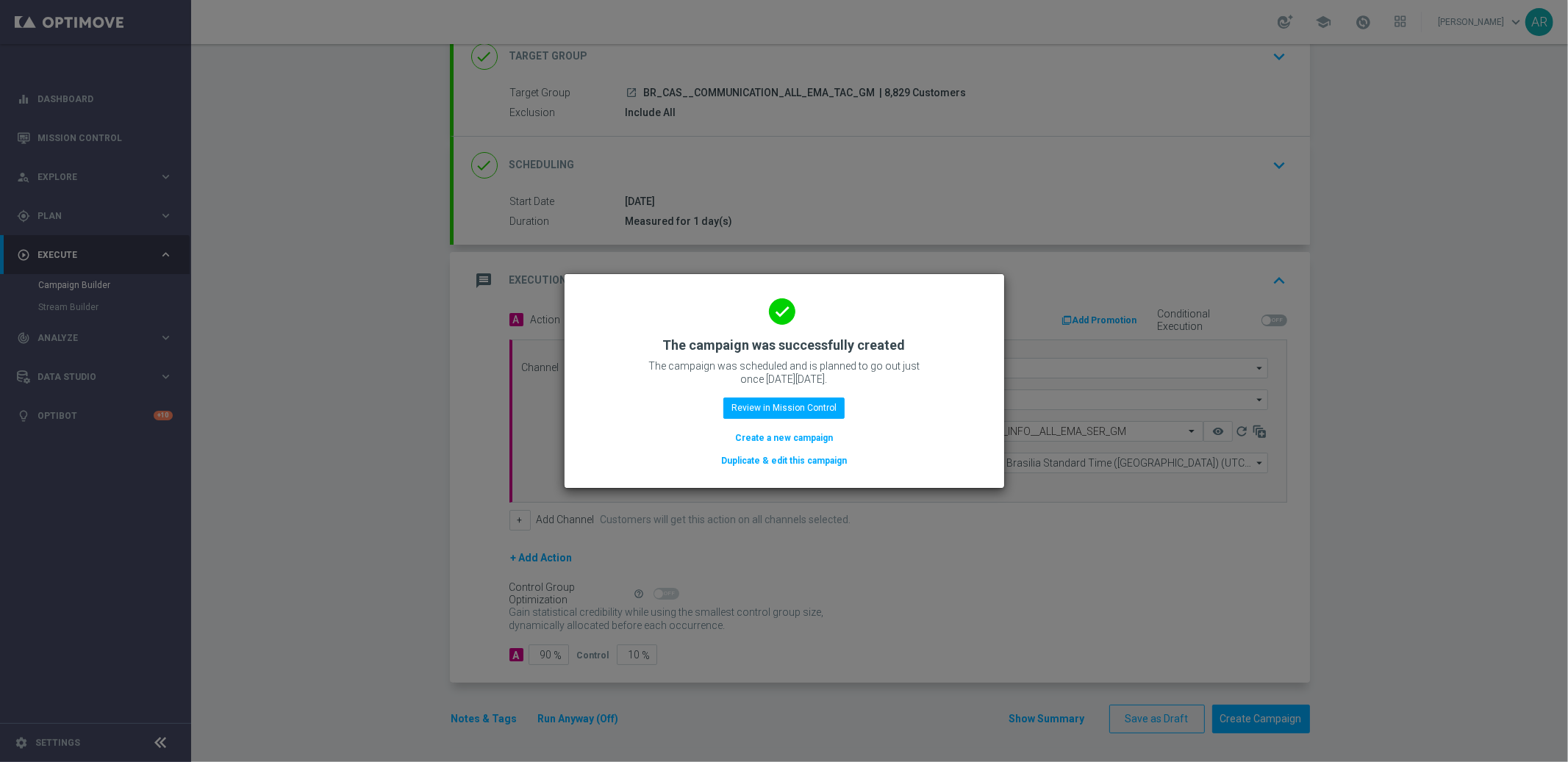
click at [786, 436] on button "Create a new campaign" at bounding box center [783, 438] width 101 height 16
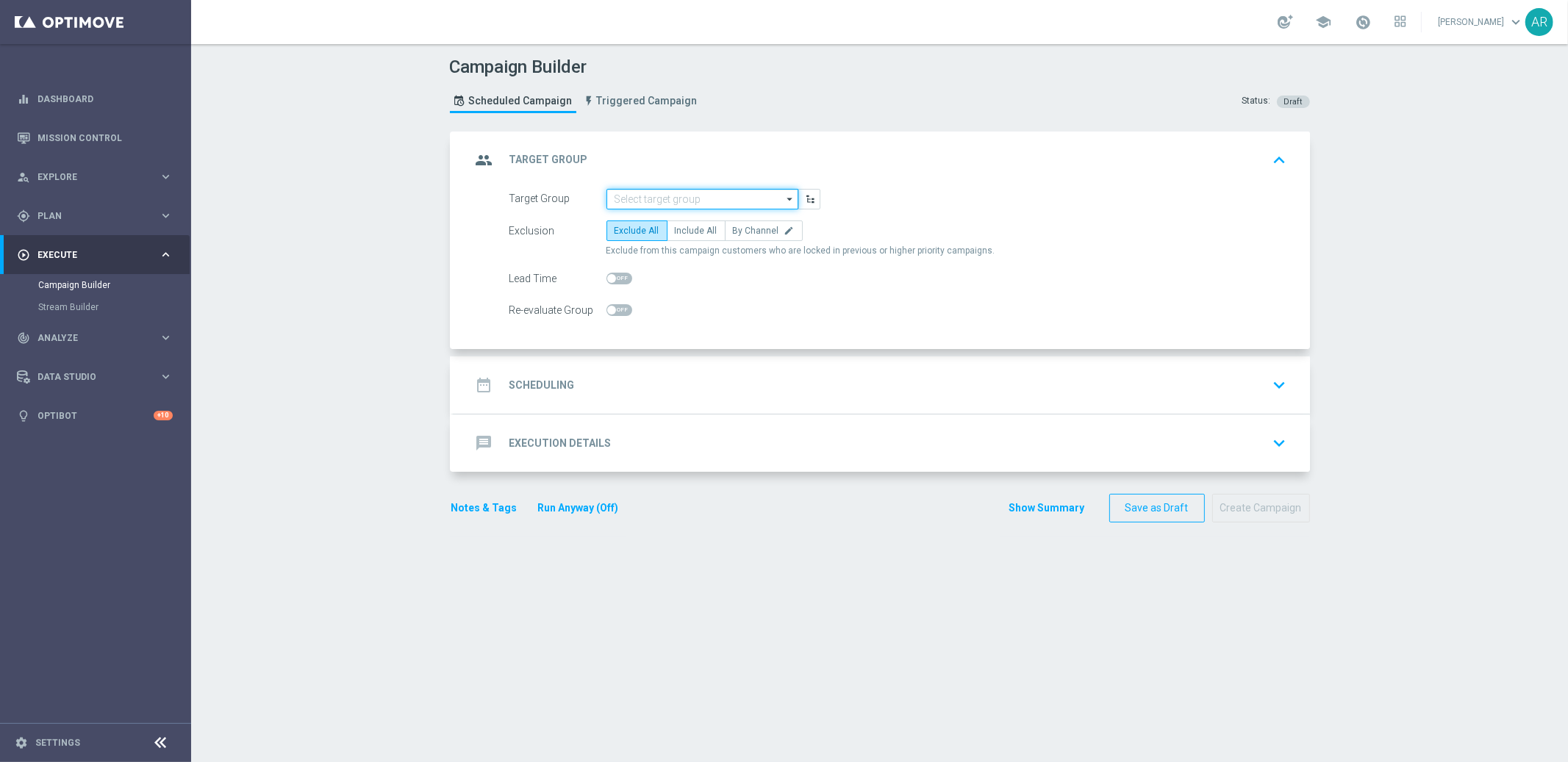
click at [661, 198] on input at bounding box center [701, 198] width 192 height 20
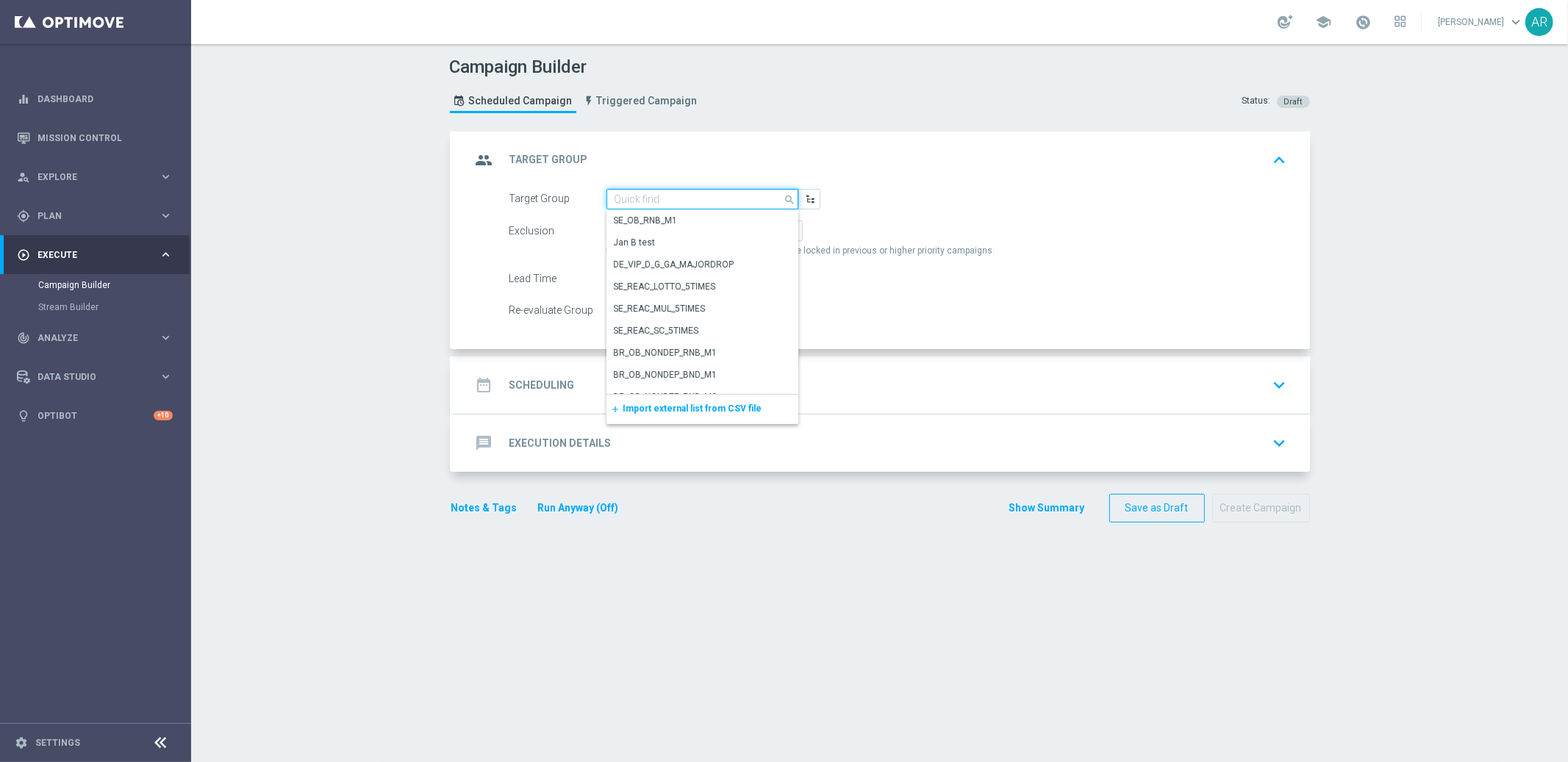
paste input "BR_CAS__REACT2025_NOTBETLAST14D__ALL_EMA_TAC_GM"
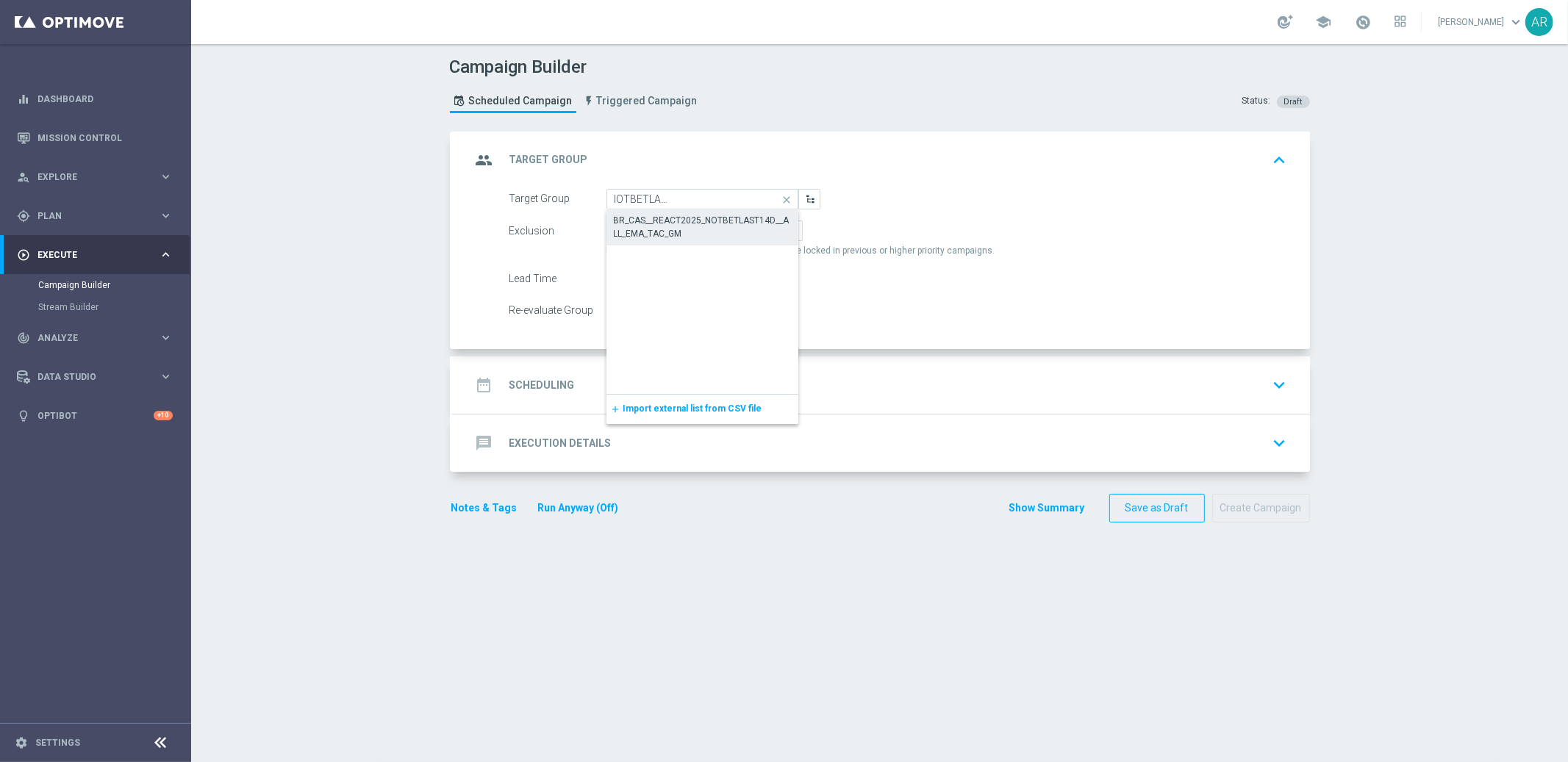
click at [695, 231] on div "BR_CAS__REACT2025_NOTBETLAST14D__ALL_EMA_TAC_GM" at bounding box center [702, 226] width 178 height 27
type input "BR_CAS__REACT2025_NOTBETLAST14D__ALL_EMA_TAC_GM"
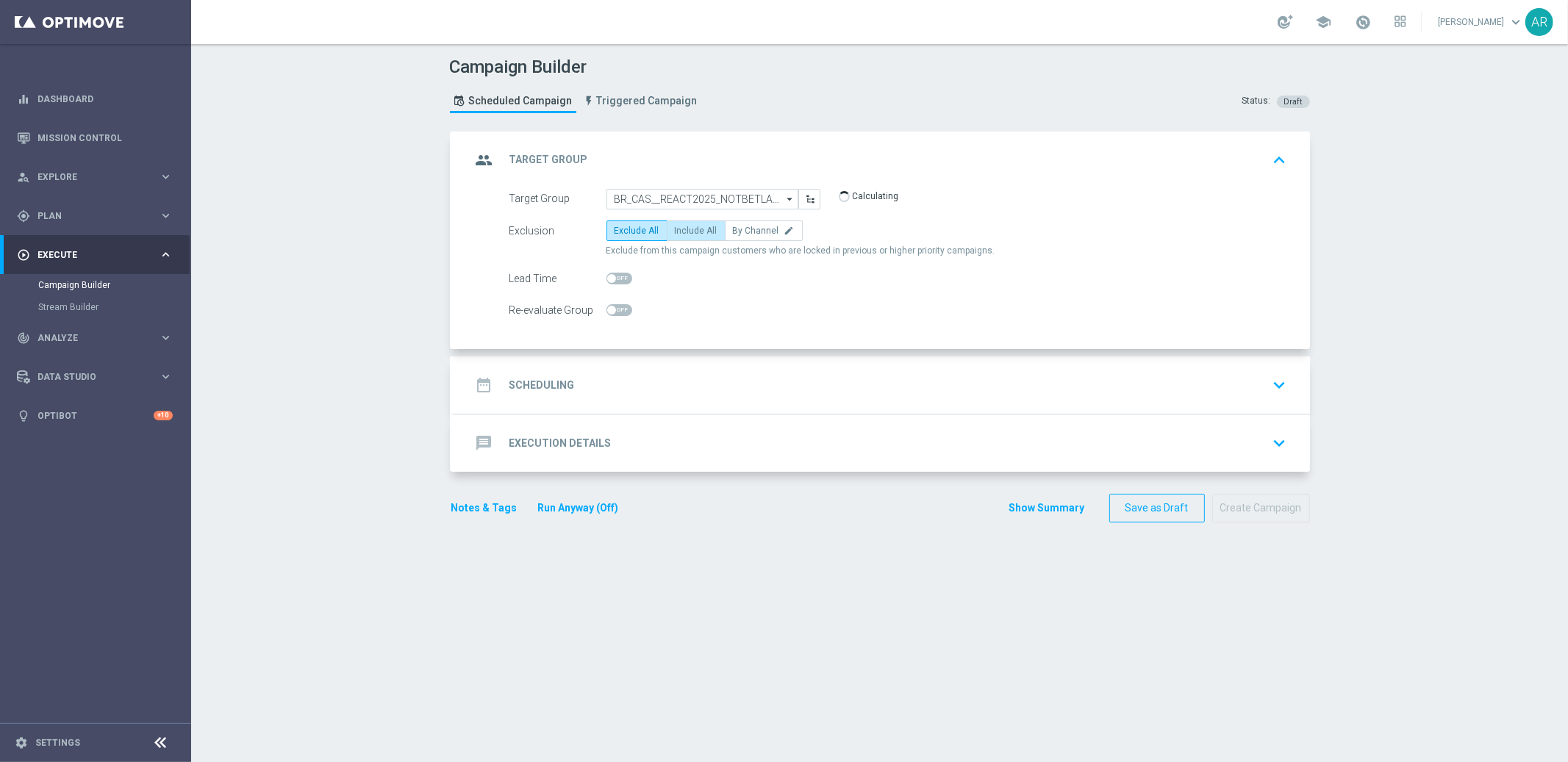
click at [694, 230] on span "Include All" at bounding box center [696, 231] width 42 height 11
click at [684, 230] on input "Include All" at bounding box center [679, 233] width 10 height 10
radio input "true"
click at [644, 383] on div "date_range Scheduling keyboard_arrow_down" at bounding box center [882, 385] width 821 height 28
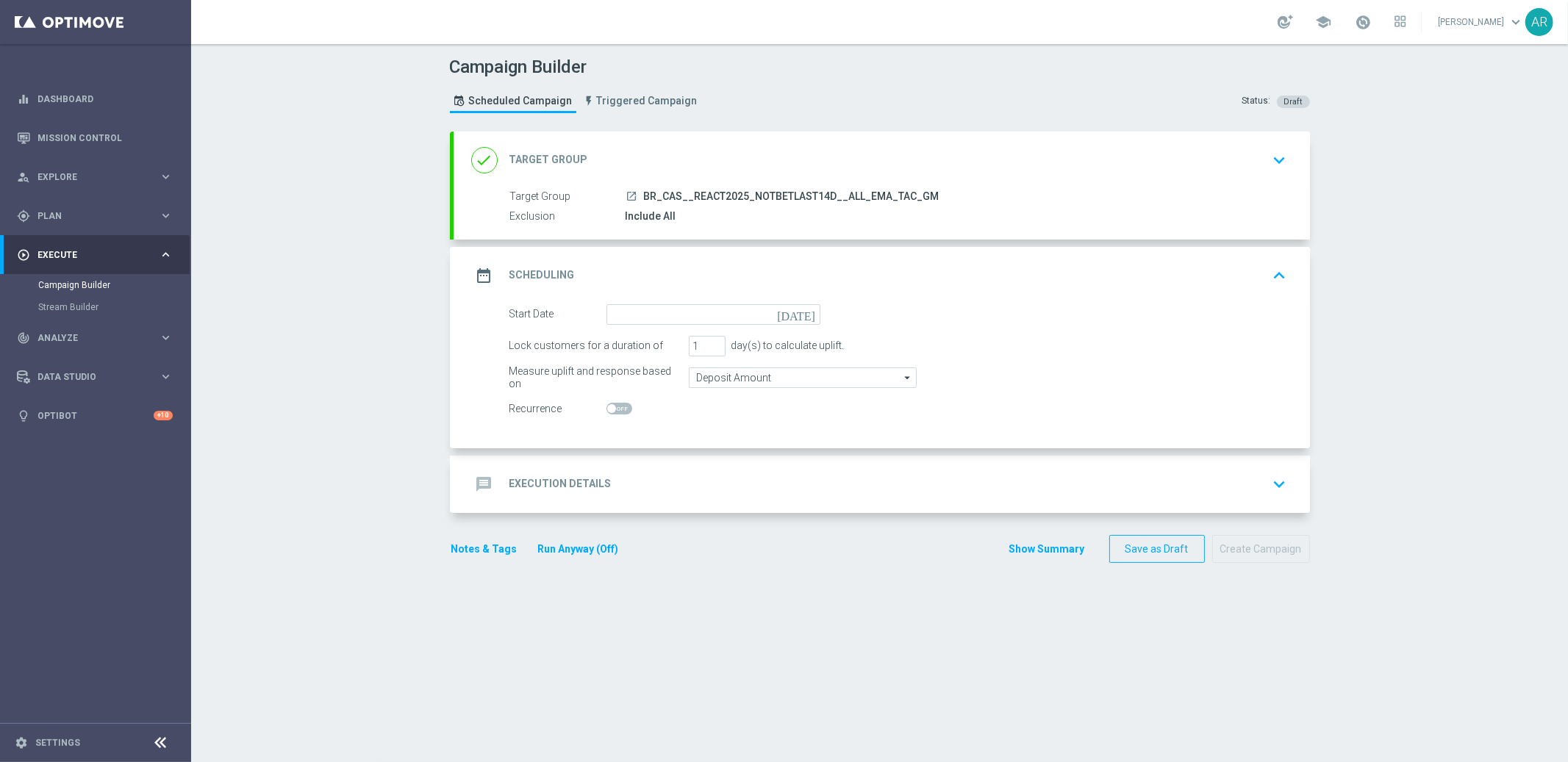
click at [807, 307] on icon "[DATE]" at bounding box center [798, 312] width 43 height 16
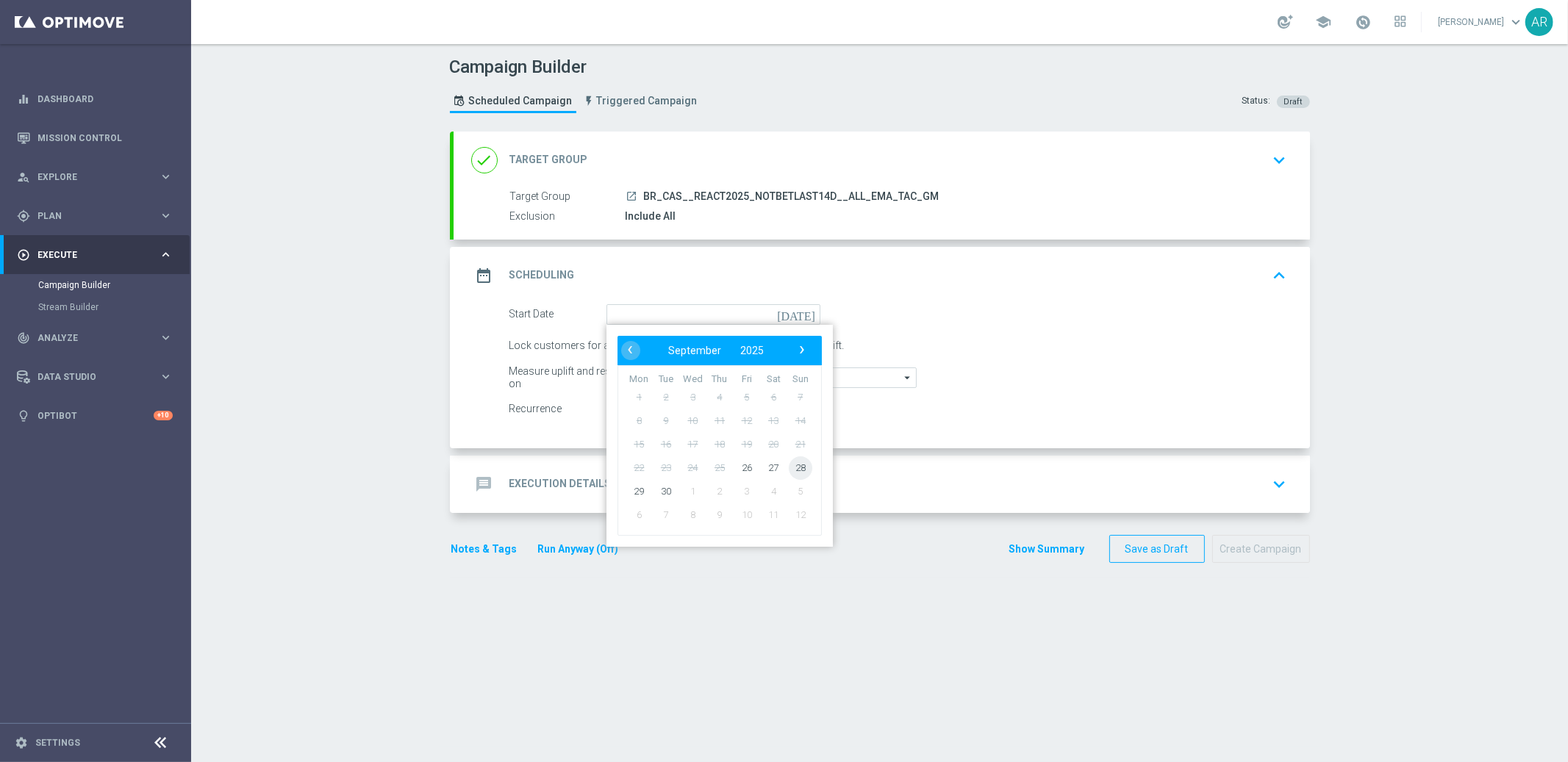
click at [801, 469] on span "28" at bounding box center [799, 467] width 23 height 23
type input "[DATE]"
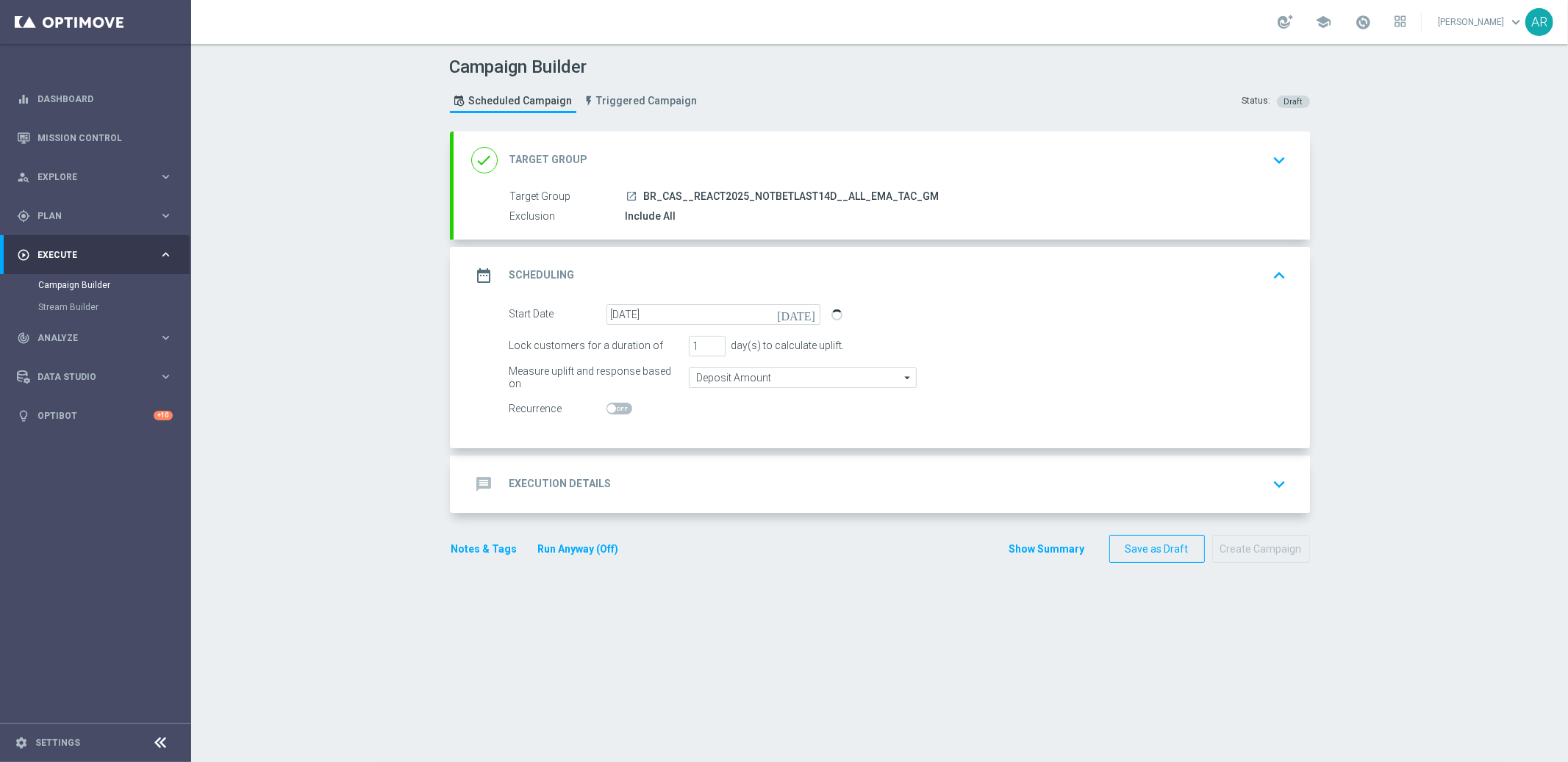
click at [626, 478] on div "message Execution Details keyboard_arrow_down" at bounding box center [882, 484] width 821 height 28
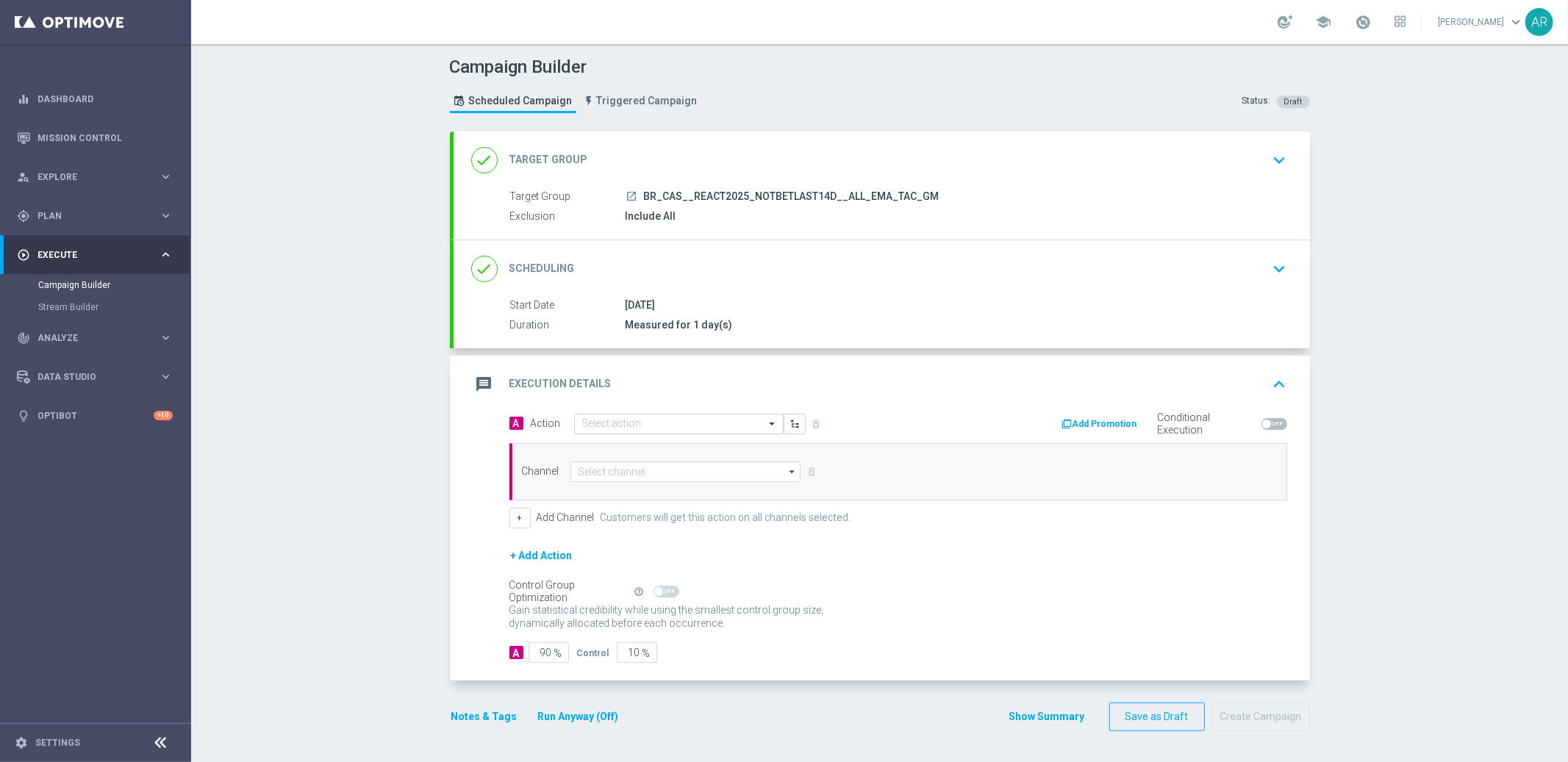
click at [651, 421] on input "text" at bounding box center [664, 424] width 164 height 12
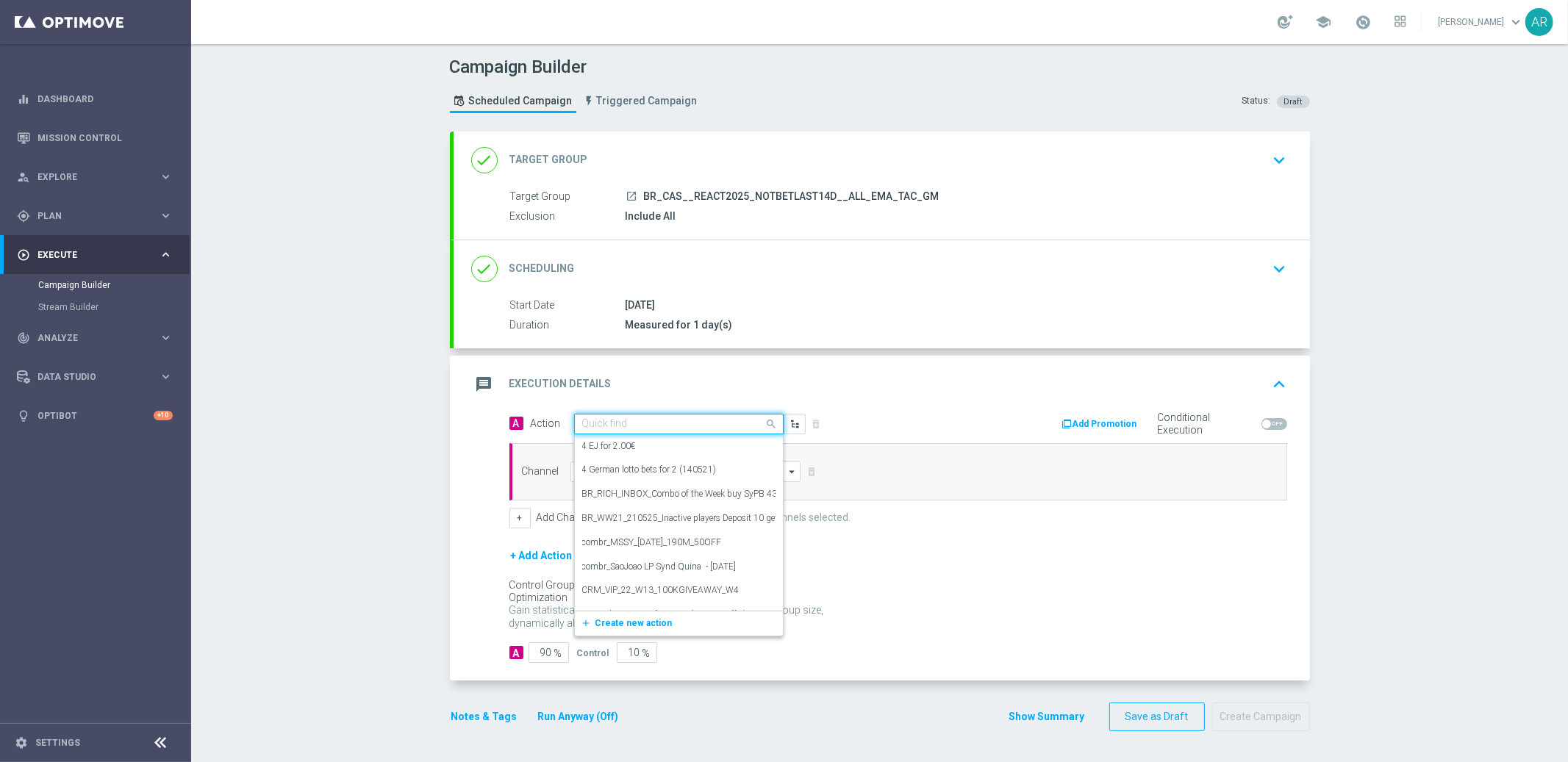
paste input "BR_CAS__REAC_CASHMANIA_W39__ALL_EMA_TAC_GM"
type input "BR_CAS__REAC_CASHMANIA_W39__ALL_EMA_TAC_GM"
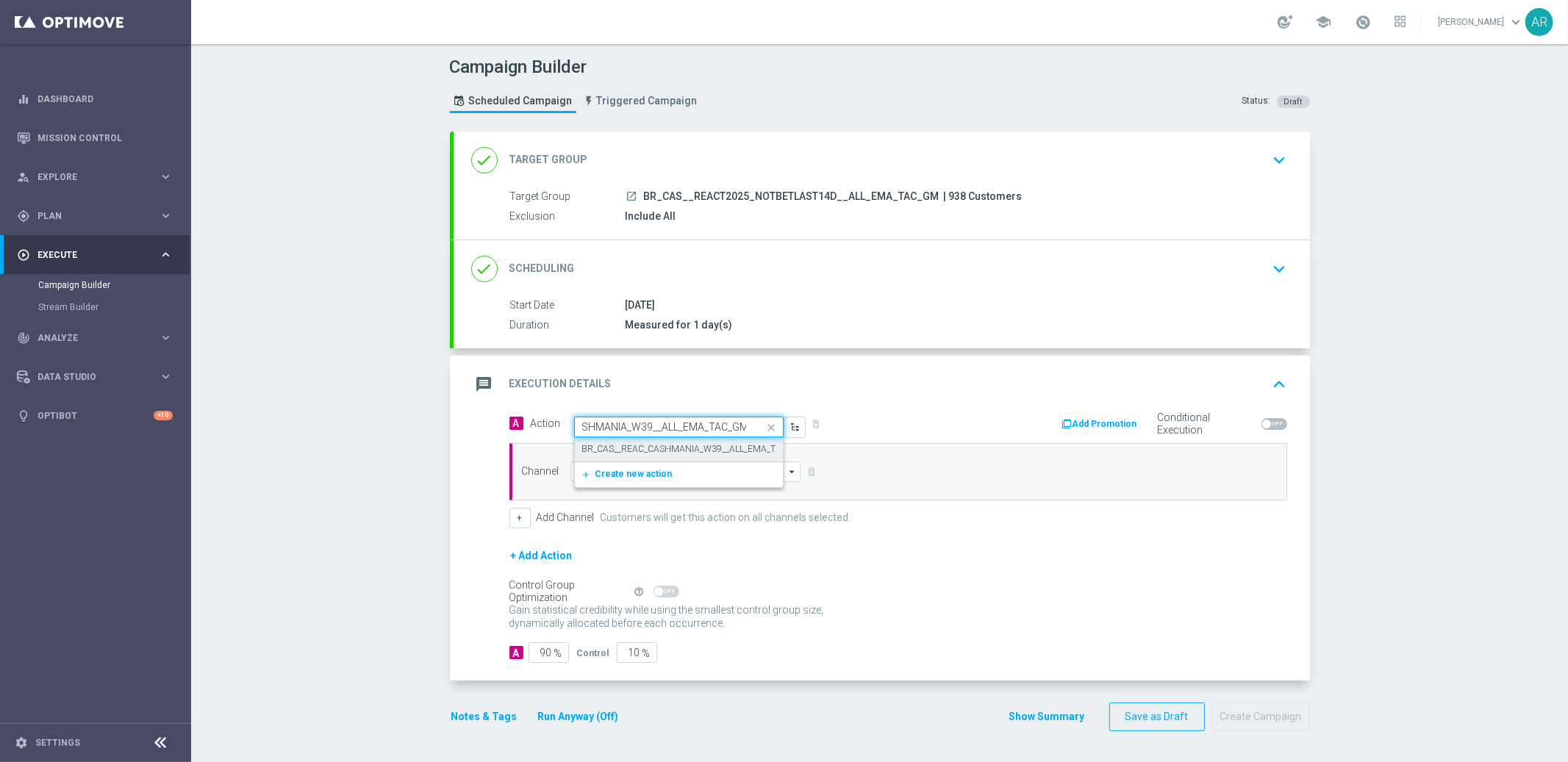
click at [669, 447] on label "BR_CAS__REAC_CASHMANIA_W39__ALL_EMA_TAC_GM" at bounding box center [694, 449] width 224 height 12
click at [651, 475] on input at bounding box center [686, 471] width 231 height 20
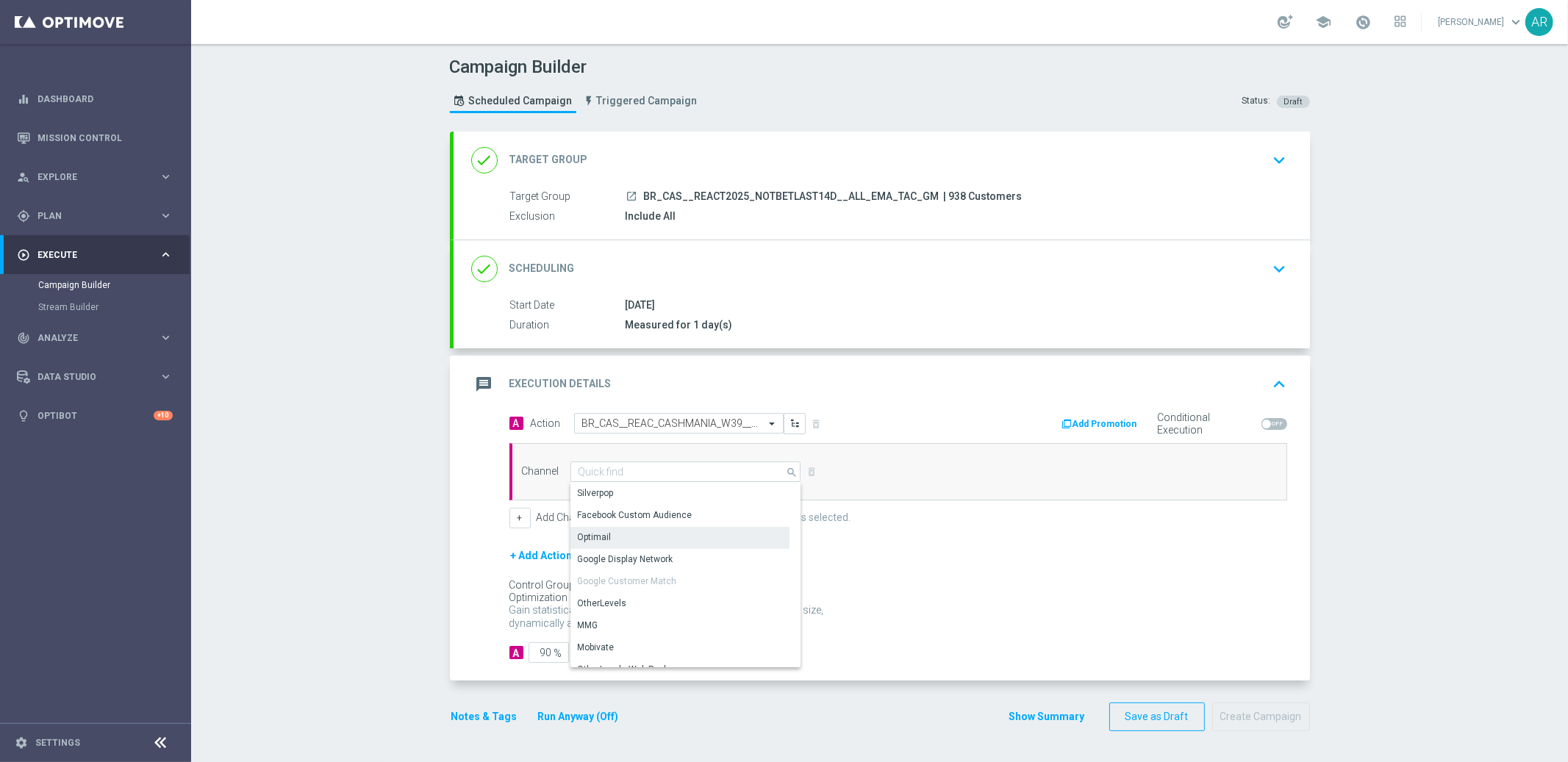
click at [656, 535] on div "Optimail" at bounding box center [679, 537] width 219 height 20
type input "Optimail"
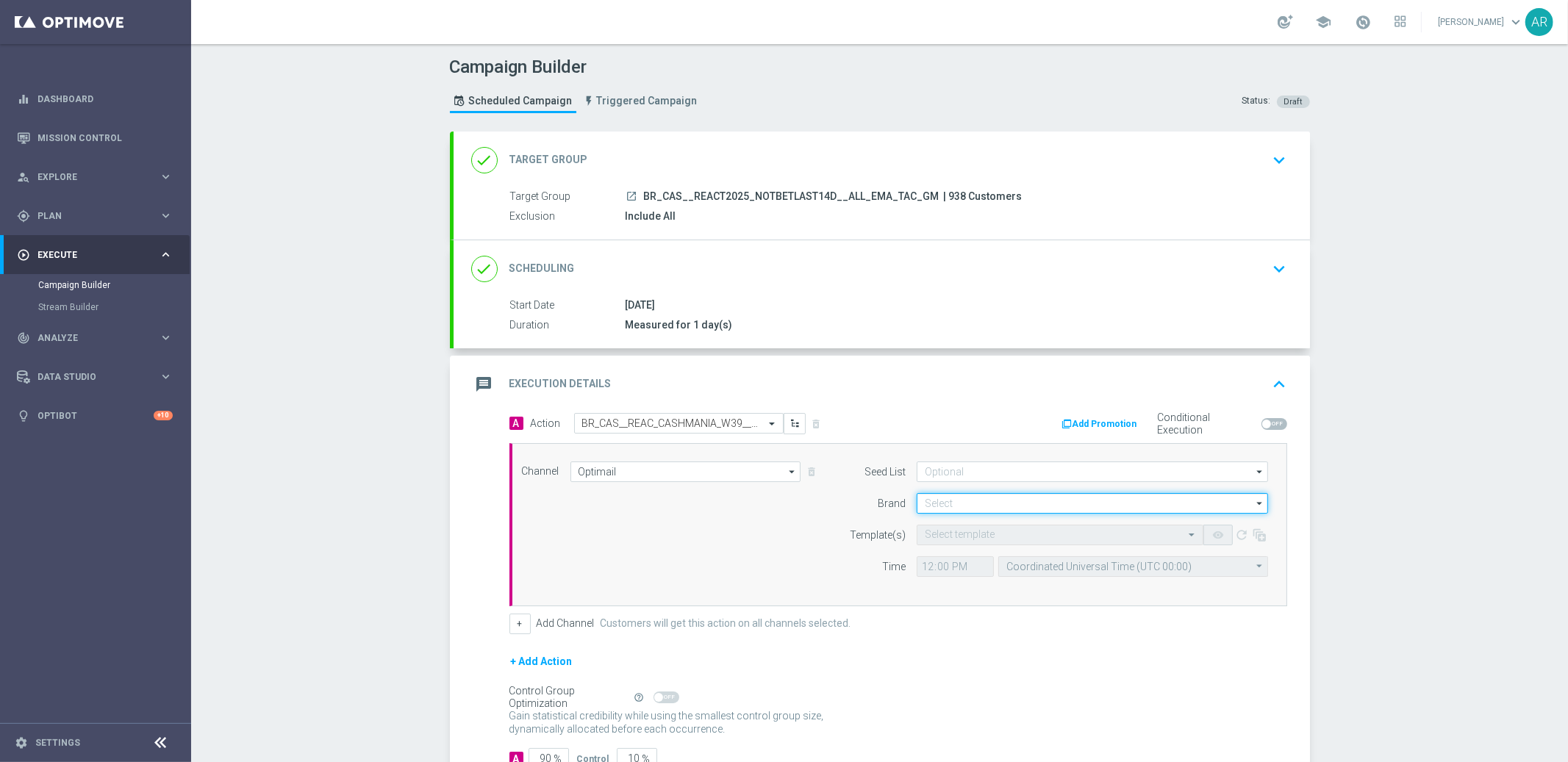
click at [965, 506] on input at bounding box center [1092, 503] width 351 height 20
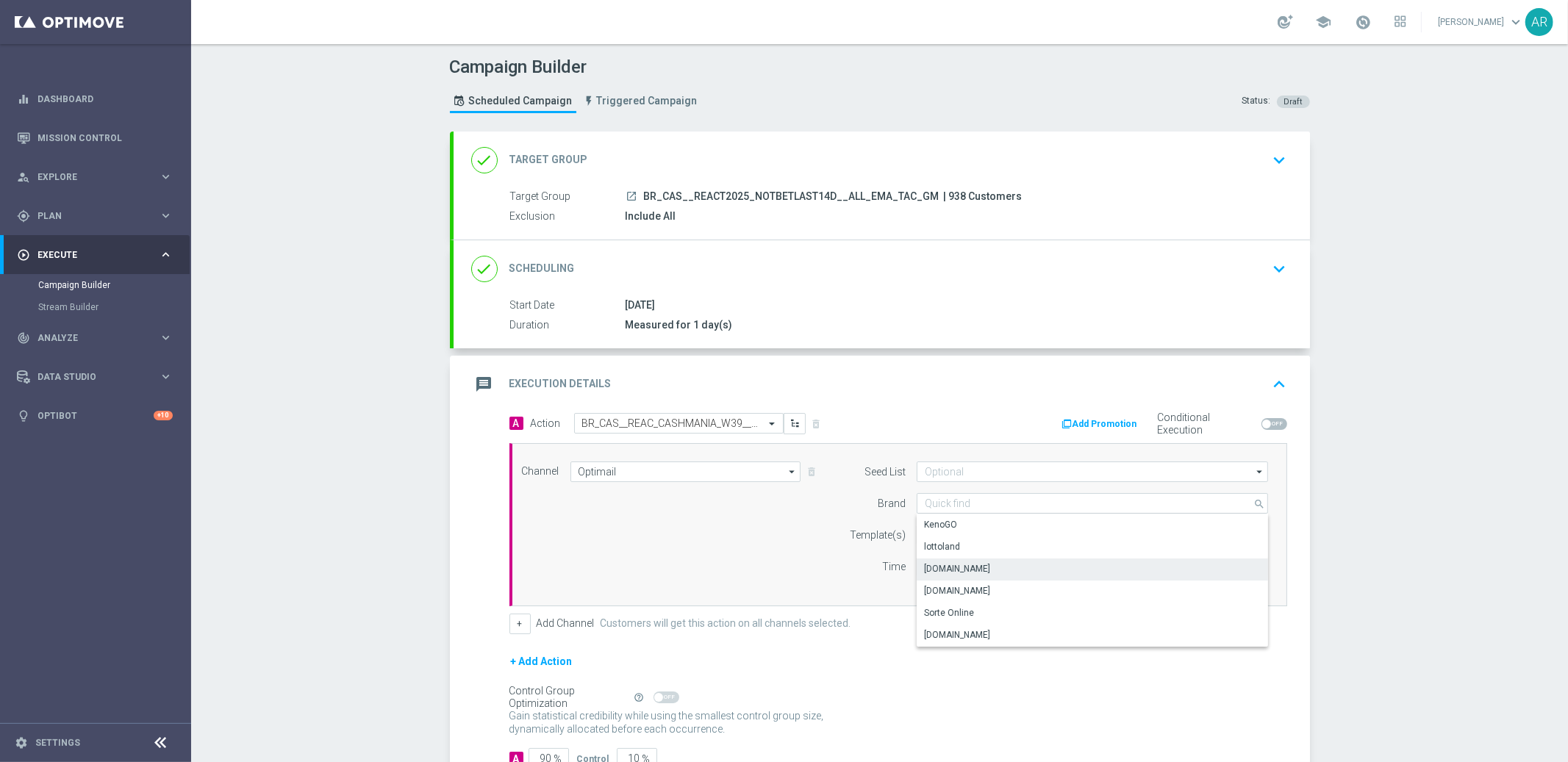
click at [1000, 572] on div "[DOMAIN_NAME]" at bounding box center [1092, 568] width 352 height 20
type input "[DOMAIN_NAME]"
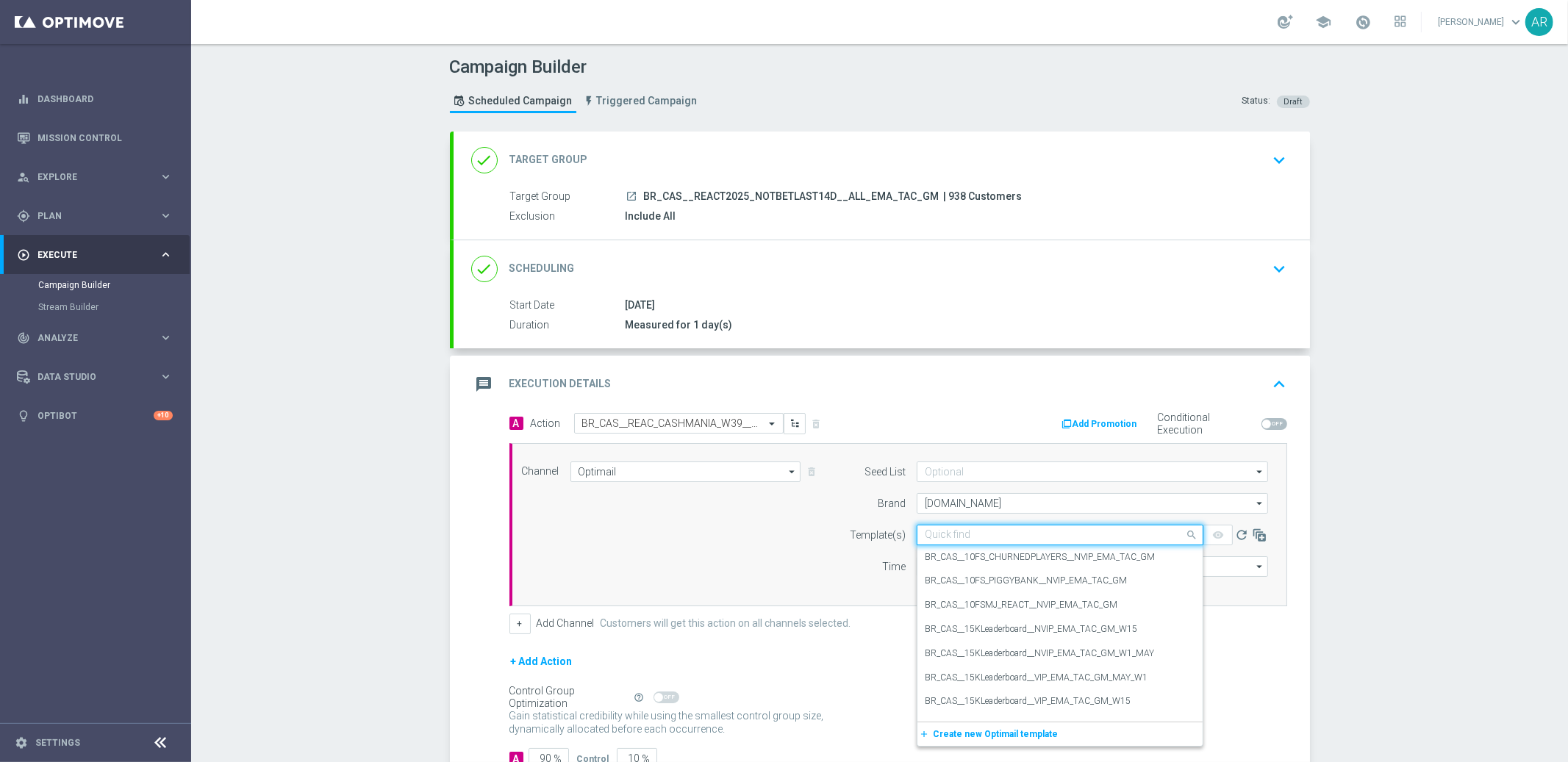
click at [966, 529] on input "text" at bounding box center [1045, 536] width 241 height 12
paste input "BR_CAS__REAC_CASHMANIA_W39__ALL_EMA_TAC_GM"
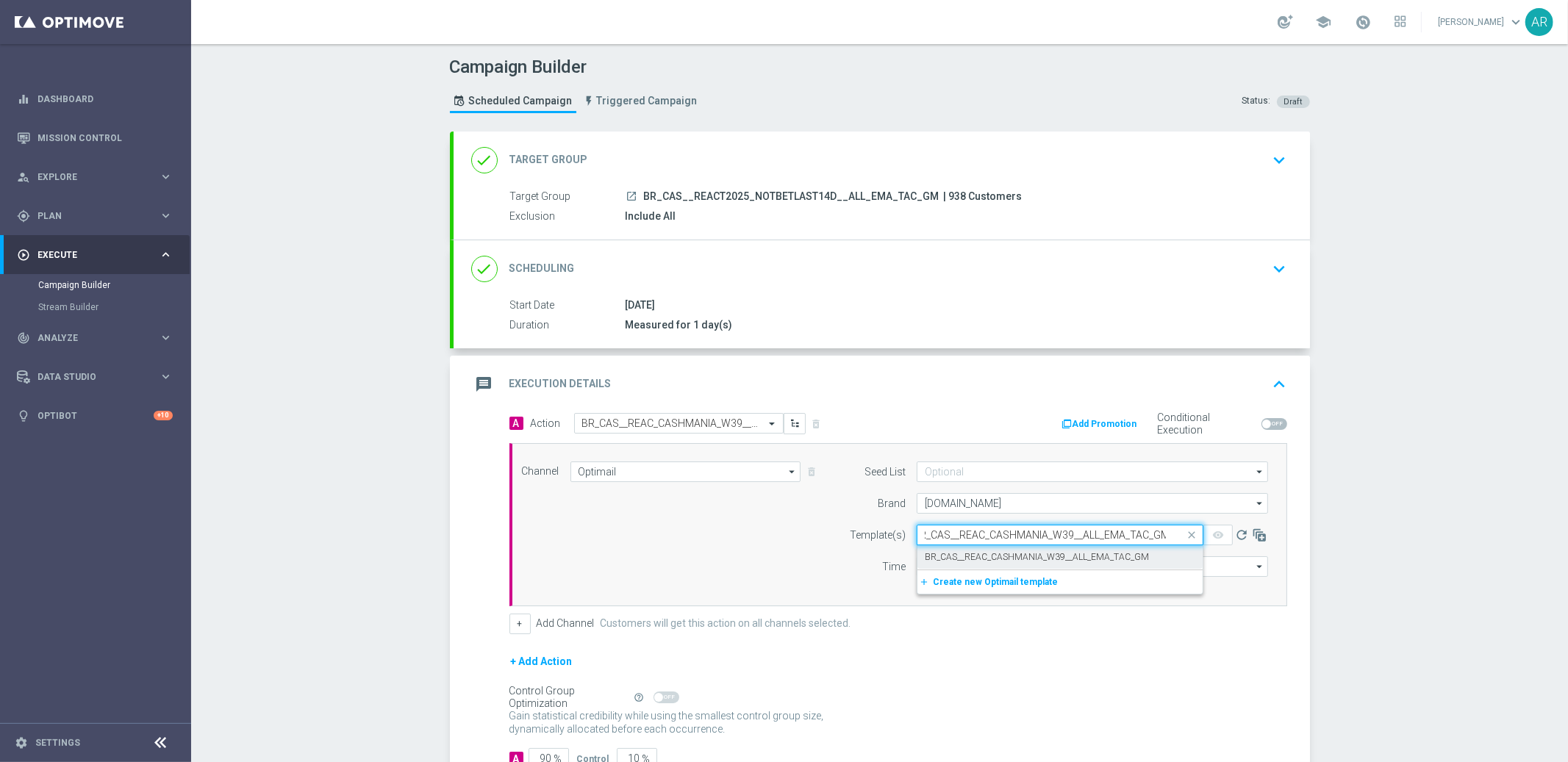
click at [1010, 564] on div "BR_CAS__REAC_CASHMANIA_W39__ALL_EMA_TAC_GM" at bounding box center [1060, 557] width 270 height 24
type input "BR_CAS__REAC_CASHMANIA_W39__ALL_EMA_TAC_GM"
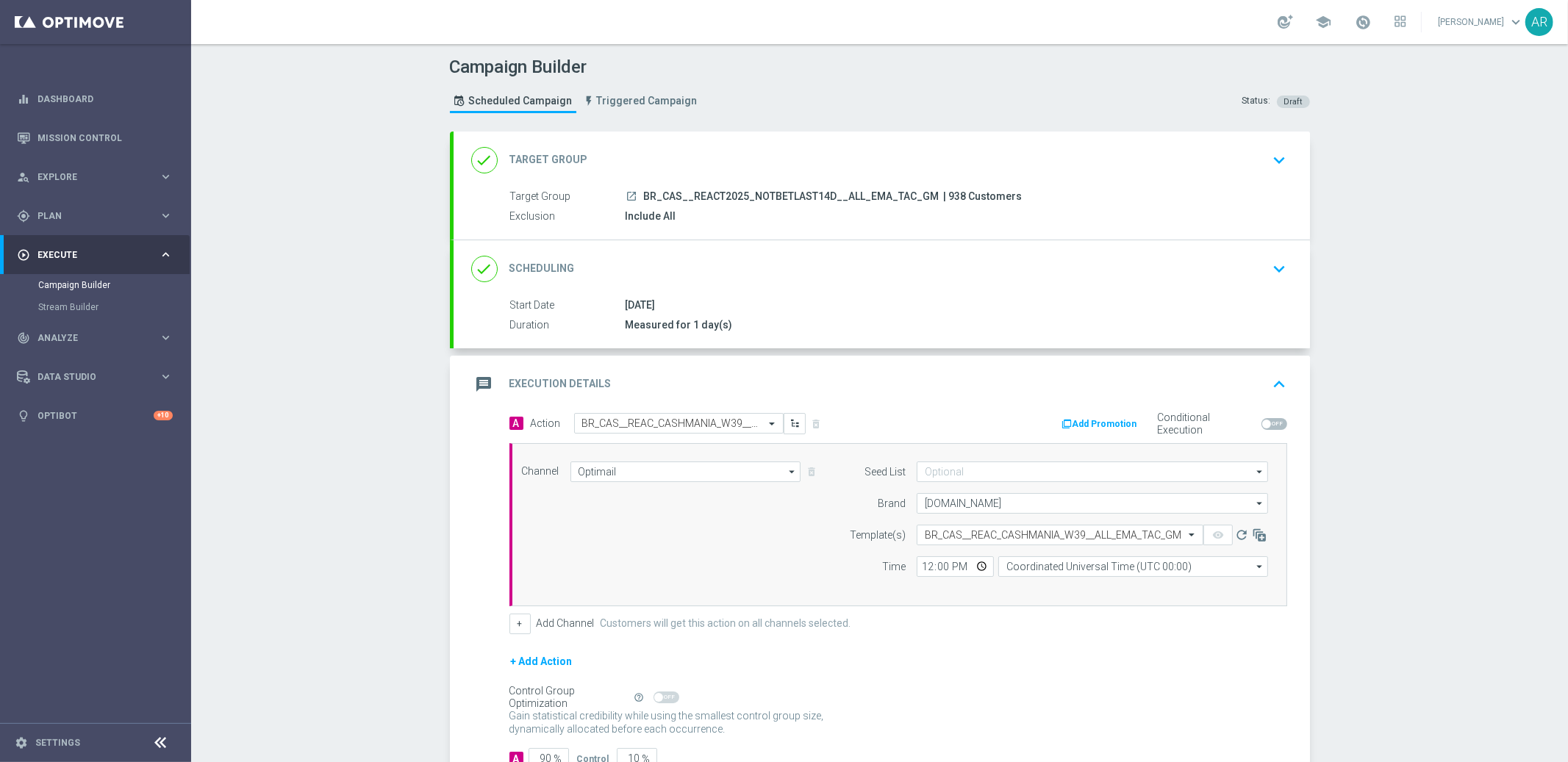
scroll to position [0, 0]
click at [1051, 569] on input "Coordinated Universal Time (UTC 00:00)" at bounding box center [1133, 567] width 270 height 20
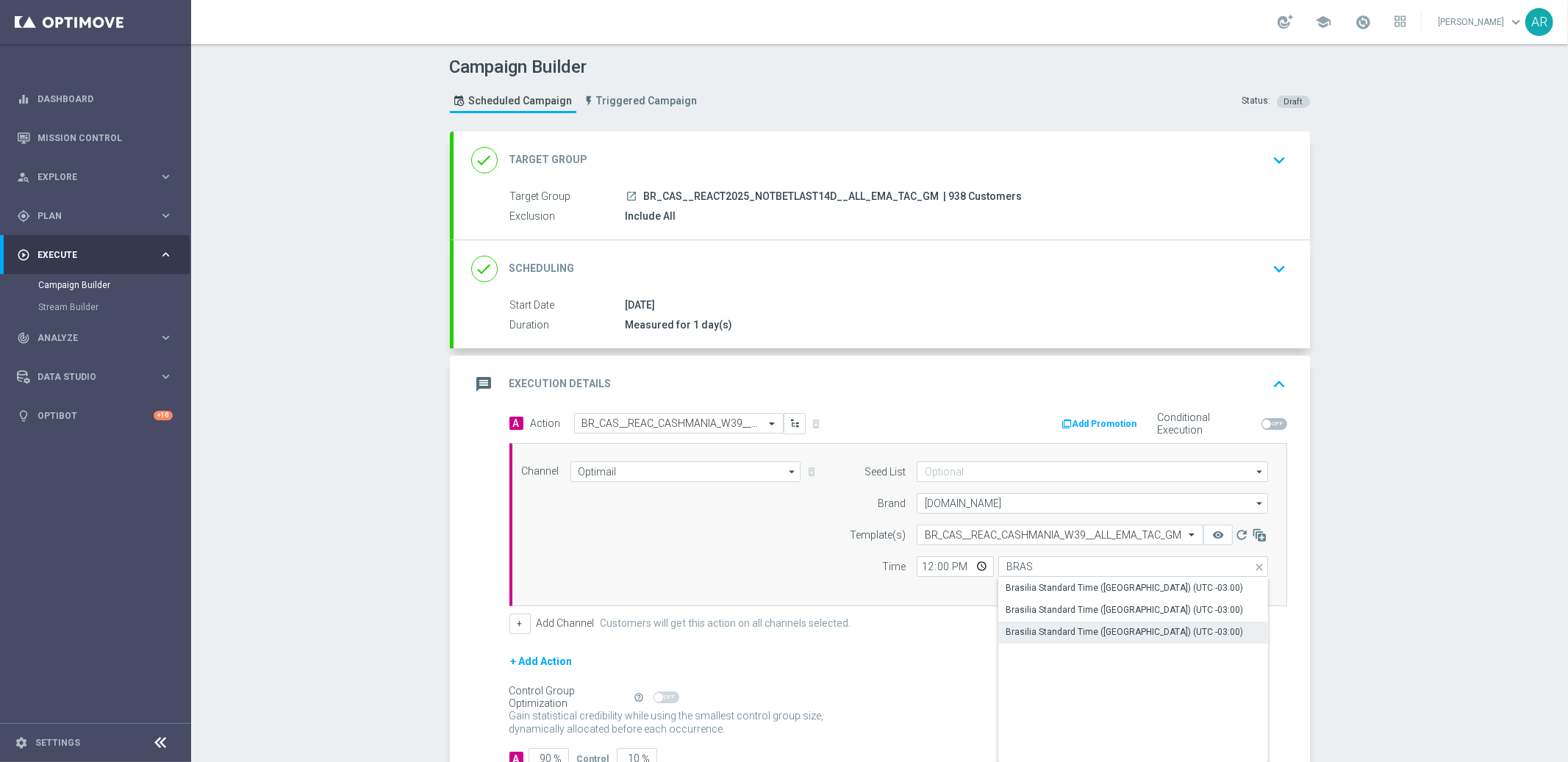
click at [1112, 629] on div "Brasilia Standard Time ([GEOGRAPHIC_DATA]) (UTC -03:00)" at bounding box center [1123, 632] width 237 height 13
type input "Brasilia Standard Time ([GEOGRAPHIC_DATA]) (UTC -03:00)"
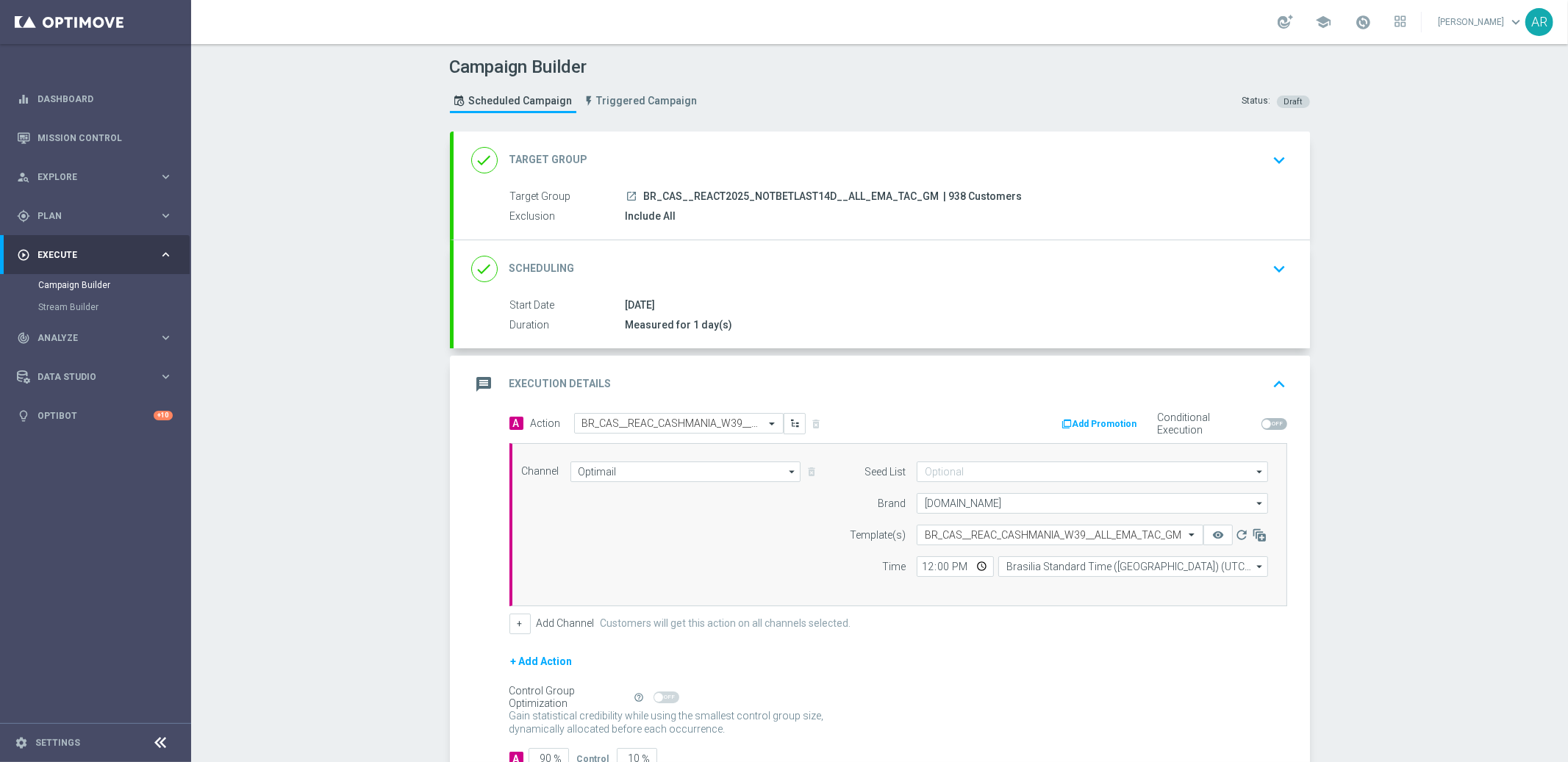
click at [931, 676] on div "+ Add Action" at bounding box center [898, 671] width 778 height 37
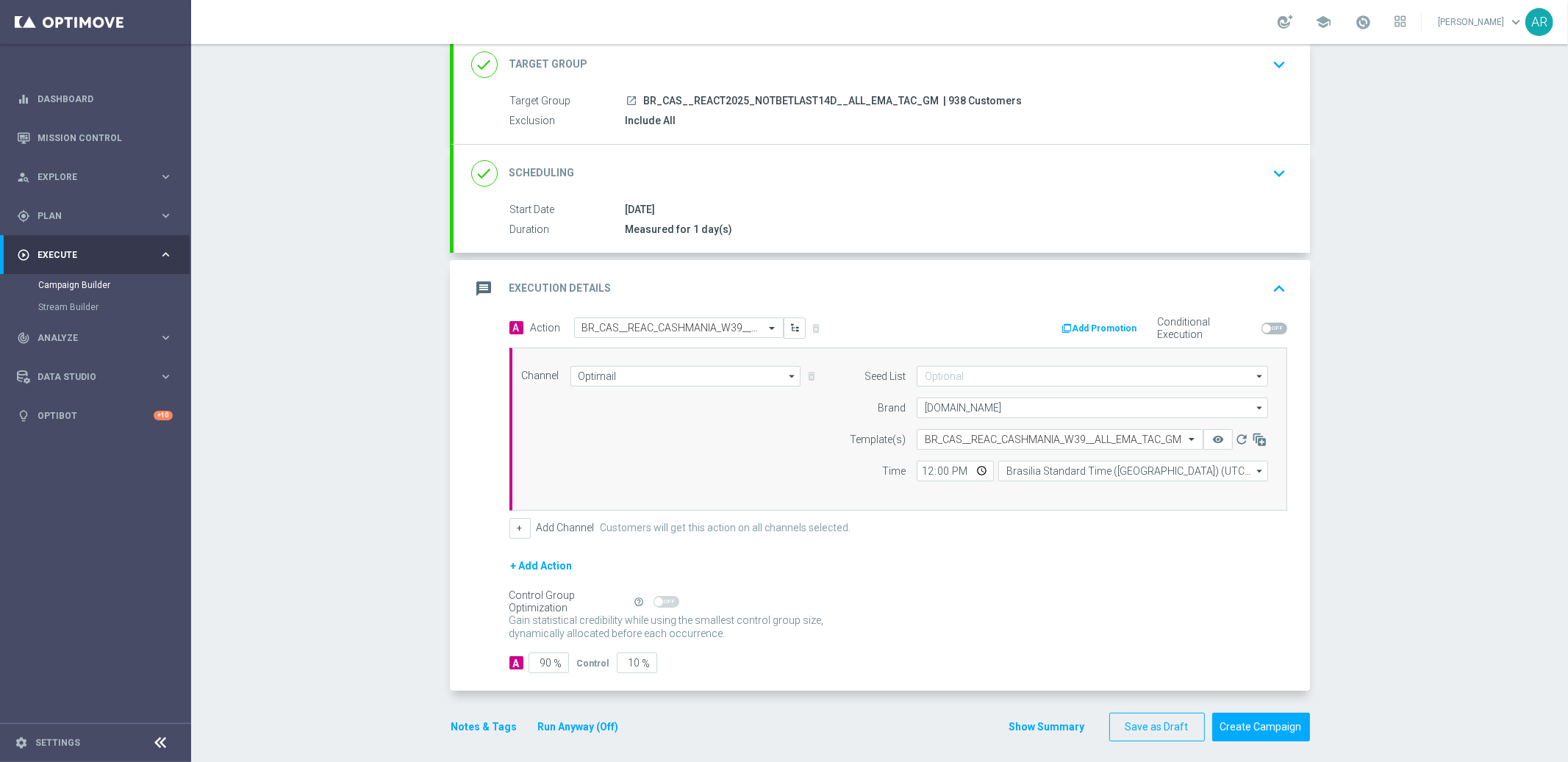
scroll to position [104, 0]
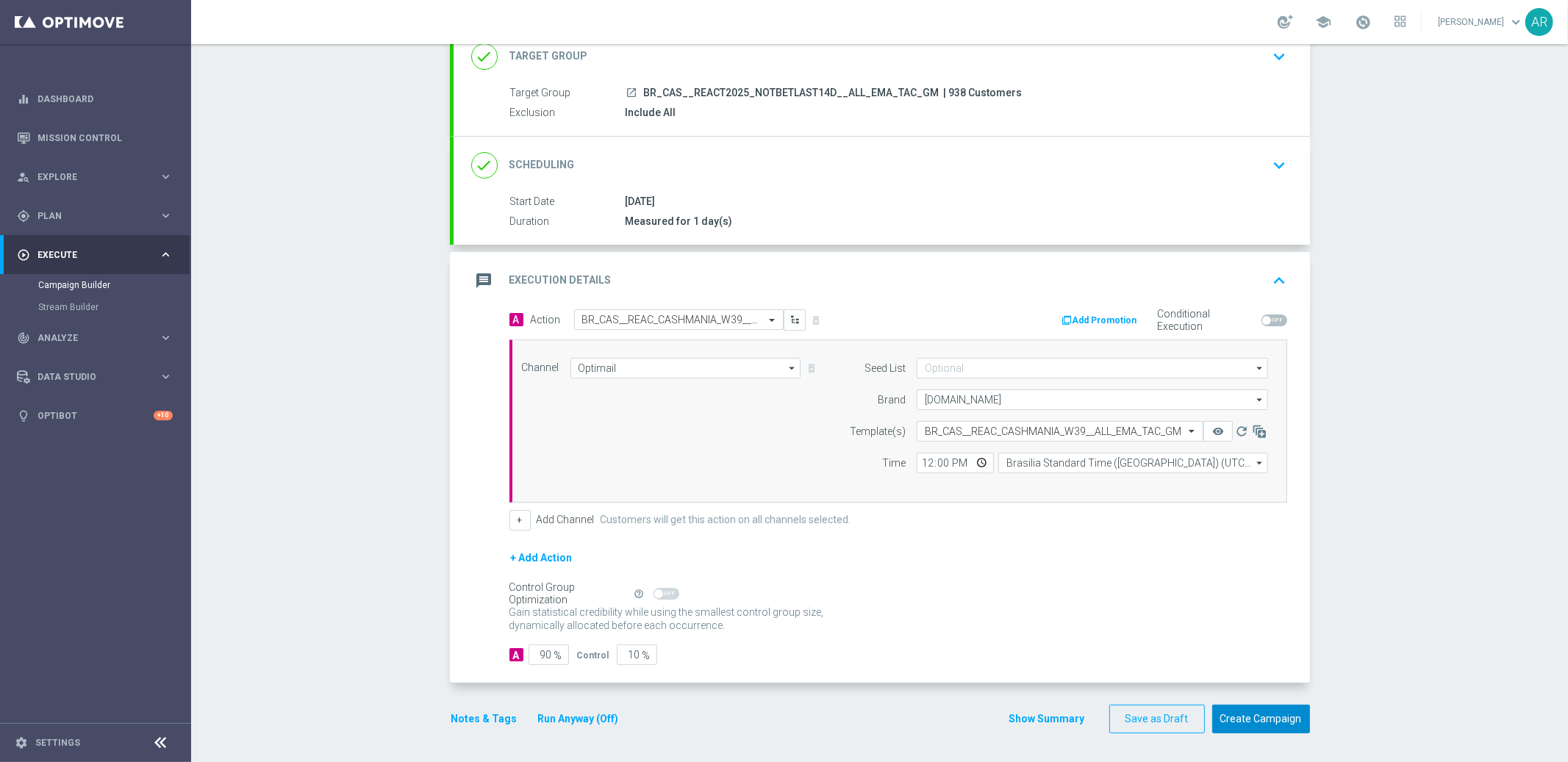
click at [1259, 717] on button "Create Campaign" at bounding box center [1260, 719] width 98 height 29
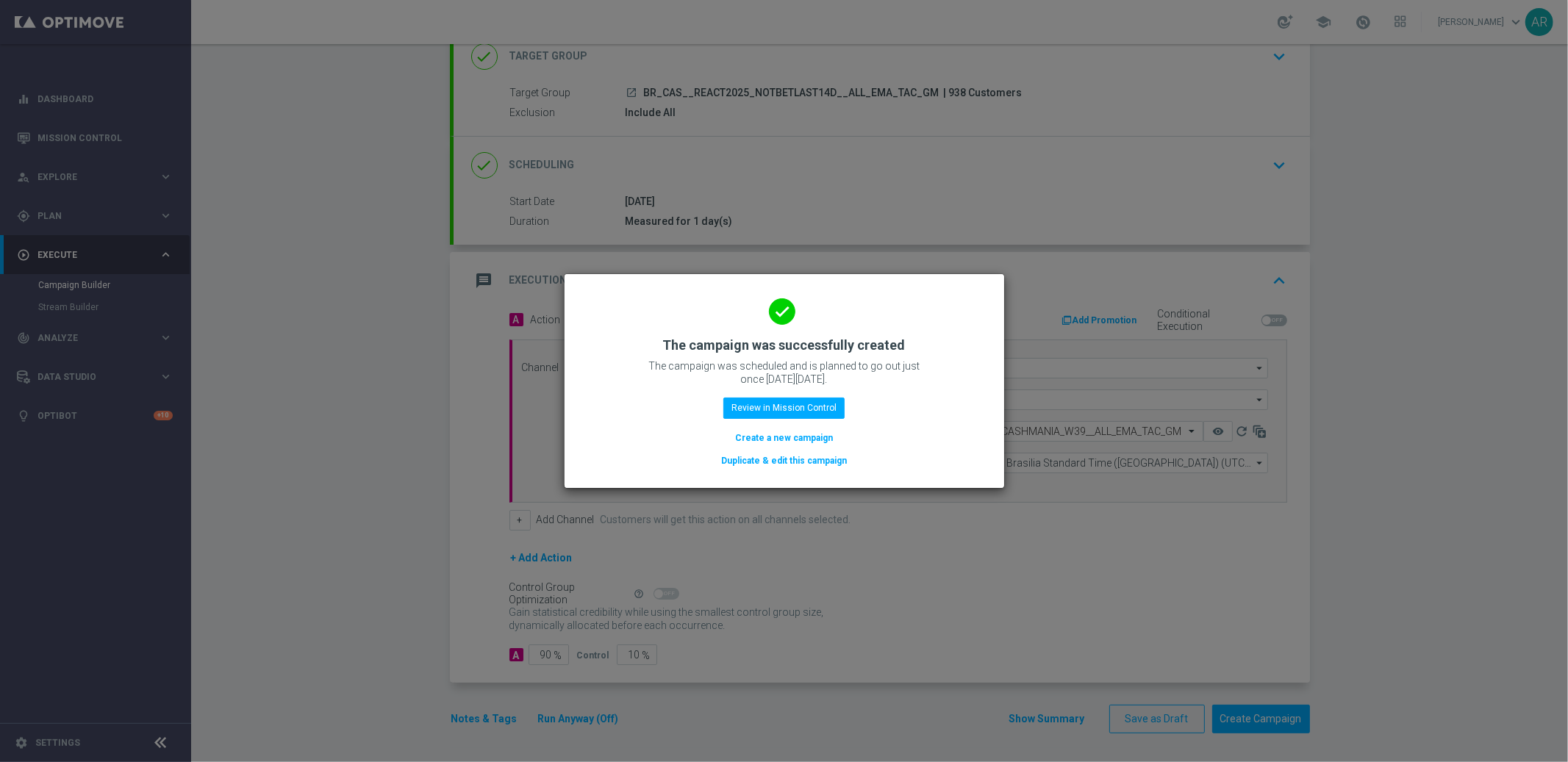
click at [785, 436] on button "Create a new campaign" at bounding box center [783, 438] width 101 height 16
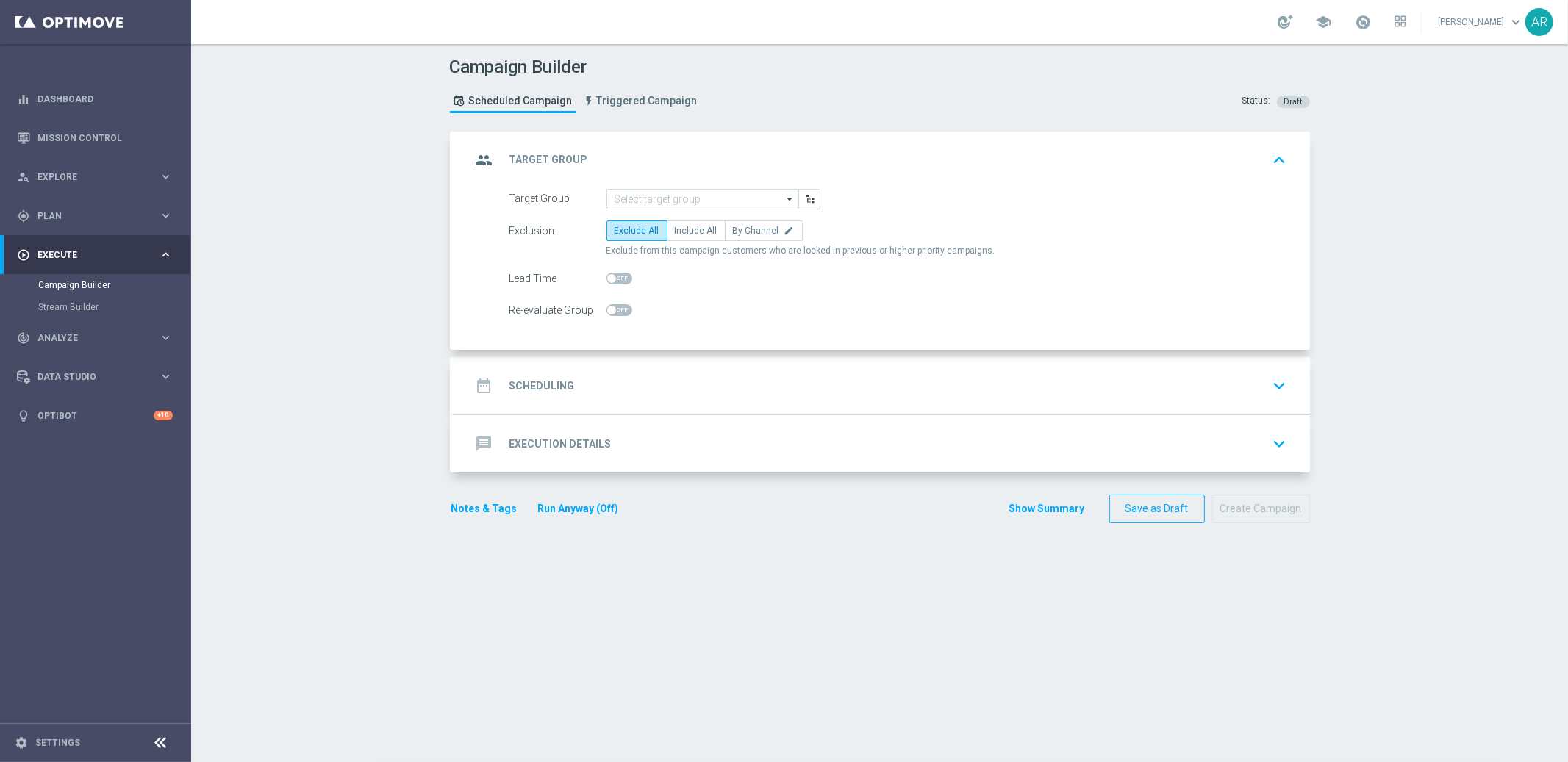
scroll to position [0, 0]
click at [75, 219] on span "Plan" at bounding box center [98, 216] width 121 height 9
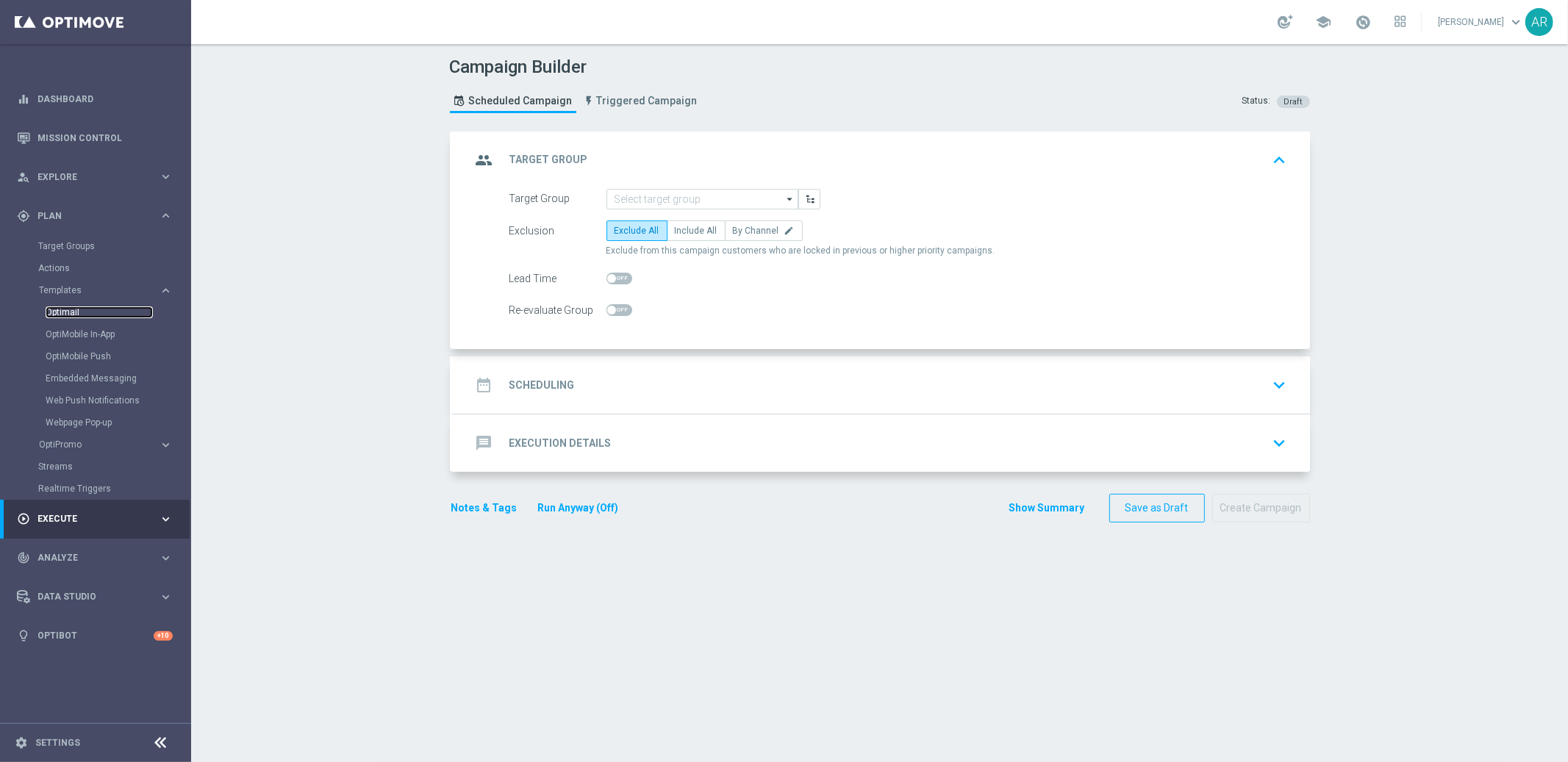
click at [70, 310] on link "Optimail" at bounding box center [99, 313] width 108 height 12
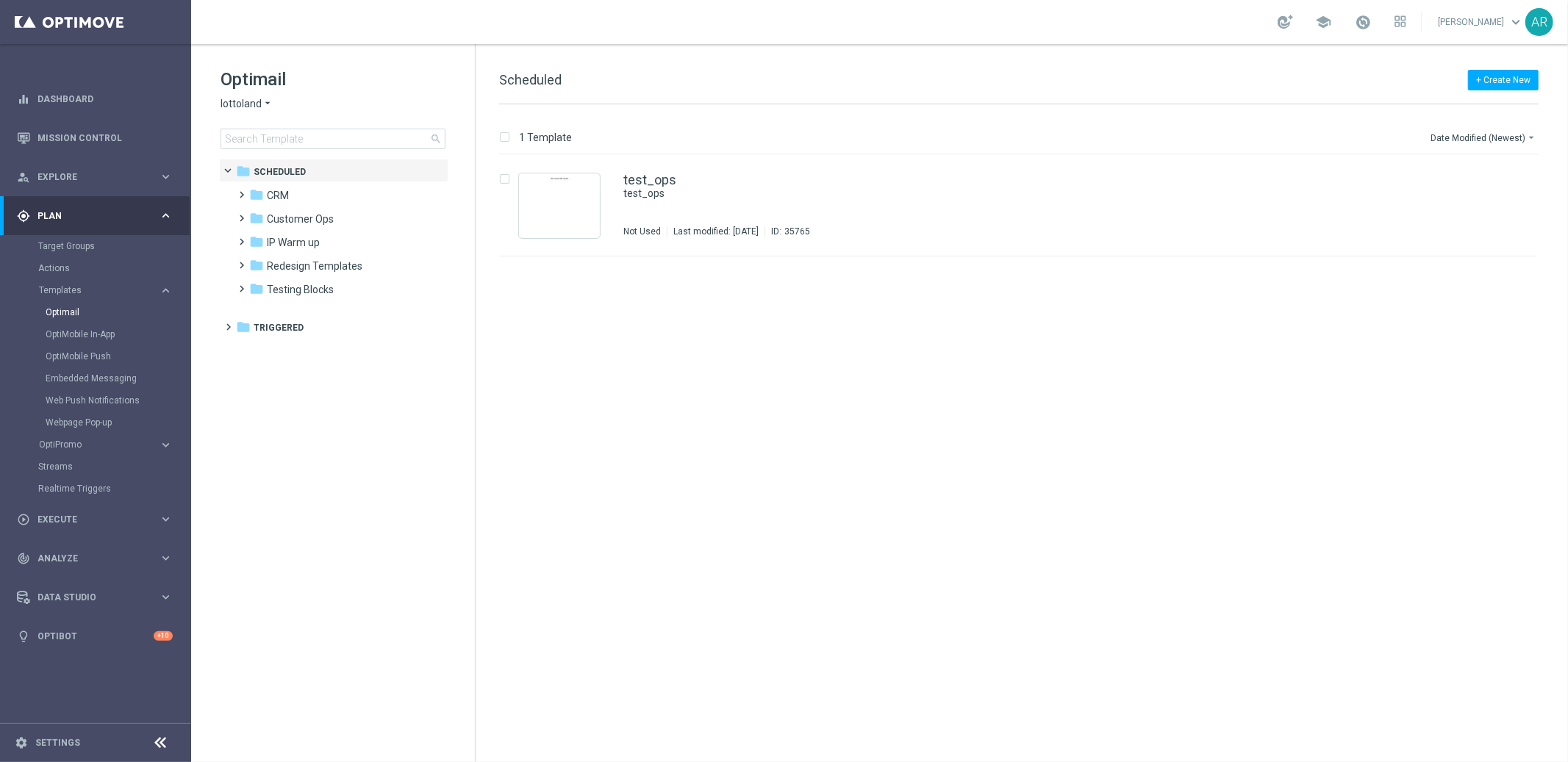
click at [259, 101] on span "lottoland" at bounding box center [241, 104] width 41 height 14
click at [0, 0] on span "[DOMAIN_NAME]" at bounding box center [0, 0] width 0 height 0
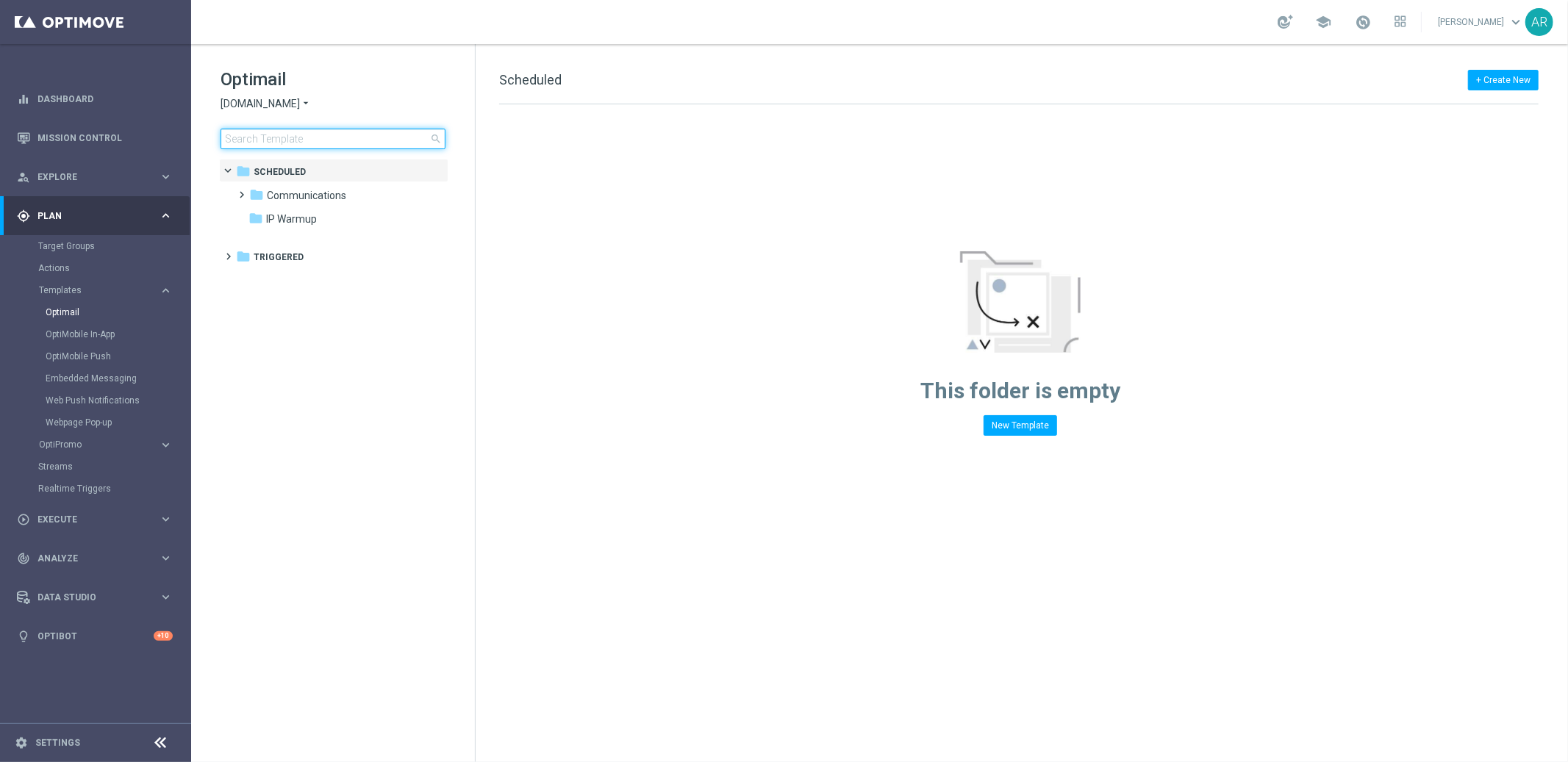
click at [325, 137] on input at bounding box center [333, 139] width 225 height 20
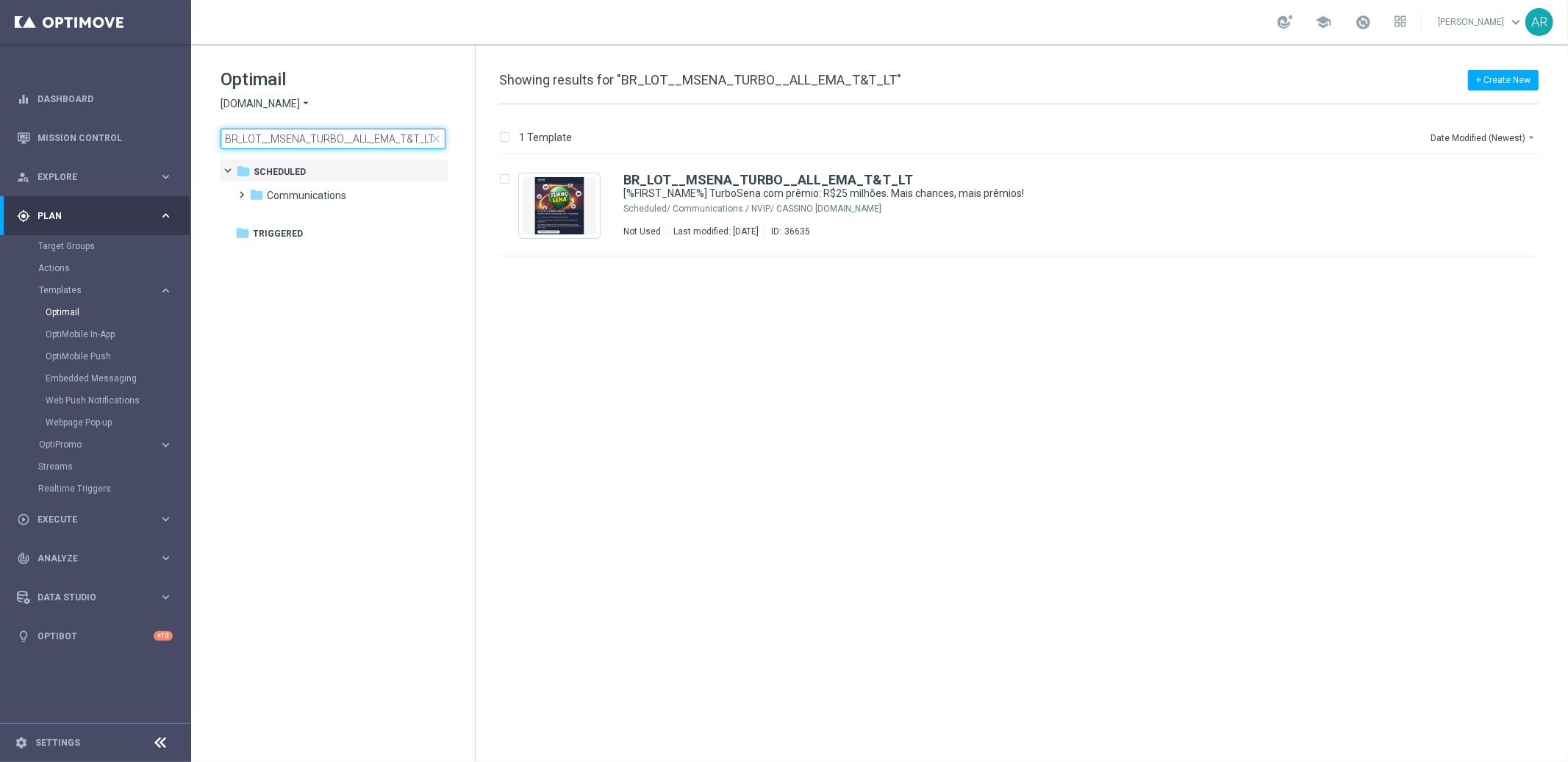
type input "BR_LOT__MSENA_TURBO__ALL_EMA_T&T_LT"
click at [699, 388] on div "insert_drive_file BR_LOT__MSENA_TURBO__ALL_EMA_T&T_LT [%FIRST_NAME%] TurboSena …" at bounding box center [1024, 458] width 1080 height 607
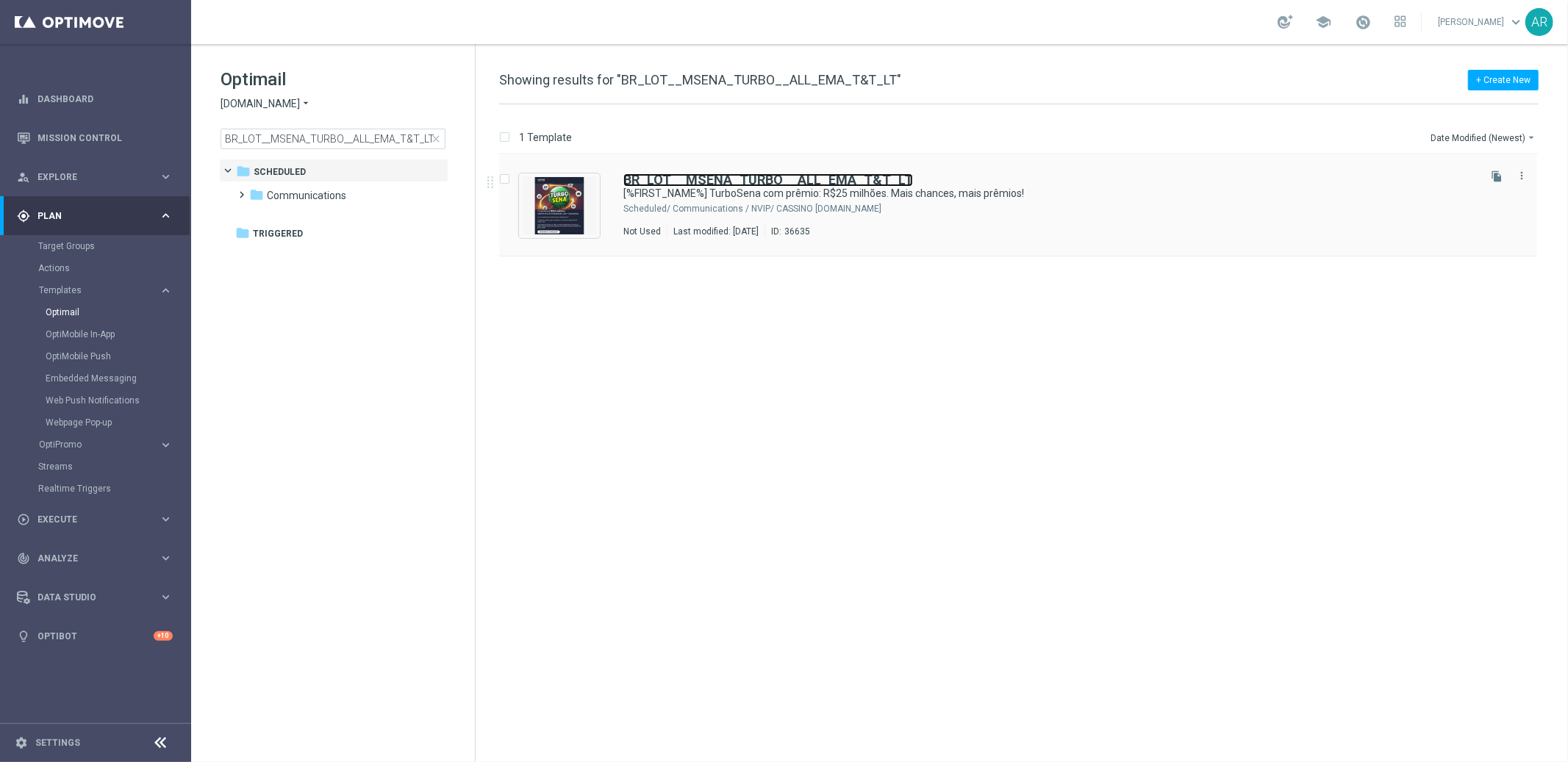
click at [779, 180] on b "BR_LOT__MSENA_TURBO__ALL_EMA_T&T_LT" at bounding box center [768, 180] width 289 height 15
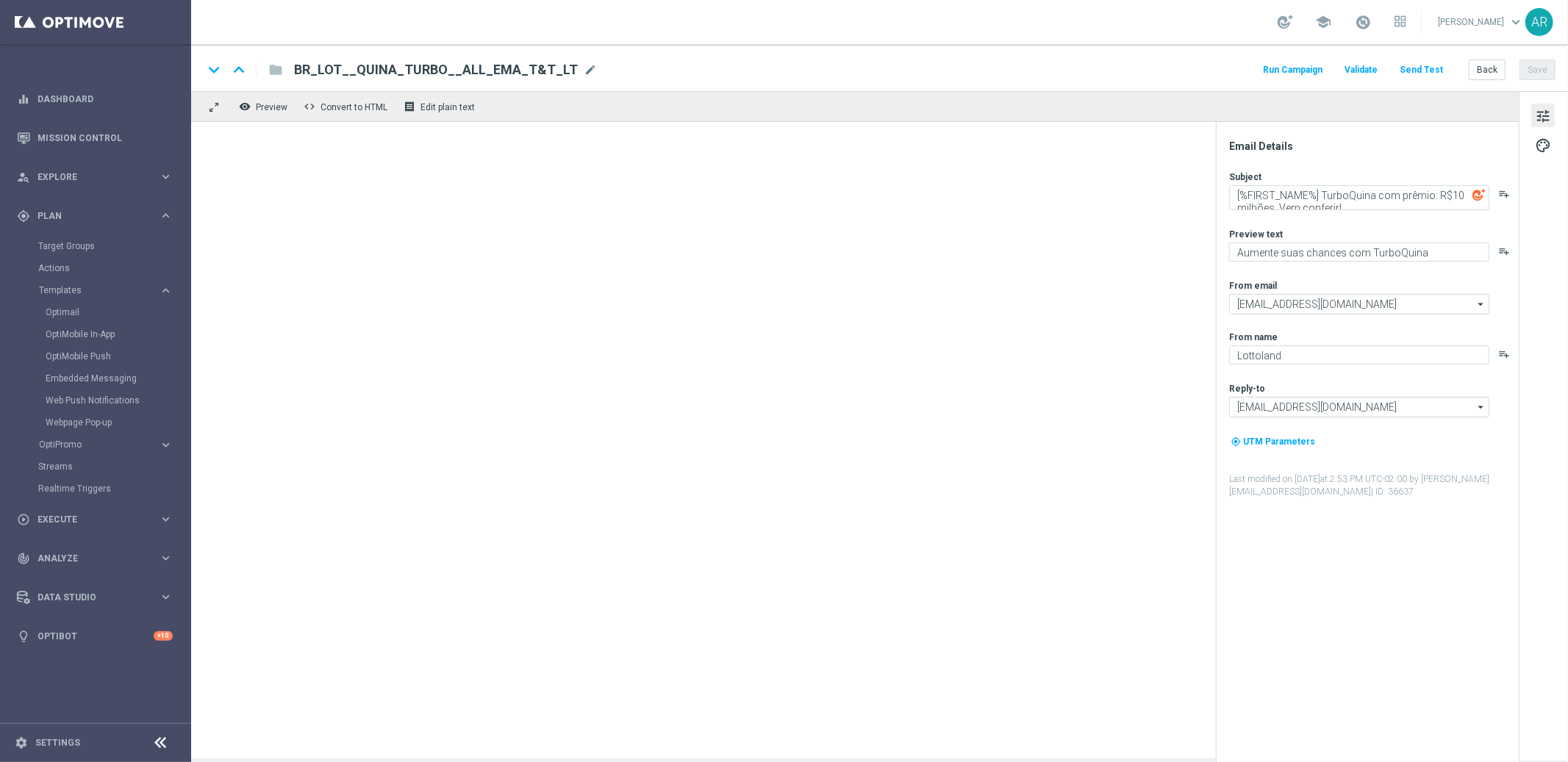
type textarea "[%FIRST_NAME%] TurboSena com prêmio: R$25 milhões. Mais chances, mais prêmios!"
type textarea "Ganhe em um instantâneo com TurboSena"
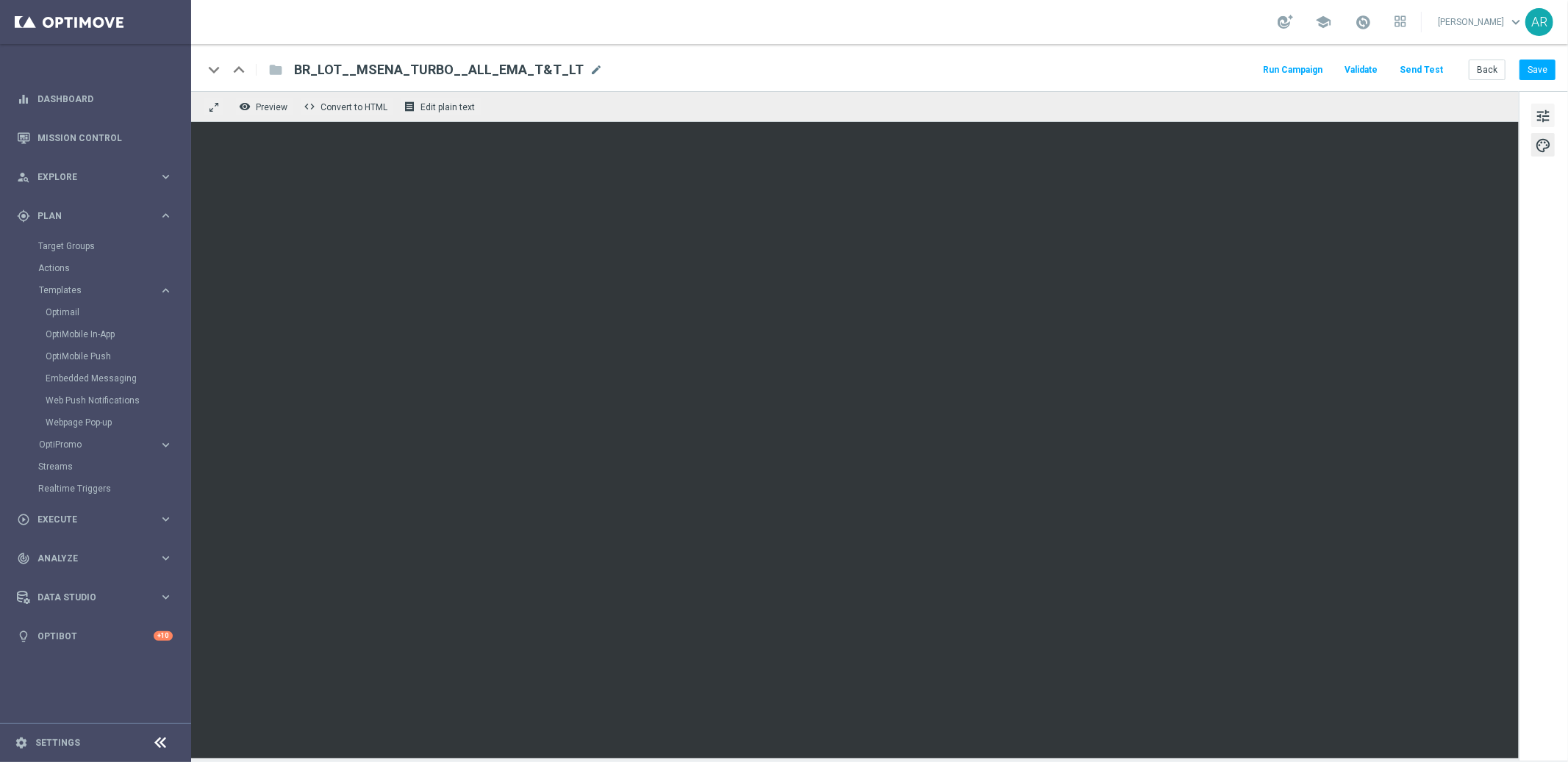
click at [1535, 114] on span "tune" at bounding box center [1542, 116] width 16 height 19
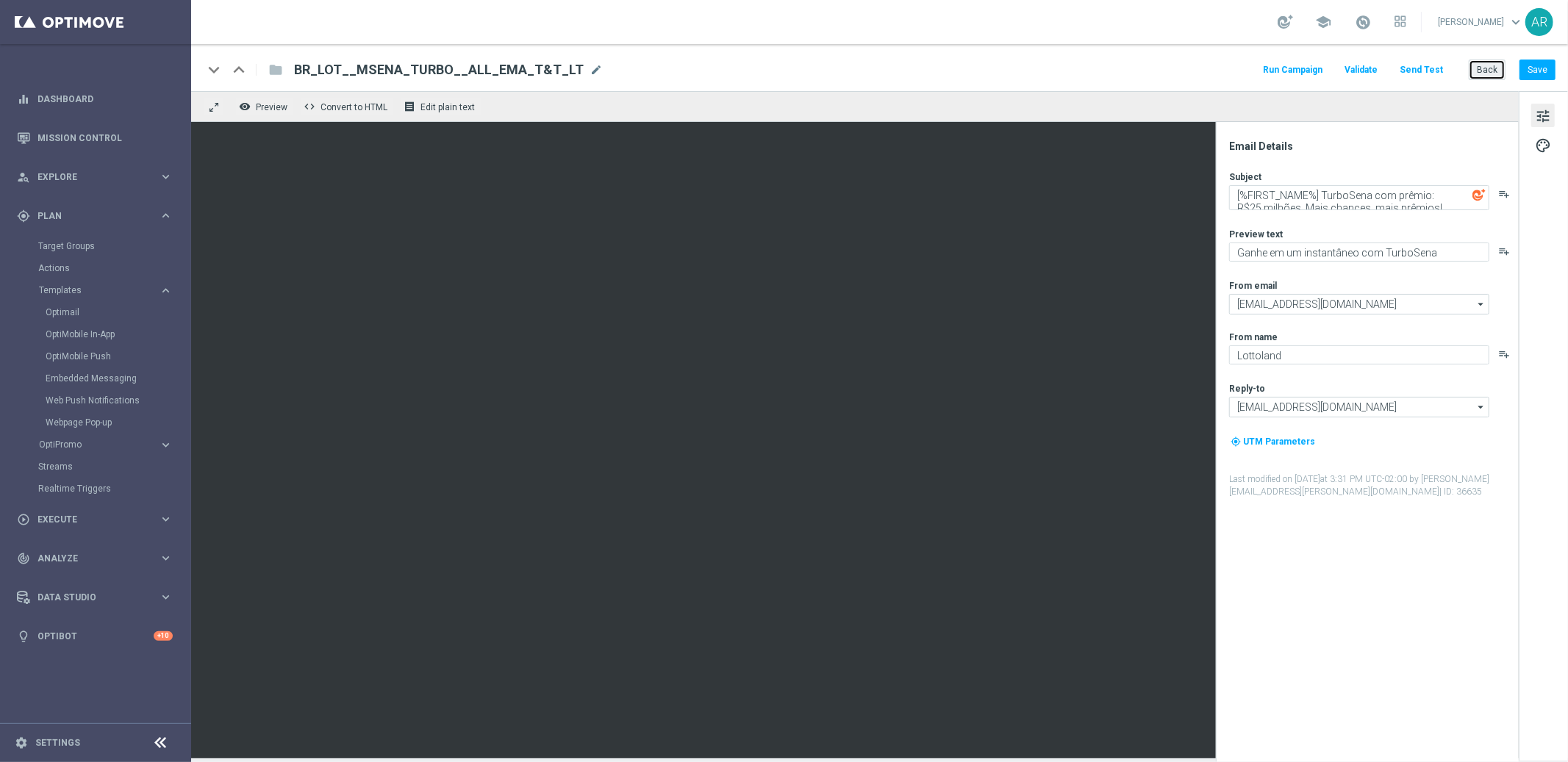
click at [1483, 67] on button "Back" at bounding box center [1487, 70] width 37 height 20
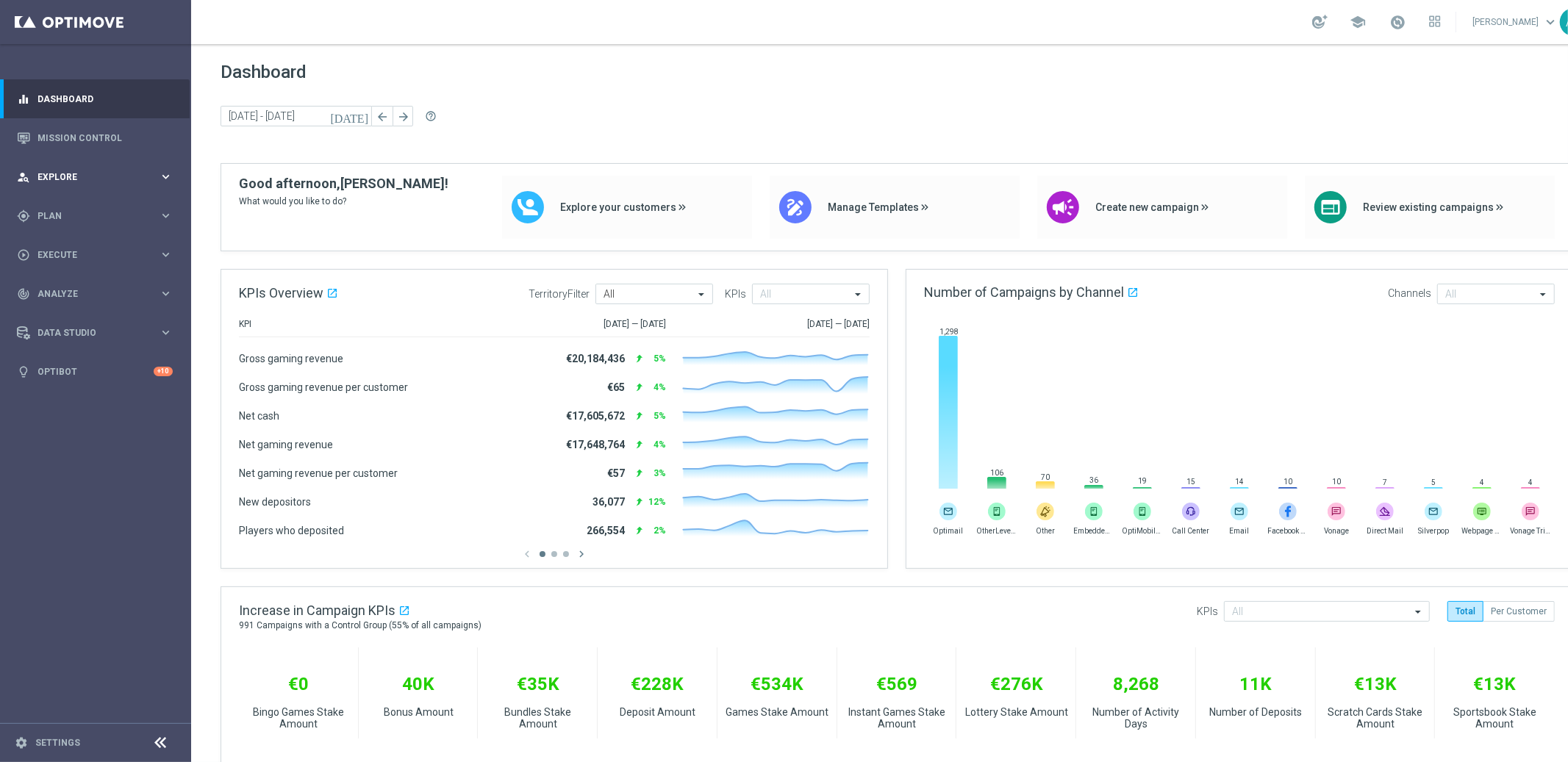
click at [80, 175] on span "Explore" at bounding box center [98, 177] width 121 height 9
click at [82, 173] on span "Explore" at bounding box center [98, 177] width 121 height 9
click at [75, 216] on span "Plan" at bounding box center [98, 216] width 121 height 9
click at [78, 296] on accordion "Templates keyboard_arrow_right Optimail OptiMobile In-App OptiMobile Push Embed…" at bounding box center [114, 290] width 151 height 22
click at [70, 292] on span "Templates" at bounding box center [91, 290] width 105 height 9
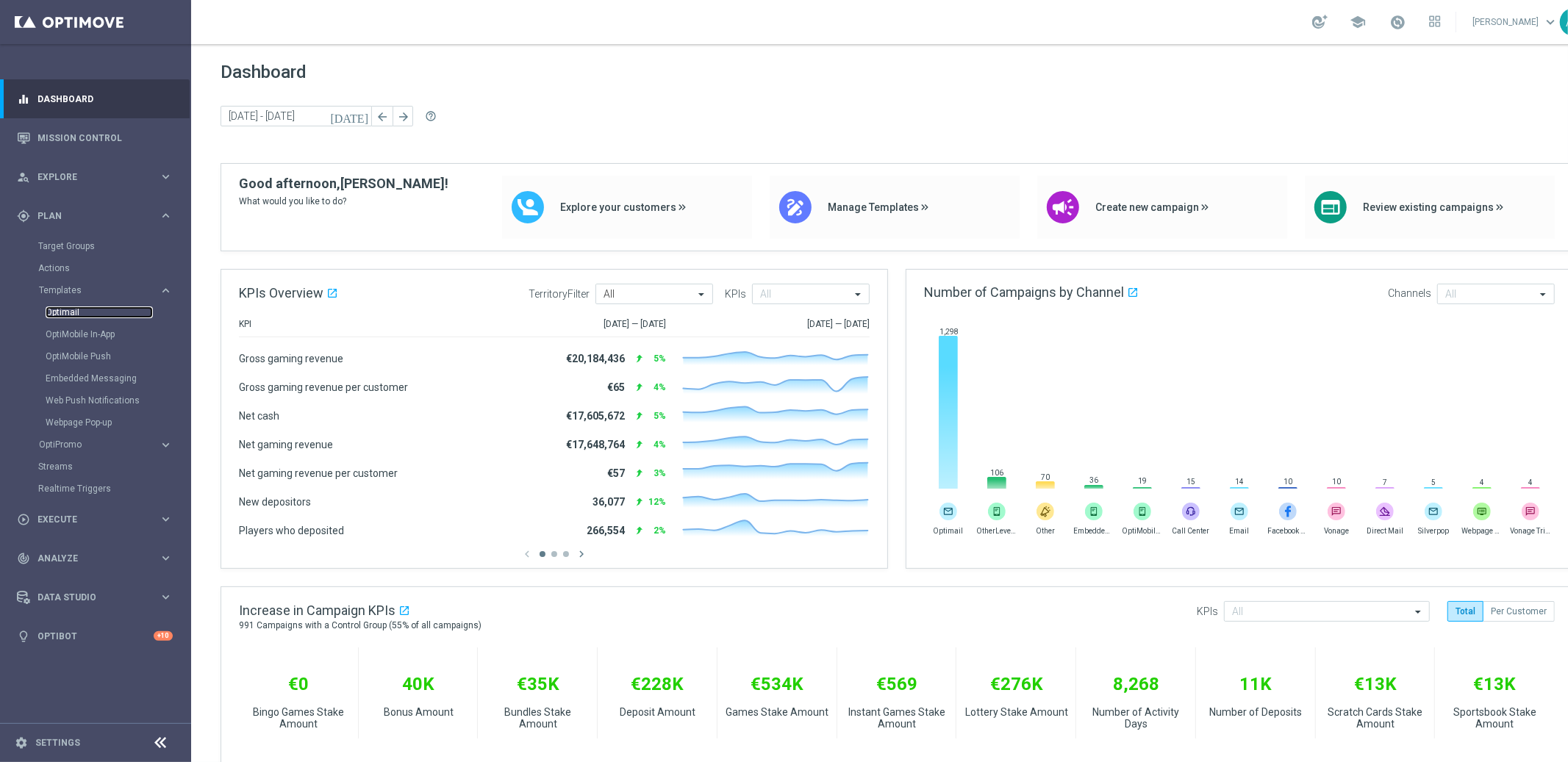
click at [67, 309] on link "Optimail" at bounding box center [99, 313] width 108 height 12
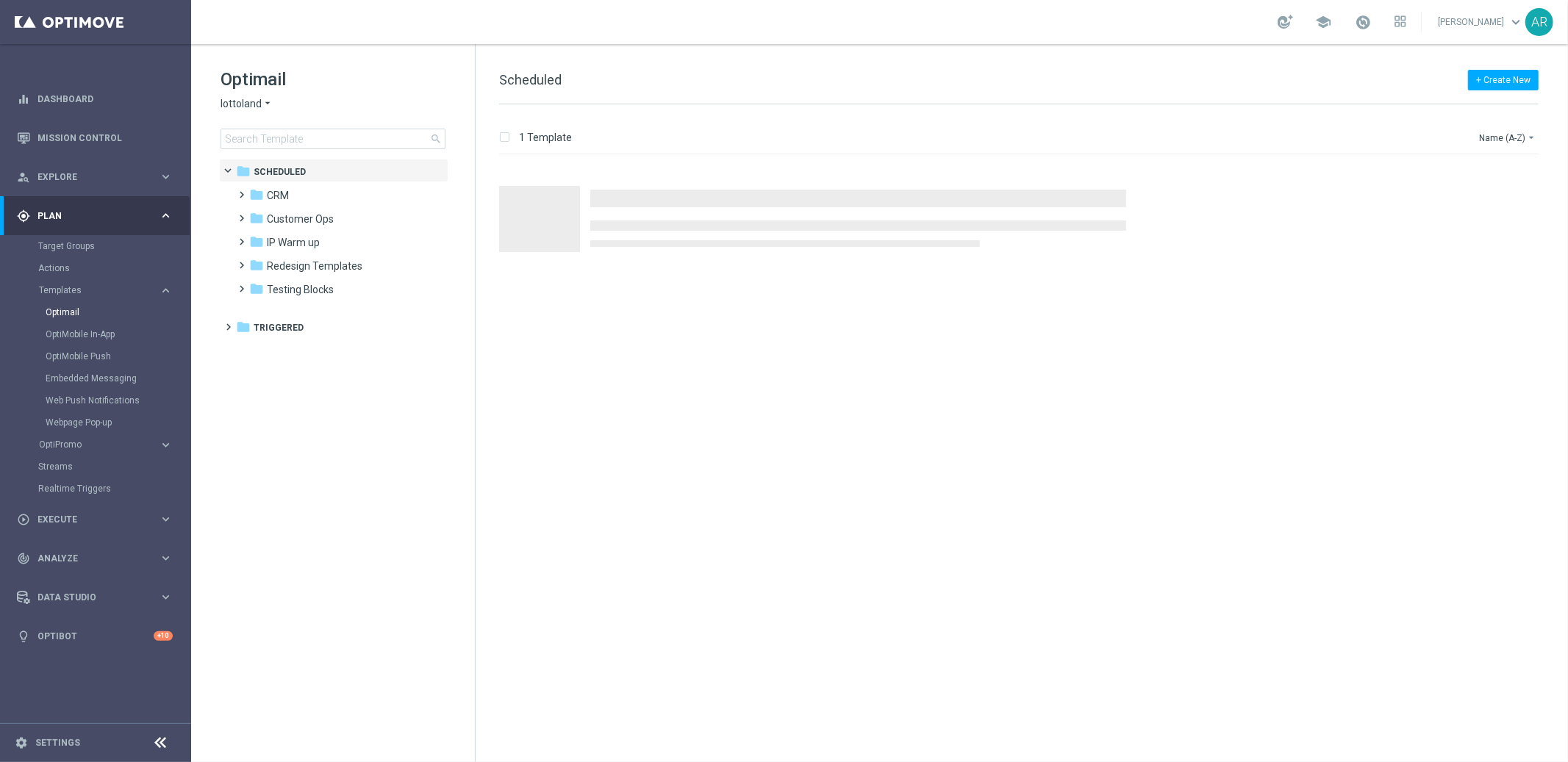
click at [242, 108] on span "lottoland" at bounding box center [241, 104] width 41 height 14
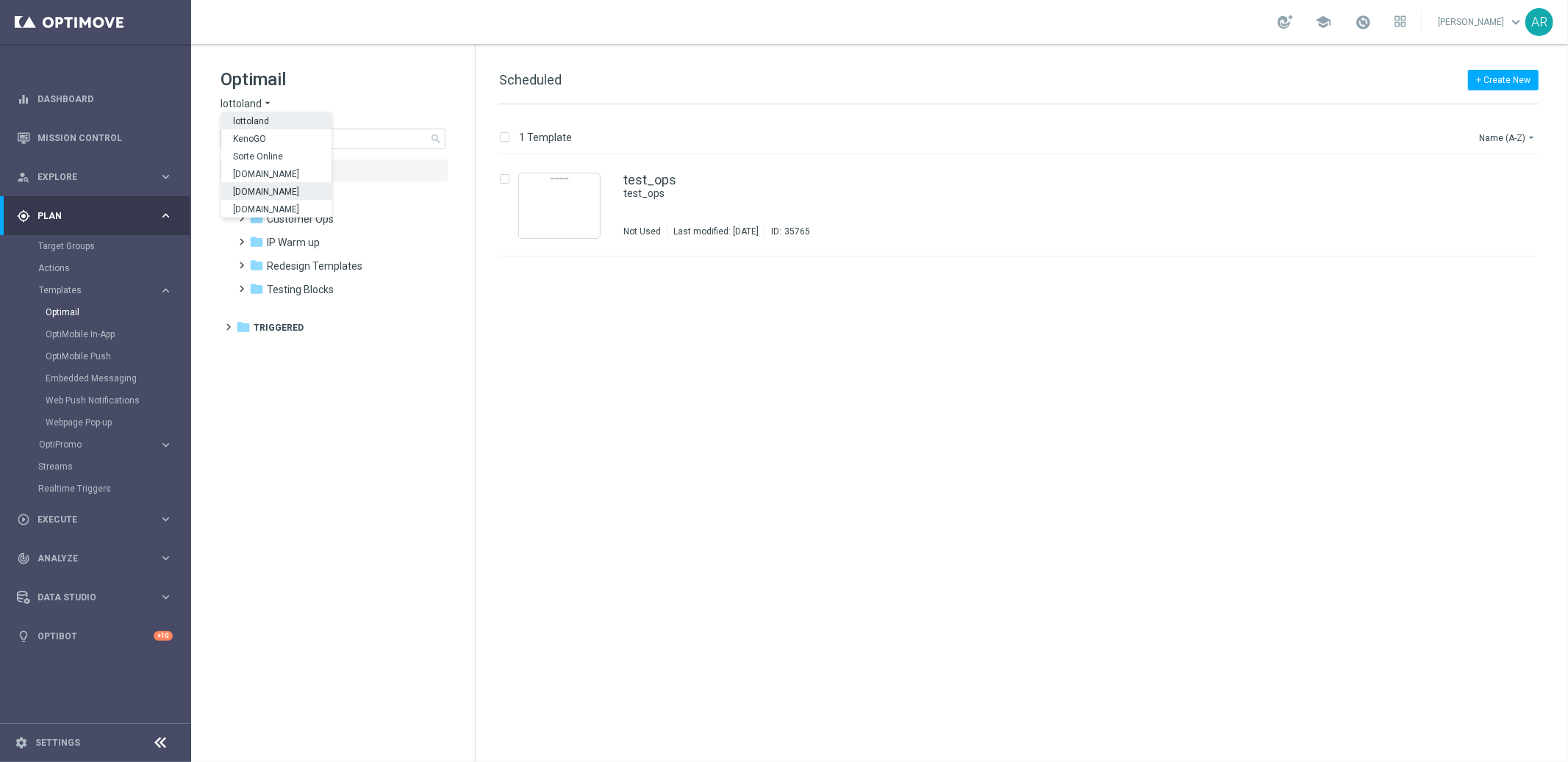
click at [0, 0] on span "[DOMAIN_NAME]" at bounding box center [0, 0] width 0 height 0
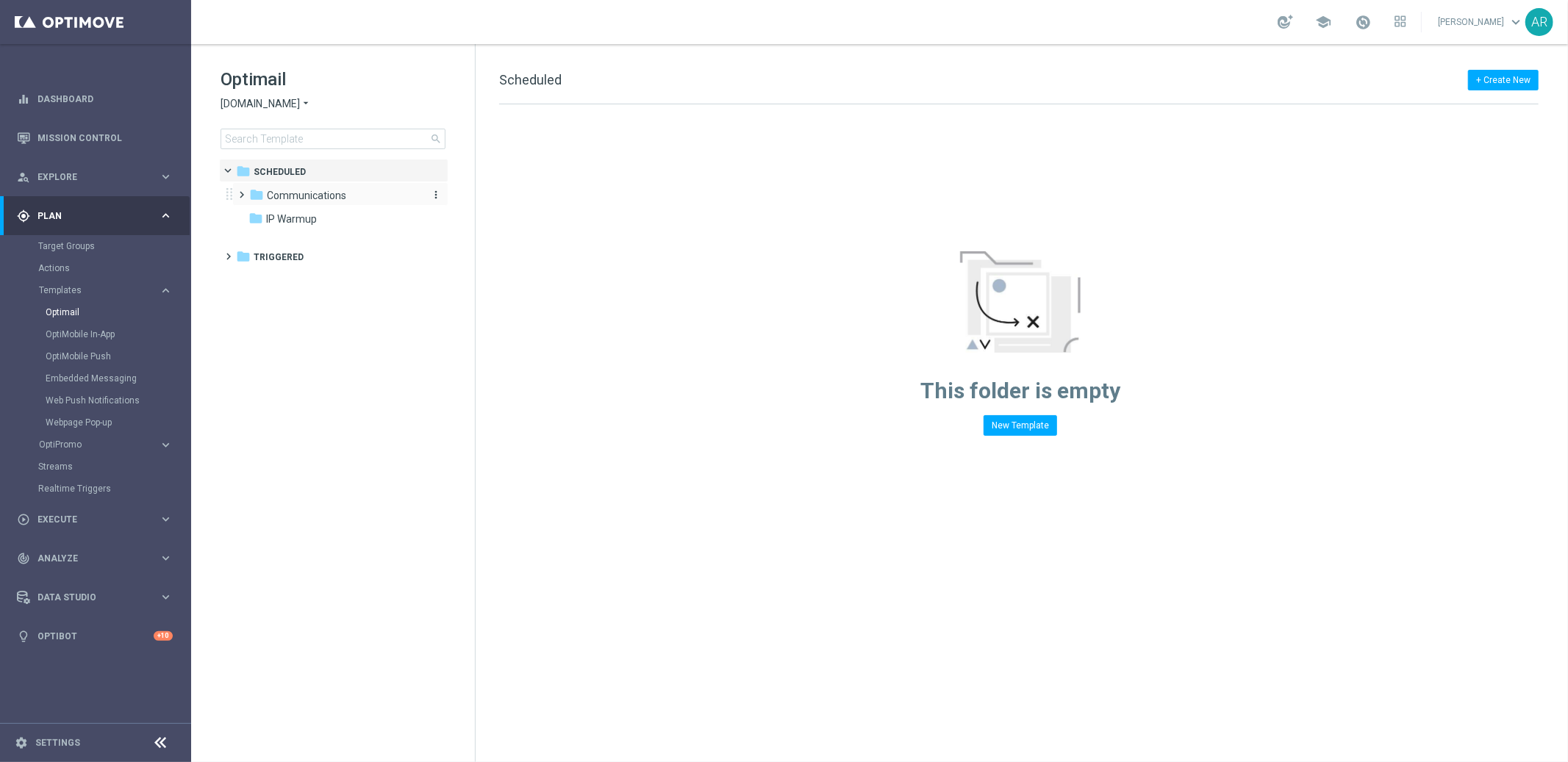
click at [318, 204] on div "folder Communications" at bounding box center [333, 195] width 169 height 17
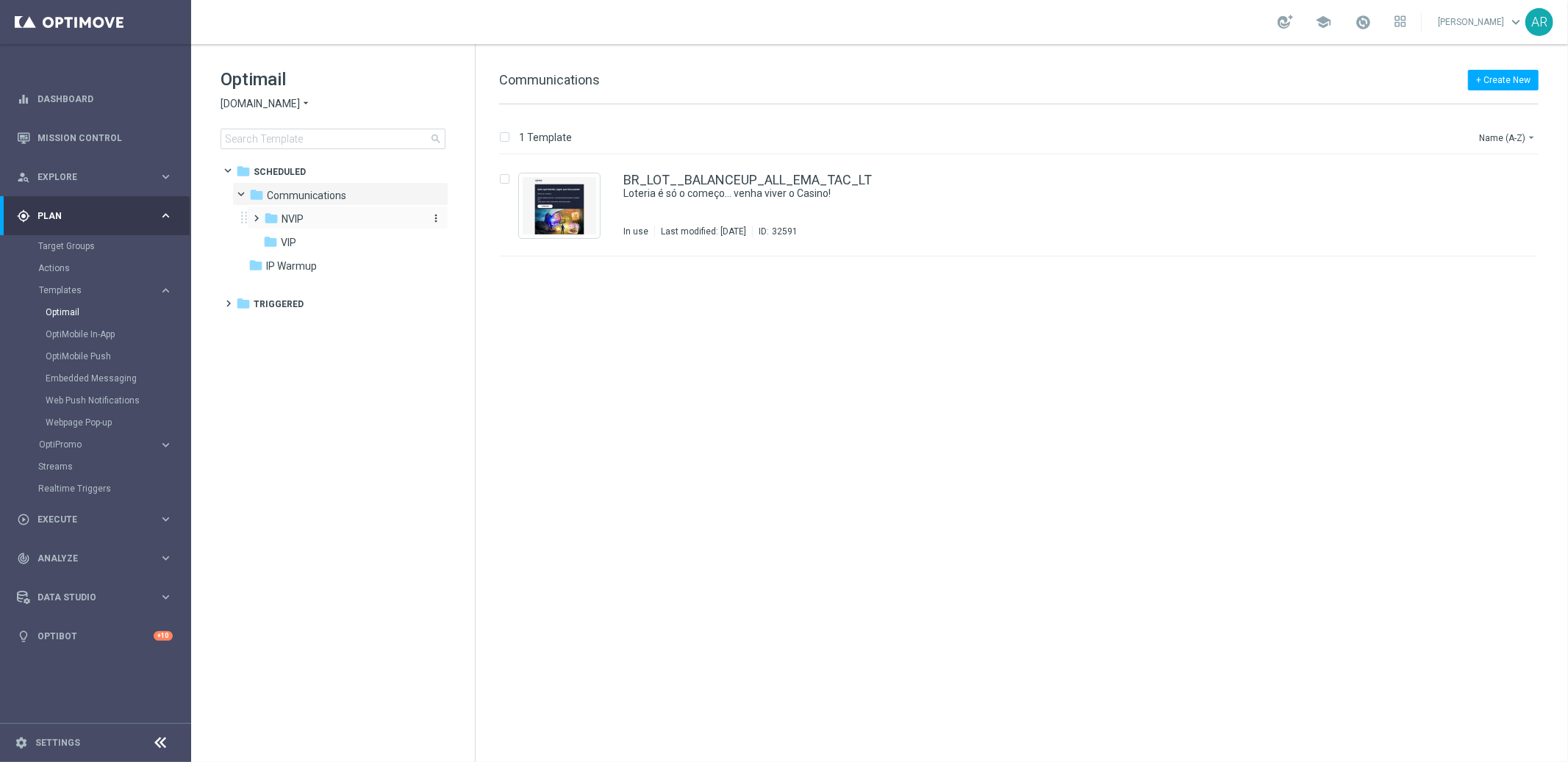
click at [295, 216] on span "NVIP" at bounding box center [292, 218] width 22 height 13
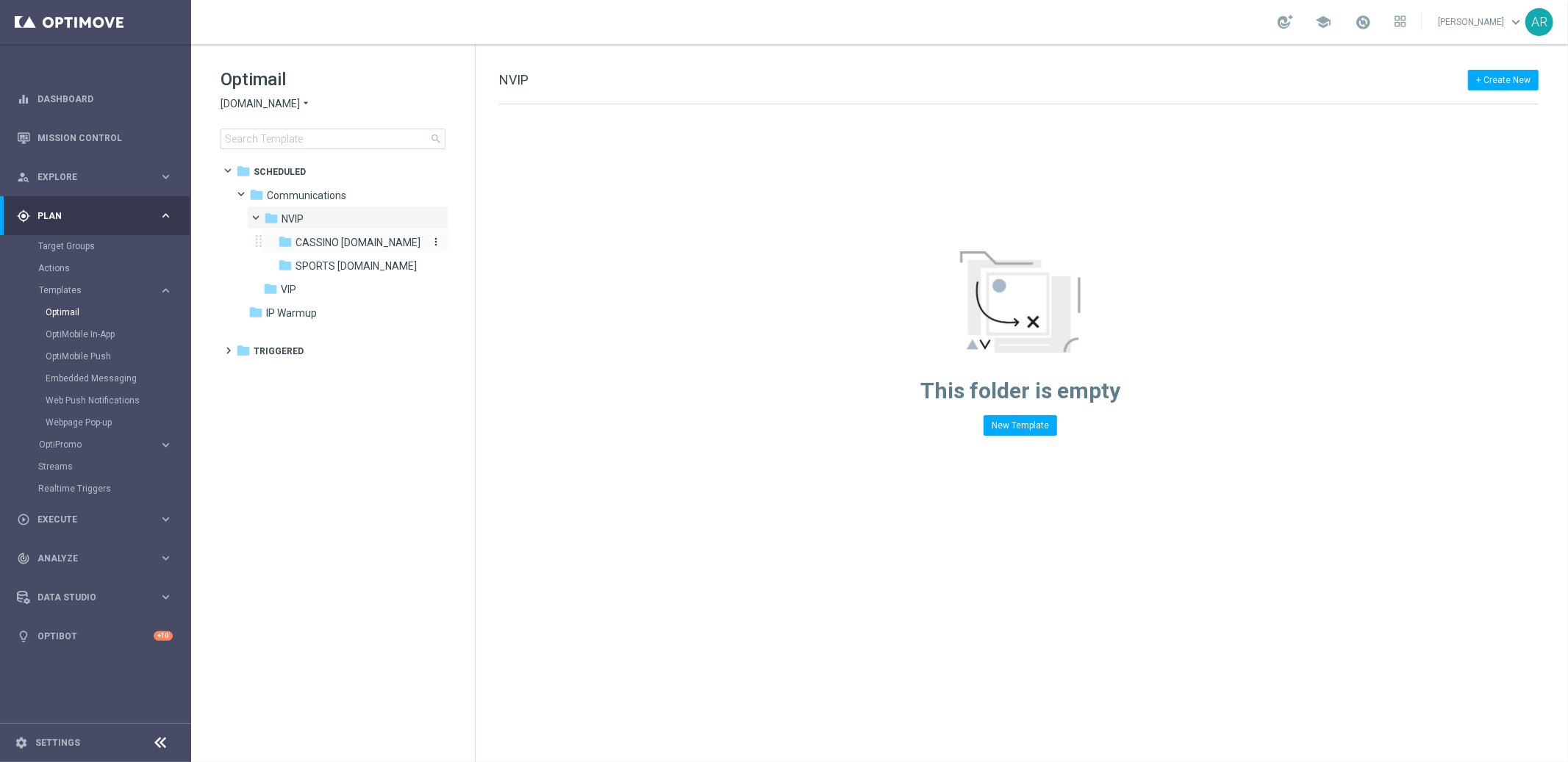
click at [348, 242] on span "CASSINO [DOMAIN_NAME]" at bounding box center [358, 242] width 125 height 13
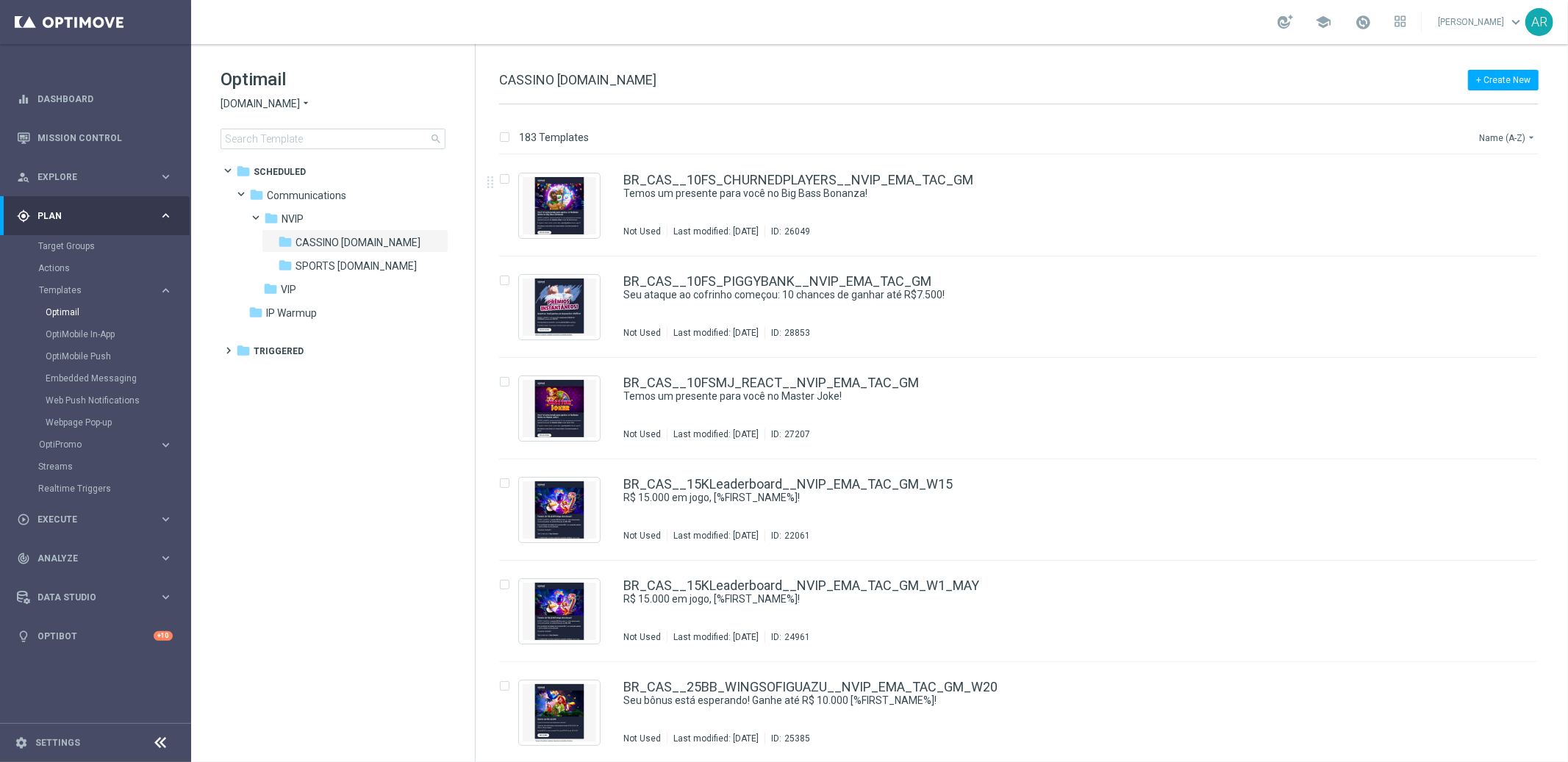
click at [1510, 138] on button "Name (A-Z) arrow_drop_down" at bounding box center [1507, 137] width 61 height 17
click at [1482, 205] on span "Date Modified (Newest)" at bounding box center [1482, 203] width 98 height 11
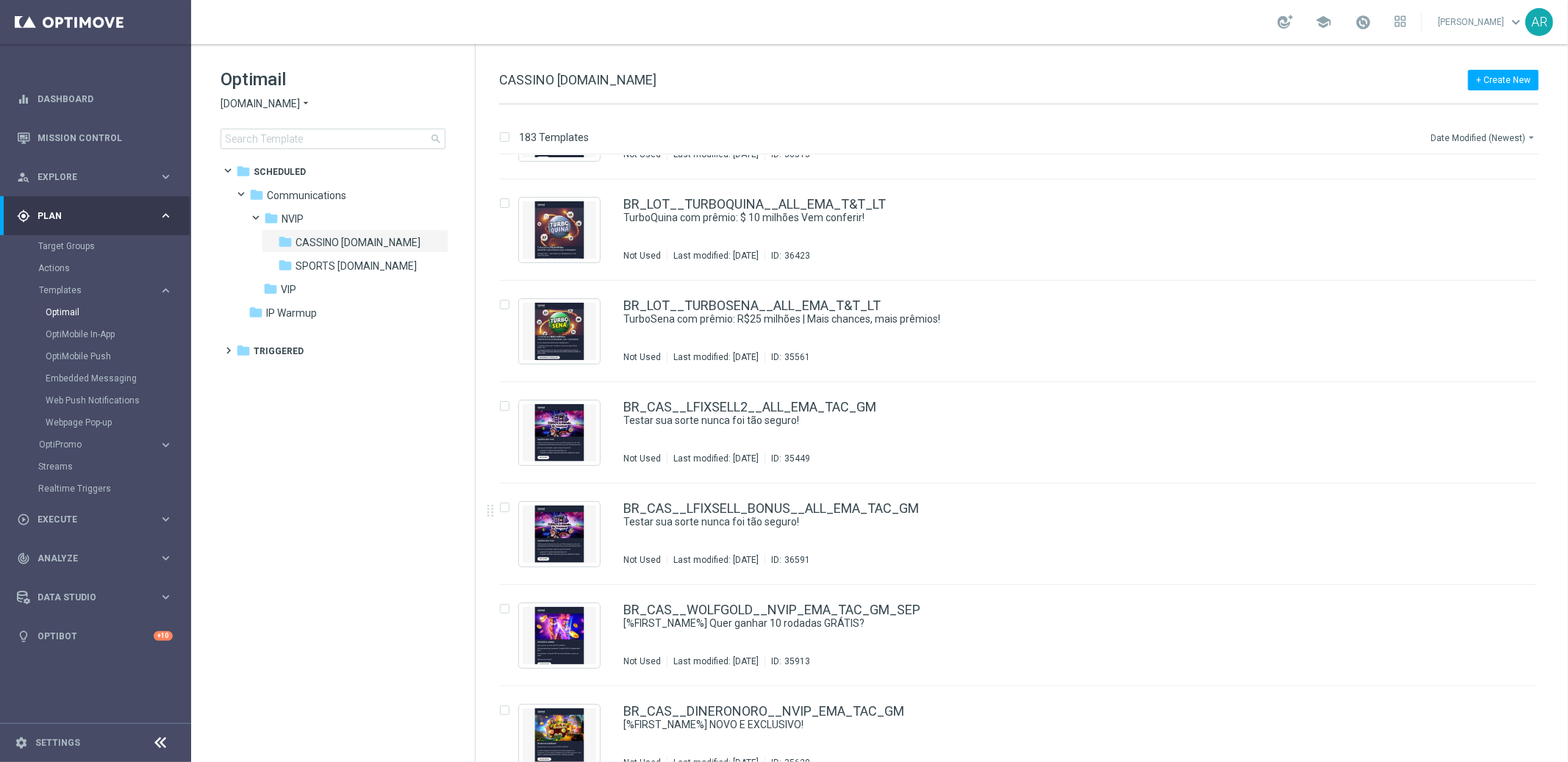
scroll to position [585, 0]
click at [731, 404] on link "BR_CAS__LFIXSELL2__ALL_EMA_TAC_GM" at bounding box center [750, 406] width 253 height 13
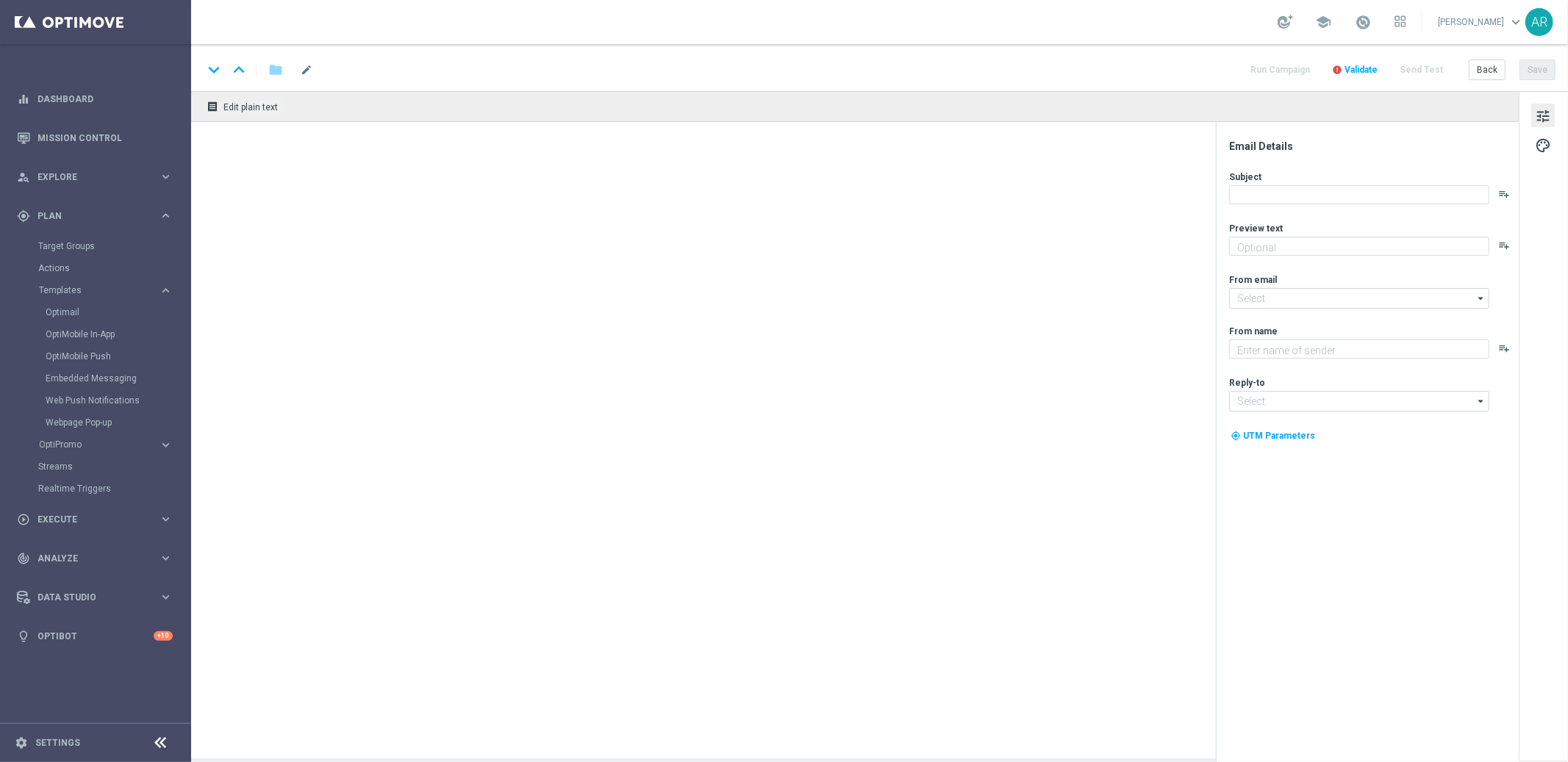
type textarea "Ganhou? O prêmio é seu. Perdeu? Recebe de volta!"
type textarea "Explore o mundo de Cassino na Lottolan"
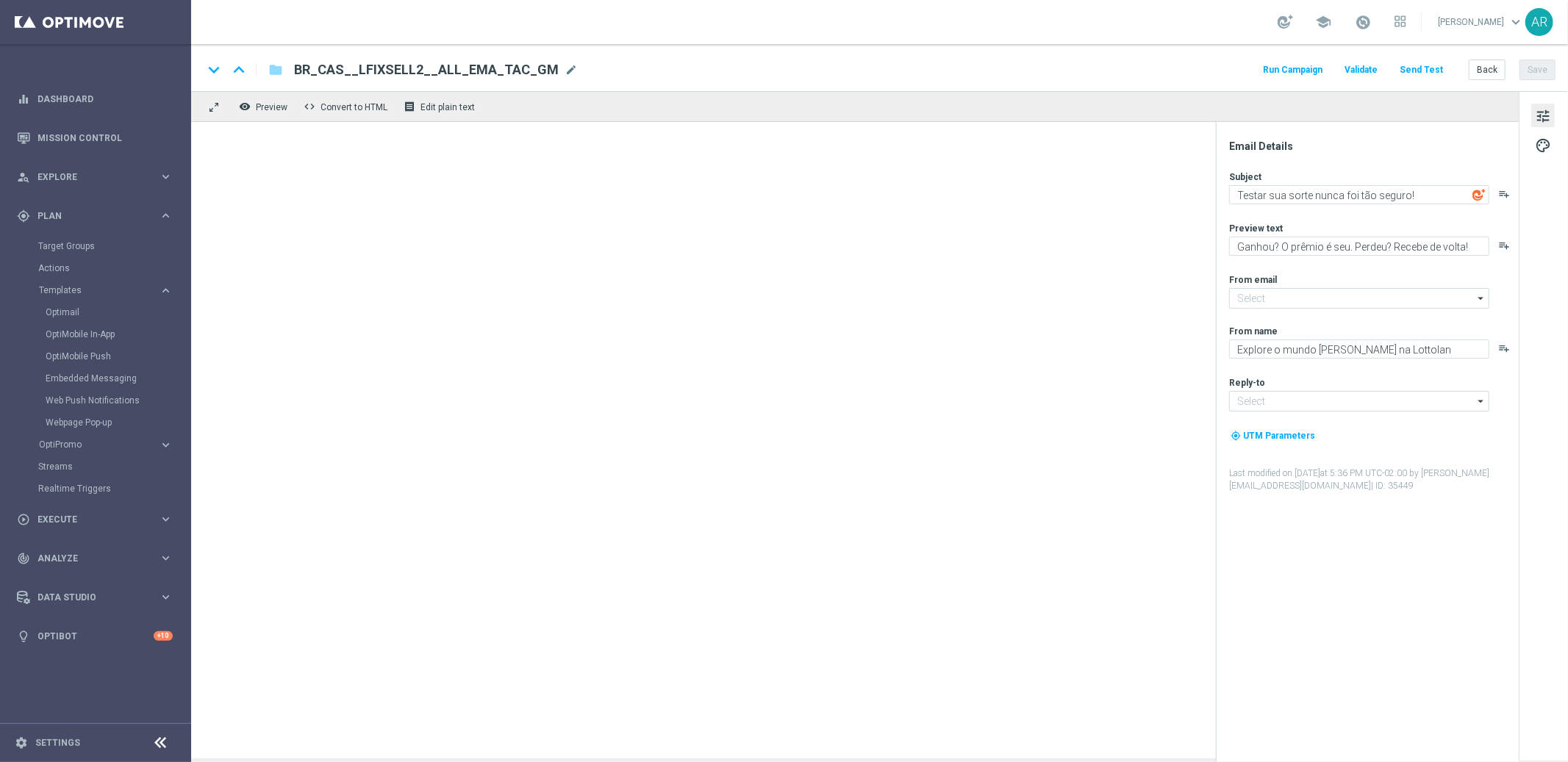
type input "[EMAIL_ADDRESS][DOMAIN_NAME]"
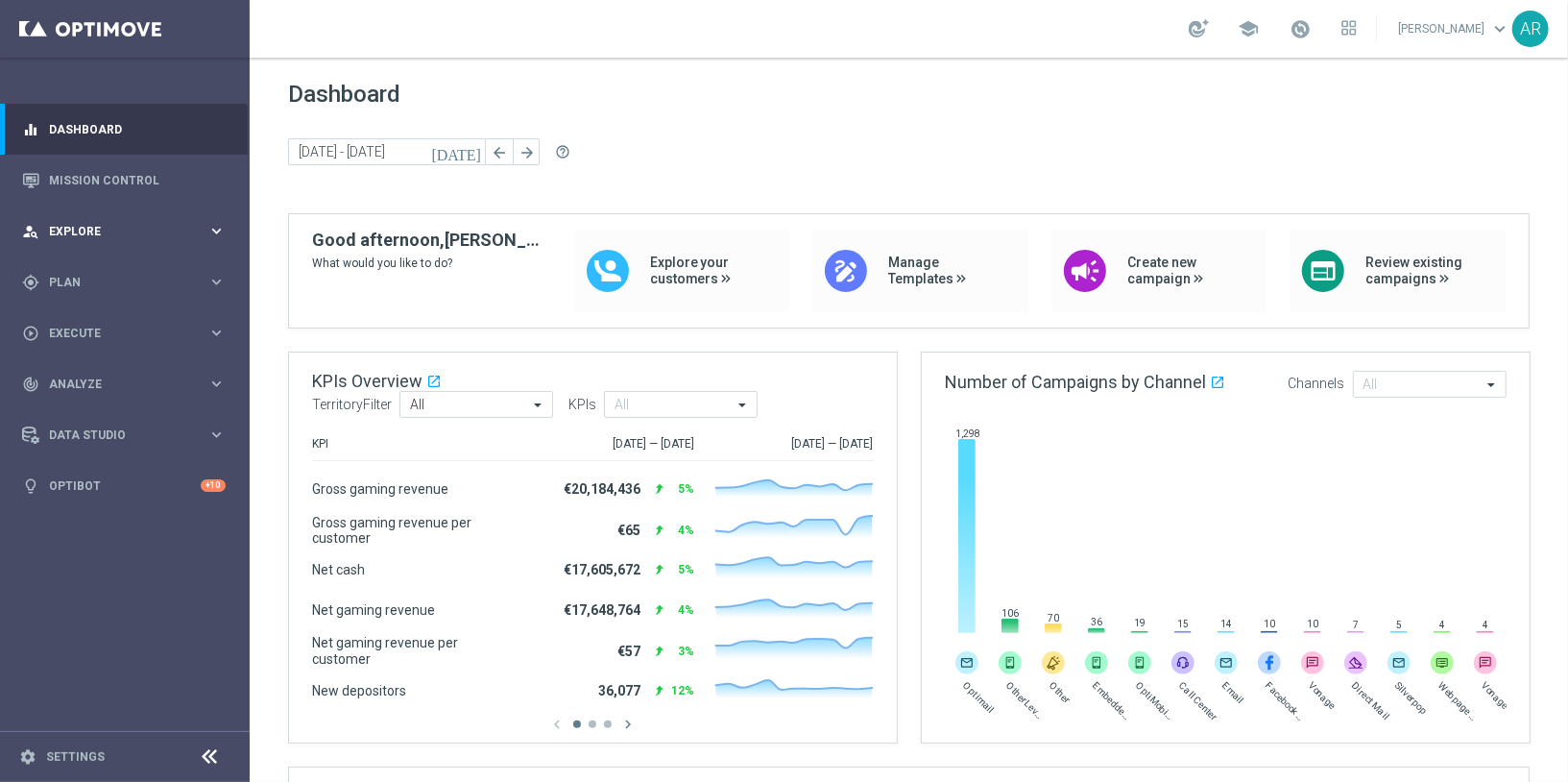
click at [146, 224] on div "person_search Explore" at bounding box center [114, 231] width 185 height 17
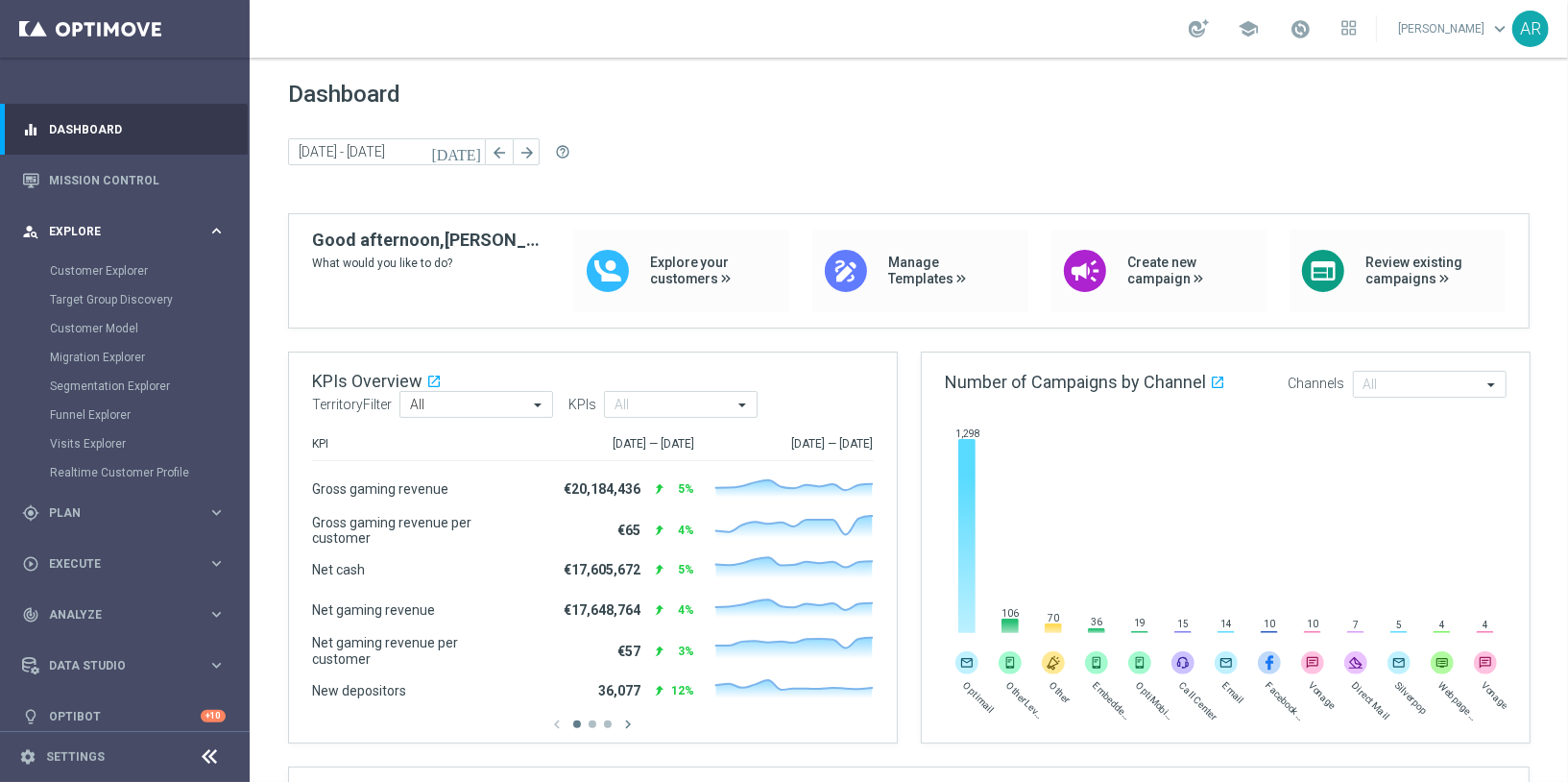
click at [201, 232] on span "Explore" at bounding box center [128, 232] width 158 height 12
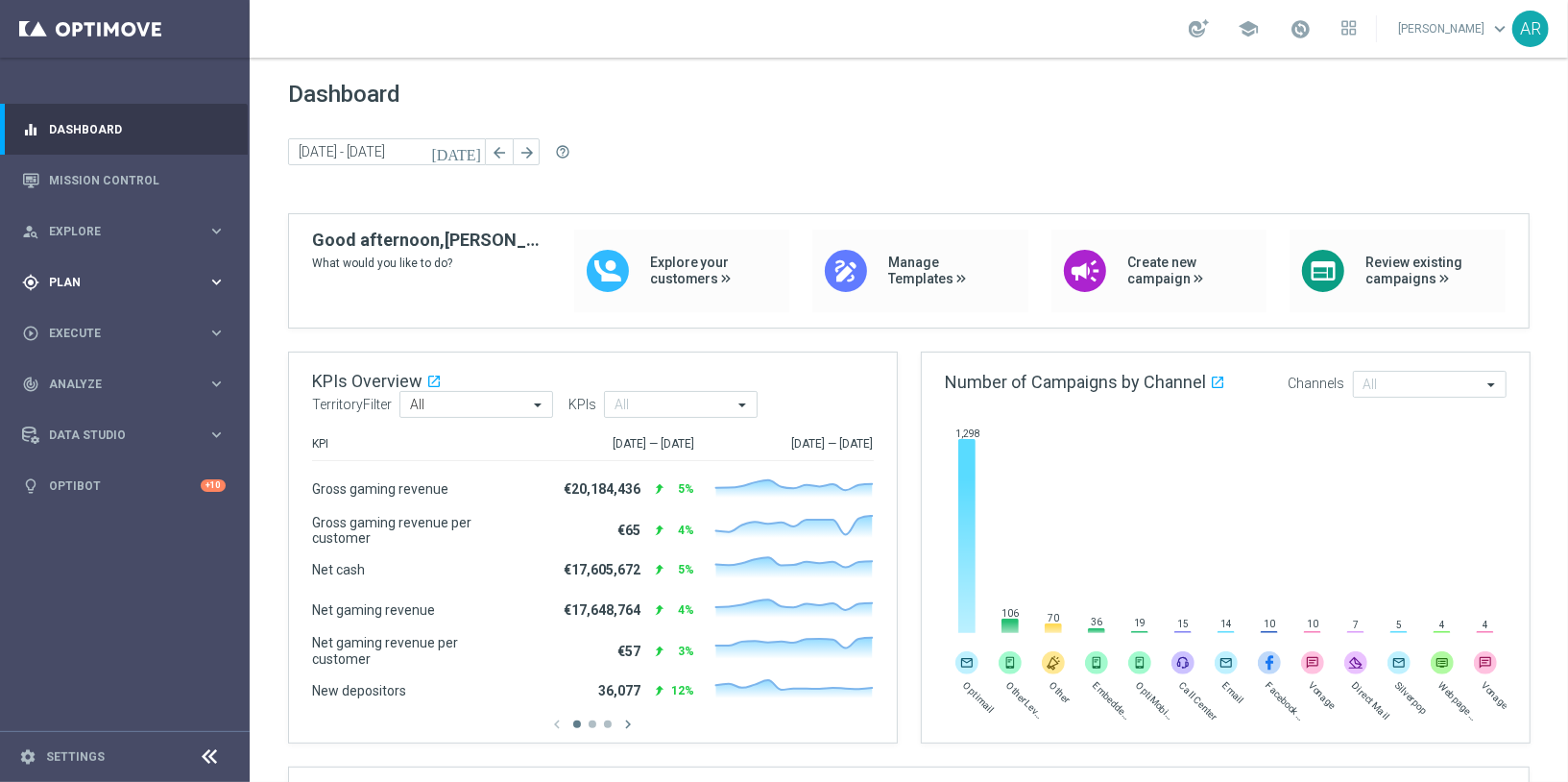
click at [115, 281] on span "Plan" at bounding box center [128, 282] width 158 height 12
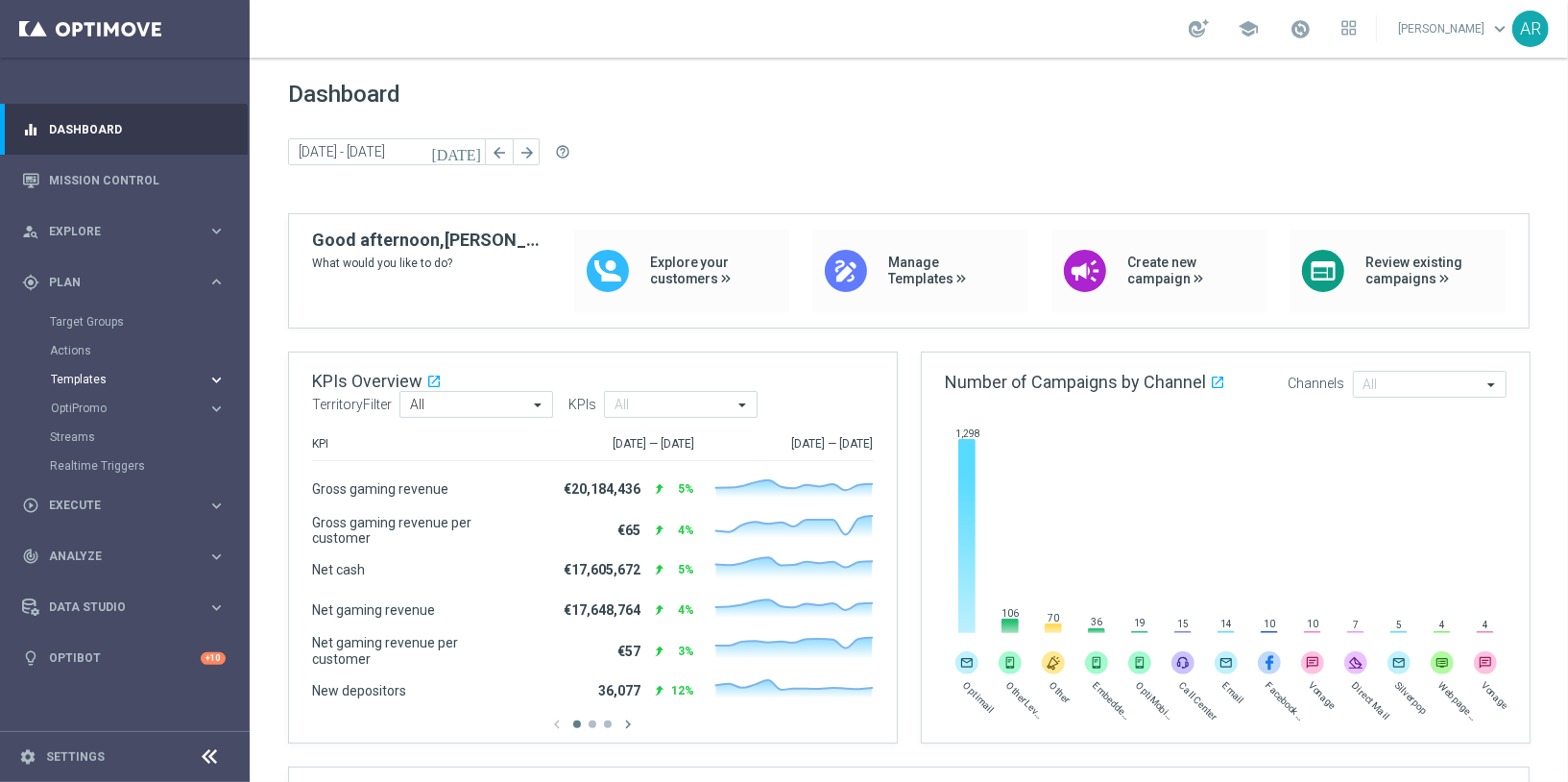
click at [87, 374] on span "Templates" at bounding box center [119, 379] width 138 height 12
click at [82, 411] on link "Optimail" at bounding box center [130, 409] width 141 height 16
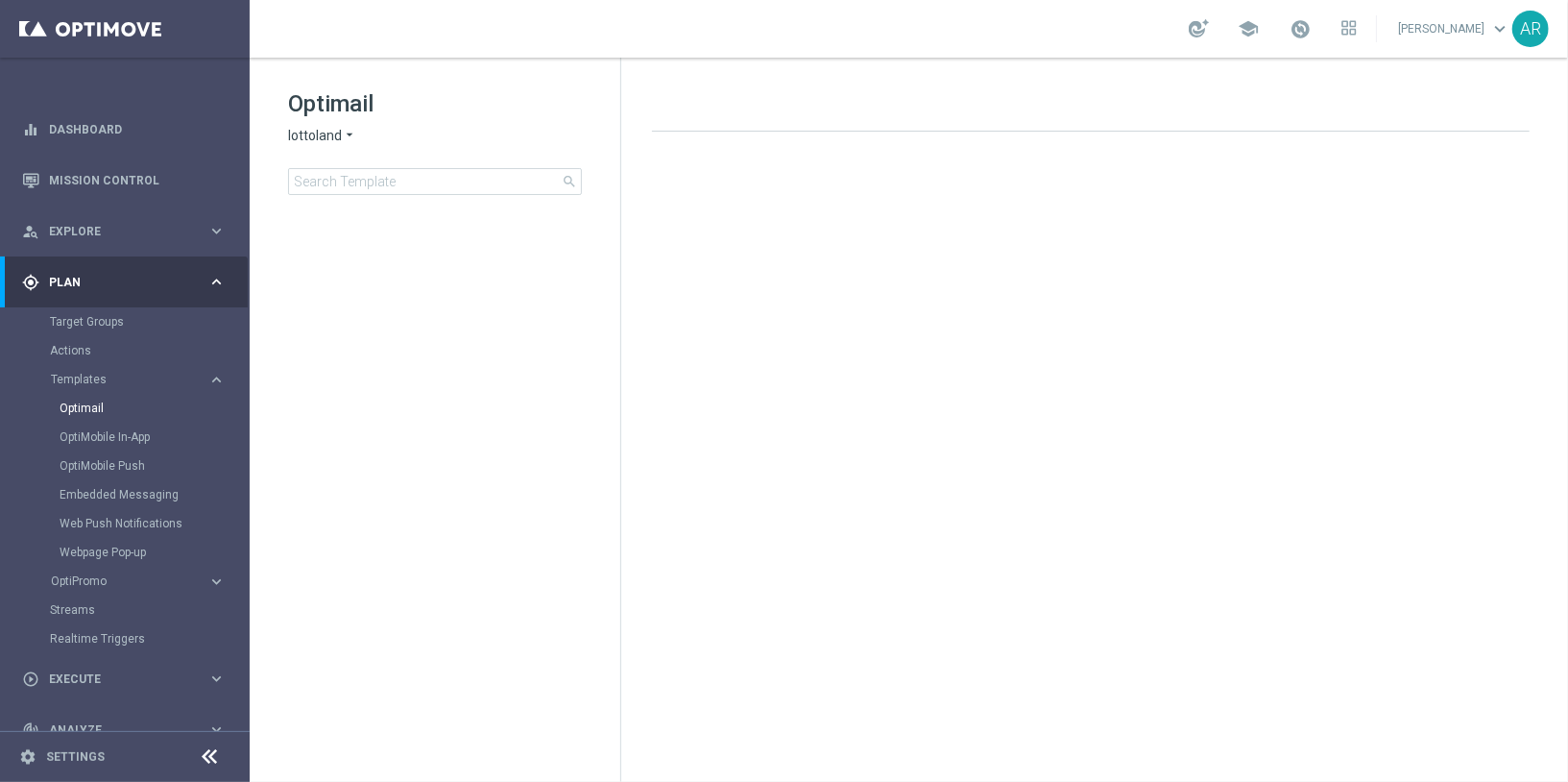
click at [336, 133] on span "lottoland" at bounding box center [315, 136] width 53 height 18
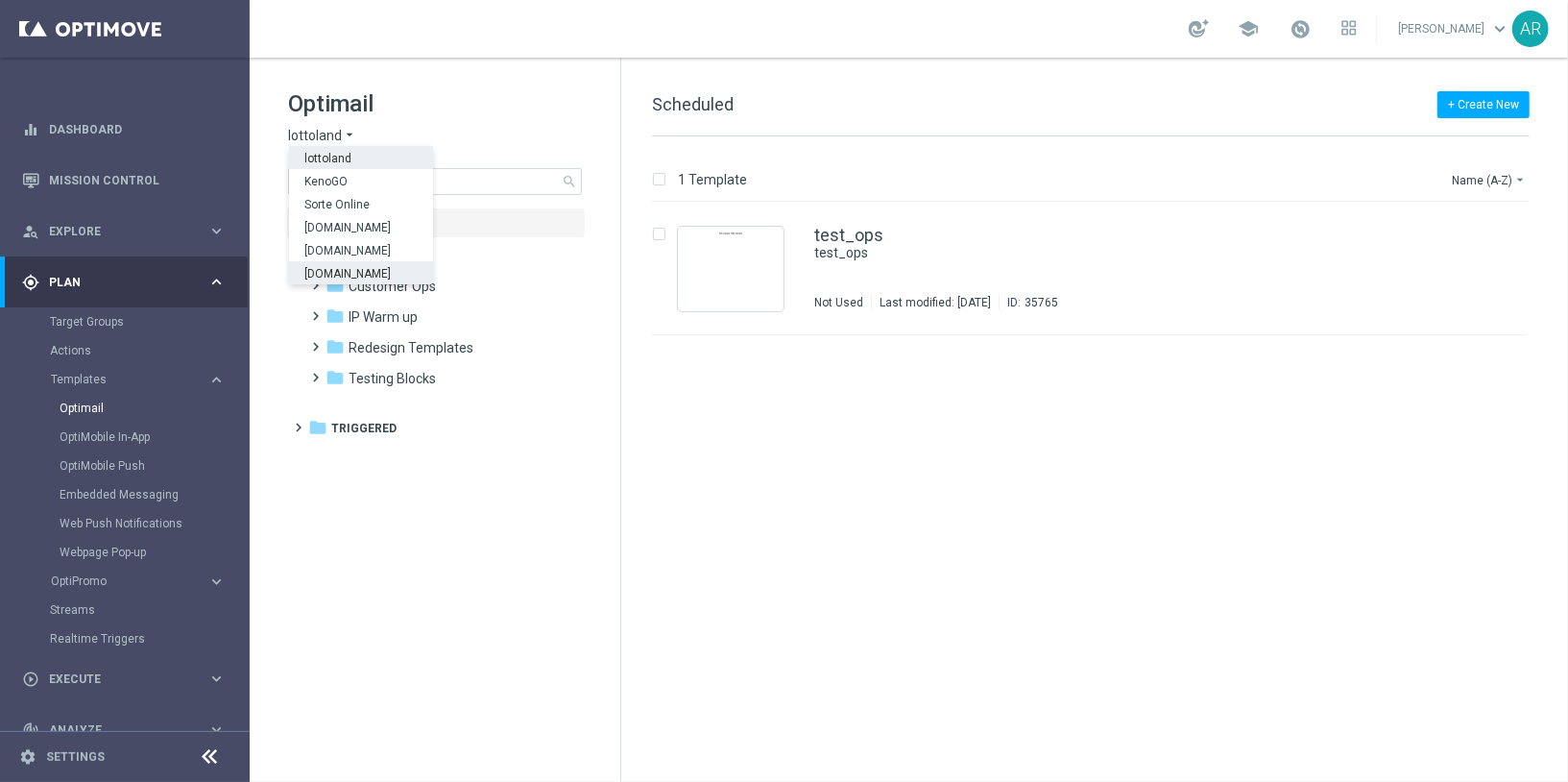
click at [0, 0] on span "[DOMAIN_NAME]" at bounding box center [0, 0] width 0 height 0
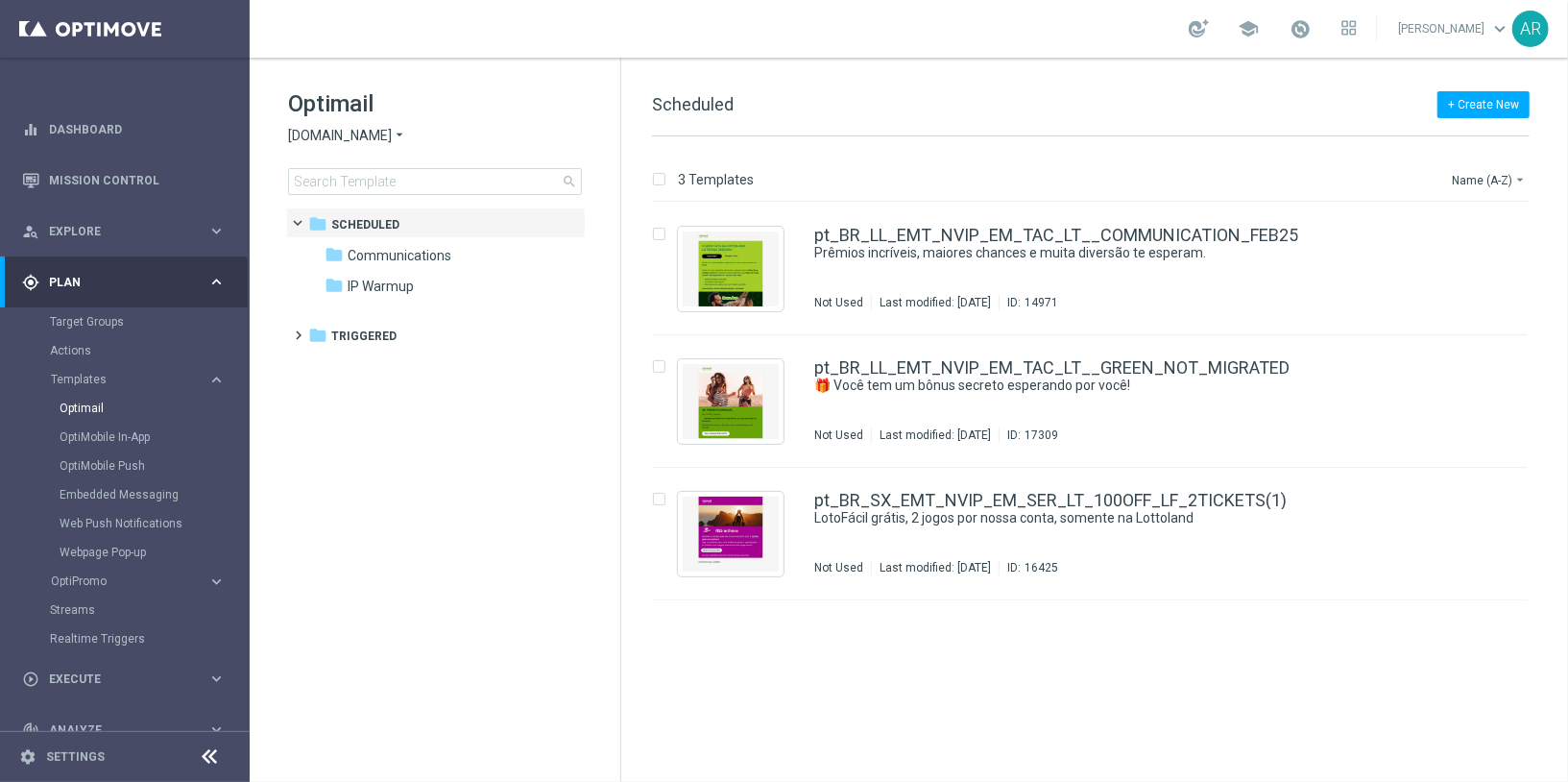
click at [394, 534] on tree-viewport "folder Scheduled more_vert folder Communications more_vert" at bounding box center [452, 493] width 333 height 570
click at [383, 251] on span "Communications" at bounding box center [399, 254] width 104 height 17
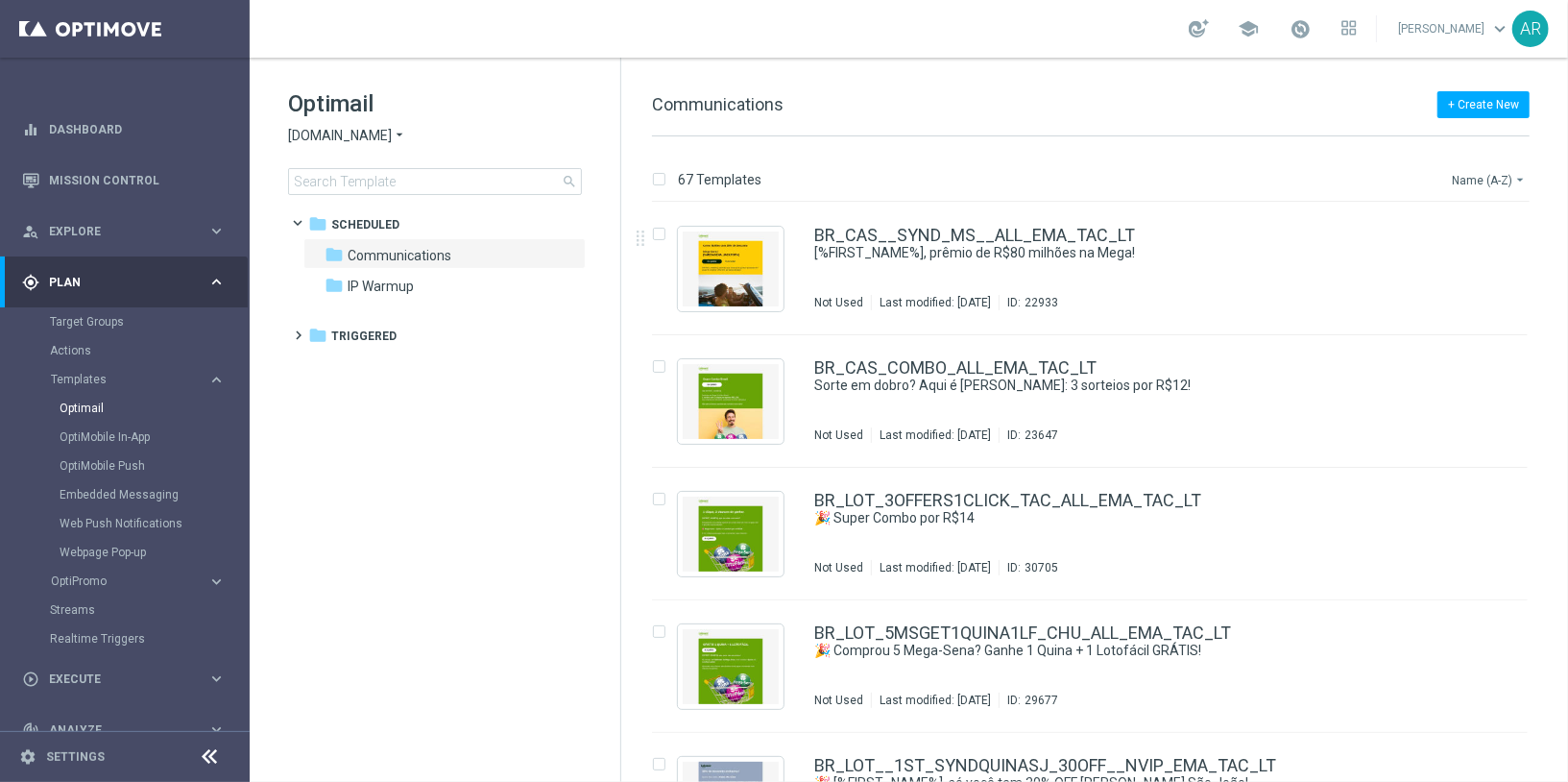
click at [1493, 174] on button "Name (A-Z) arrow_drop_down" at bounding box center [1490, 179] width 80 height 23
click at [1445, 268] on span "Date Modified (Newest)" at bounding box center [1456, 265] width 129 height 14
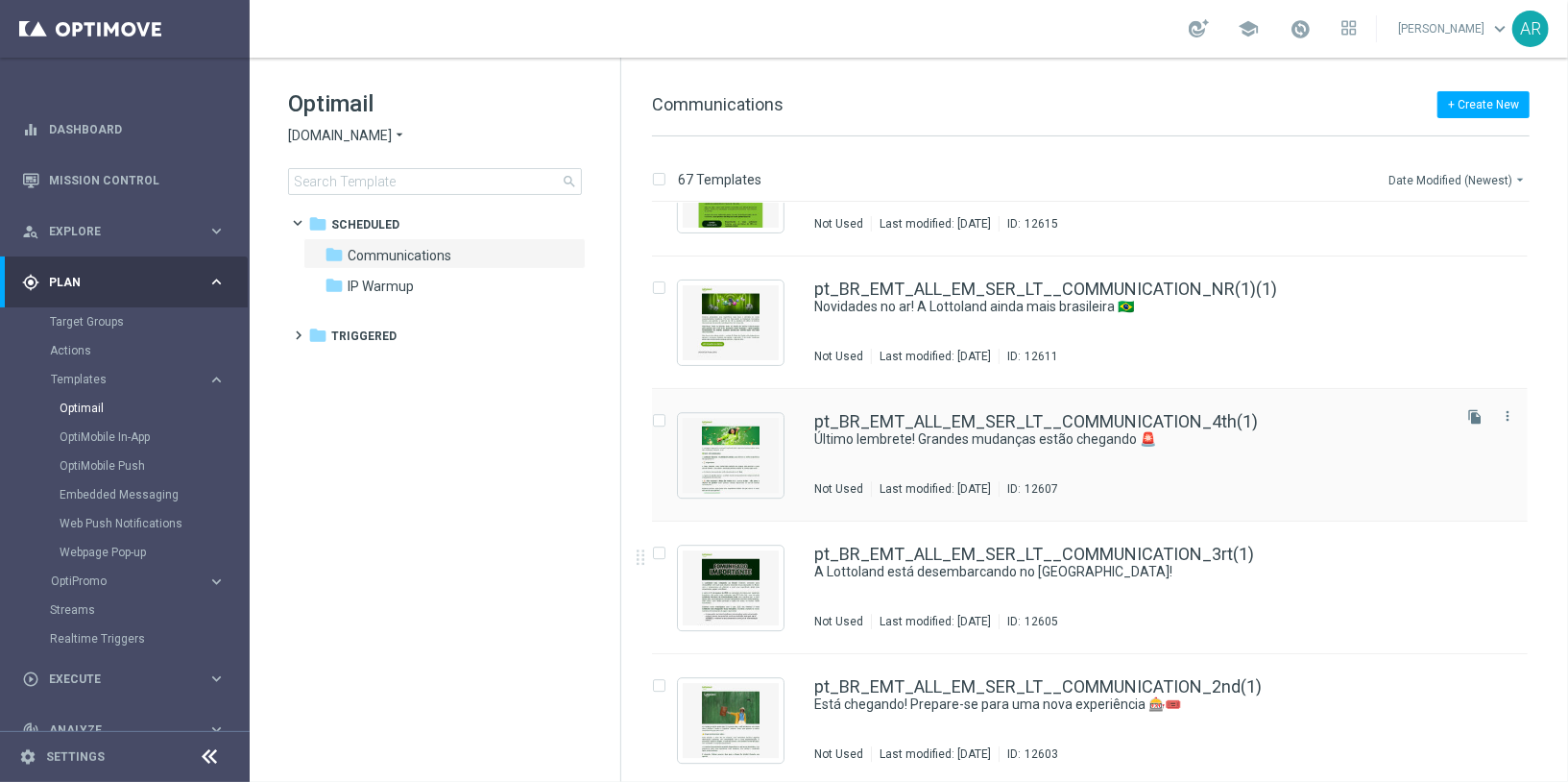
scroll to position [8165, 0]
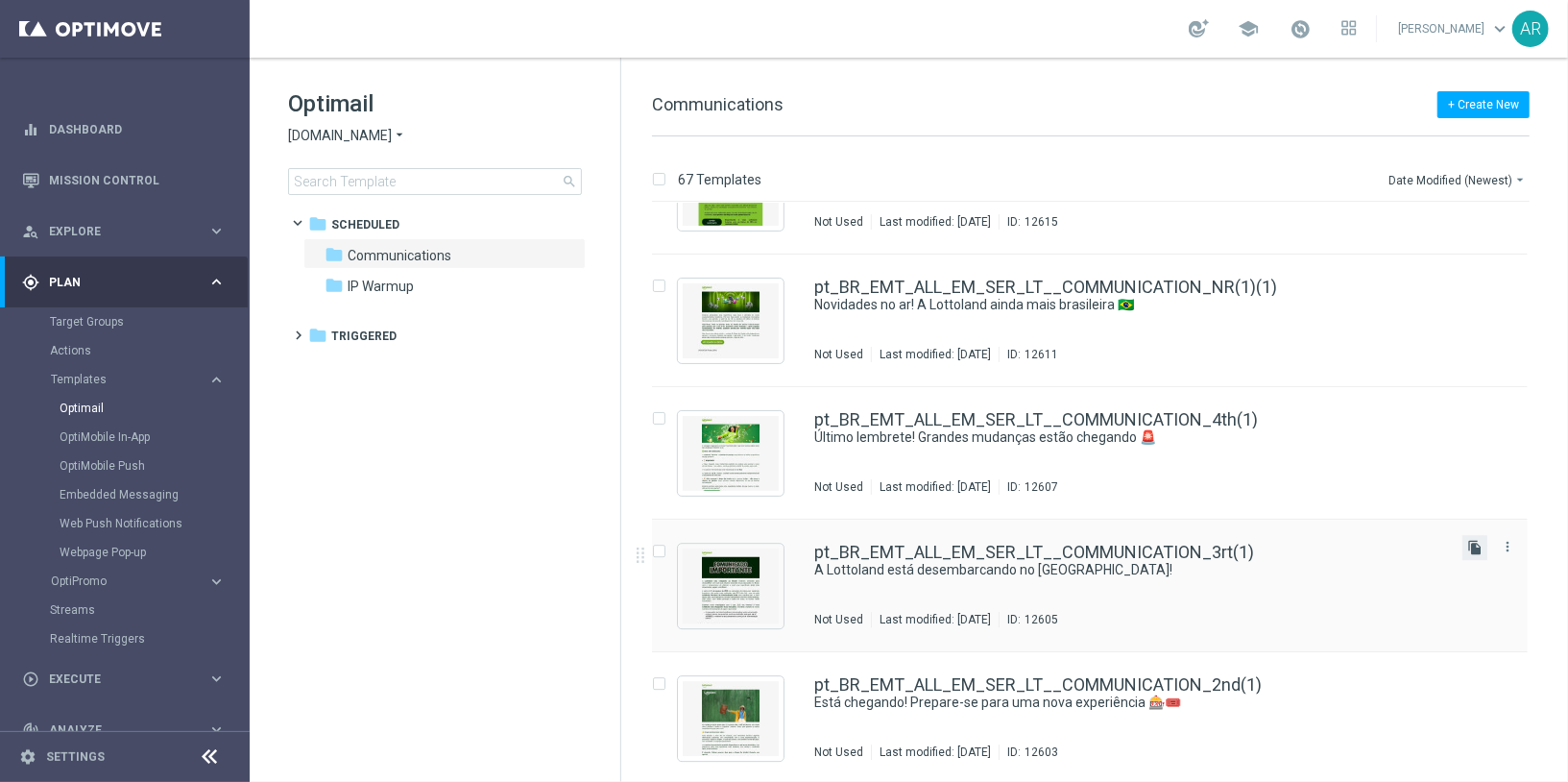
click at [1474, 545] on icon "file_copy" at bounding box center [1476, 547] width 16 height 16
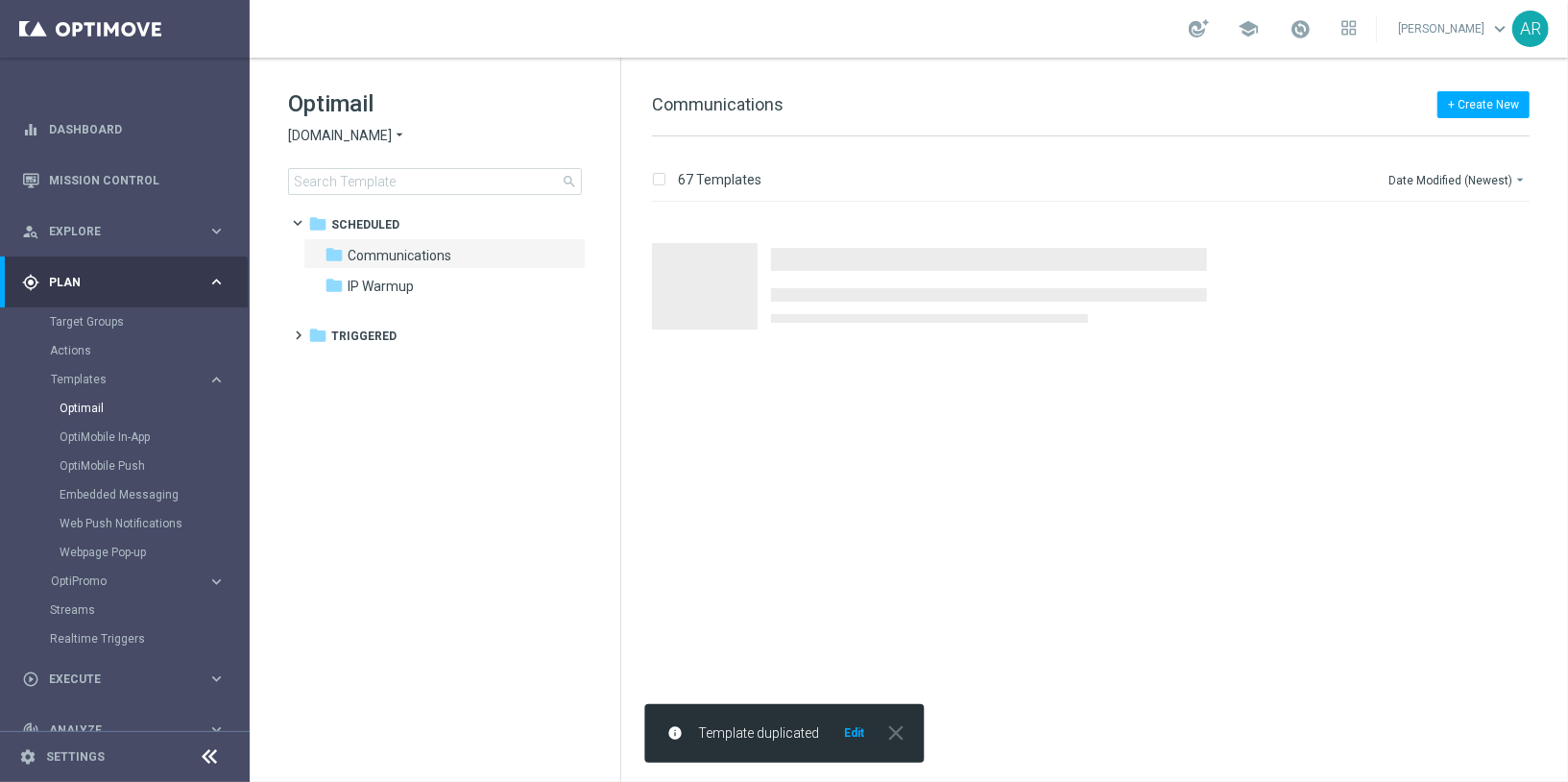
scroll to position [0, 0]
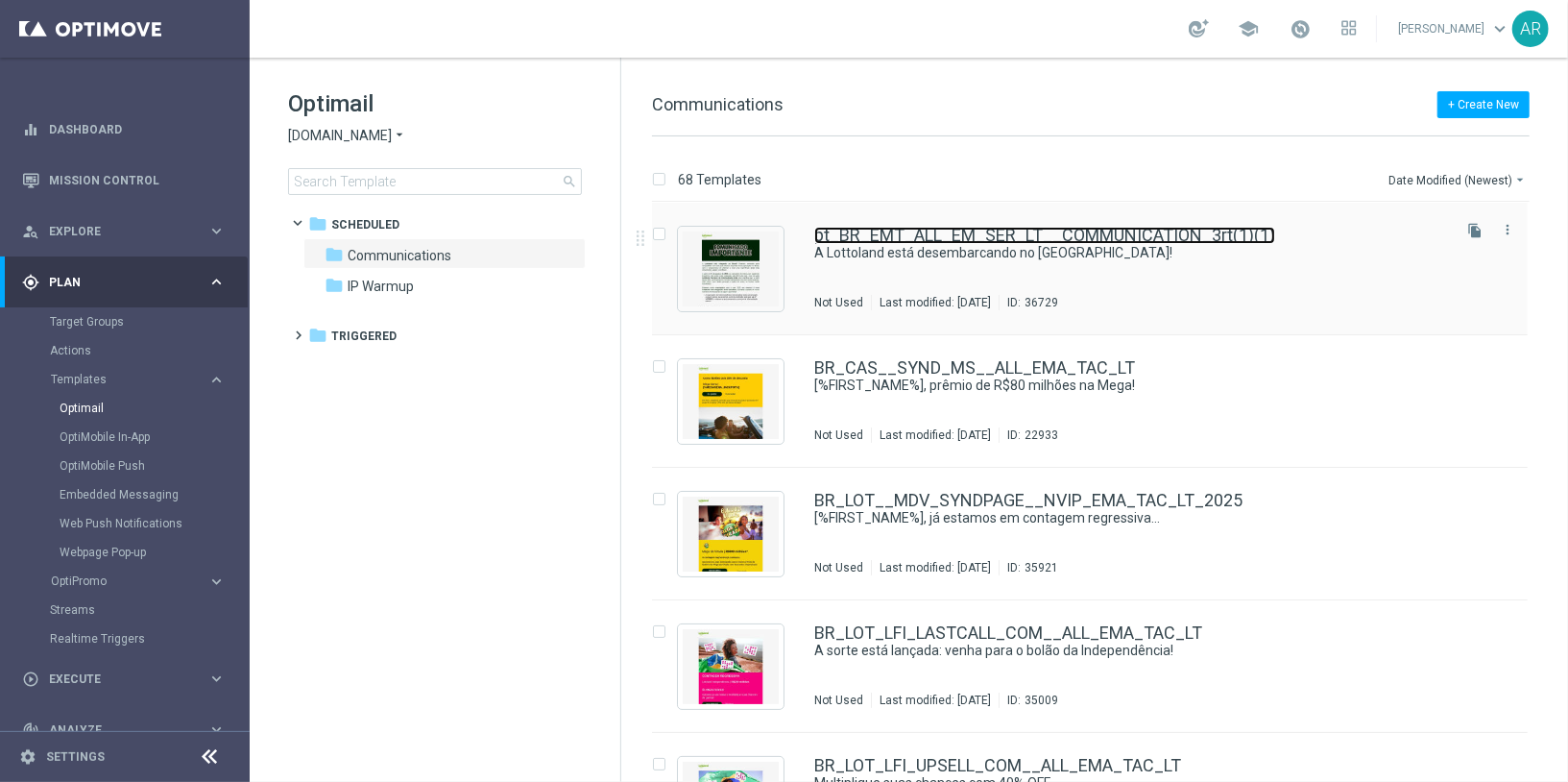
click at [953, 242] on link "pt_BR_EMT_ALL_EM_SER_LT__COMMUNICATION_3rt(1)(1)" at bounding box center [1045, 235] width 461 height 17
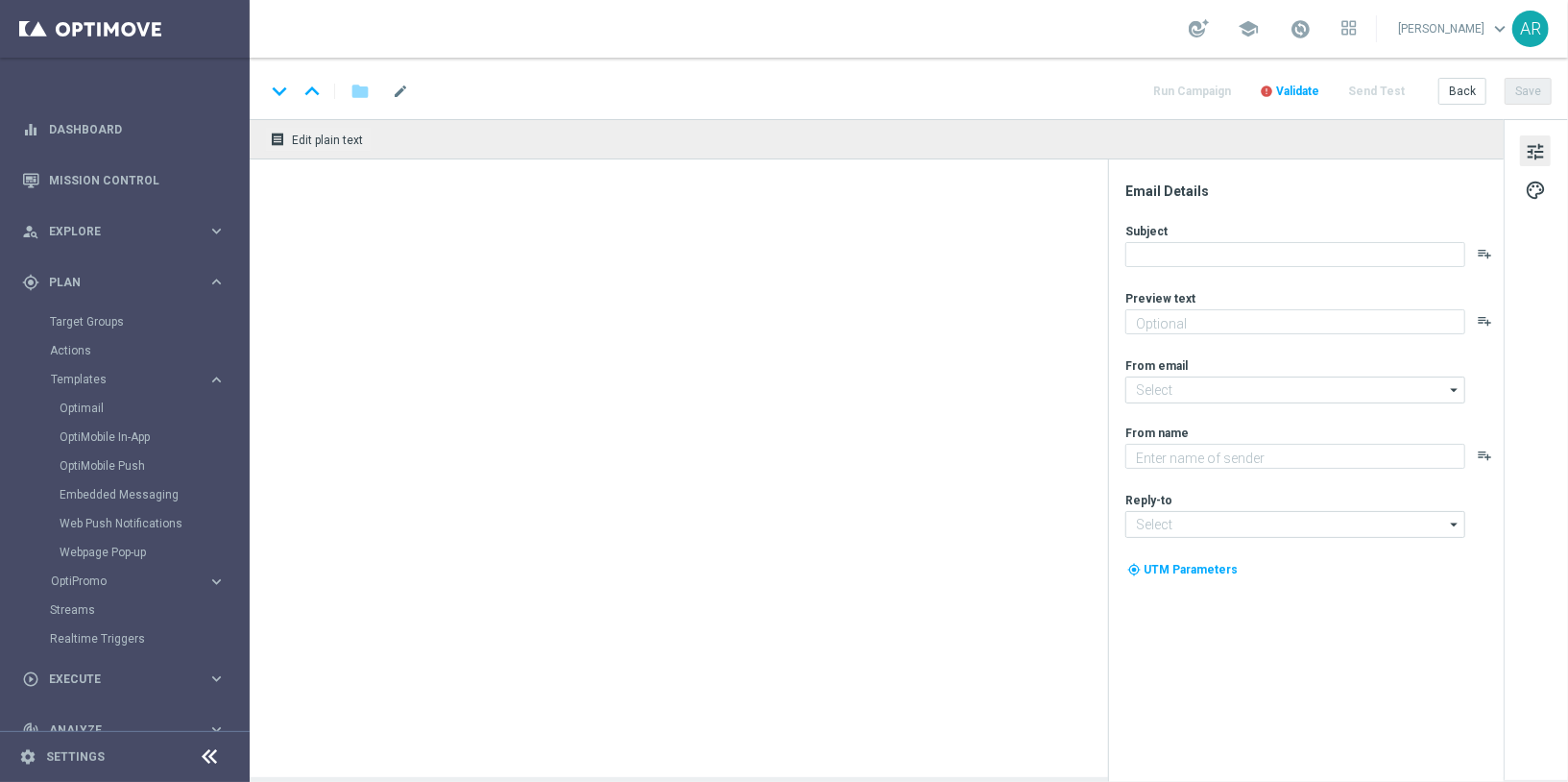
type textarea "Surpresas incríveis em Cassino e Loteria – Não perca o que está por vir!"
type textarea "[DOMAIN_NAME]"
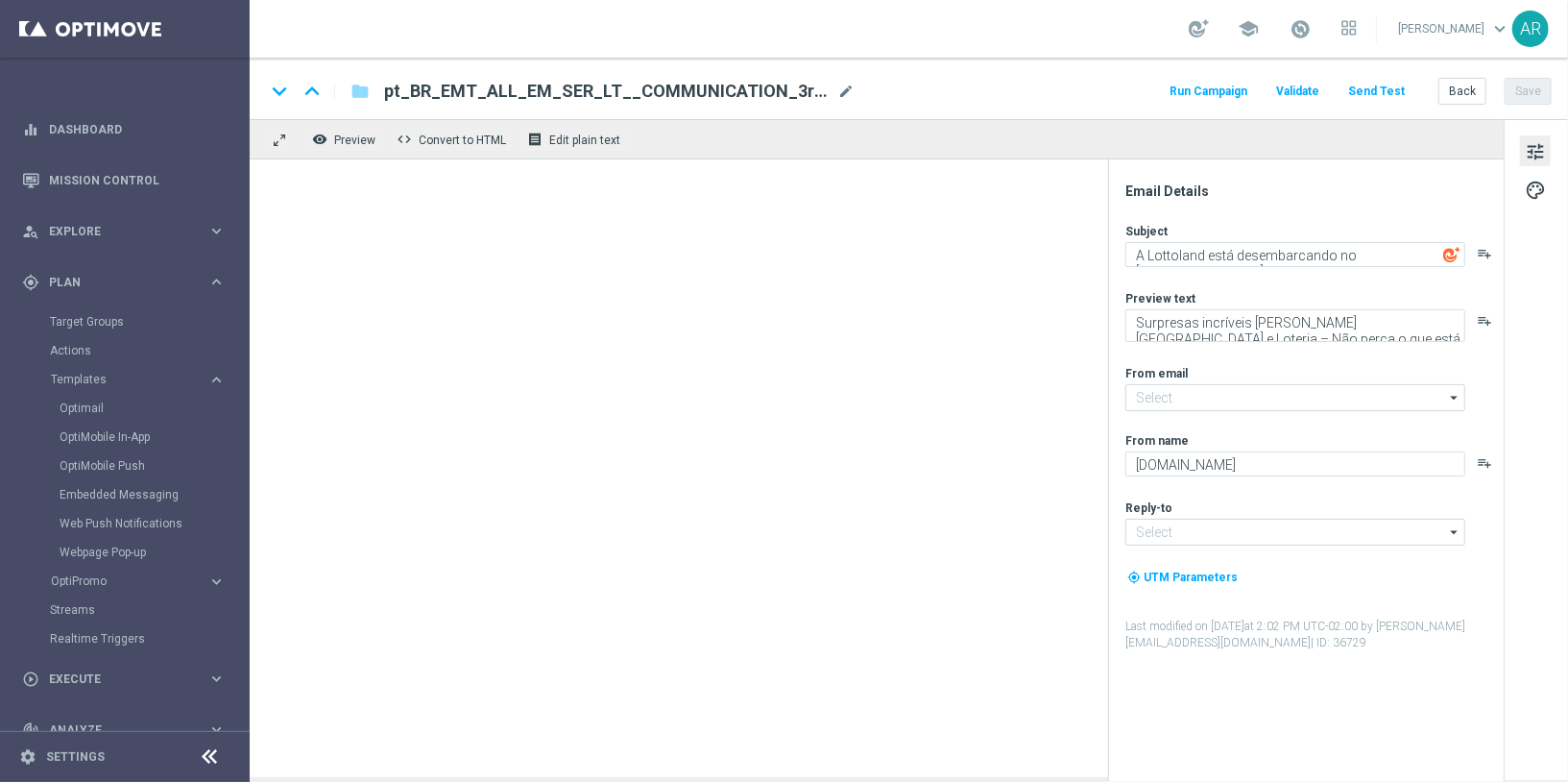
type input "mail@crm.lottoland.com.br"
type input "contato@lottoland.com.br"
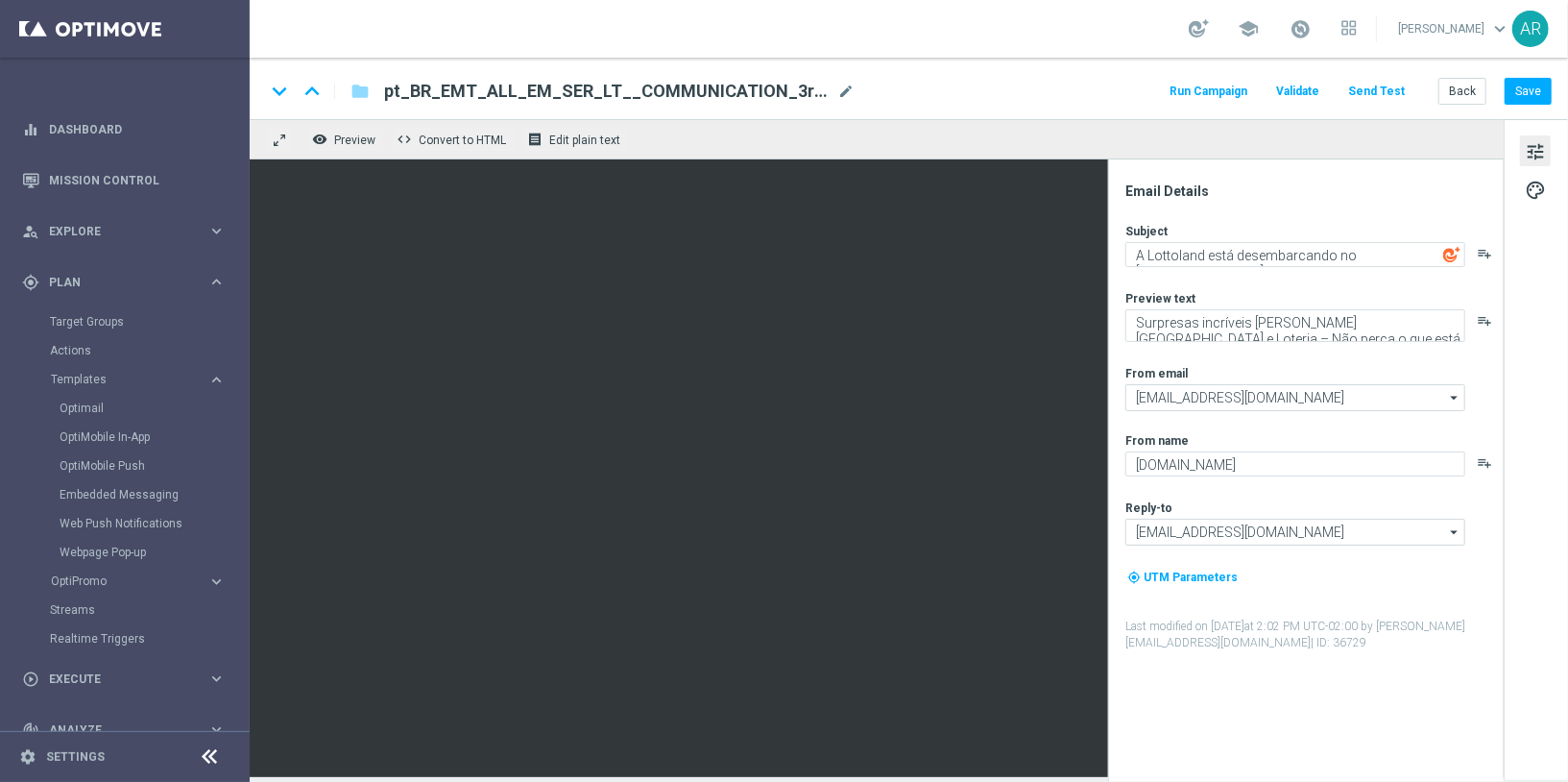
click at [591, 94] on span "pt_BR_EMT_ALL_EM_SER_LT__COMMUNICATION_3rt(1)(1)" at bounding box center [607, 91] width 445 height 23
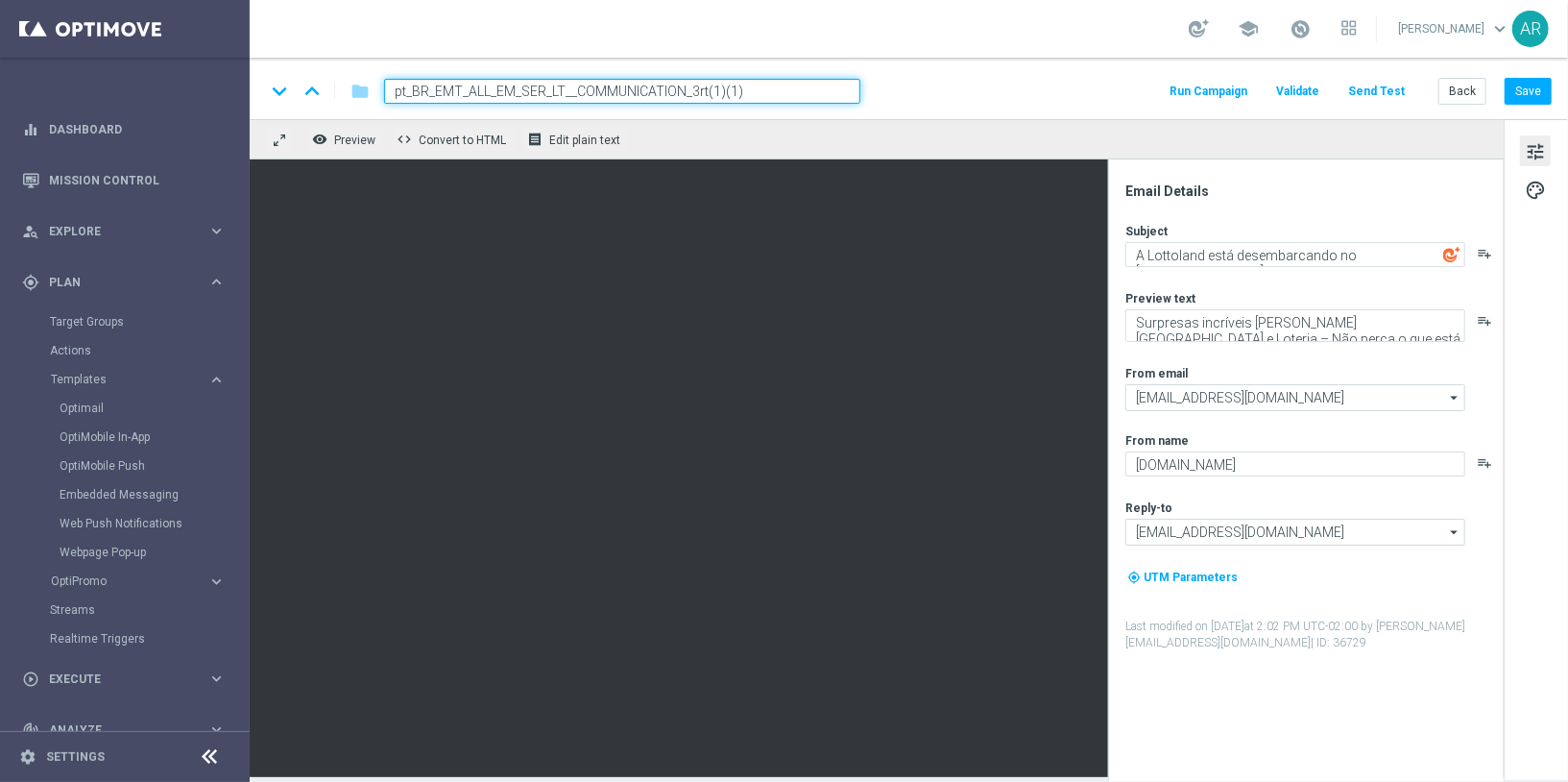
click at [591, 94] on input "pt_BR_EMT_ALL_EM_SER_LT__COMMUNICATION_3rt(1)(1)" at bounding box center [622, 91] width 476 height 25
paste input "BR_LOT__FRAUD_INFO__ALL_EMA_SER_LT"
type input "BR_LOT__FRAUD_INFO__ALL_EMA_SER_LT"
click at [906, 92] on div "keyboard_arrow_down keyboard_arrow_up folder BR_LOT__FRAUD_INFO__ALL_EMA_SER_LT…" at bounding box center [909, 91] width 1287 height 25
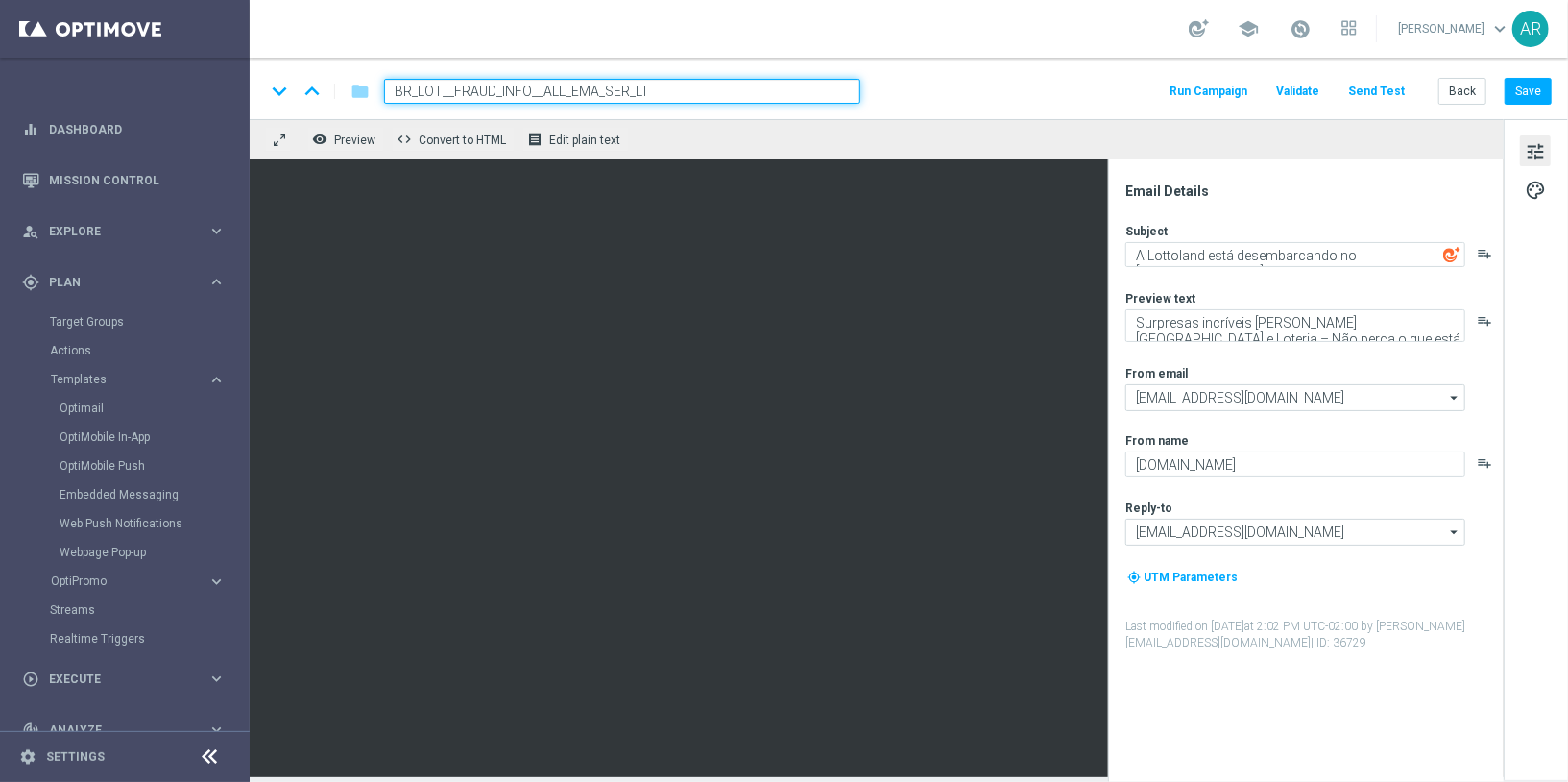
click at [782, 94] on input "BR_LOT__FRAUD_INFO__ALL_EMA_SER_LT" at bounding box center [622, 91] width 476 height 25
click at [952, 98] on div "keyboard_arrow_down keyboard_arrow_up folder BR_LOT__FRAUD_INFO__ALL_EMA_SER_LT…" at bounding box center [909, 91] width 1287 height 25
click at [781, 91] on input "BR_LOT__FRAUD_INFO__ALL_EMA_SER_LT" at bounding box center [622, 91] width 476 height 25
click at [865, 151] on div "remove_red_eye Preview code Convert to HTML receipt Edit plain text" at bounding box center [876, 139] width 1254 height 41
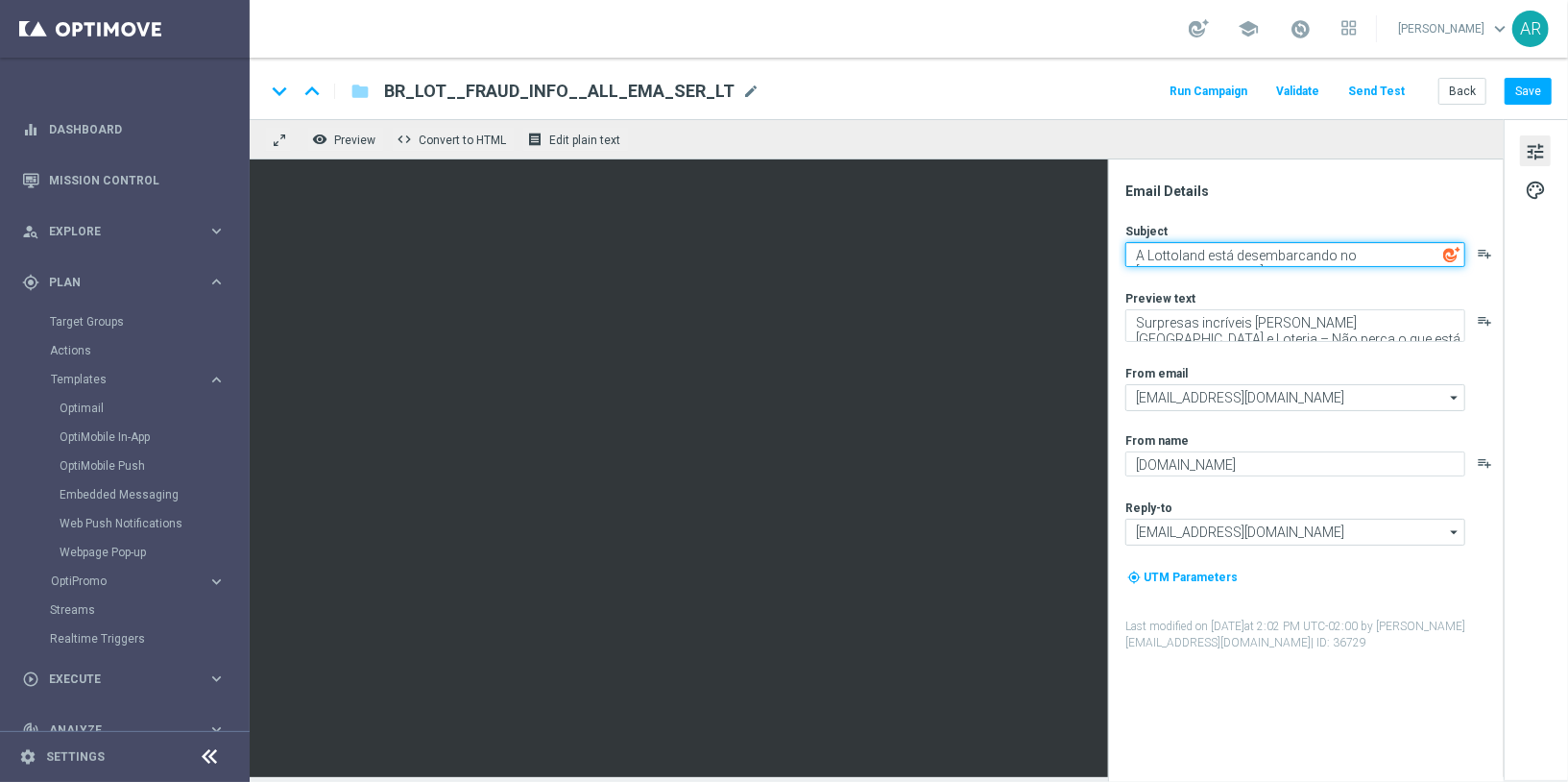
click at [1304, 258] on textarea "A Lottoland está desembarcando no Brasil!" at bounding box center [1295, 254] width 340 height 25
paste textarea "Comunicado importante: cuidado com os golpes."
click at [1134, 250] on textarea "Comunicado importante: cuidado com os golpes." at bounding box center [1295, 254] width 340 height 25
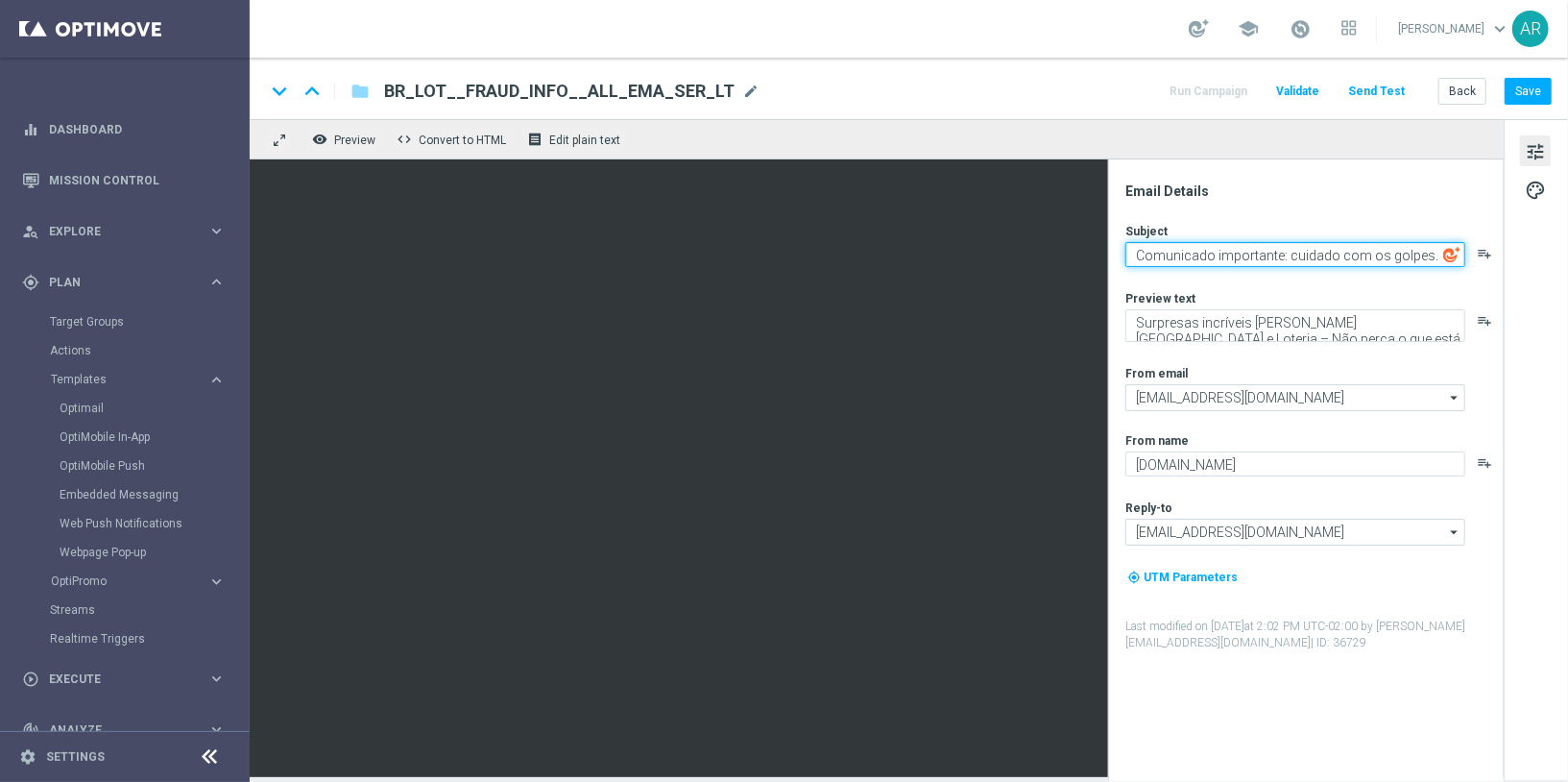
paste textarea "[%FIRST_NAME%]"
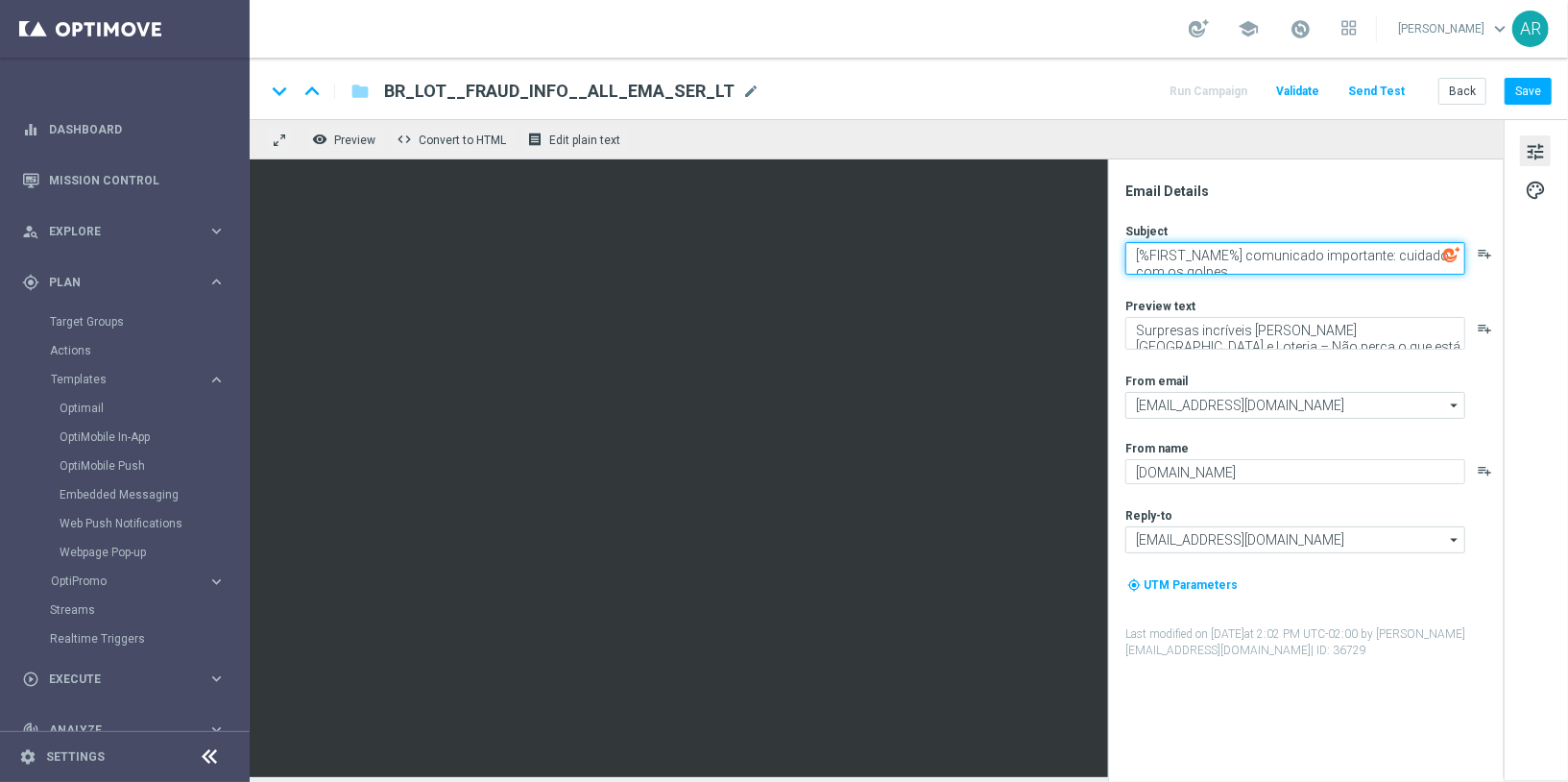
type textarea "[%FIRST_NAME%] comunicado importante: cuidado com os golpes."
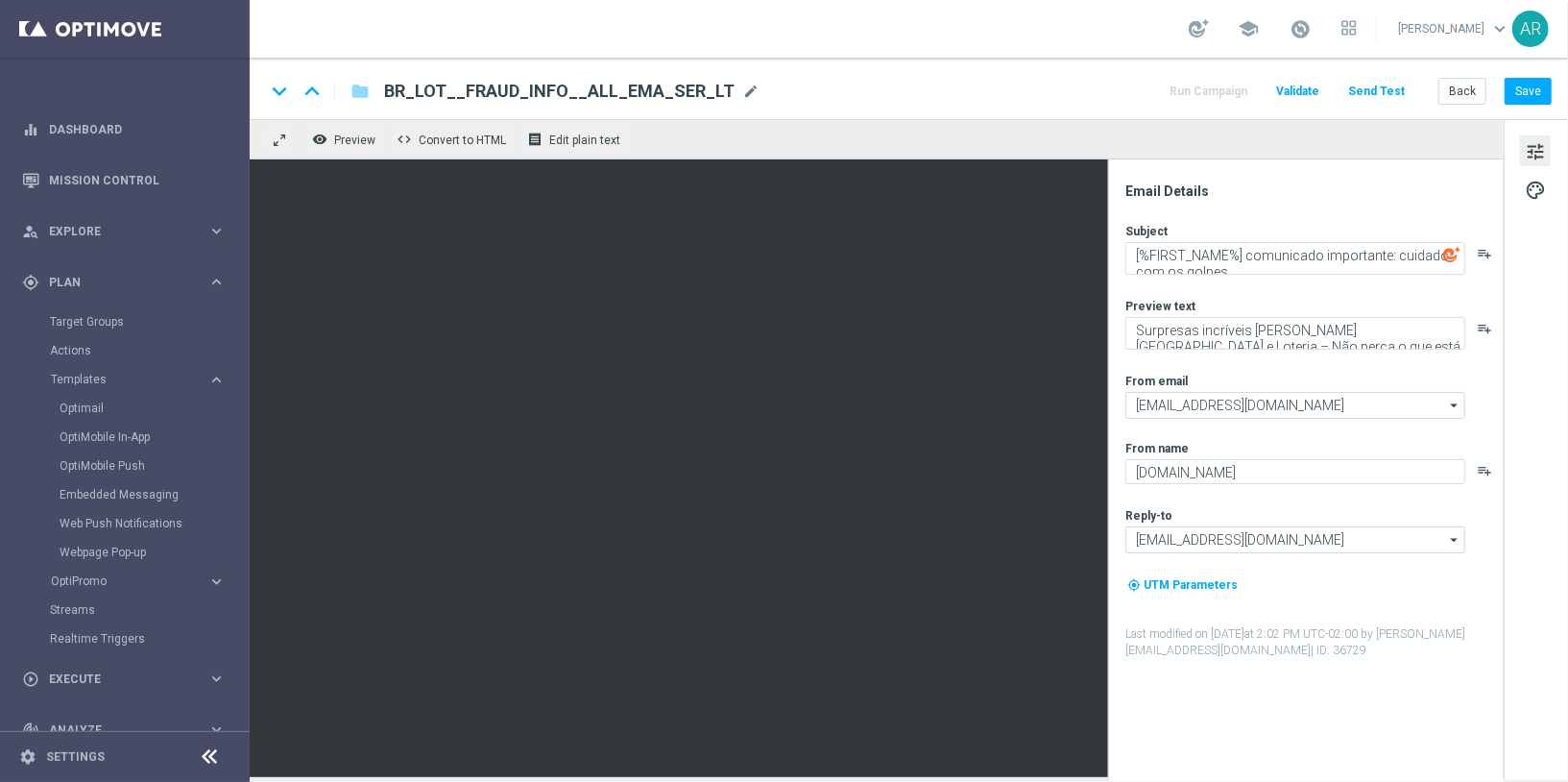
click at [1234, 295] on div "Subject [%FIRST_NAME%] comunicado importante: cuidado com os golpes. playlist_a…" at bounding box center [1314, 440] width 376 height 437
click at [1186, 330] on textarea "Surpresas incríveis em Cassino e Loteria – Não perca o que está por vir!" at bounding box center [1295, 333] width 340 height 33
paste textarea "Leia atentamente algumas dicas importantes de Segurança."
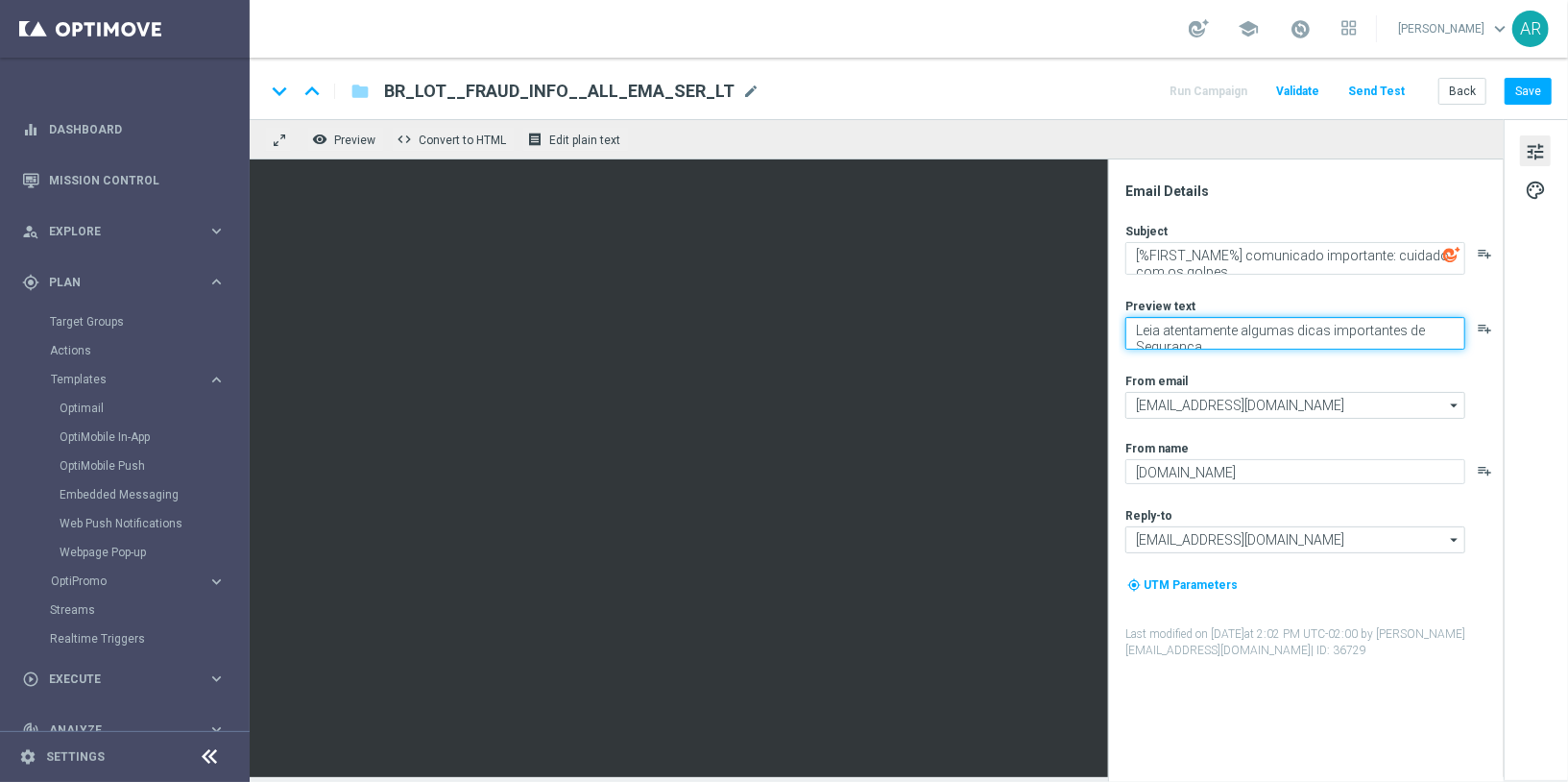
scroll to position [5, 0]
type textarea "Leia atentamente algumas dicas importantes de Segurança."
click at [1240, 363] on div "Subject [%FIRST_NAME%] comunicado importante: cuidado com os golpes. playlist_a…" at bounding box center [1314, 440] width 376 height 437
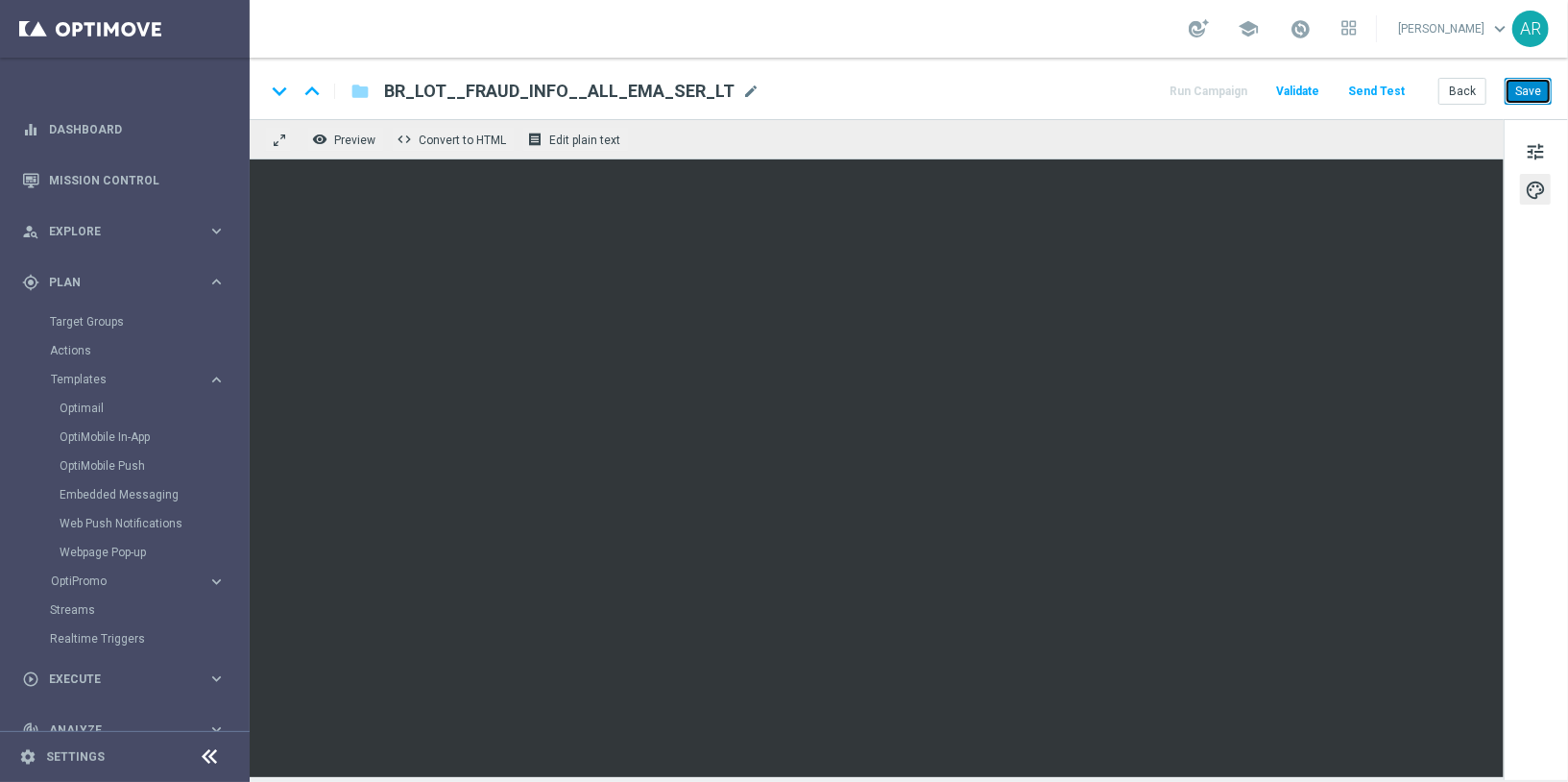
click at [1537, 89] on button "Save" at bounding box center [1528, 91] width 48 height 27
click at [1541, 93] on button "Save" at bounding box center [1528, 91] width 48 height 27
click at [1536, 94] on button "Save" at bounding box center [1528, 91] width 48 height 27
